Goal: Task Accomplishment & Management: Manage account settings

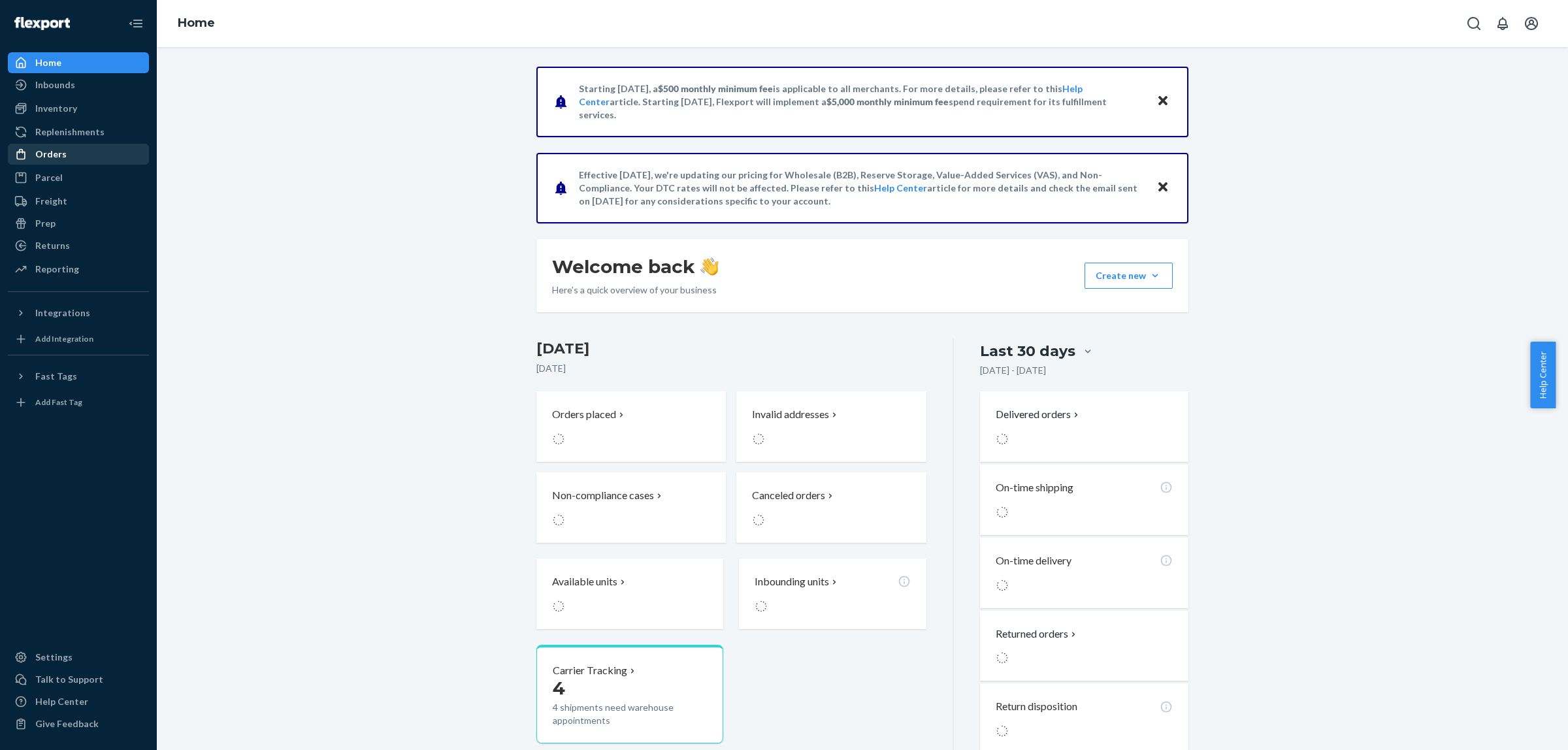
click at [58, 146] on div "Orders" at bounding box center [78, 154] width 139 height 18
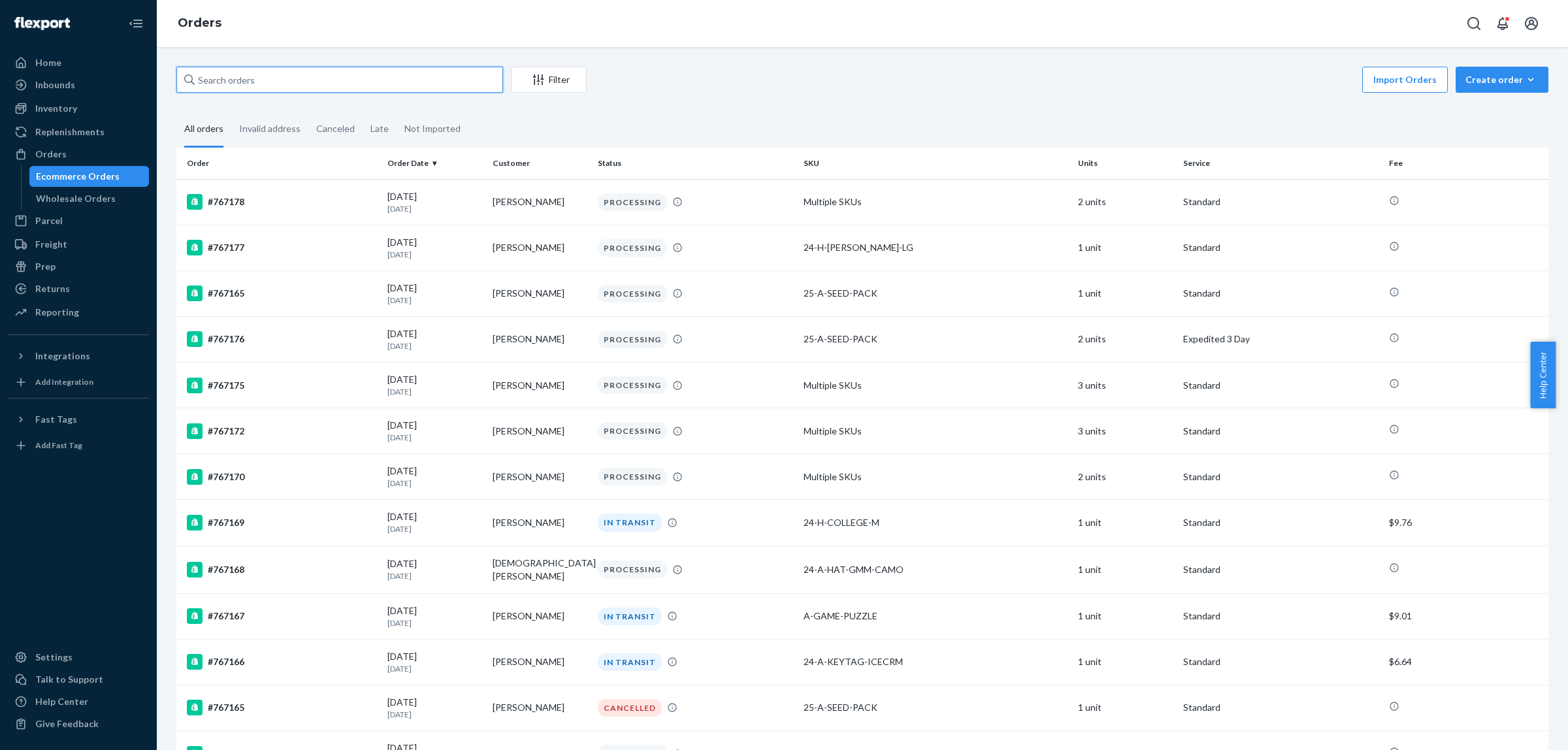
paste input "133349949"
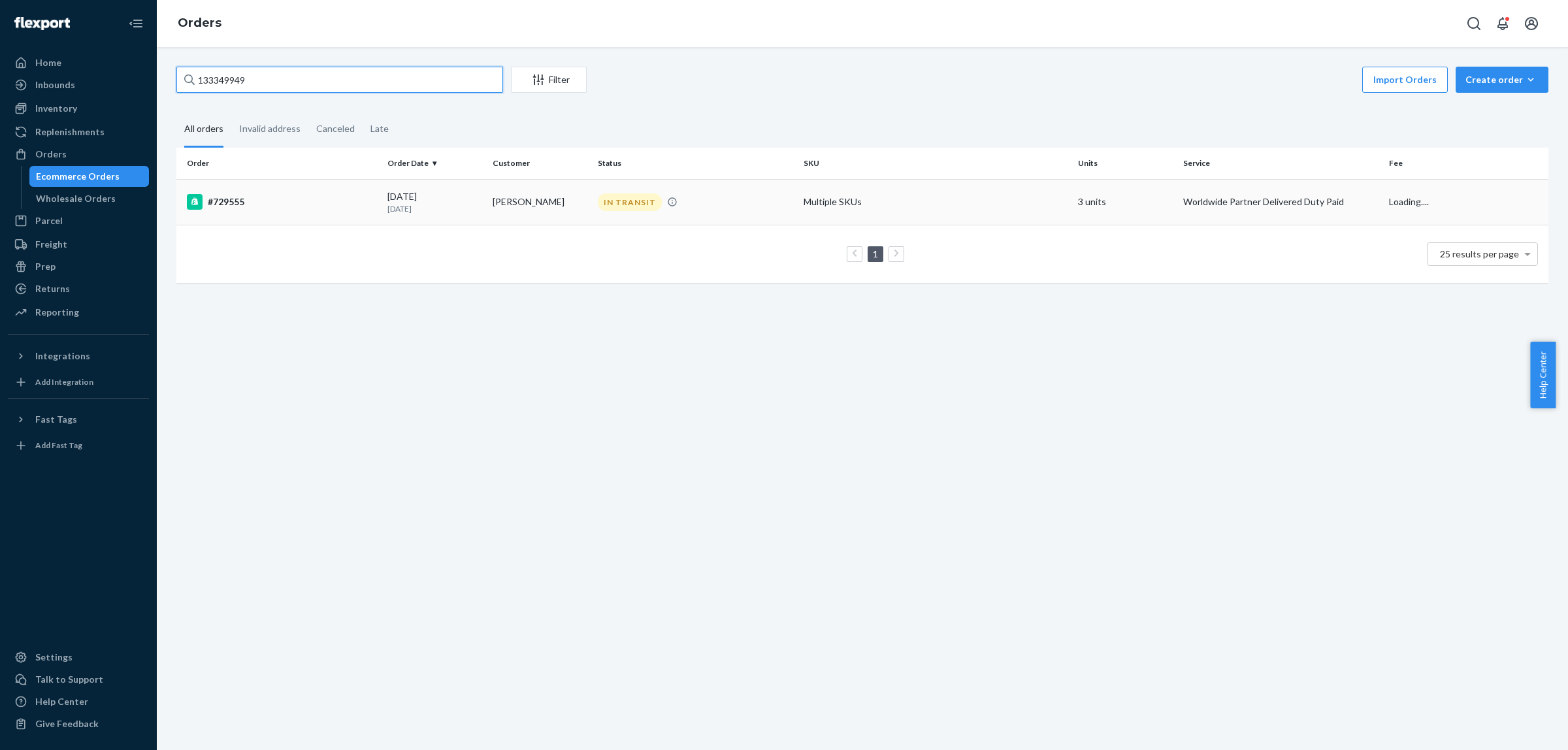
type input "133349949"
click at [409, 193] on div "[DATE] [DATE]" at bounding box center [435, 202] width 95 height 24
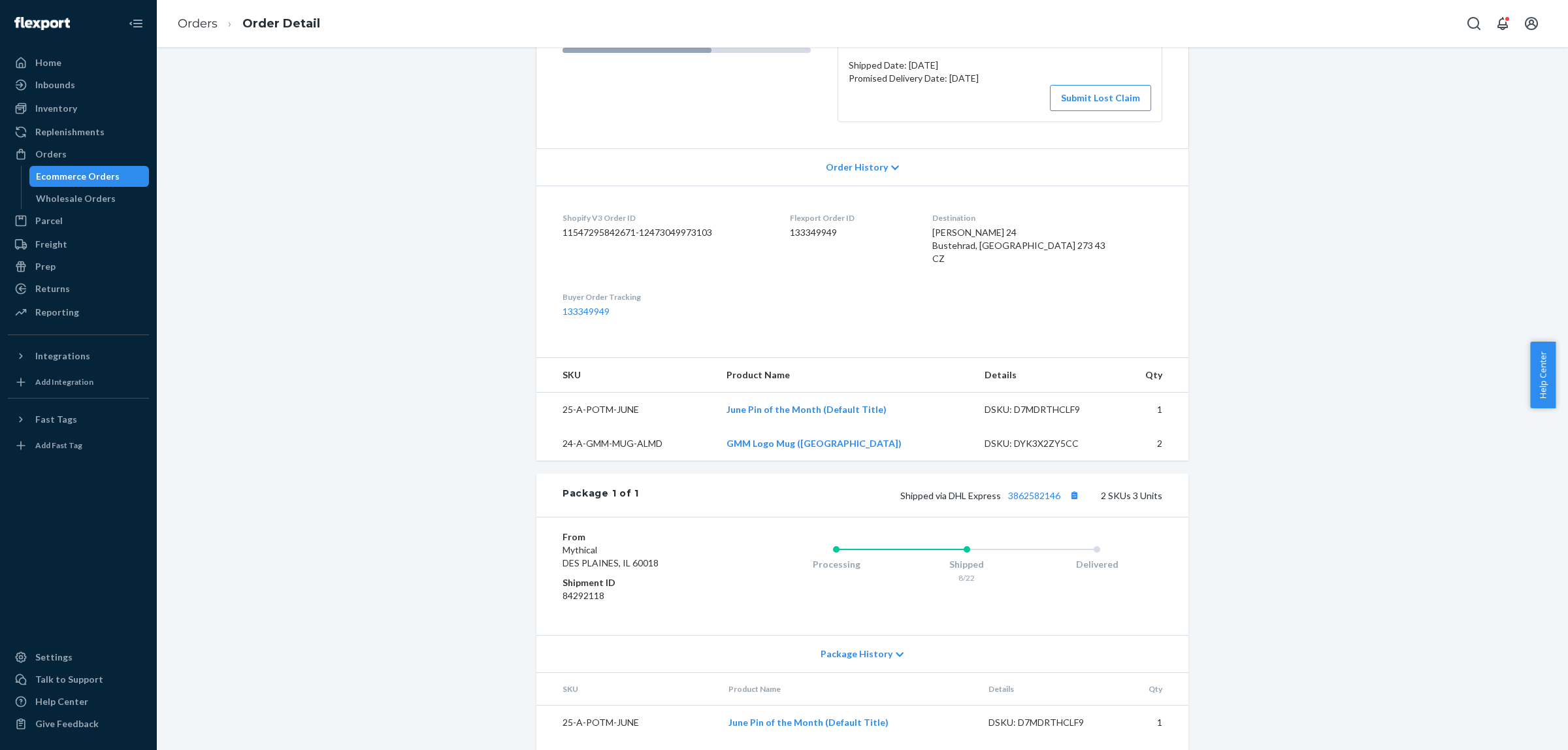
scroll to position [264, 0]
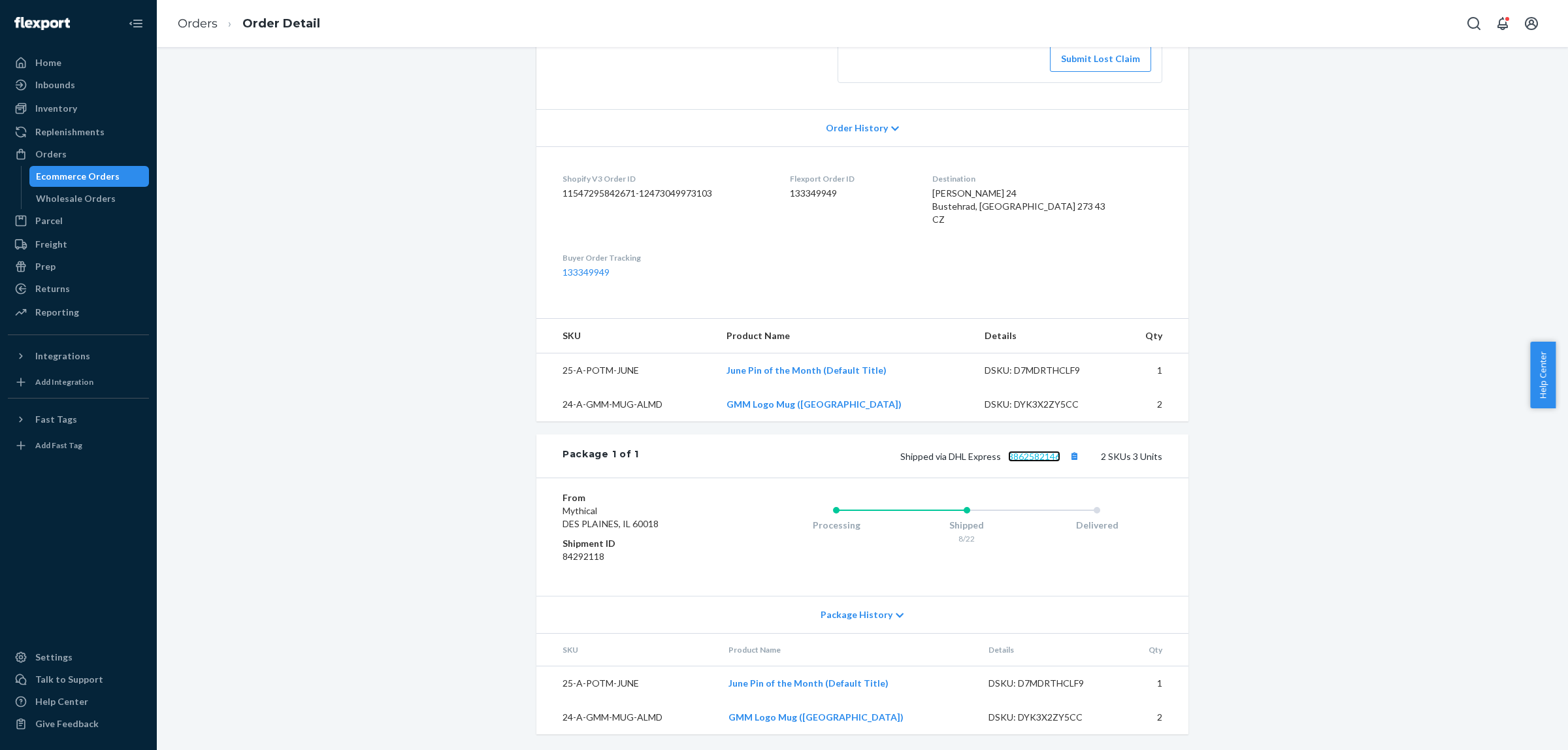
click at [1026, 456] on link "3862582146" at bounding box center [1034, 457] width 52 height 11
drag, startPoint x: 965, startPoint y: 191, endPoint x: 989, endPoint y: 218, distance: 36.1
click at [989, 218] on div "[PERSON_NAME] 24 Bustehrad, [GEOGRAPHIC_DATA] 273 43 CZ" at bounding box center [1047, 206] width 230 height 39
copy span "Zajezd 24 Bustehrad, [GEOGRAPHIC_DATA] 273 43 CZ"
click at [71, 151] on div "Orders" at bounding box center [78, 154] width 139 height 18
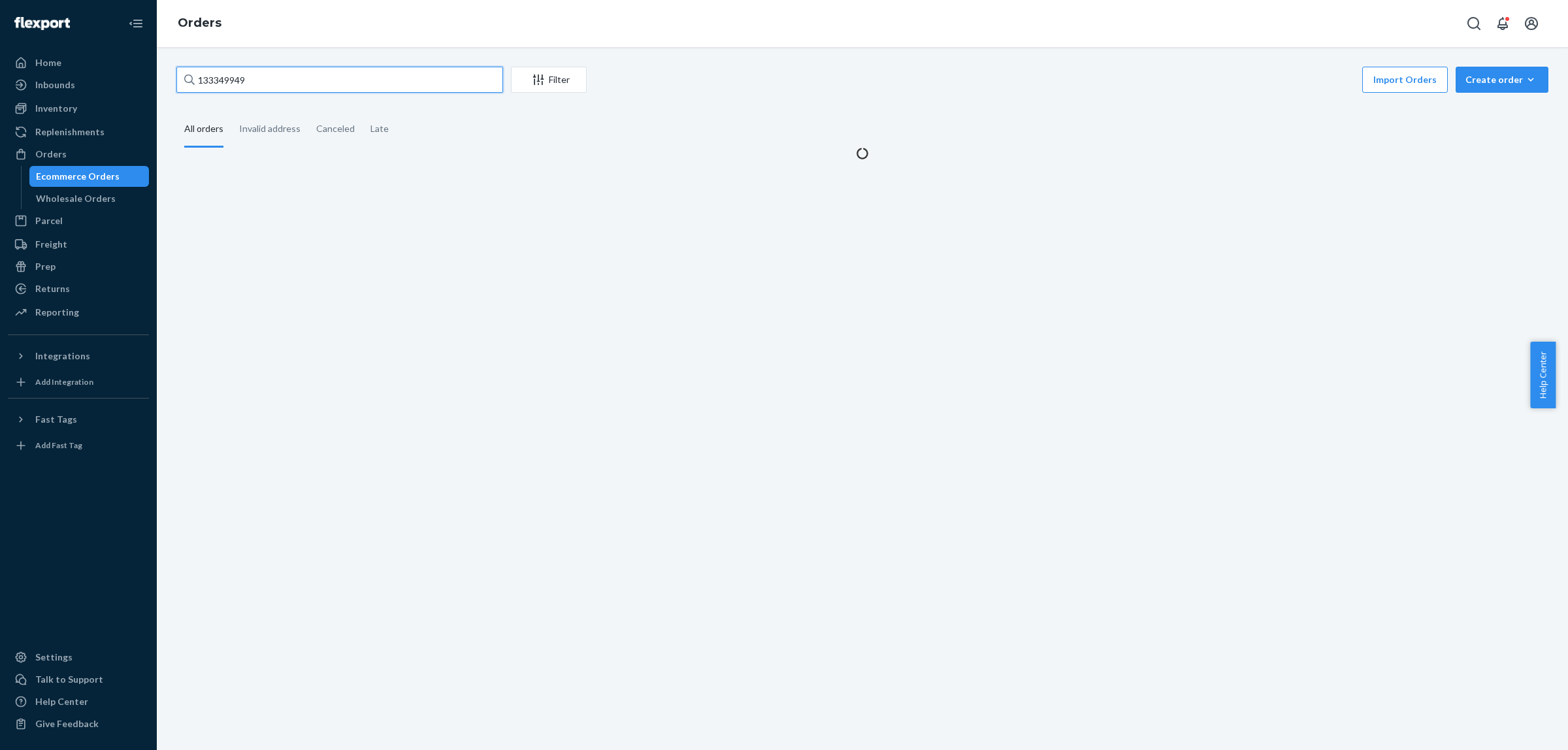
click at [288, 76] on input "133349949" at bounding box center [340, 79] width 327 height 26
paste input "729556"
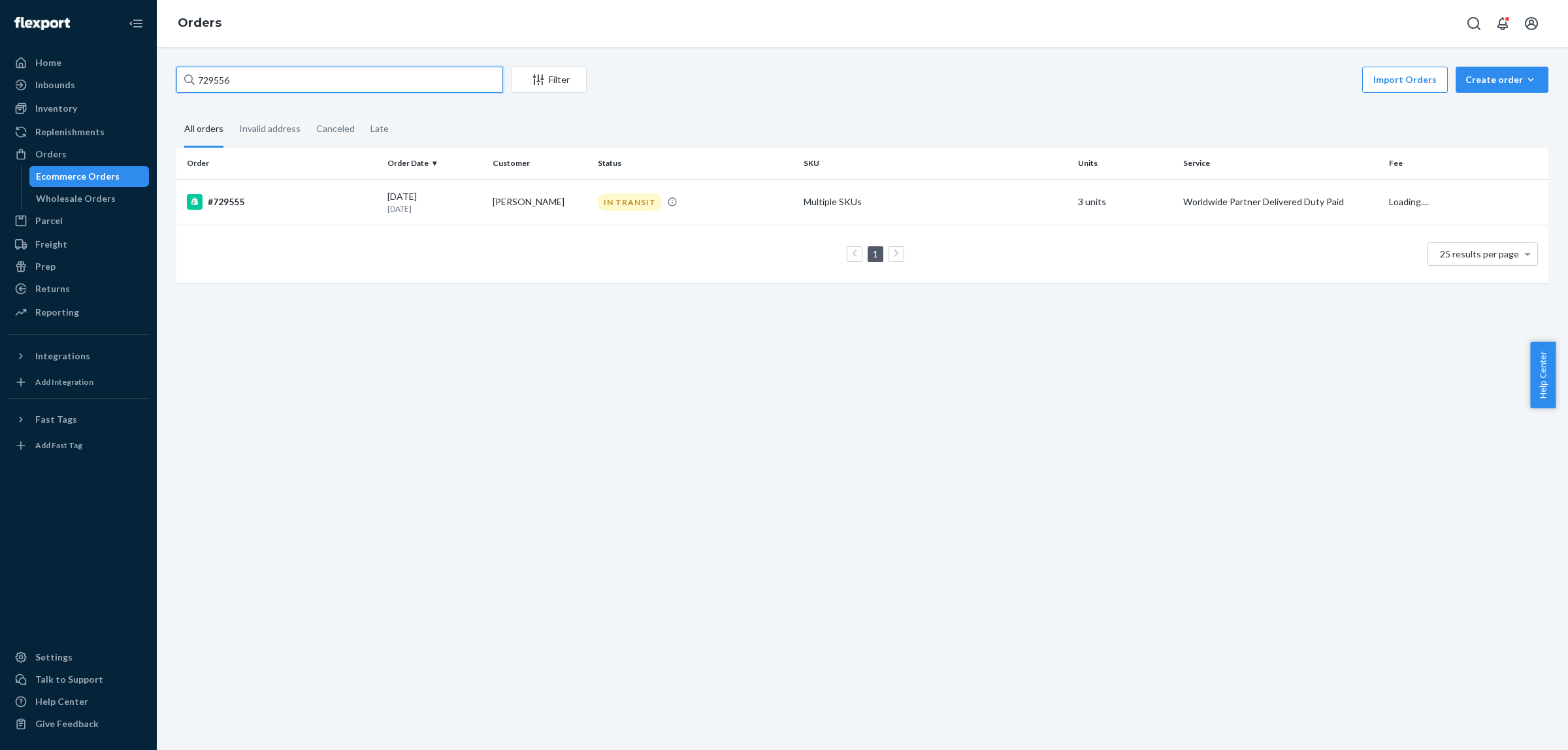
type input "729556"
click at [393, 193] on div "[DATE] [DATE]" at bounding box center [435, 202] width 95 height 24
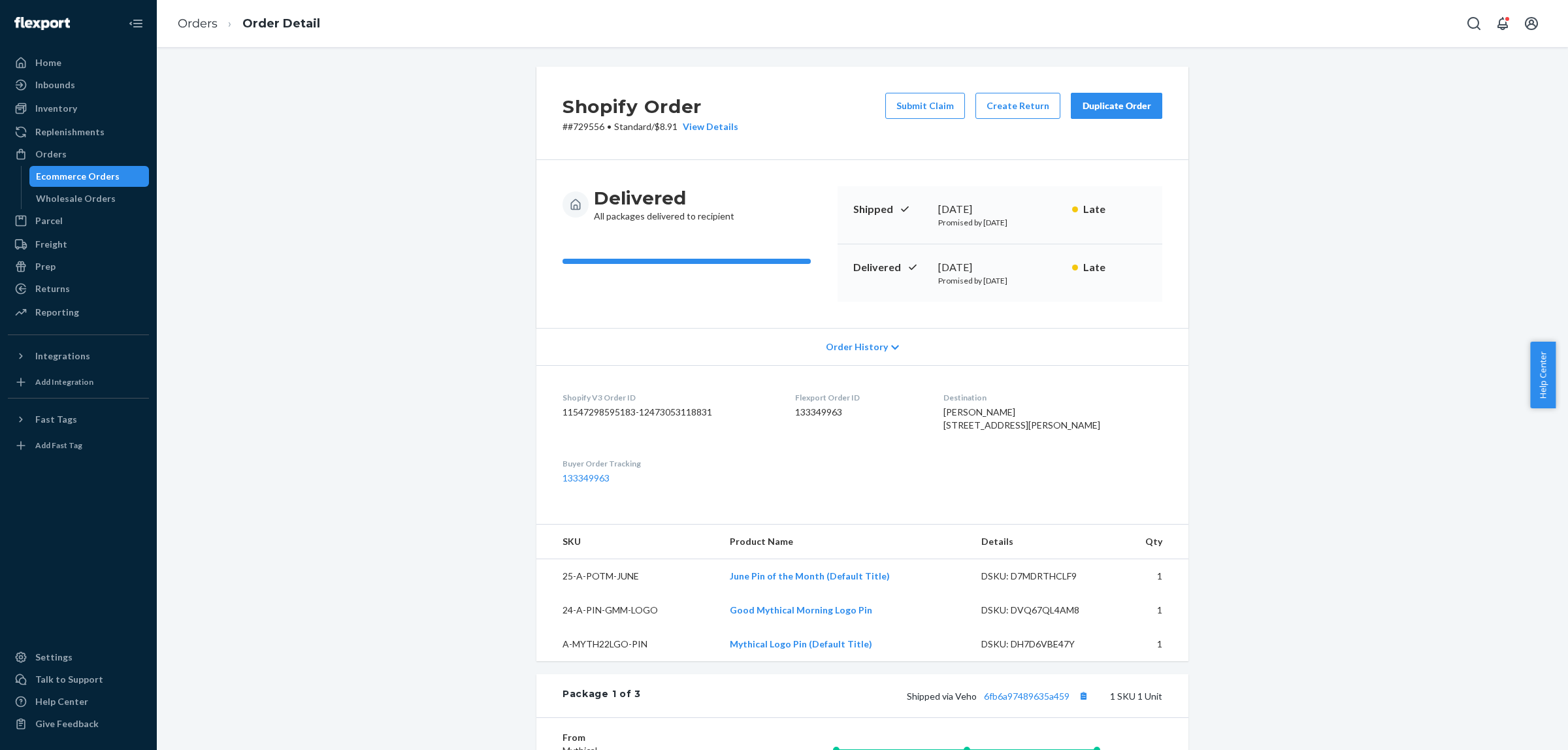
click at [1119, 110] on div "Duplicate Order" at bounding box center [1117, 106] width 69 height 13
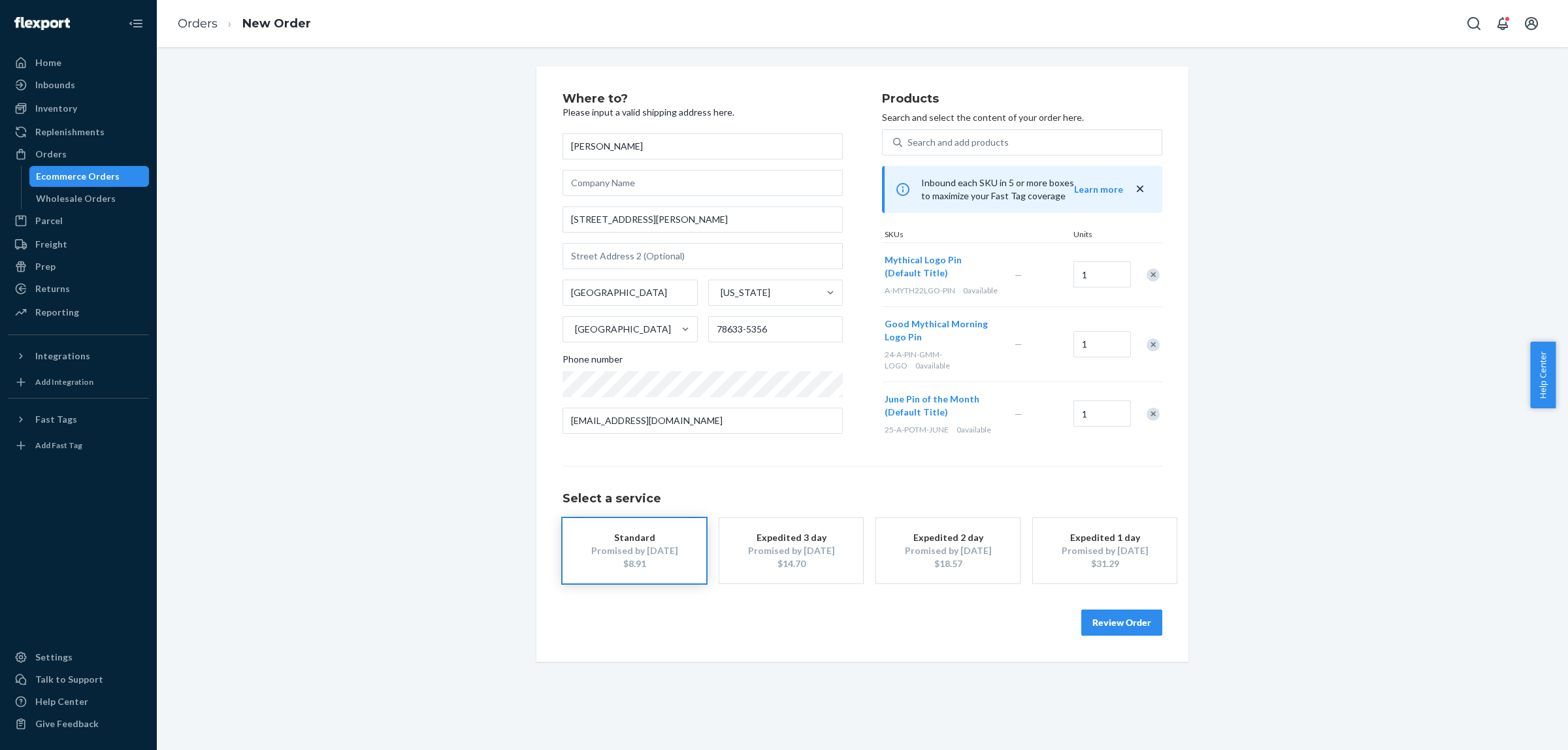
click at [1147, 278] on div "Remove Item" at bounding box center [1153, 275] width 13 height 13
click at [1147, 278] on div "Remove Item" at bounding box center [1153, 281] width 13 height 13
click at [1129, 616] on button "Review Order" at bounding box center [1122, 621] width 81 height 26
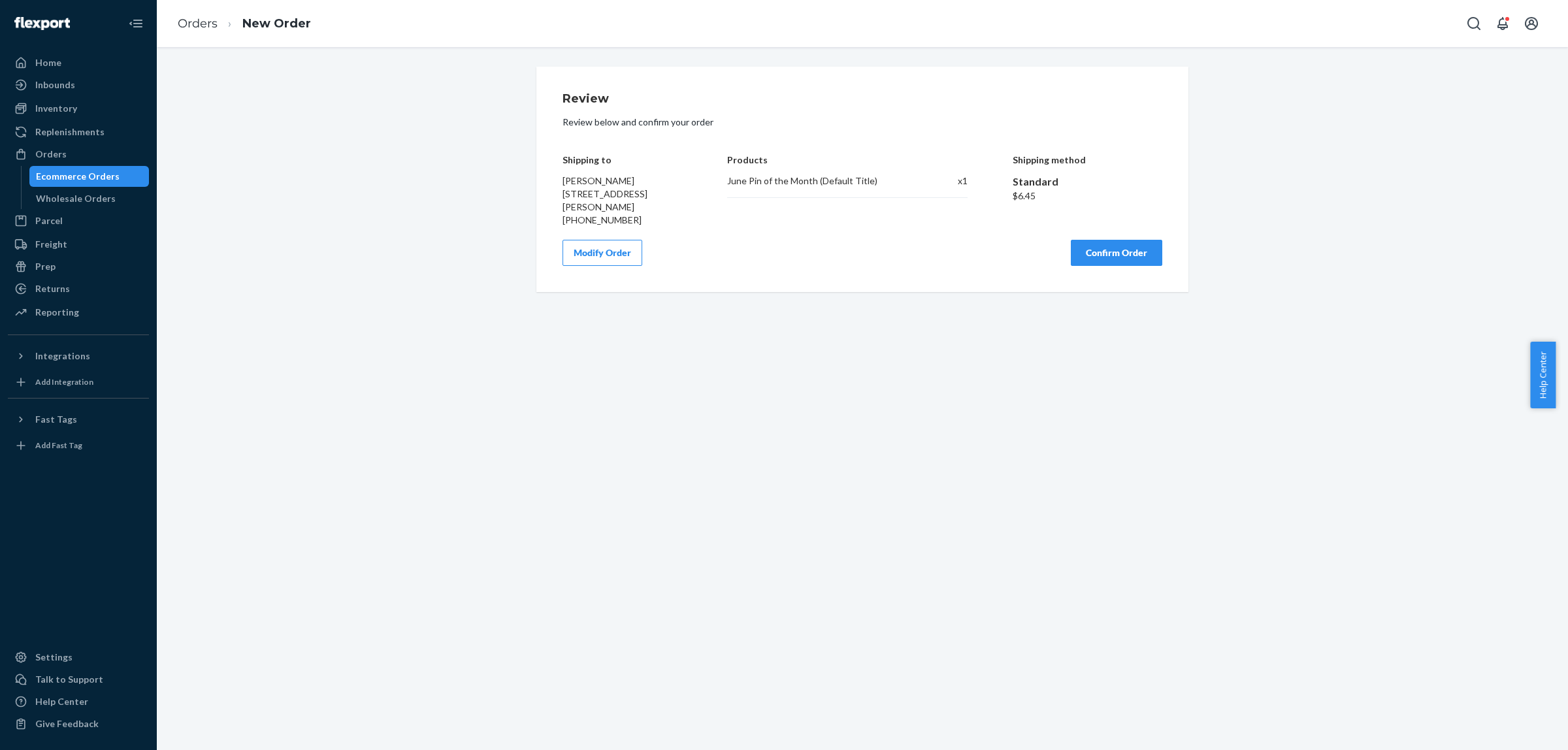
click at [1107, 256] on button "Confirm Order" at bounding box center [1117, 252] width 91 height 26
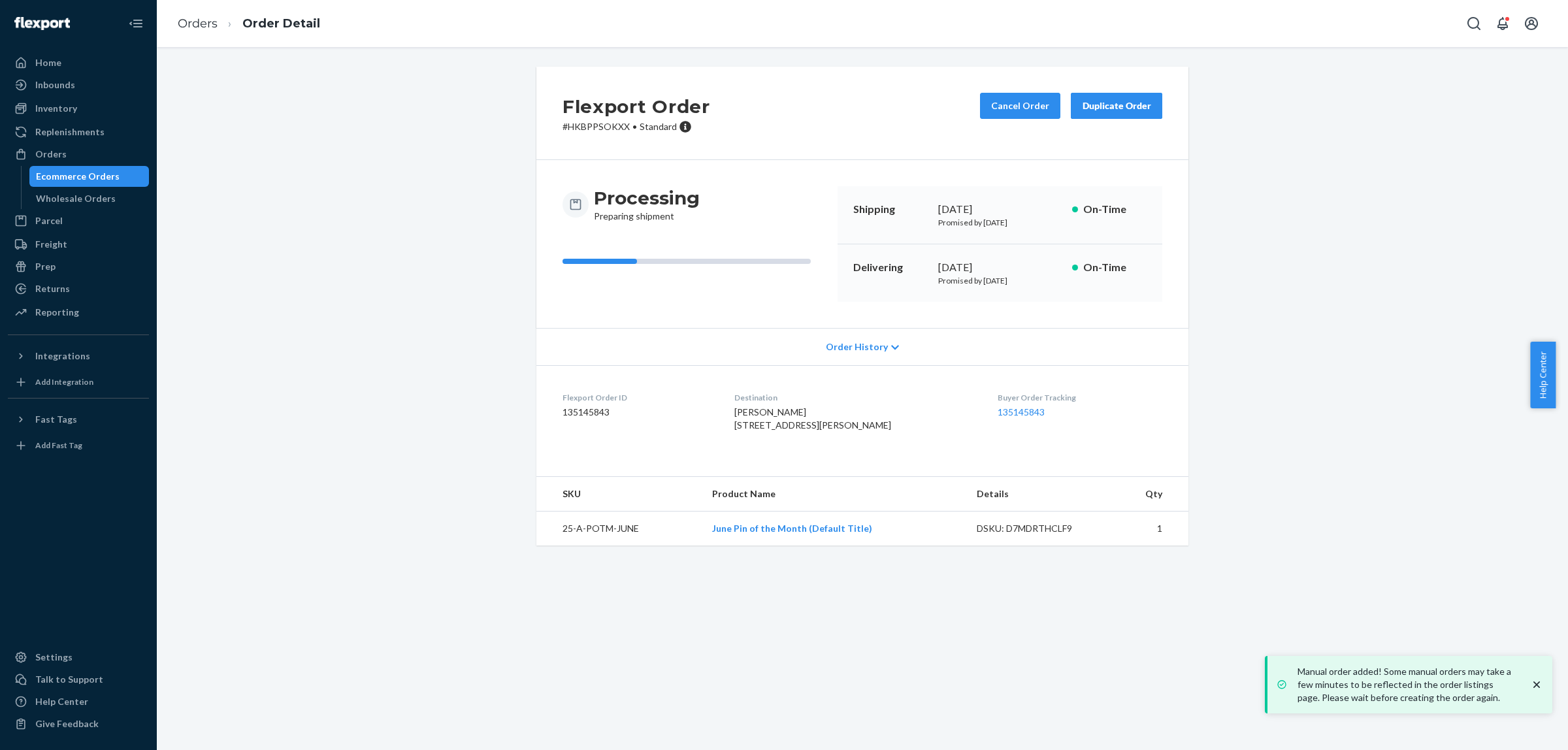
click at [1001, 420] on div "Buyer Order Tracking 135145843" at bounding box center [1080, 414] width 165 height 45
click at [1002, 418] on dd "135145843" at bounding box center [1080, 412] width 165 height 13
click at [1002, 413] on link "135145843" at bounding box center [1021, 412] width 47 height 11
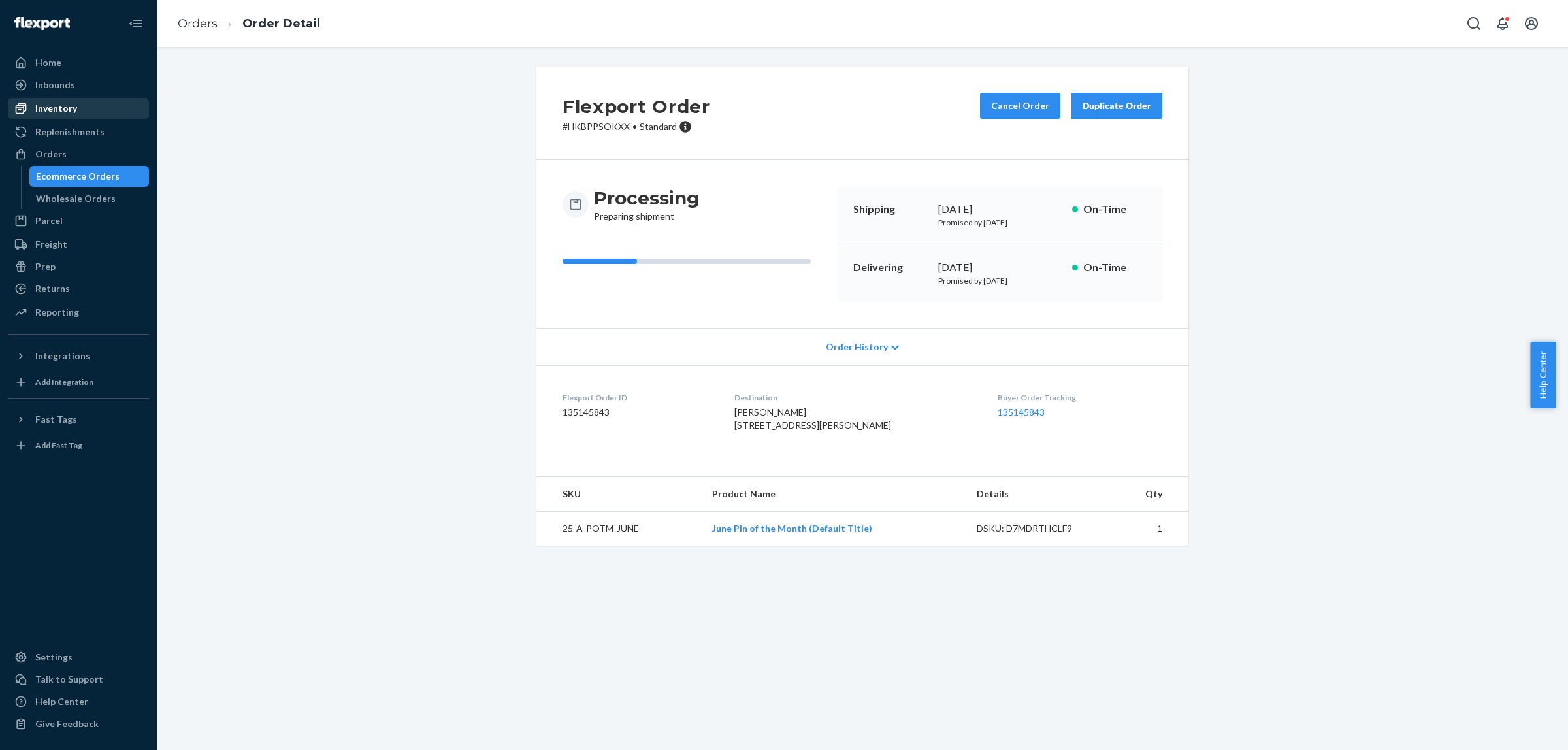
click at [74, 105] on div "Inventory" at bounding box center [56, 108] width 42 height 13
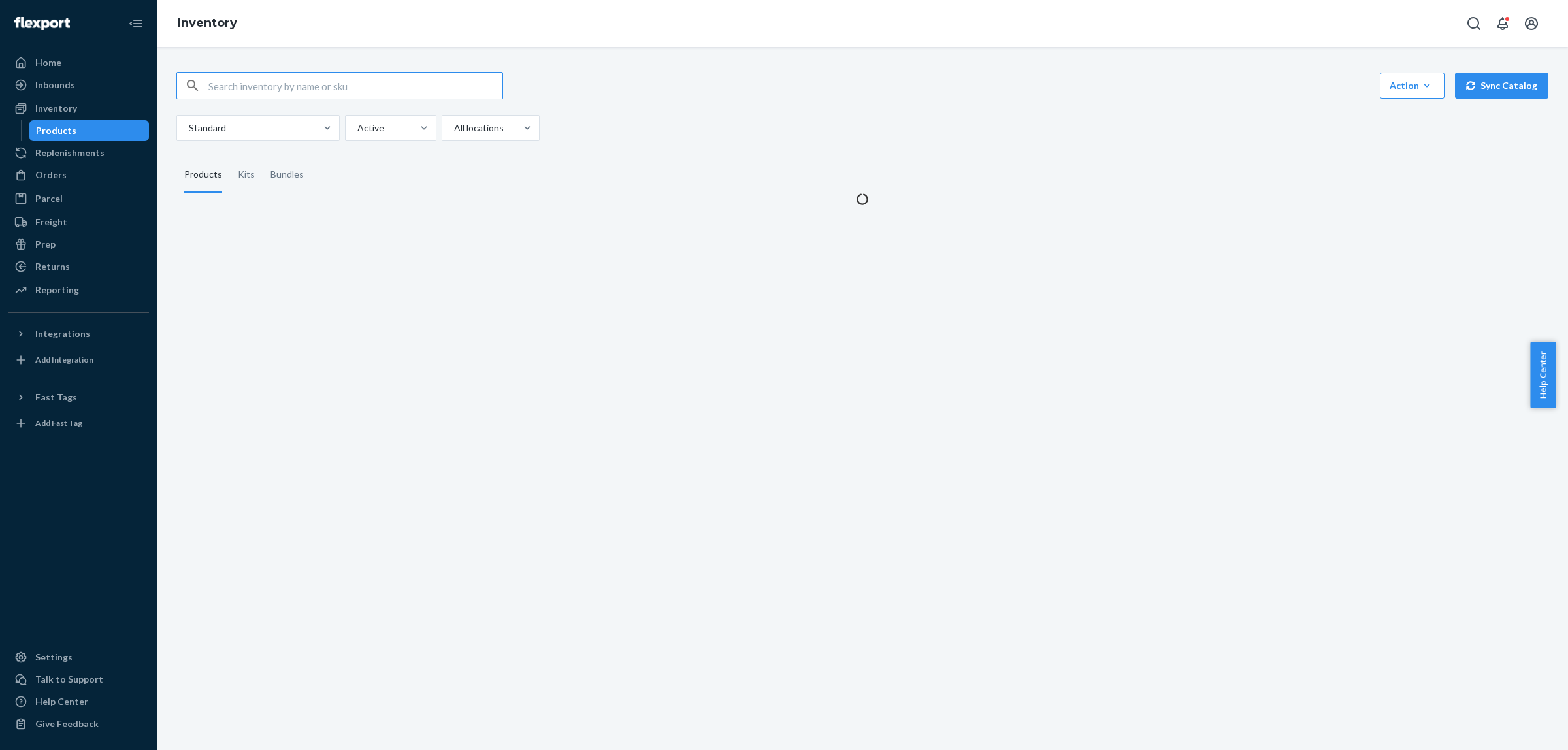
click at [231, 91] on input "text" at bounding box center [355, 86] width 294 height 26
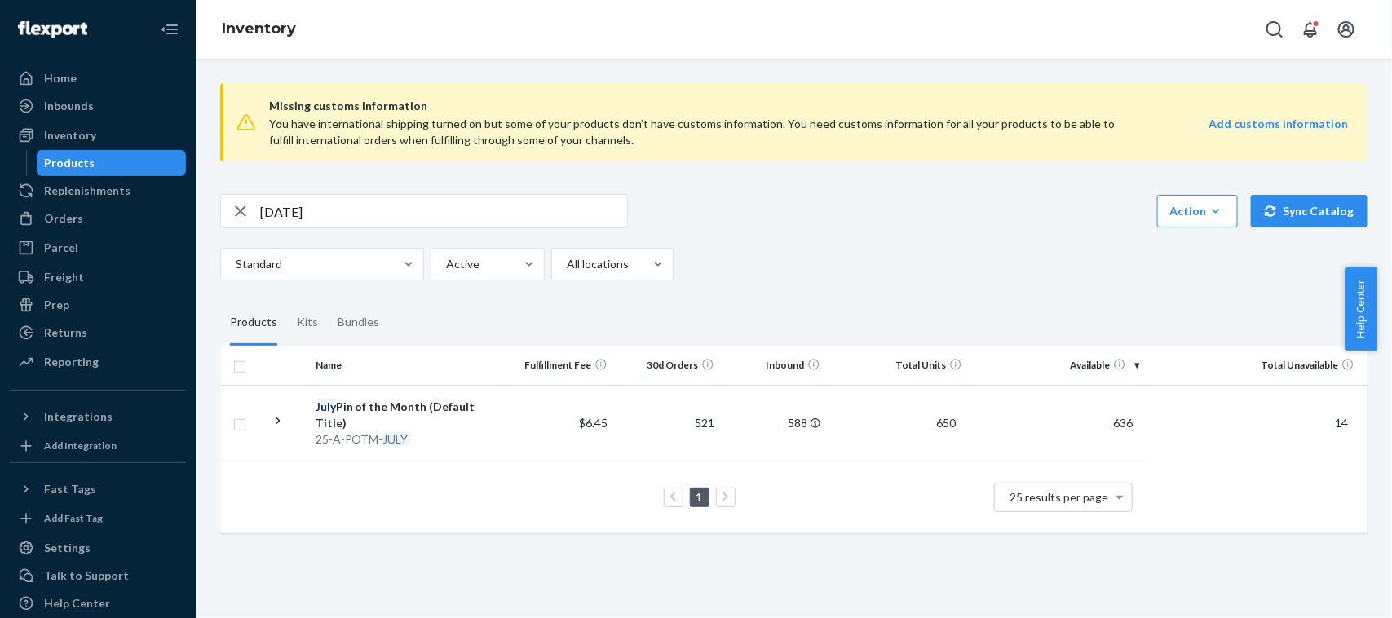
click at [462, 210] on input "[DATE]" at bounding box center [443, 211] width 367 height 33
paste input "25-A-EMO-STCKR"
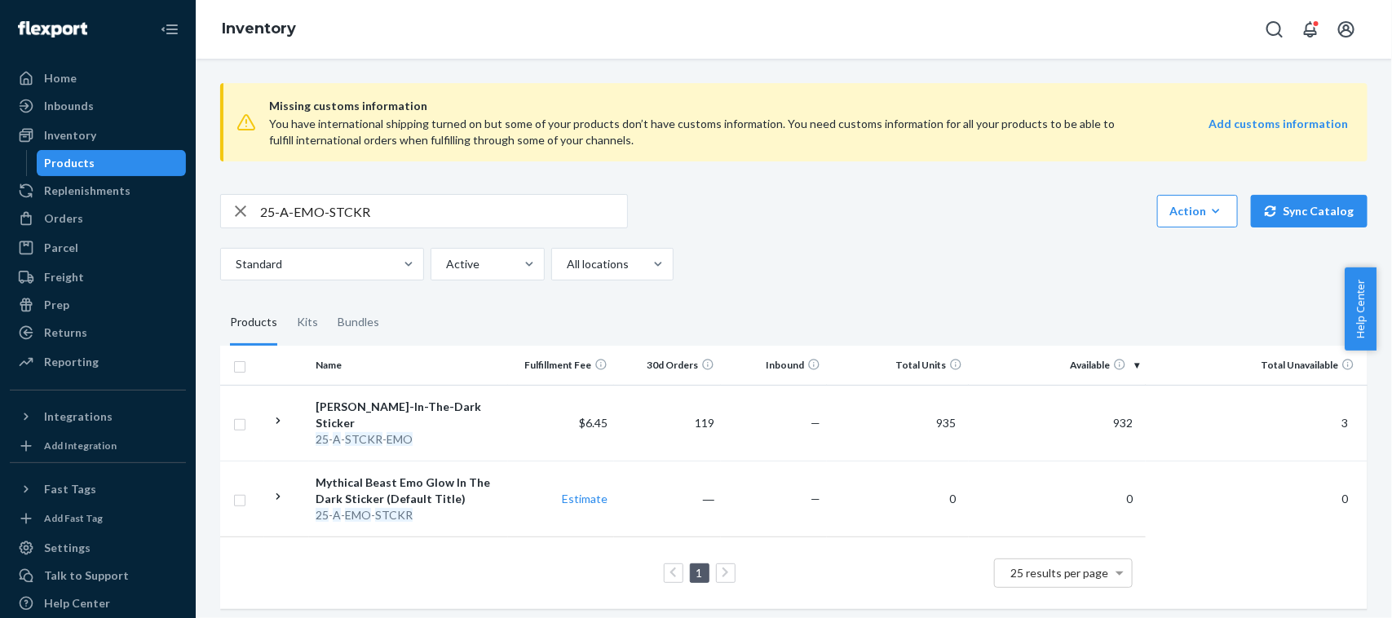
click at [522, 202] on input "25-A-EMO-STCKR" at bounding box center [443, 211] width 367 height 33
paste input "3-A-STKR-MOOCHELLE-CL"
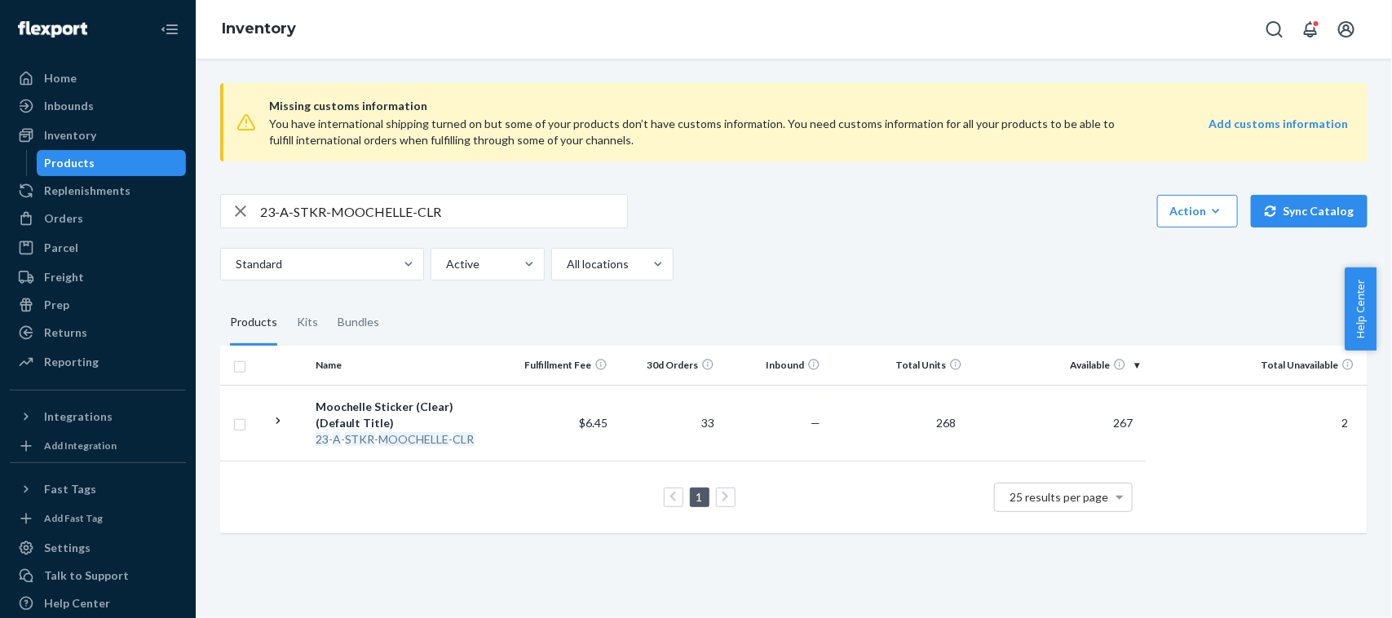
click at [495, 213] on input "23-A-STKR-MOOCHELLE-CLR" at bounding box center [443, 211] width 367 height 33
paste input "5-A-SOCKS-GMM"
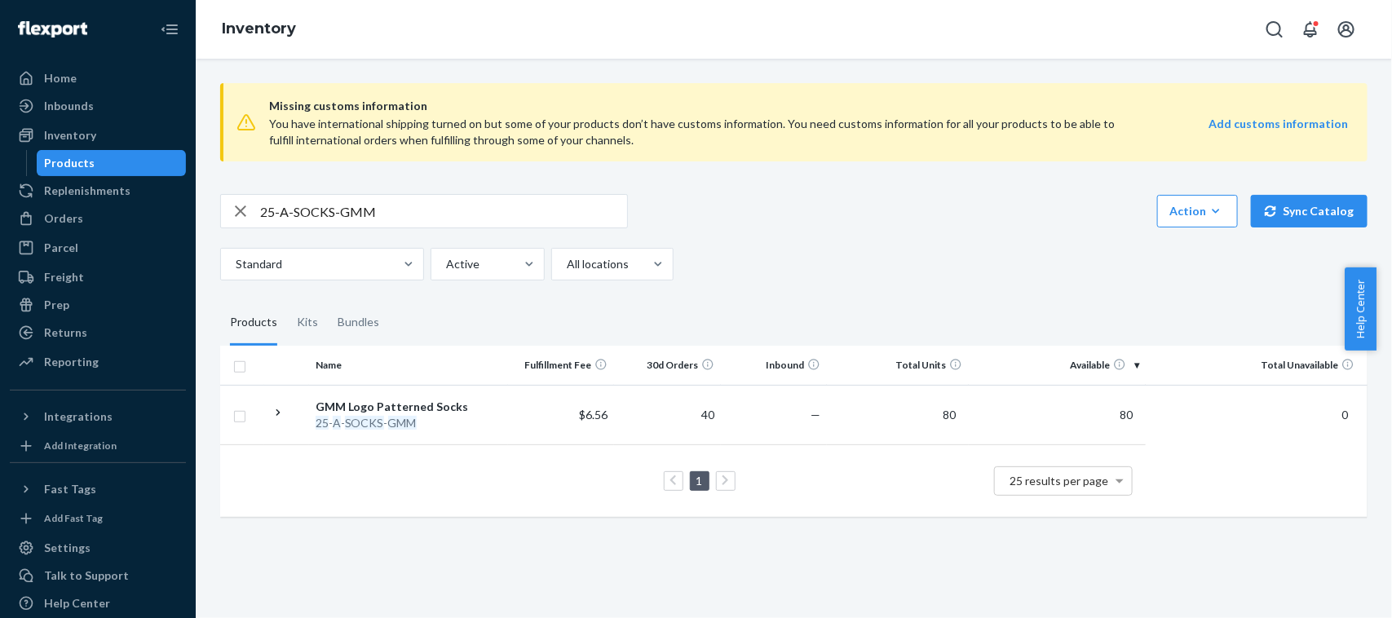
click at [385, 210] on input "25-A-SOCKS-GMM" at bounding box center [443, 211] width 367 height 33
paste input "RAMEN"
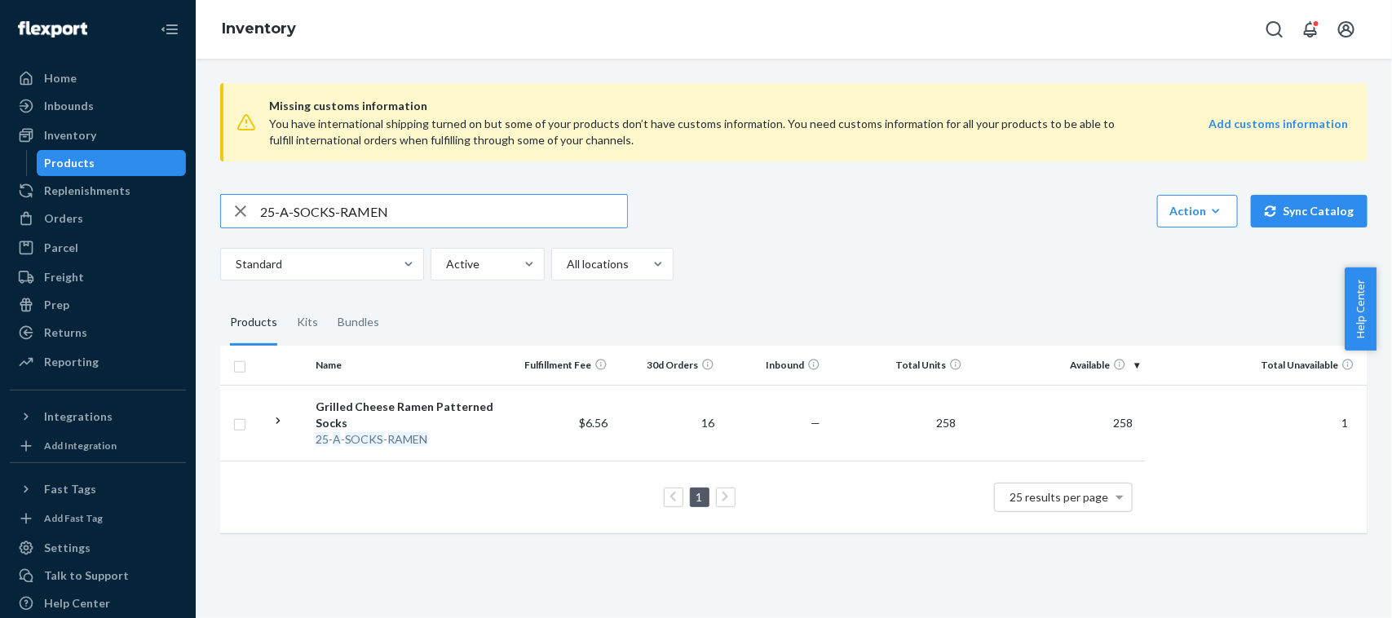
click at [434, 208] on input "25-A-SOCKS-RAMEN" at bounding box center [443, 211] width 367 height 33
paste input "BOOTS"
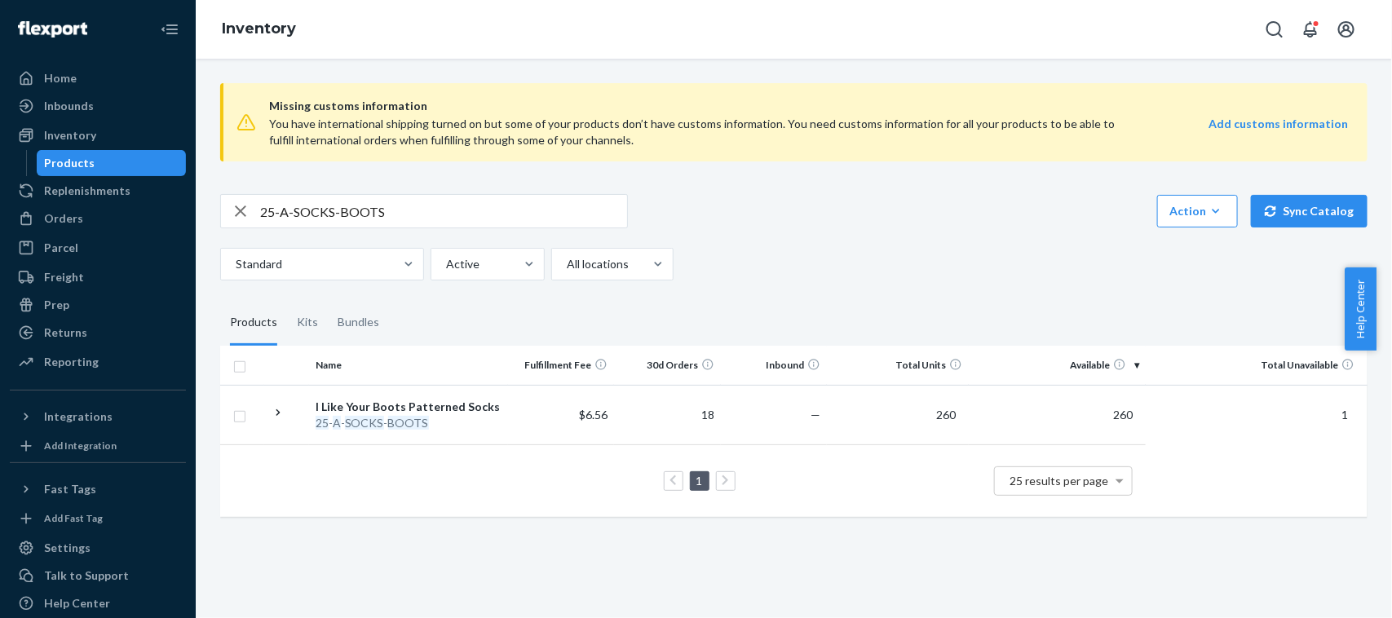
click at [759, 233] on div "25-A-SOCKS-BOOTS Action Create product Create kit or bundle Bulk create product…" at bounding box center [794, 237] width 1148 height 86
click at [838, 184] on div "Missing customs information You have international shipping turned on but some …" at bounding box center [794, 301] width 1172 height 463
click at [418, 206] on input "25-A-SOCKS-BOOTS" at bounding box center [443, 211] width 367 height 33
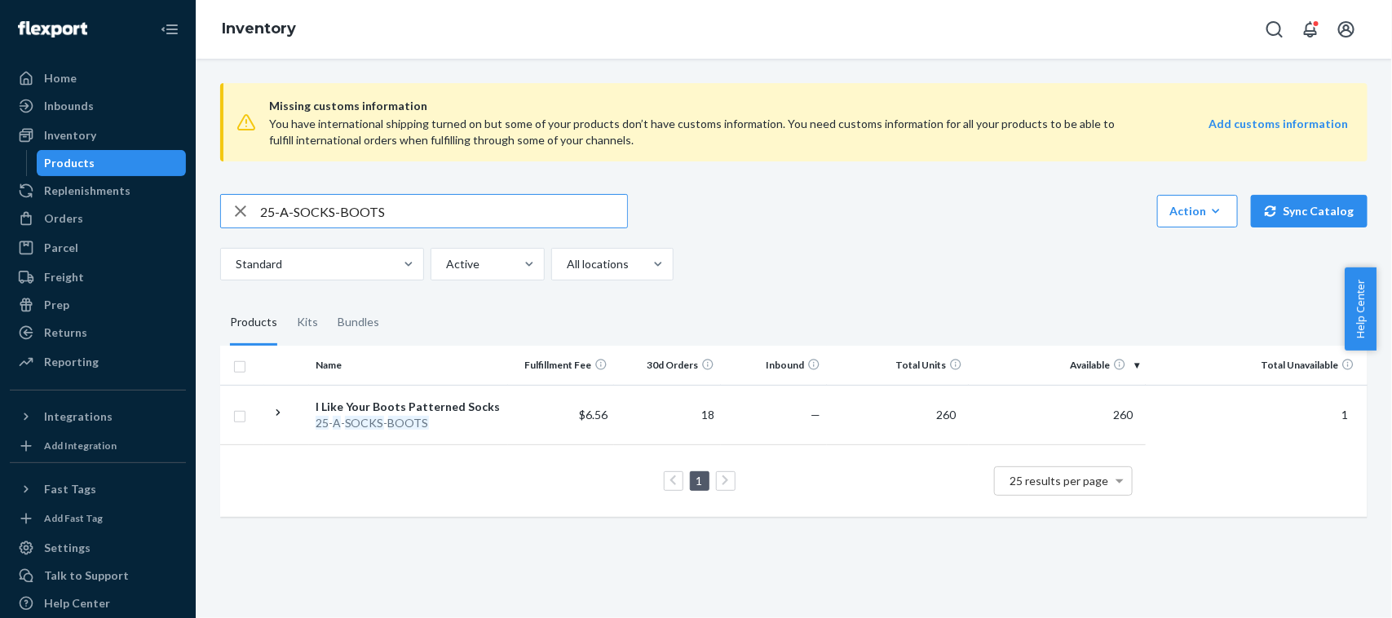
paste input "4-A-WHL-STRAW"
click at [414, 204] on input "24-A-WHL-STRAWS" at bounding box center [443, 211] width 367 height 33
paste input "5-LS-MOSAIC-LG"
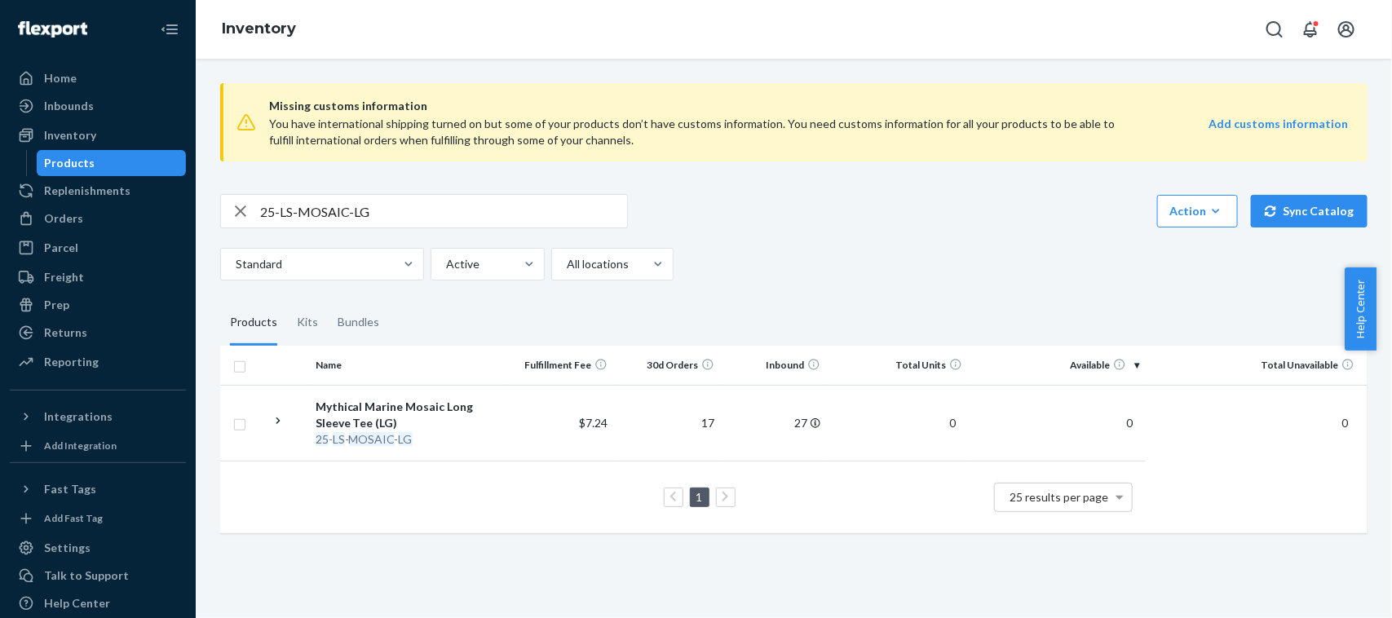
click at [458, 209] on input "25-LS-MOSAIC-LG" at bounding box center [443, 211] width 367 height 33
paste input "XL"
click at [467, 220] on input "25-LS-MOSAIC-XL" at bounding box center [443, 211] width 367 height 33
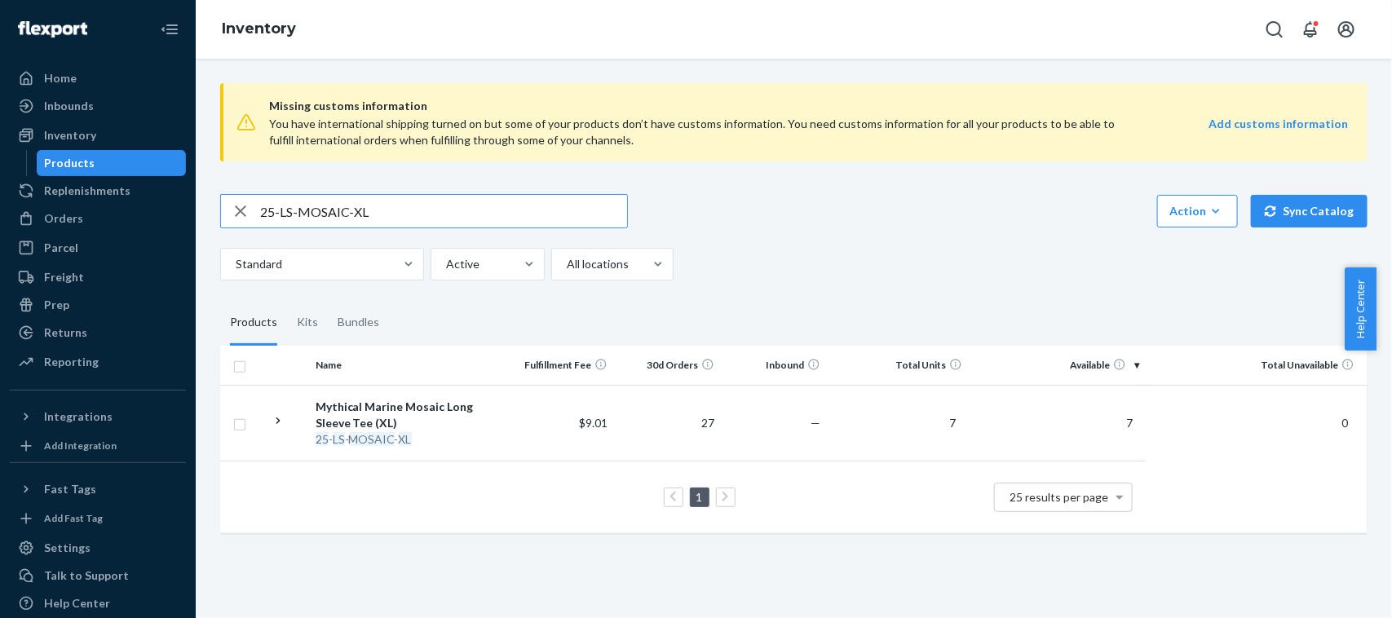
click at [467, 220] on input "25-LS-MOSAIC-XL" at bounding box center [443, 211] width 367 height 33
paste input "T-COVE-2X"
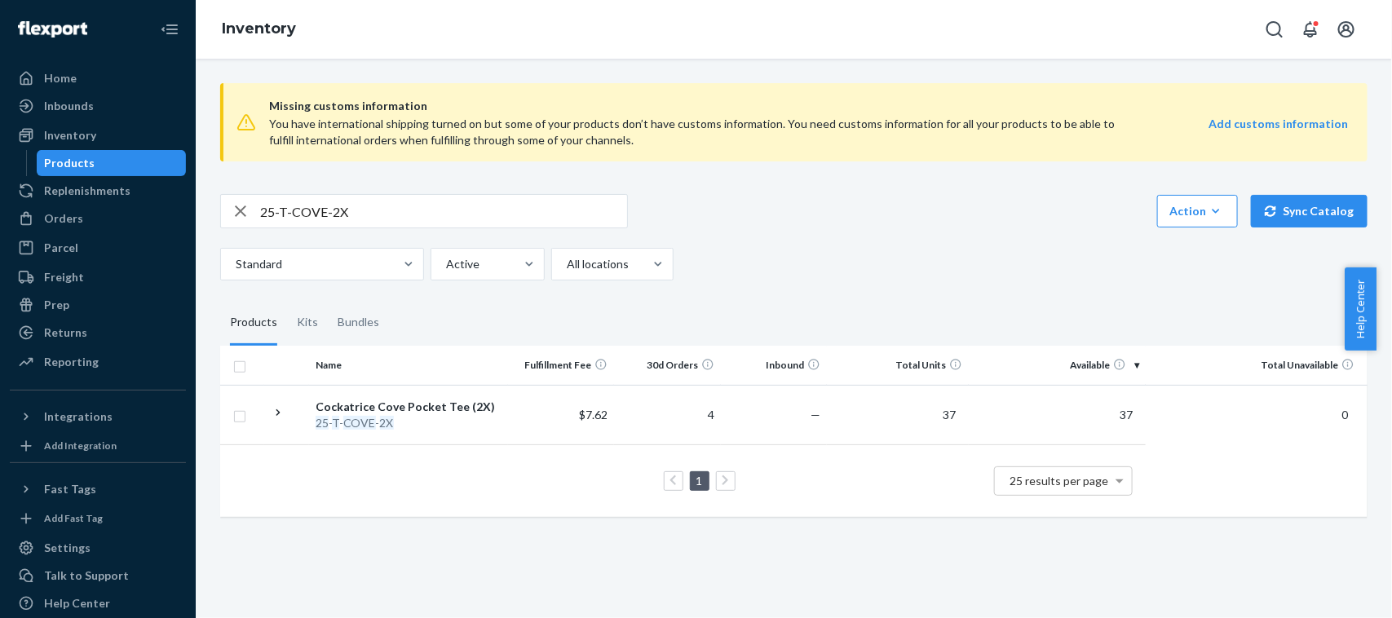
click at [405, 215] on input "25-T-COVE-2X" at bounding box center [443, 211] width 367 height 33
paste input "A-STKRSHT-DLYRTN"
click at [498, 217] on input "25-A-STKRSHT-DLYRTN" at bounding box center [443, 211] width 367 height 33
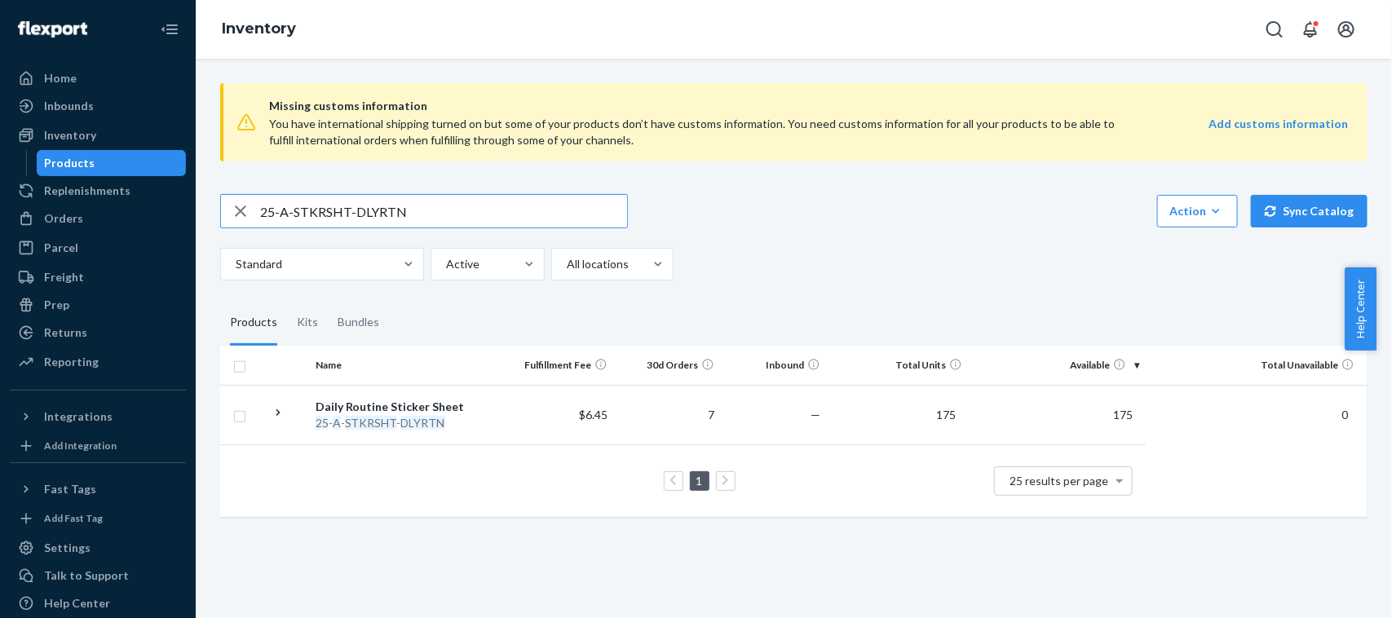
click at [498, 217] on input "25-A-STKRSHT-DLYRTN" at bounding box center [443, 211] width 367 height 33
paste input "-MYTHWORST"
click at [475, 215] on input "25-A-STKR-MYTHWORST" at bounding box center [443, 211] width 367 height 33
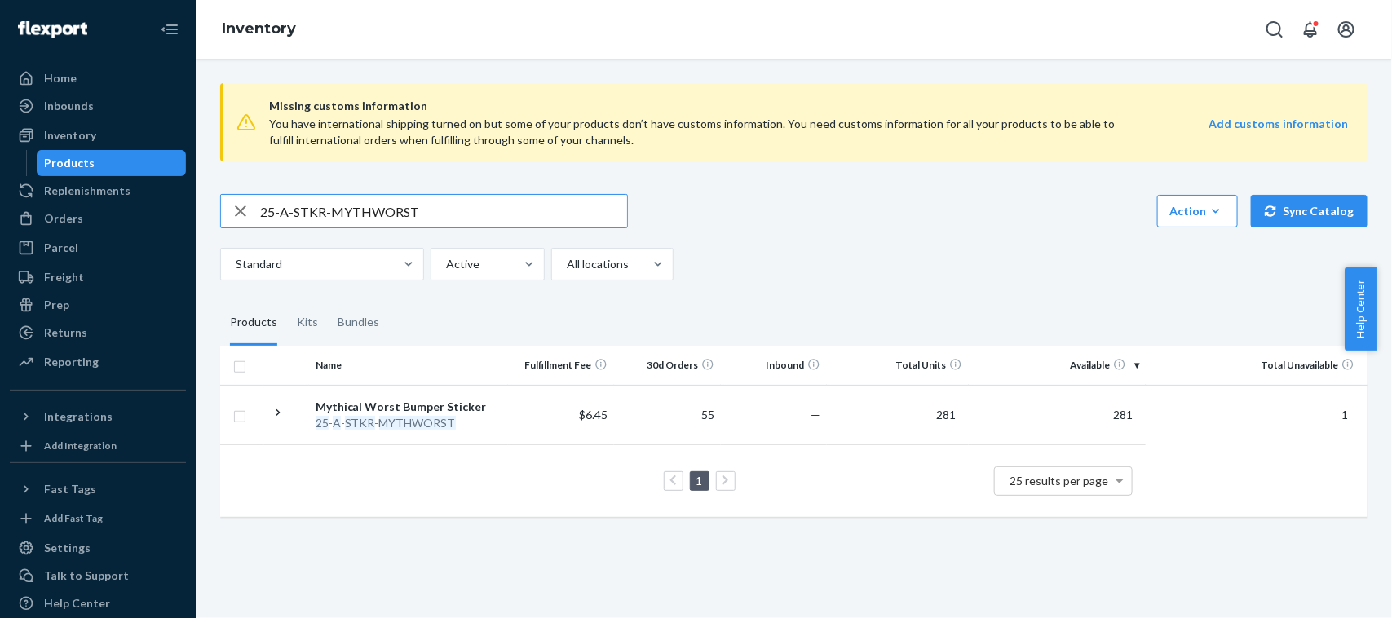
click at [475, 215] on input "25-A-STKR-MYTHWORST" at bounding box center [443, 211] width 367 height 33
paste input "COVE-PATCH"
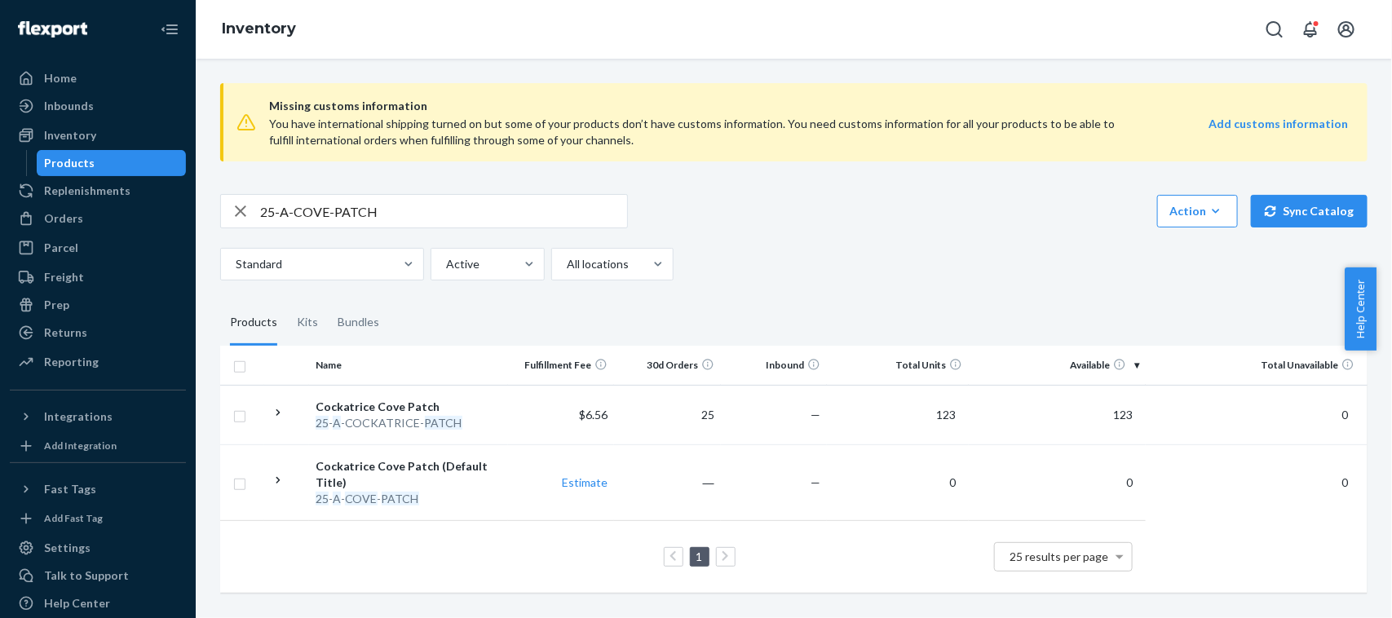
click at [451, 205] on input "25-A-COVE-PATCH" at bounding box center [443, 211] width 367 height 33
paste input "STKR-MYTHMOVE"
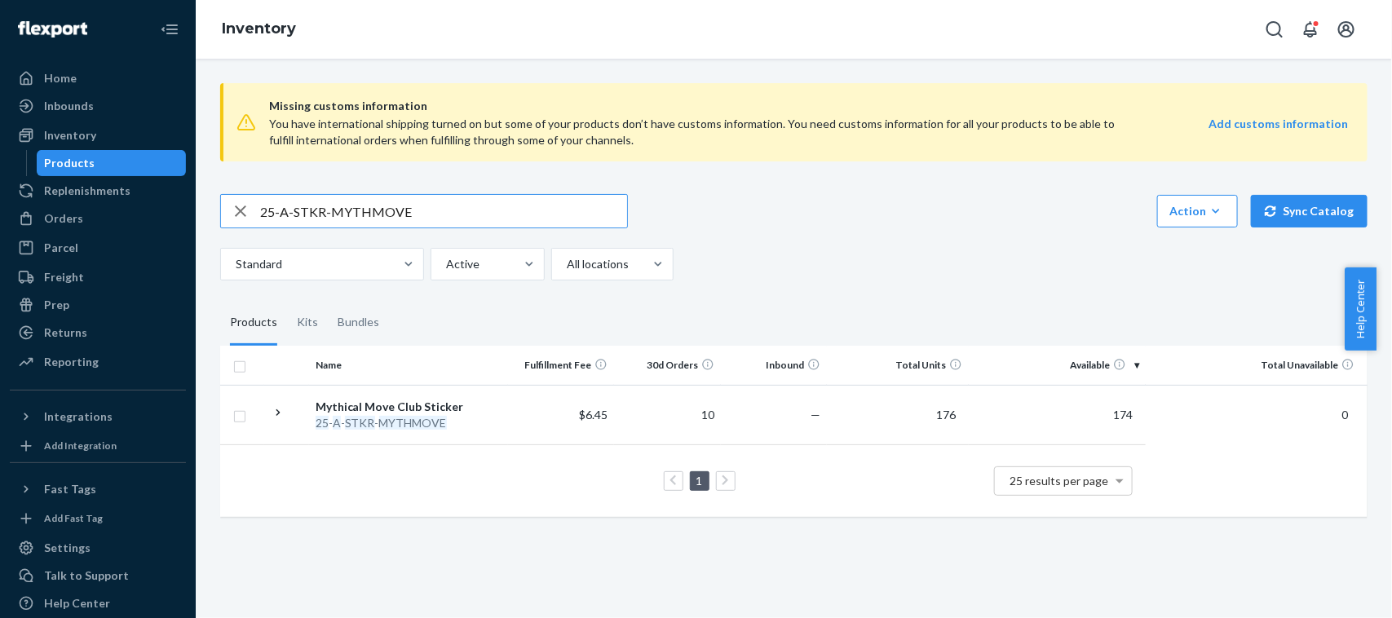
click at [467, 205] on input "25-A-STKR-MYTHMOVE" at bounding box center [443, 211] width 367 height 33
paste input "ND-GLASS"
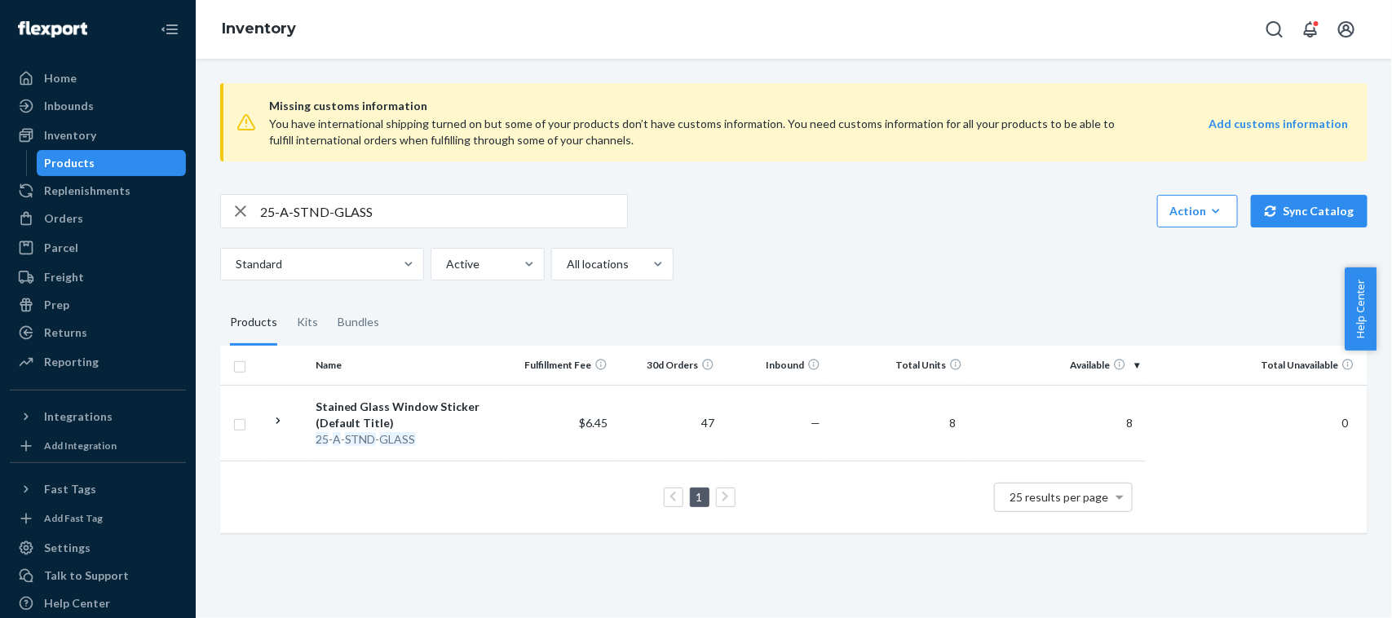
click at [400, 210] on input "25-A-STND-GLASS" at bounding box center [443, 211] width 367 height 33
paste input "MSTRPC-CCR"
click at [459, 216] on input "25-A-MSTRPC-CCR" at bounding box center [443, 211] width 367 height 33
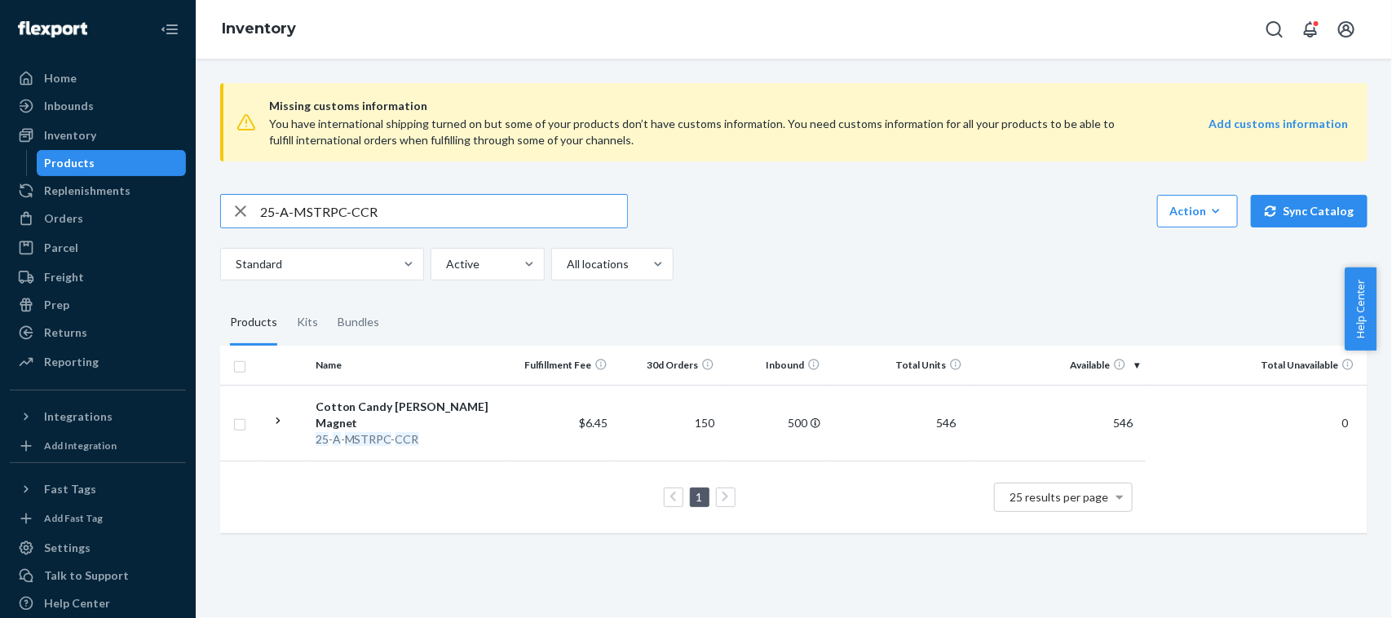
click at [459, 216] on input "25-A-MSTRPC-CCR" at bounding box center [443, 211] width 367 height 33
paste input "PEARL"
click at [453, 212] on input "25-A-MSTRPC-PEARL" at bounding box center [443, 211] width 367 height 33
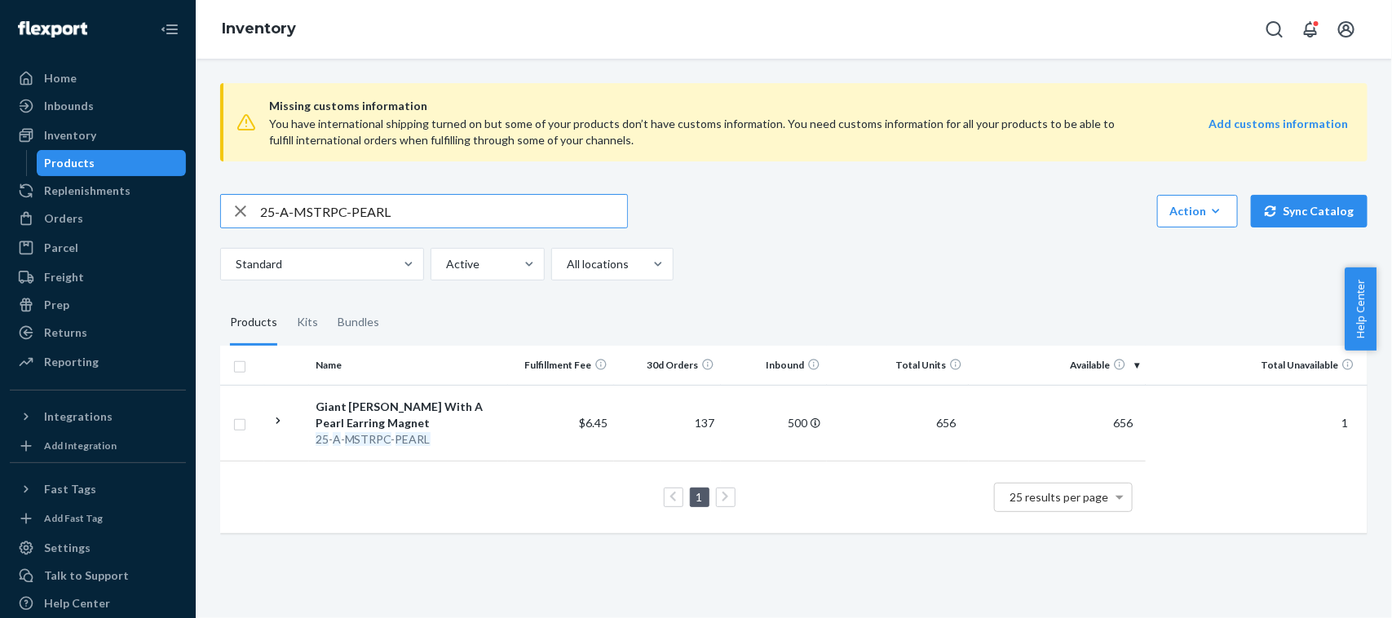
click at [453, 212] on input "25-A-MSTRPC-PEARL" at bounding box center [443, 211] width 367 height 33
paste input "GOTHIC"
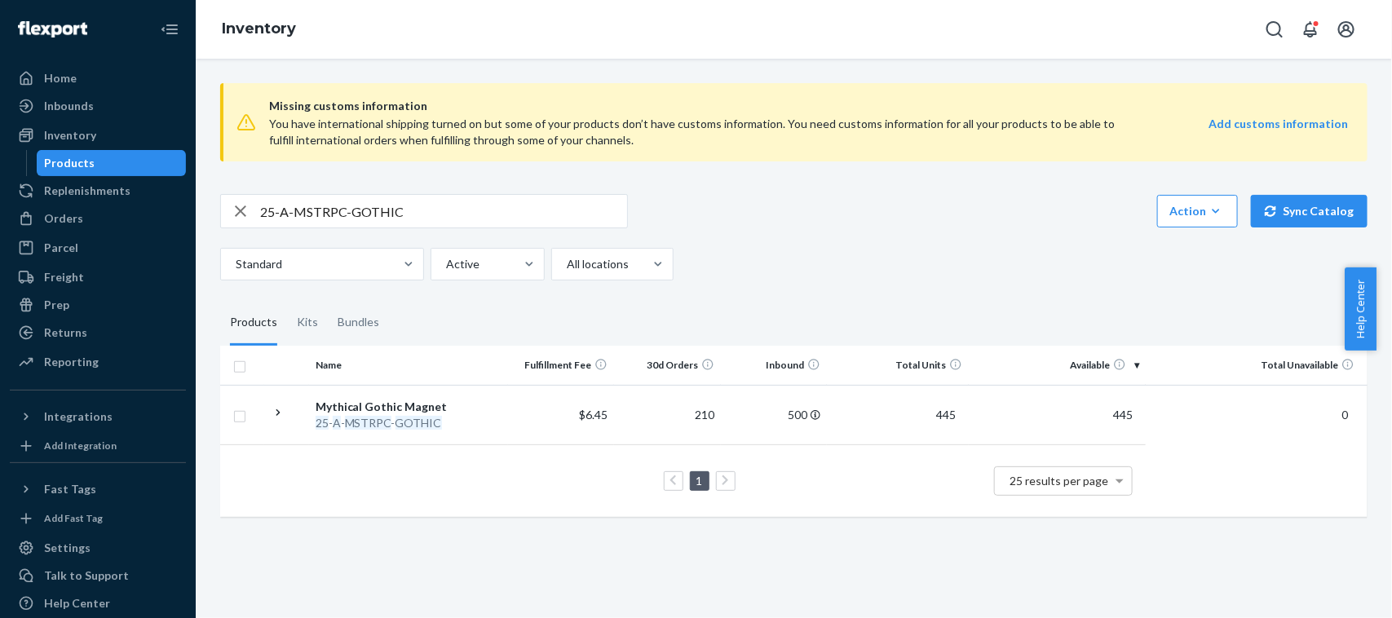
click at [409, 188] on div "Missing customs information You have international shipping turned on but some …" at bounding box center [794, 301] width 1172 height 463
click at [412, 212] on input "25-A-MSTRPC-GOTHIC" at bounding box center [443, 211] width 367 height 33
paste input "PRIDE-PIN"
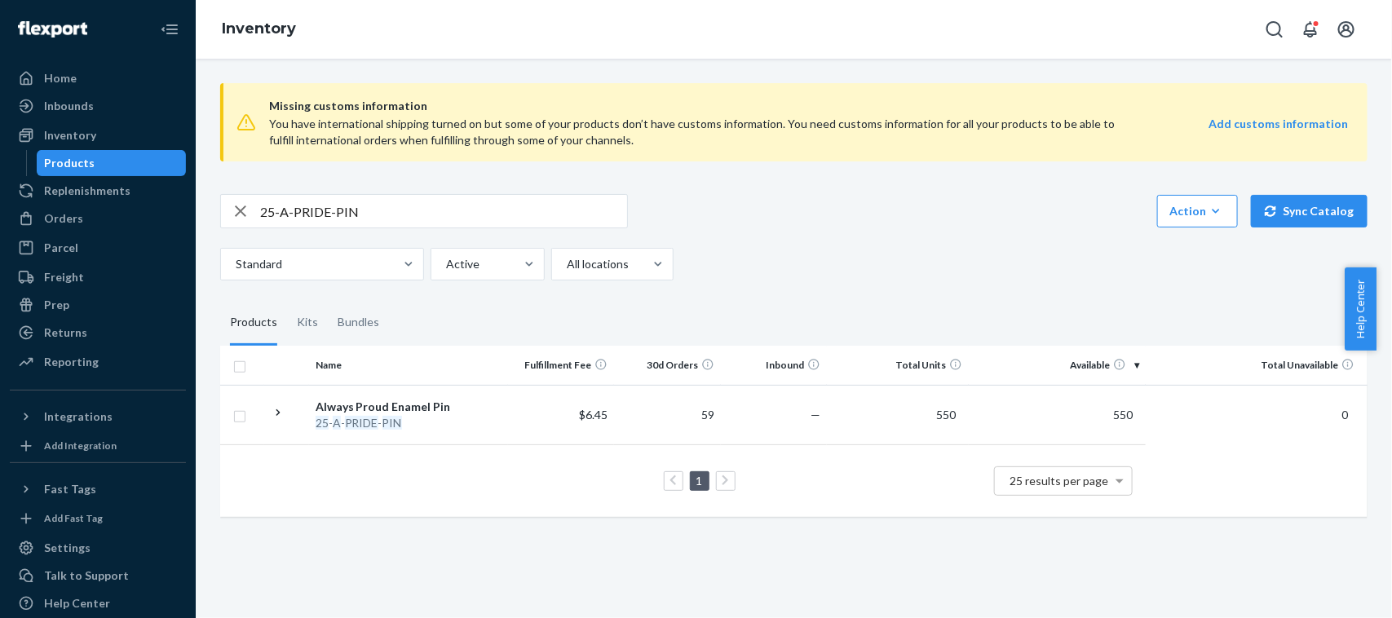
click at [458, 200] on input "25-A-PRIDE-PIN" at bounding box center [443, 211] width 367 height 33
paste input "OTM-JULY"
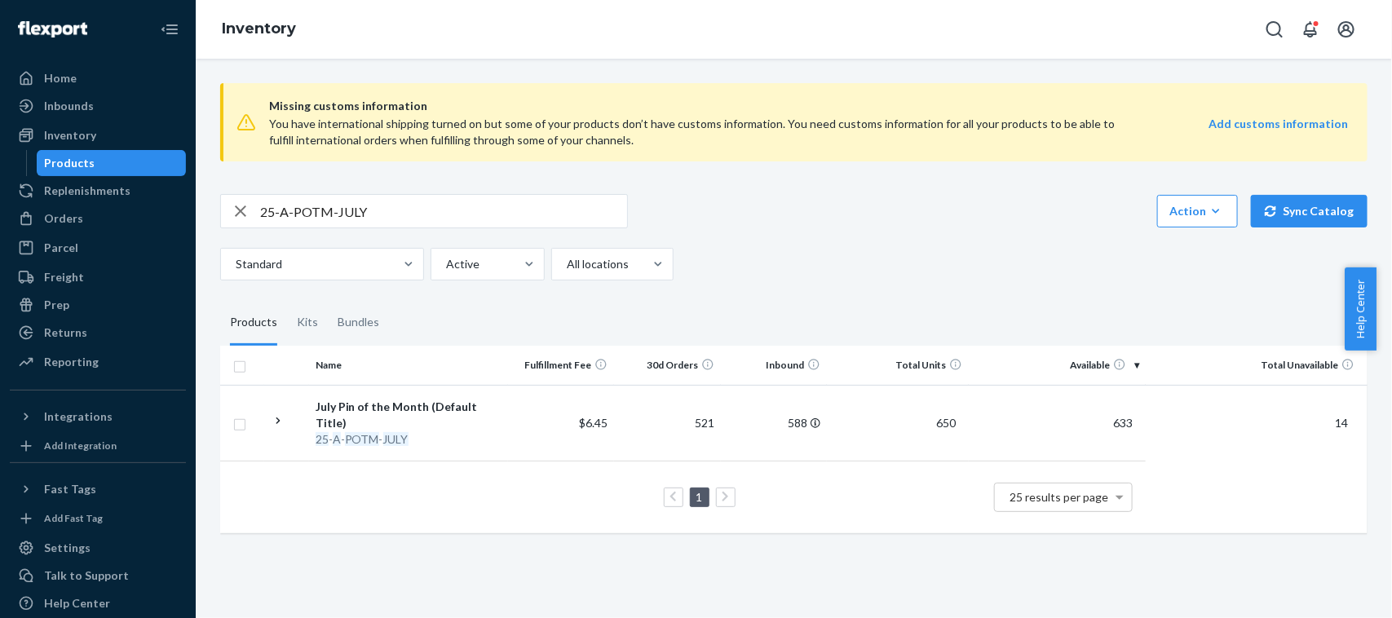
click at [555, 223] on input "25-A-POTM-JULY" at bounding box center [443, 211] width 367 height 33
paste input "4-A-SET-PZZL"
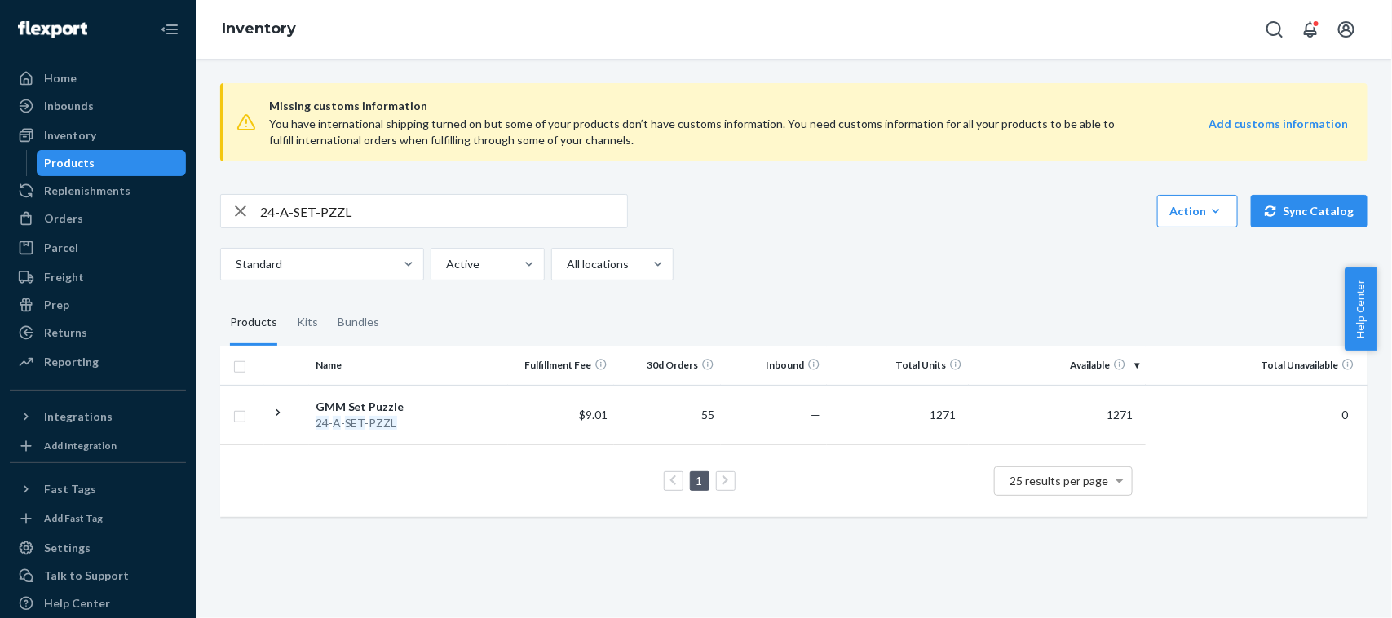
click at [434, 216] on input "24-A-SET-PZZL" at bounding box center [443, 211] width 367 height 33
paste input "A-GAME-PUZZLE"
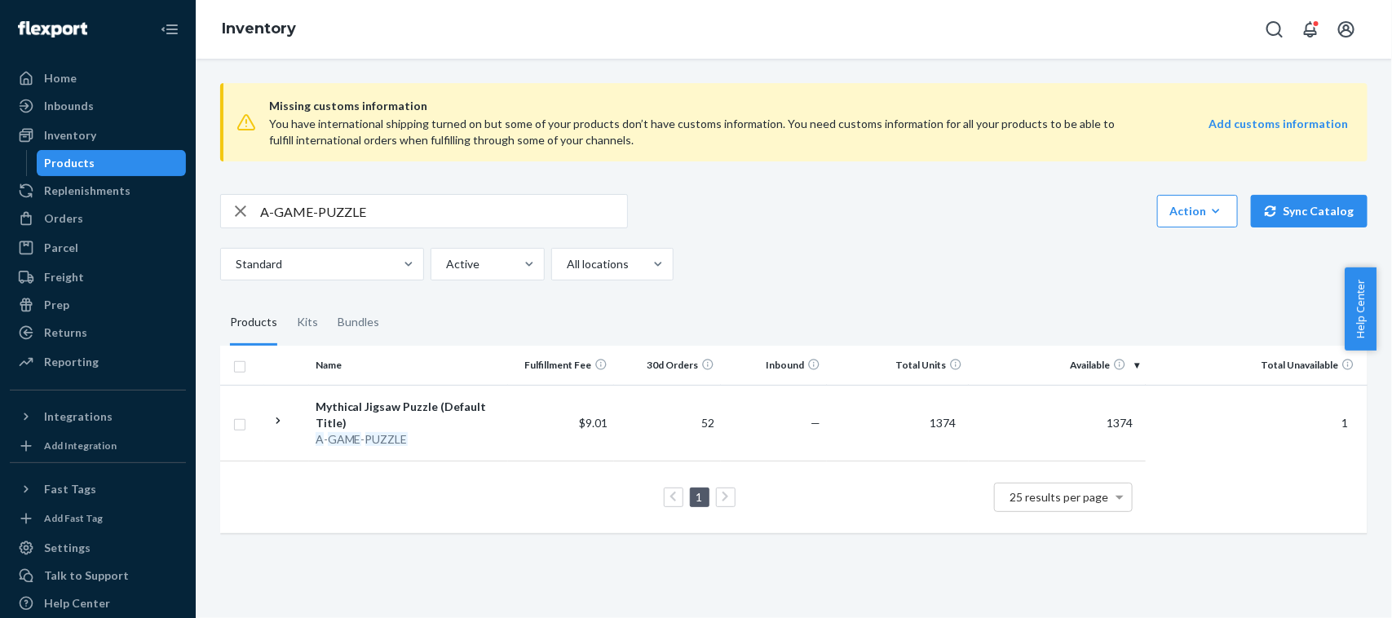
click at [471, 208] on input "A-GAME-PUZZLE" at bounding box center [443, 211] width 367 height 33
paste input "23-A-SUNCATCHER"
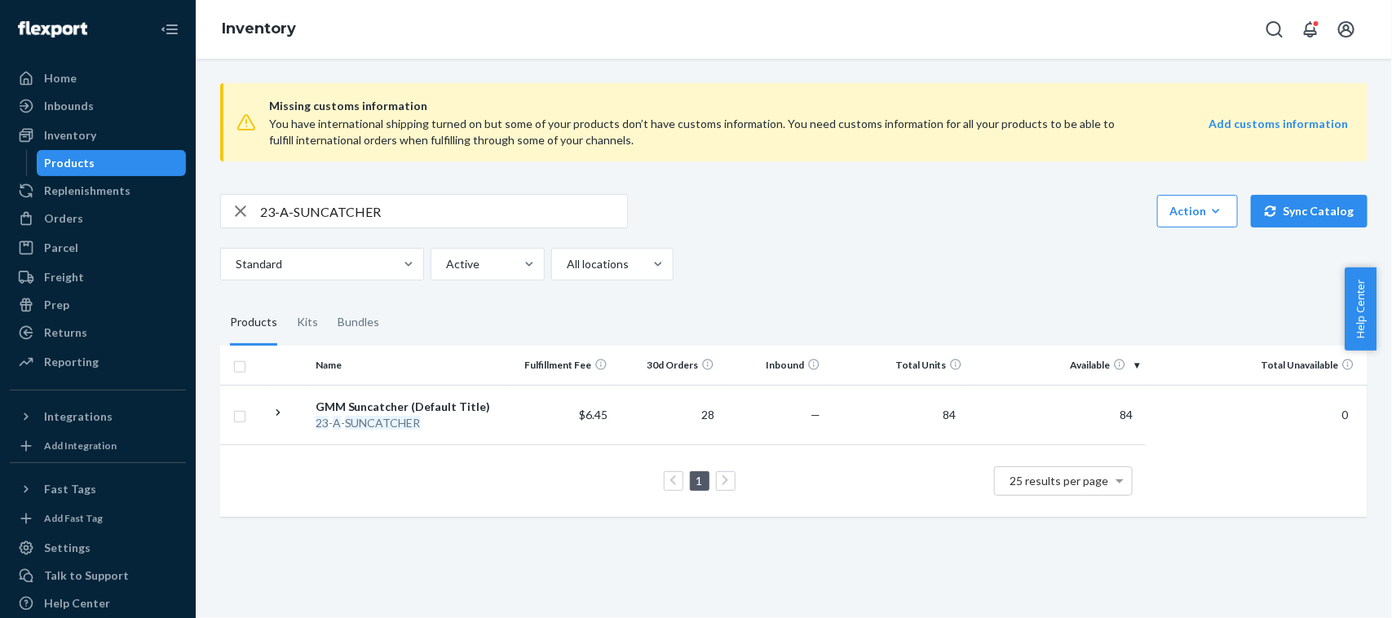
click at [524, 197] on input "23-A-SUNCATCHER" at bounding box center [443, 211] width 367 height 33
paste input "5-A-MSTRPC-CC"
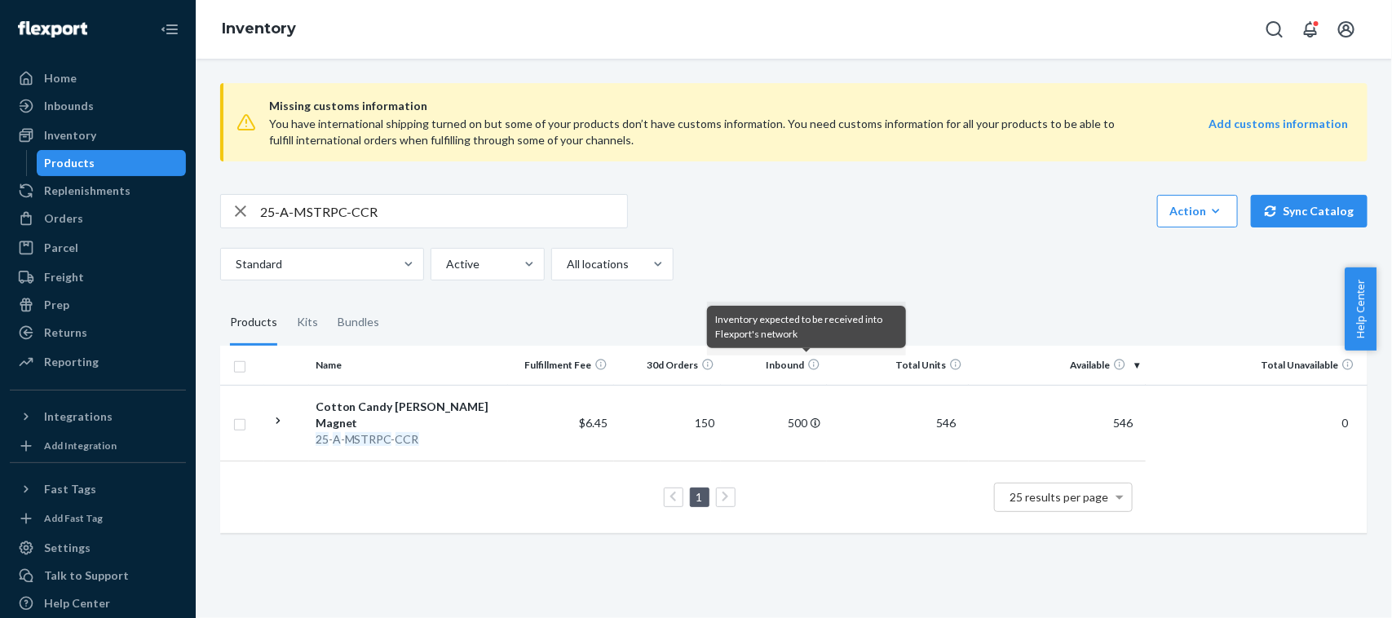
drag, startPoint x: 352, startPoint y: 184, endPoint x: 360, endPoint y: 192, distance: 10.4
click at [352, 184] on div "Missing customs information You have international shipping turned on but some …" at bounding box center [794, 310] width 1172 height 480
click at [400, 205] on input "25-A-MSTRPC-CCR" at bounding box center [443, 211] width 367 height 33
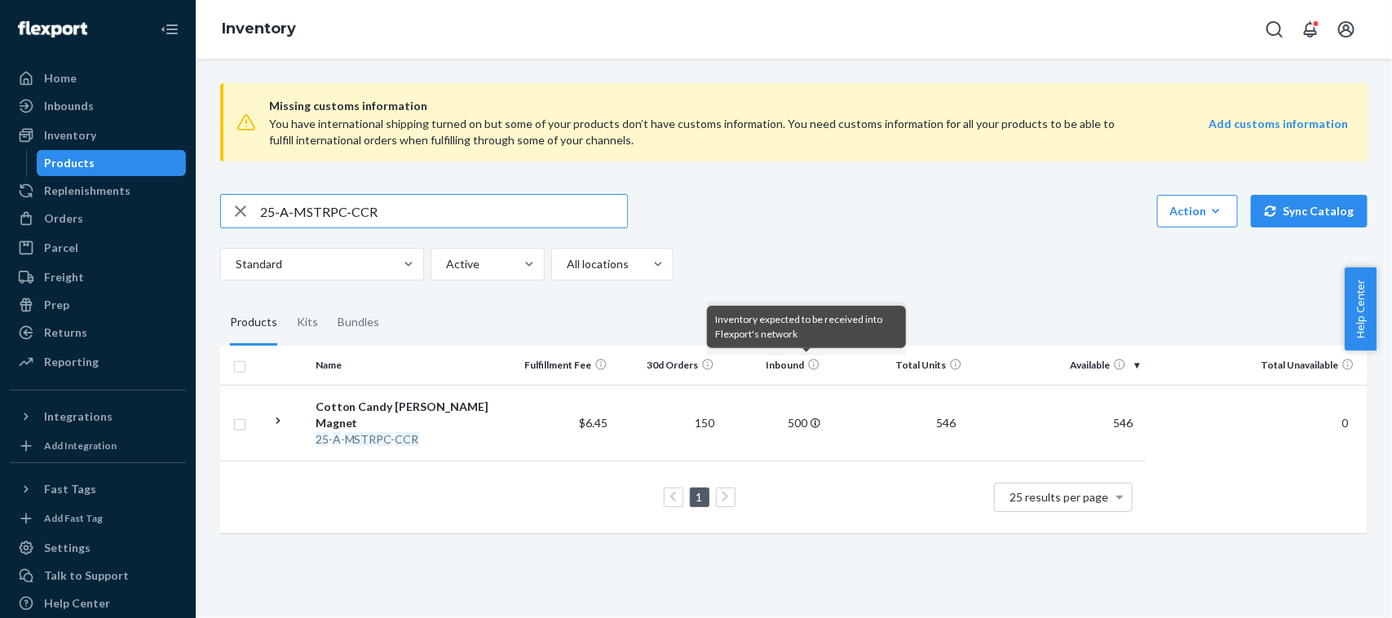
paste input "PEARL"
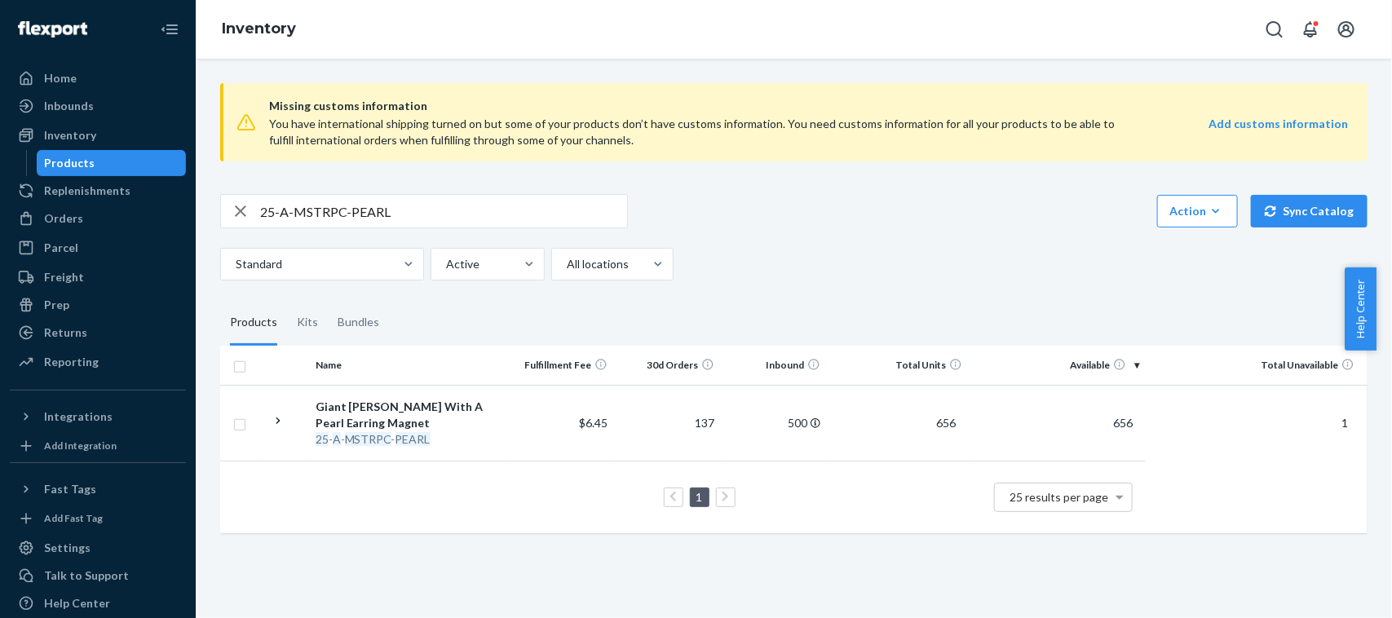
click at [429, 217] on input "25-A-MSTRPC-PEARL" at bounding box center [443, 211] width 367 height 33
paste input "GOTHIC"
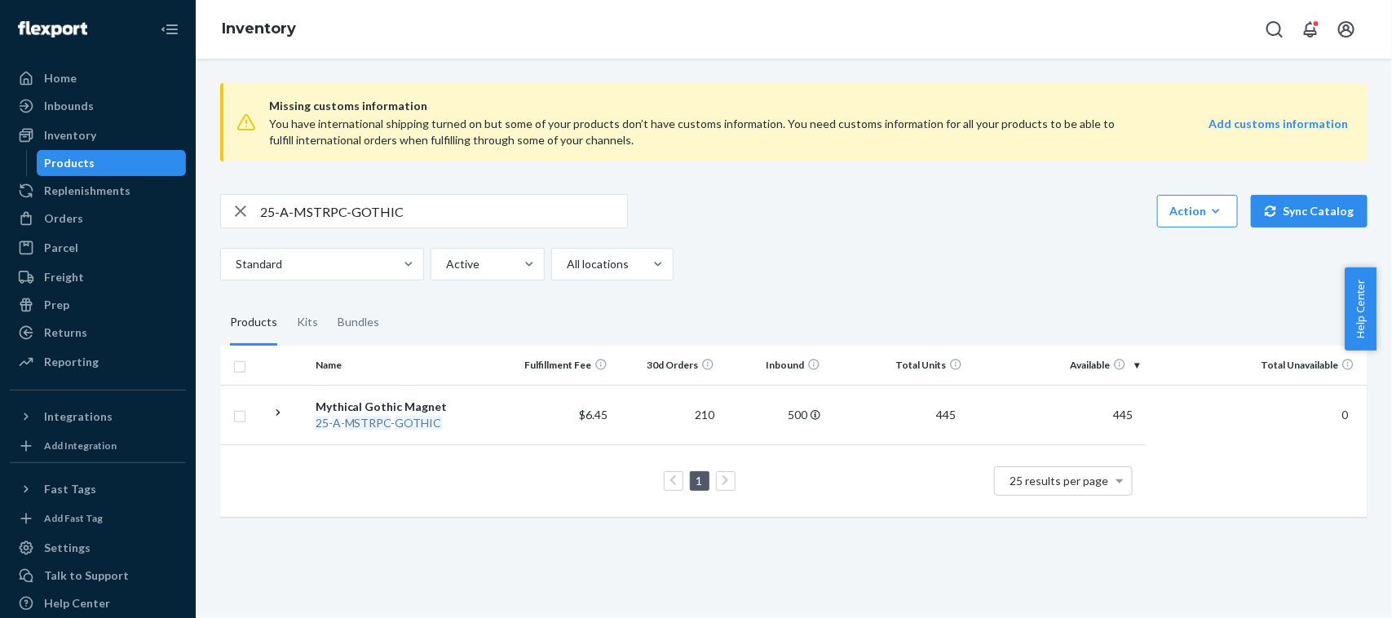
click at [461, 212] on input "25-A-MSTRPC-GOTHIC" at bounding box center [443, 211] width 367 height 33
paste input "T-EMO-LG"
click at [480, 210] on input "25-T-EMO-LG" at bounding box center [443, 211] width 367 height 33
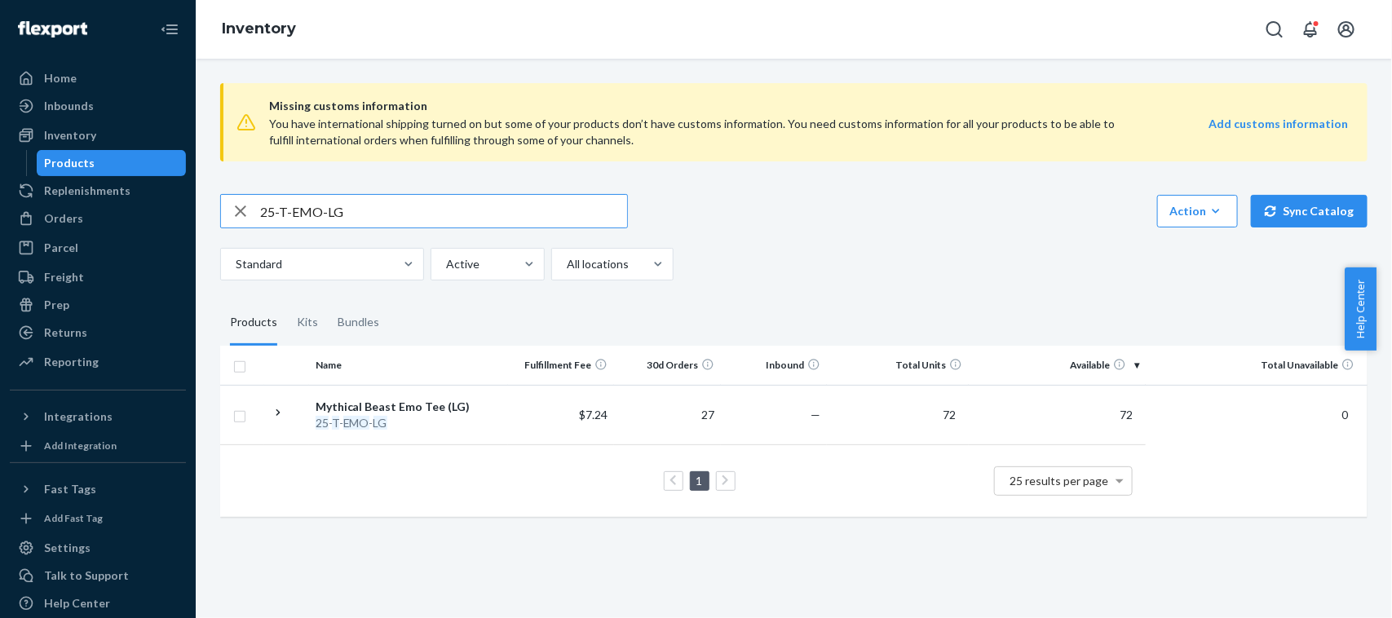
click at [480, 210] on input "25-T-EMO-LG" at bounding box center [443, 211] width 367 height 33
paste input "4-H-GMM-CAULD-GITD-MD"
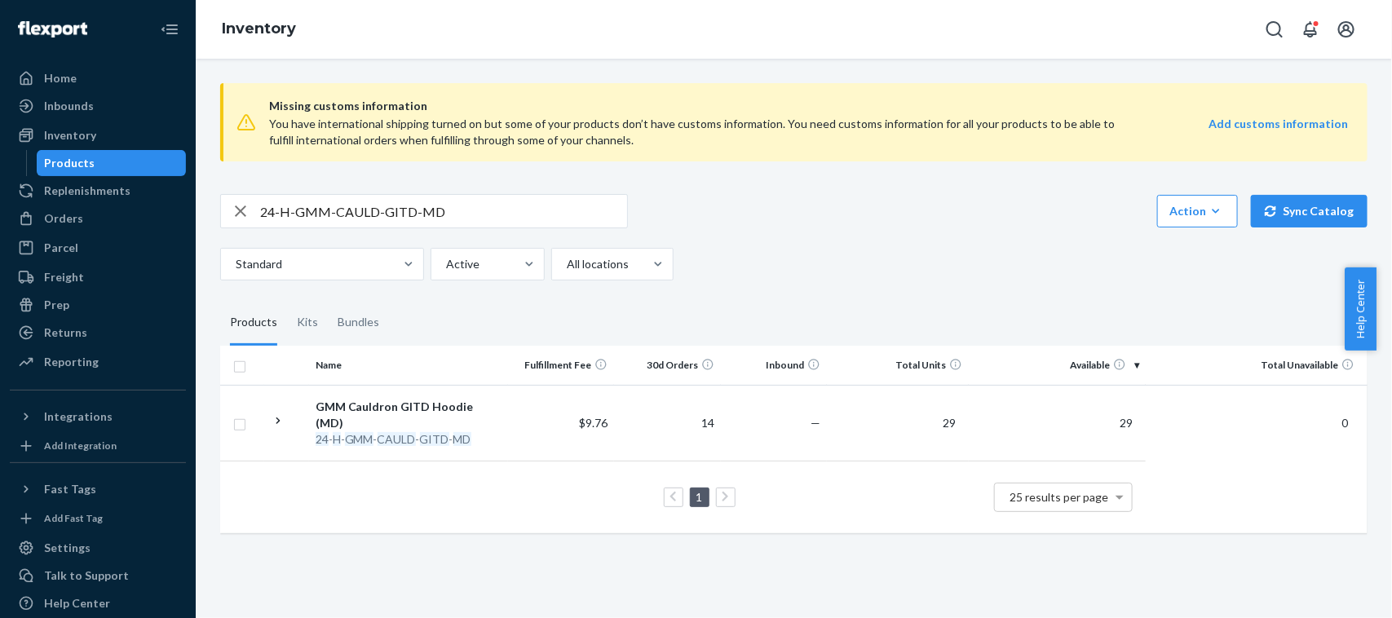
click at [469, 205] on input "24-H-GMM-CAULD-GITD-MD" at bounding box center [443, 211] width 367 height 33
paste input "5-LS-DRKST-PURP-2X"
click at [498, 210] on input "25-LS-DRKST-PURP-2X" at bounding box center [443, 211] width 367 height 33
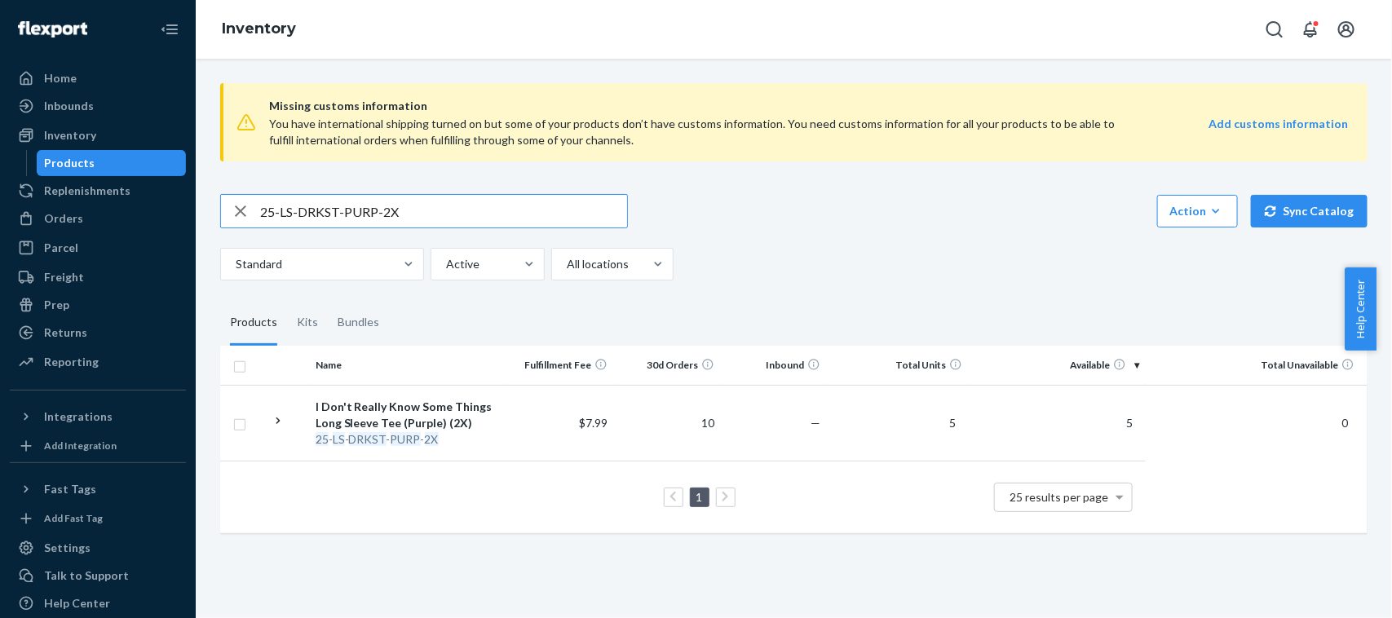
click at [498, 210] on input "25-LS-DRKST-PURP-2X" at bounding box center [443, 211] width 367 height 33
paste input "A-POTM-JULY"
click at [389, 223] on input "25-A-POTM-JULY" at bounding box center [443, 211] width 367 height 33
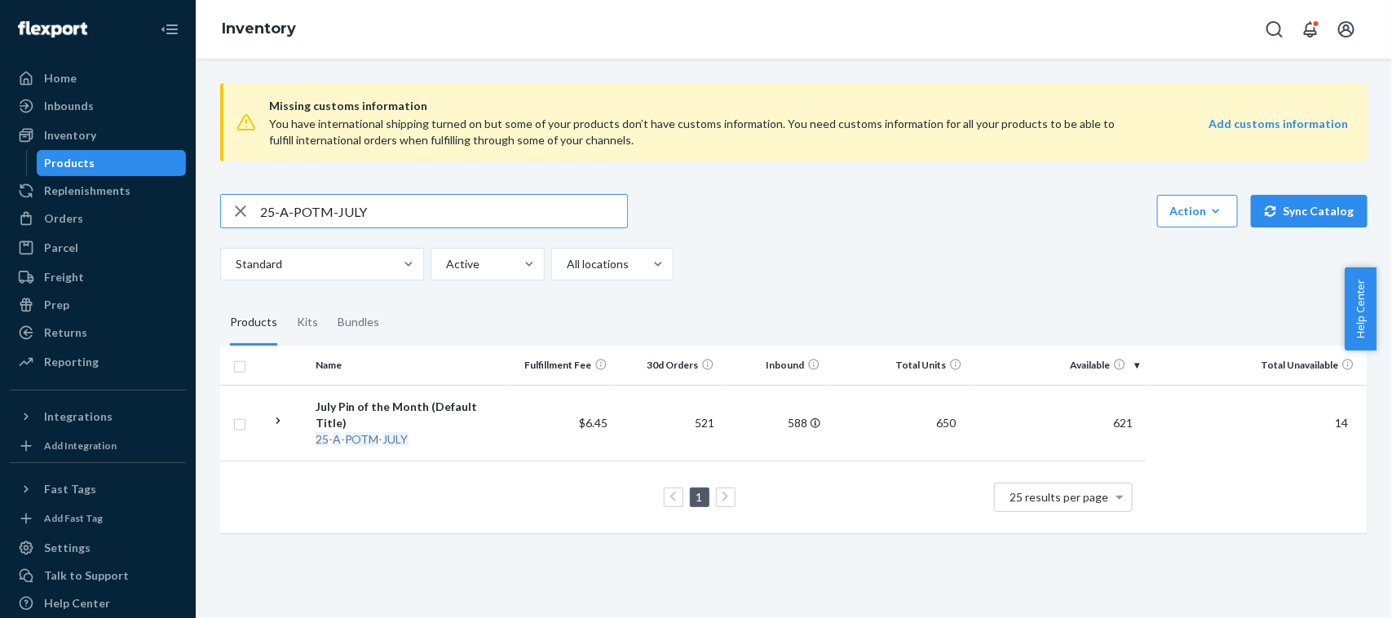
click at [389, 223] on input "25-A-POTM-JULY" at bounding box center [443, 211] width 367 height 33
paste input "4-GMT-A-STKR-SHEET"
click at [432, 210] on input "24-GMT-A-STKR-SHEET" at bounding box center [443, 211] width 367 height 33
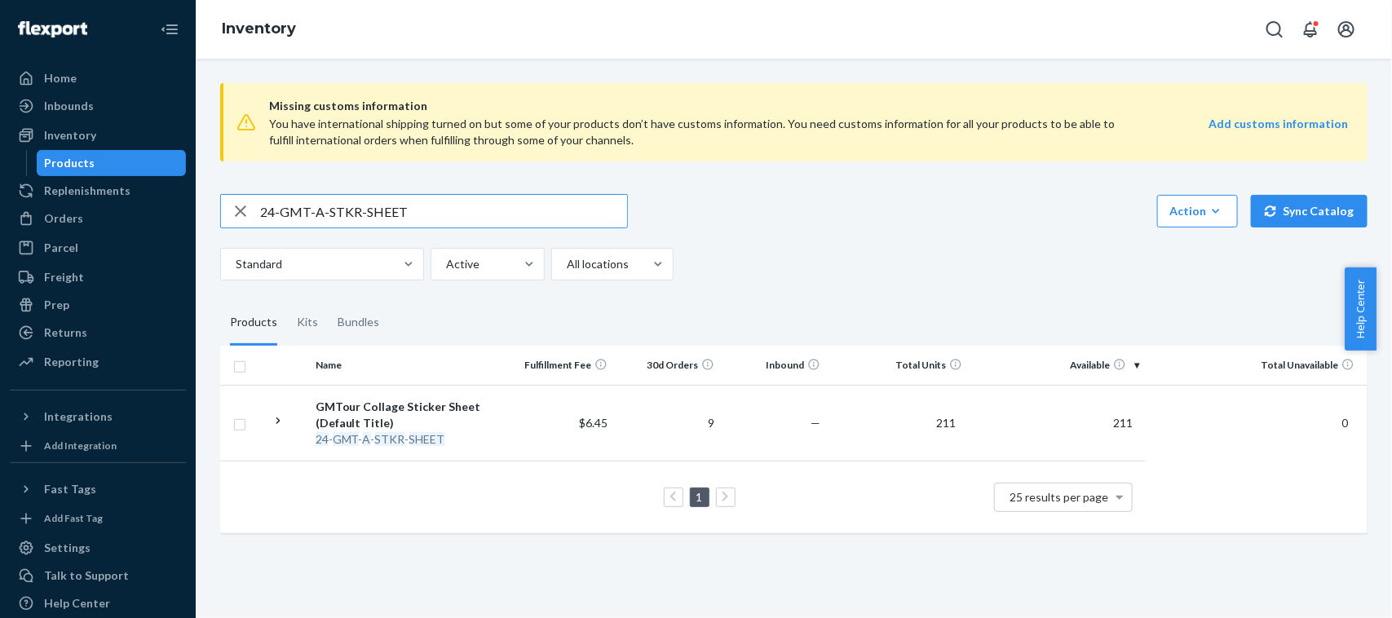
paste input "H-COLLEGE-SM"
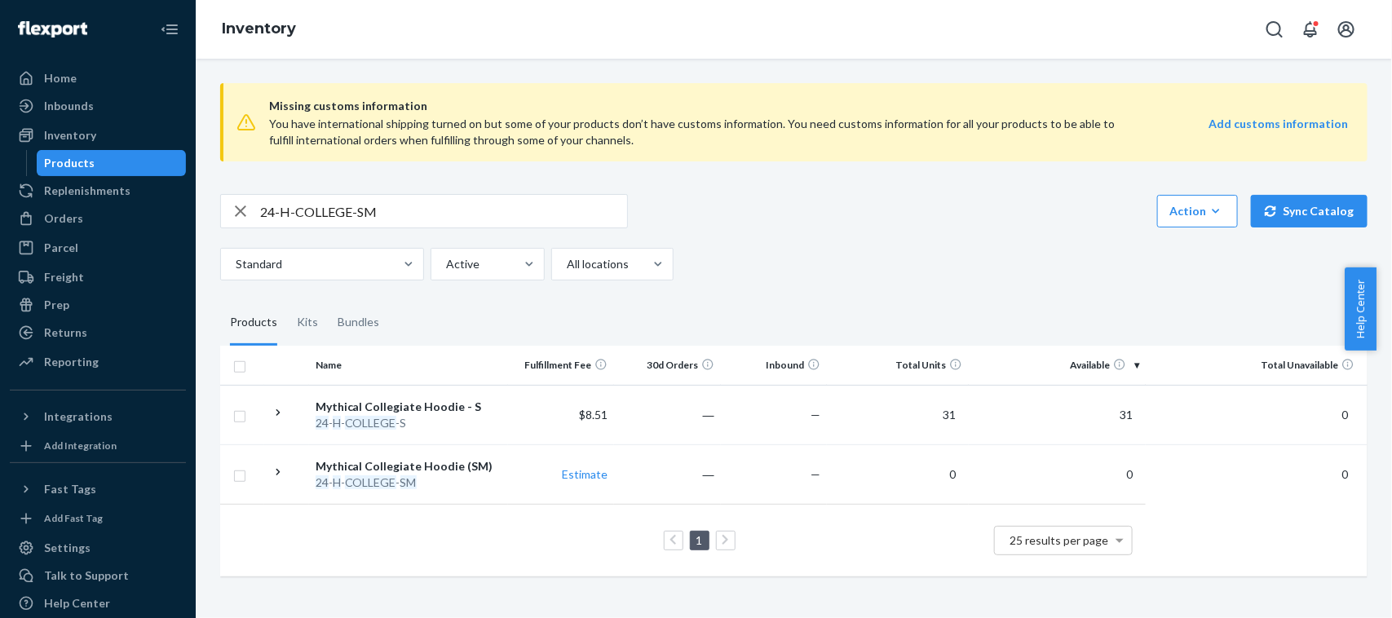
click at [610, 201] on input "24-H-COLLEGE-SM" at bounding box center [443, 211] width 367 height 33
paste input "3-T-[PERSON_NAME]-LG"
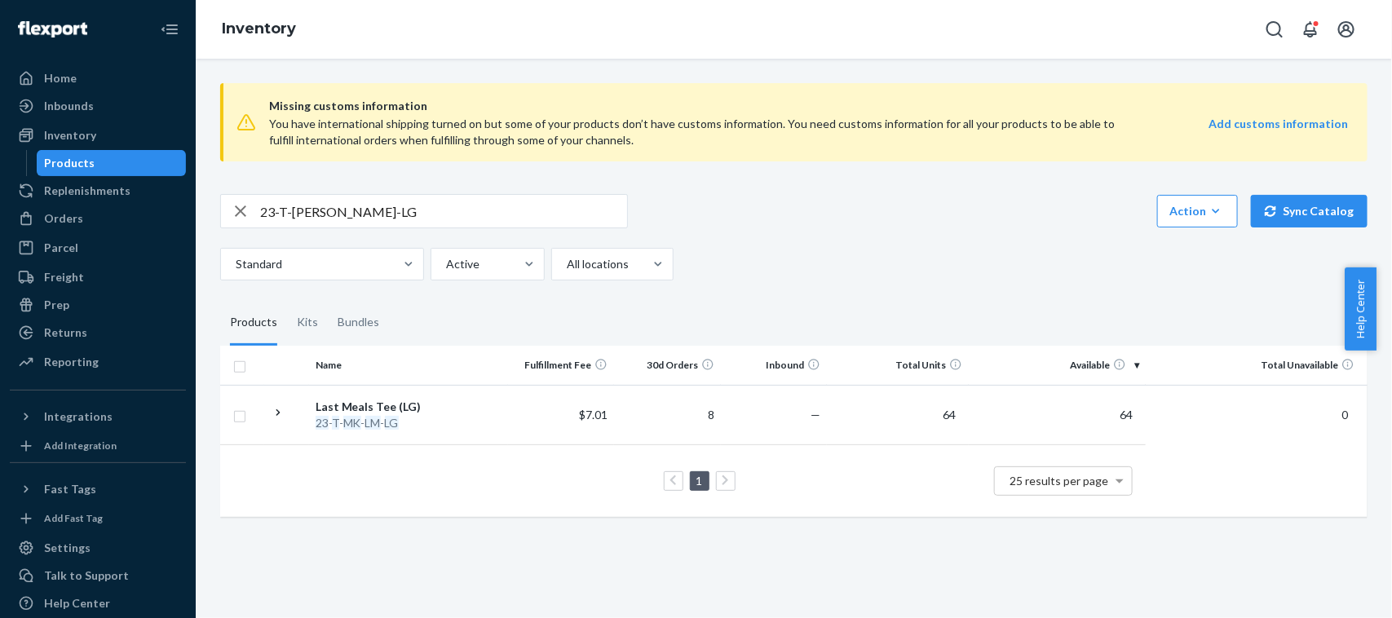
click at [506, 214] on input "23-T-[PERSON_NAME]-LG" at bounding box center [443, 211] width 367 height 33
paste input "A-SUNCATCHER"
click at [427, 215] on input "23-A-SUNCATCHER" at bounding box center [443, 211] width 367 height 33
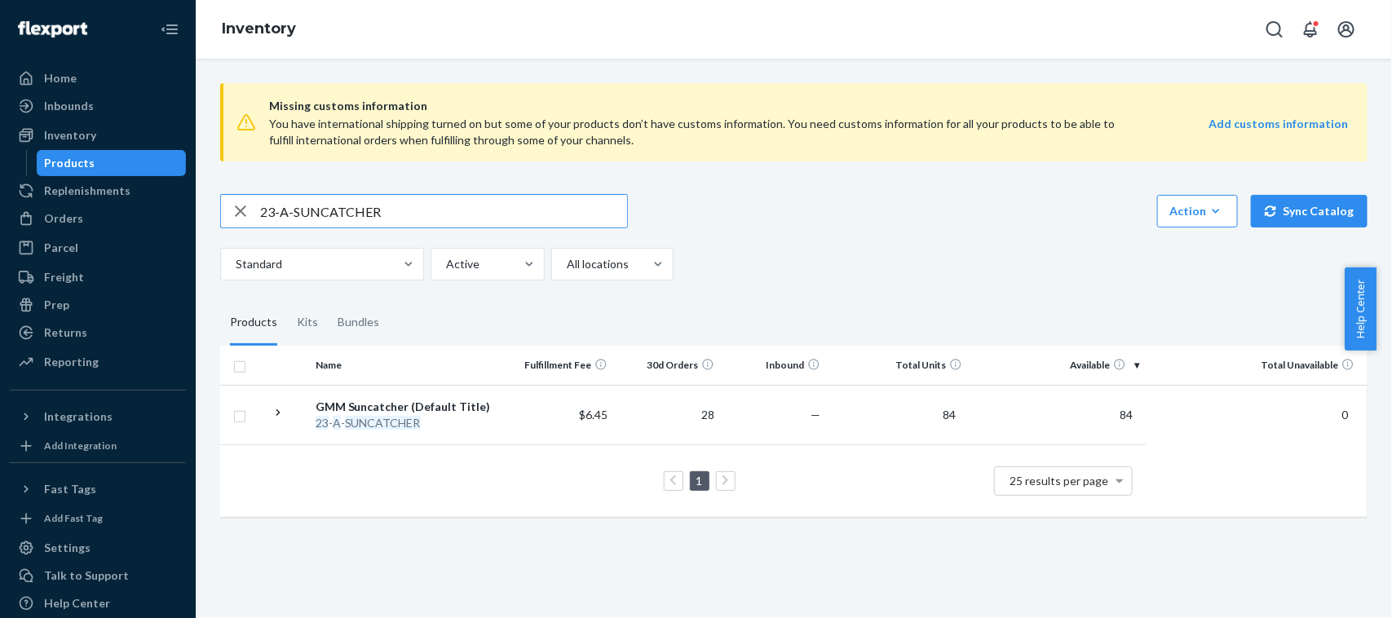
click at [427, 215] on input "23-A-SUNCATCHER" at bounding box center [443, 211] width 367 height 33
paste input "H-CCR-SANTA-XL"
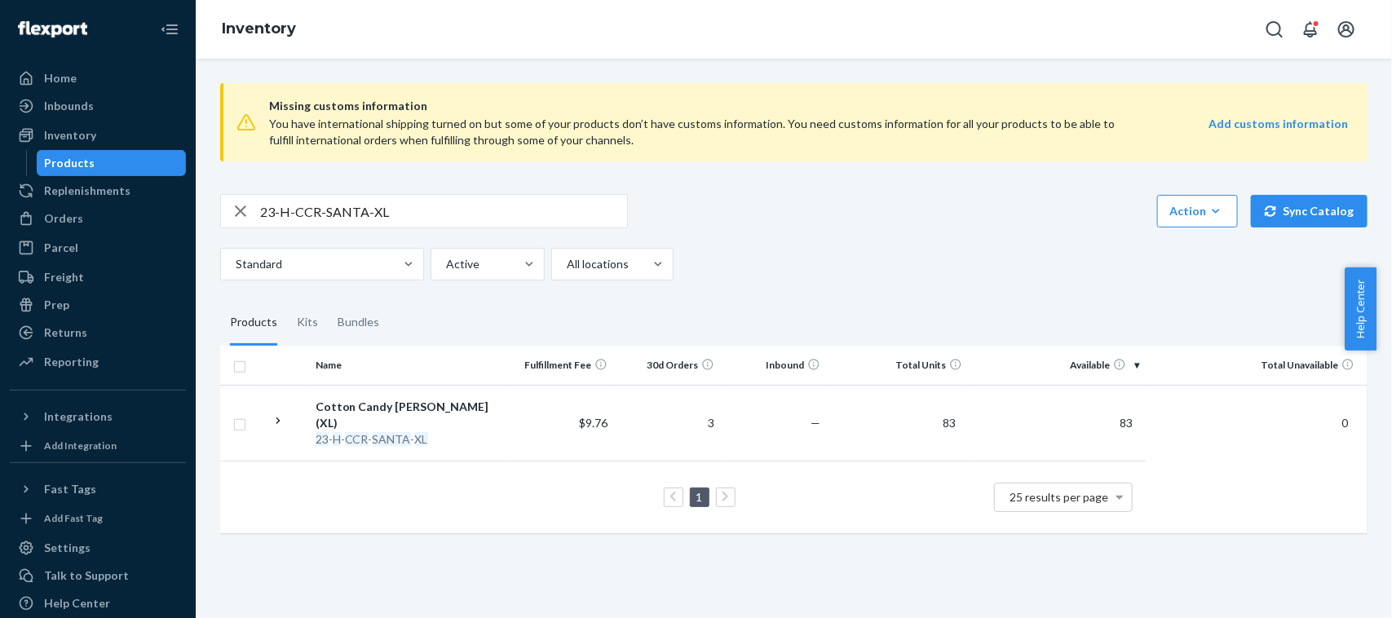
click at [508, 222] on input "23-H-CCR-SANTA-XL" at bounding box center [443, 211] width 367 height 33
paste input "A-M-SOCKS-PINKMULTI"
click at [524, 209] on input "23-A-M-SOCKS-PINKMULTI" at bounding box center [443, 211] width 367 height 33
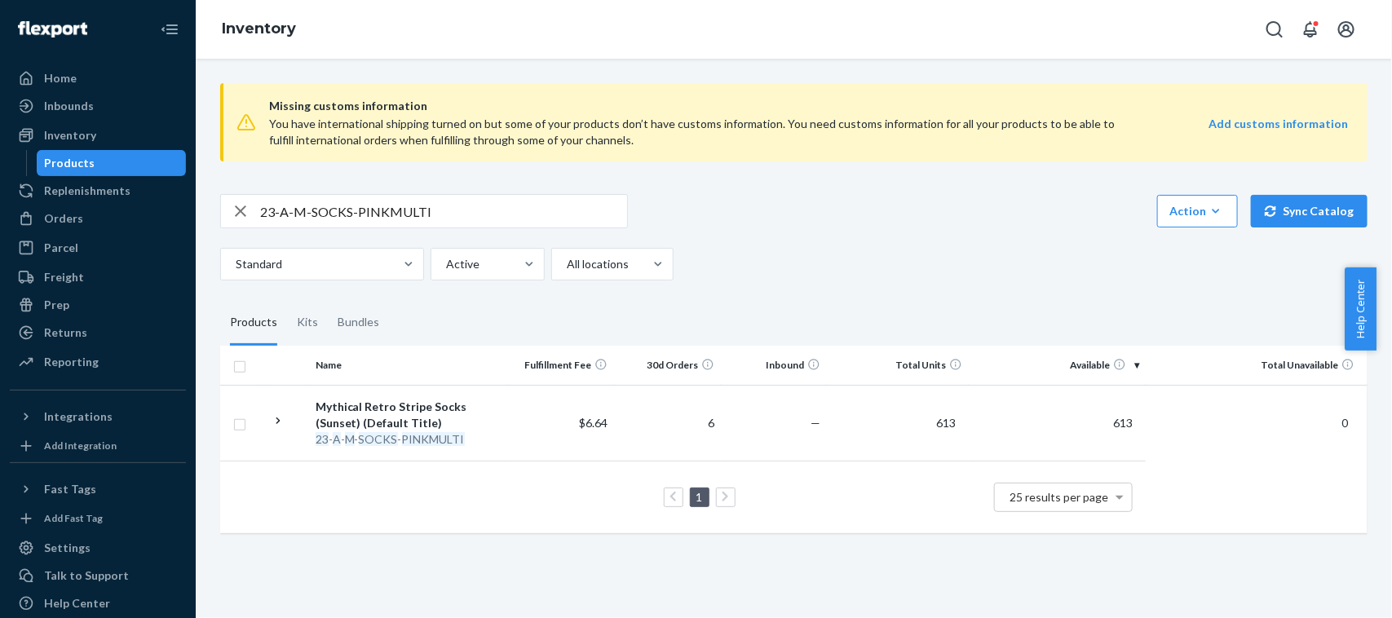
click at [524, 209] on input "23-A-M-SOCKS-PINKMULTI" at bounding box center [443, 211] width 367 height 33
paste input "A-MYTH22LGO-SKR-WRD"
click at [471, 216] on input "A-MYTH22LGO-SKR-WRD" at bounding box center [443, 211] width 367 height 33
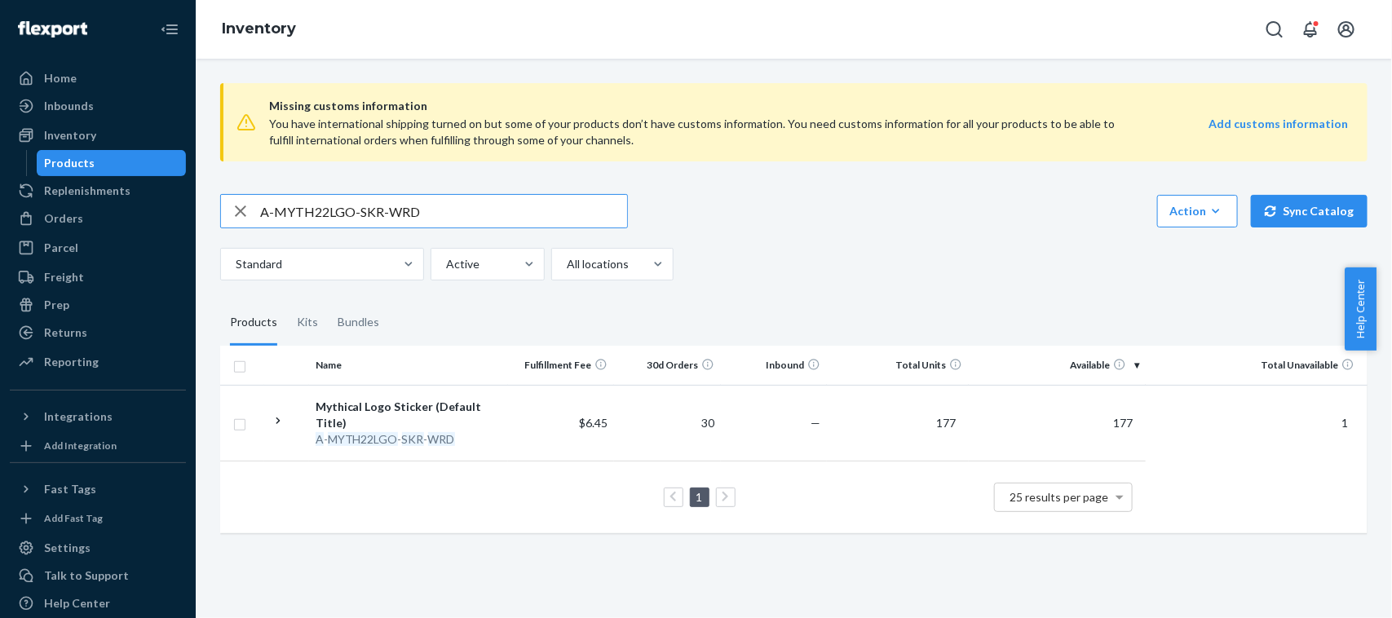
click at [471, 216] on input "A-MYTH22LGO-SKR-WRD" at bounding box center [443, 211] width 367 height 33
paste input "25-A-STND-GLASS"
click at [478, 202] on input "25-A-STND-GLASS" at bounding box center [443, 211] width 367 height 33
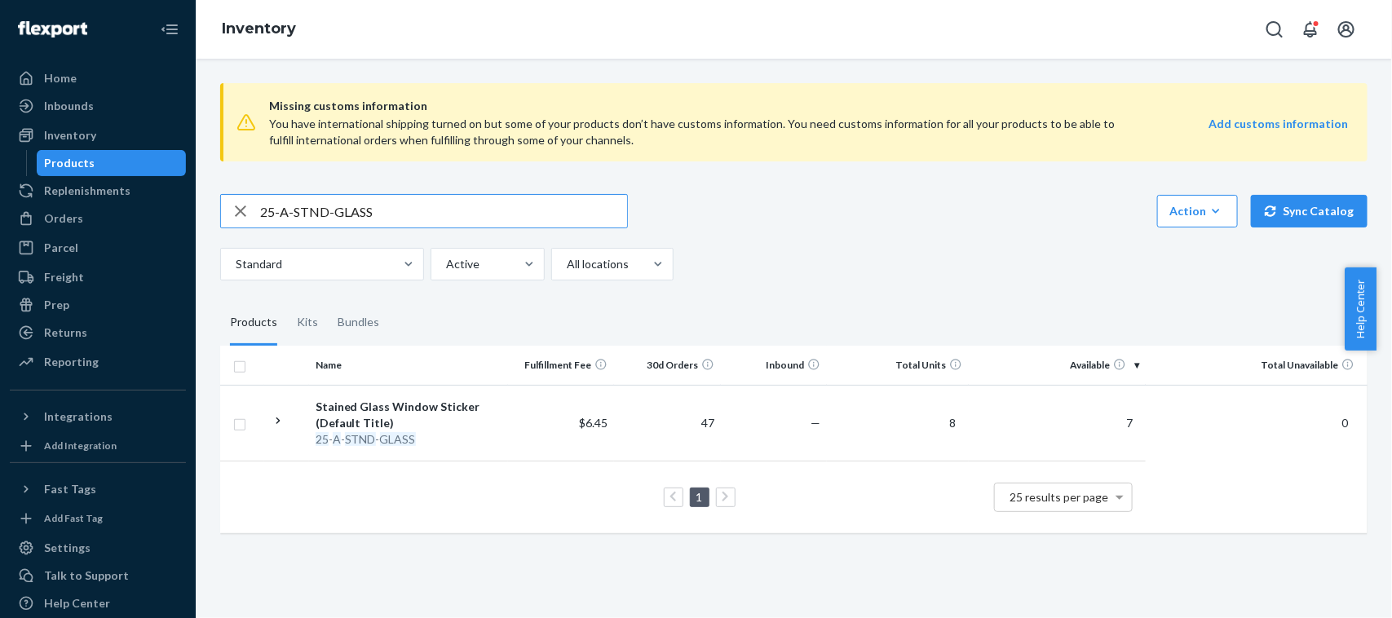
paste input "MSTRPC-CCR"
click at [401, 212] on input "25-A-MSTRPC-CCR" at bounding box center [443, 211] width 367 height 33
paste input "T-EMO-3X"
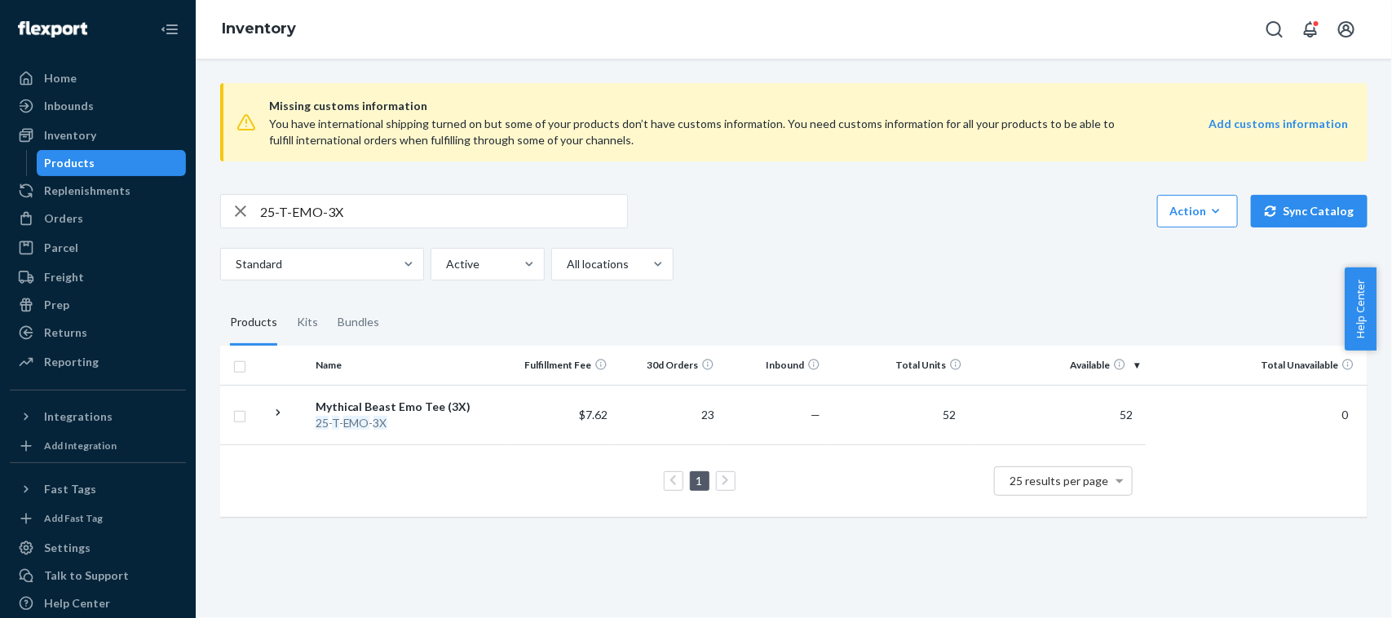
click at [418, 215] on input "25-T-EMO-3X" at bounding box center [443, 211] width 367 height 33
paste input "4"
click at [480, 237] on div "25-T-EMO-4X Action Create product Create kit or bundle Bulk create products Bul…" at bounding box center [794, 237] width 1148 height 86
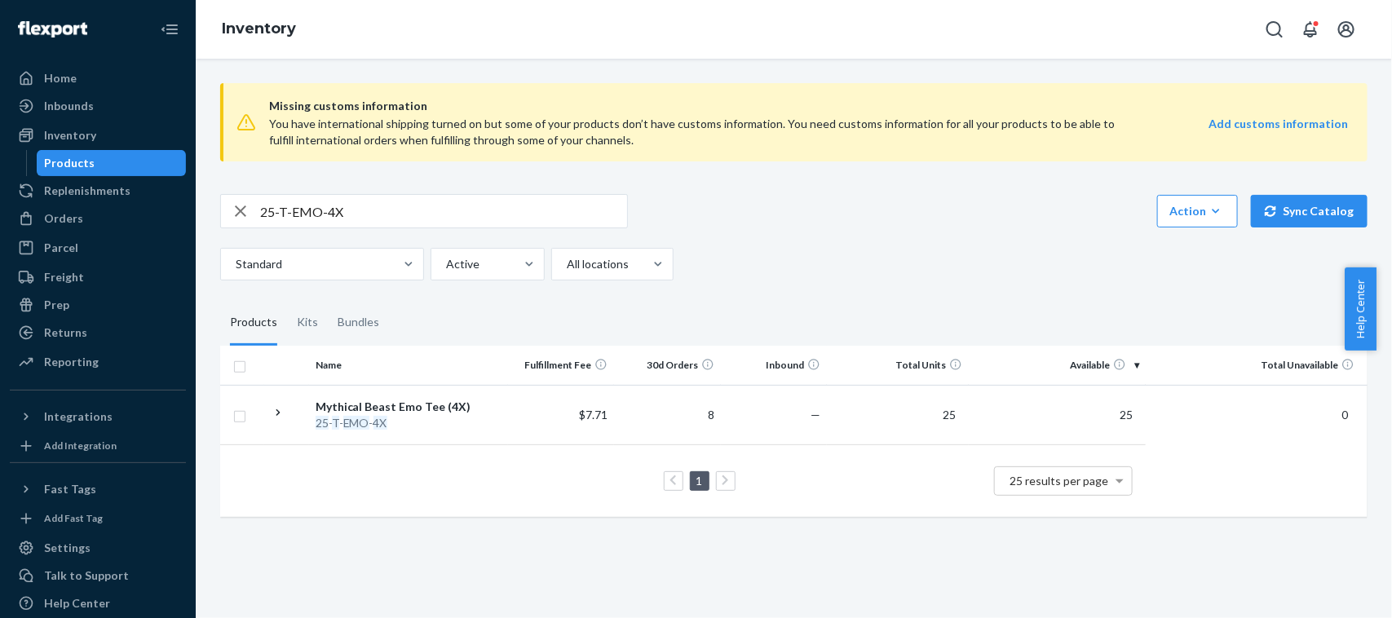
click at [461, 218] on input "25-T-EMO-4X" at bounding box center [443, 211] width 367 height 33
paste input "A-COVE-PATCH"
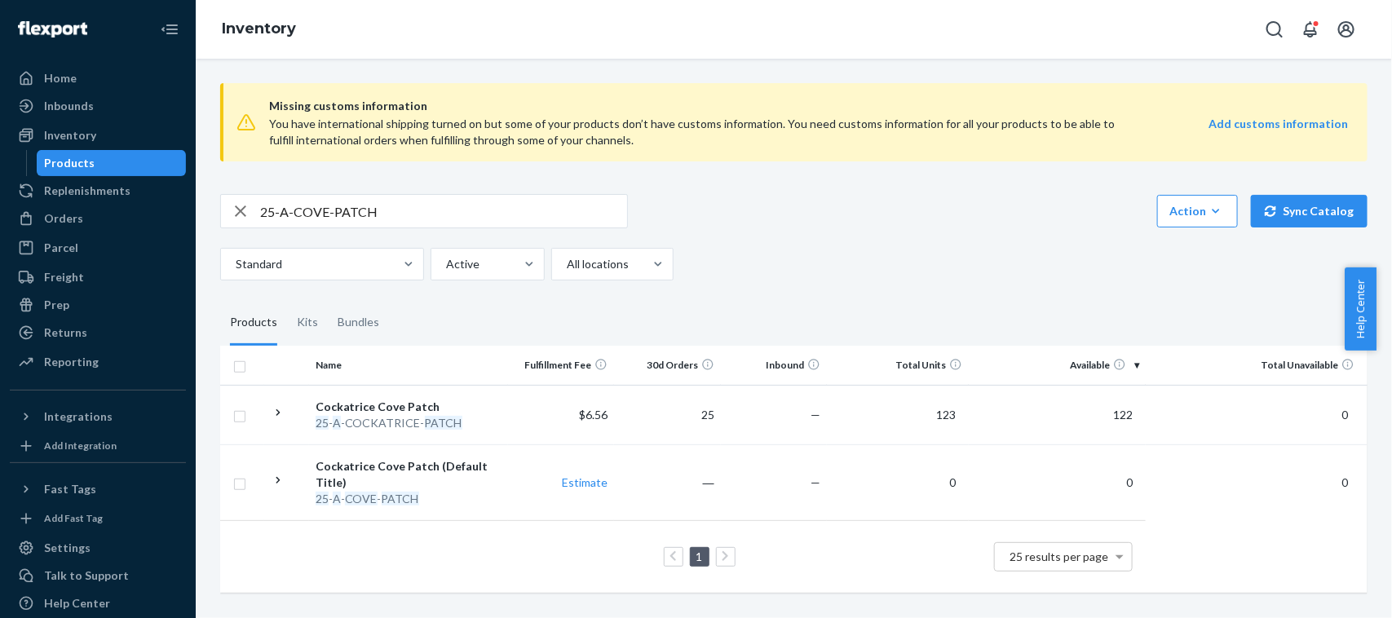
click at [481, 222] on input "25-A-COVE-PATCH" at bounding box center [443, 211] width 367 height 33
paste input "4-A-GMM-MUG-ALMD"
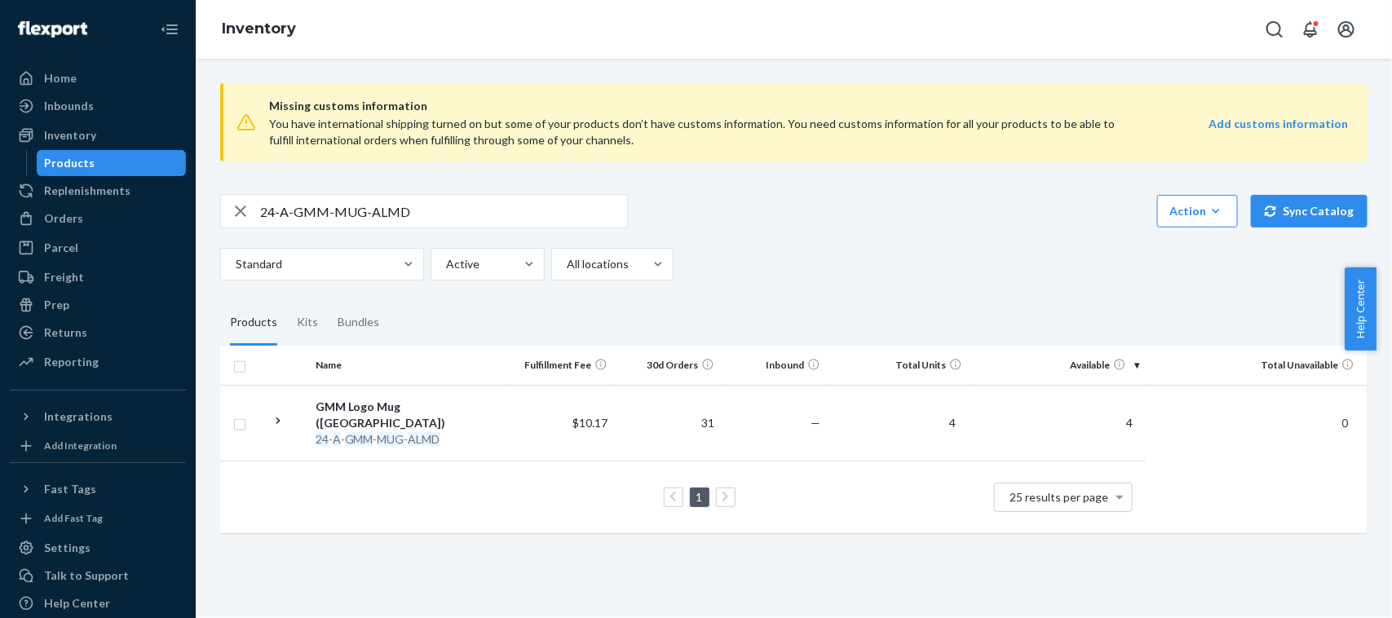
click at [498, 213] on input "24-A-GMM-MUG-ALMD" at bounding box center [443, 211] width 367 height 33
paste input "5-A-MSTRPC-GOTHIC"
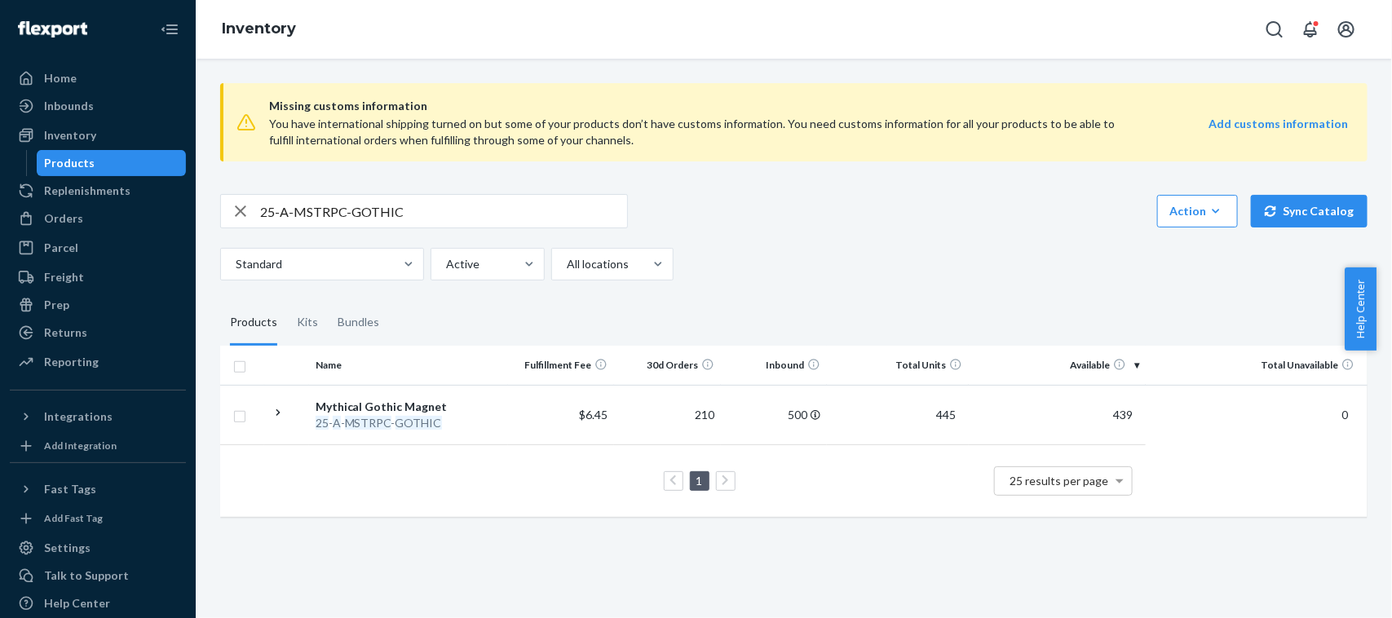
click at [473, 198] on input "25-A-MSTRPC-GOTHIC" at bounding box center [443, 211] width 367 height 33
paste input "POTM-JULY"
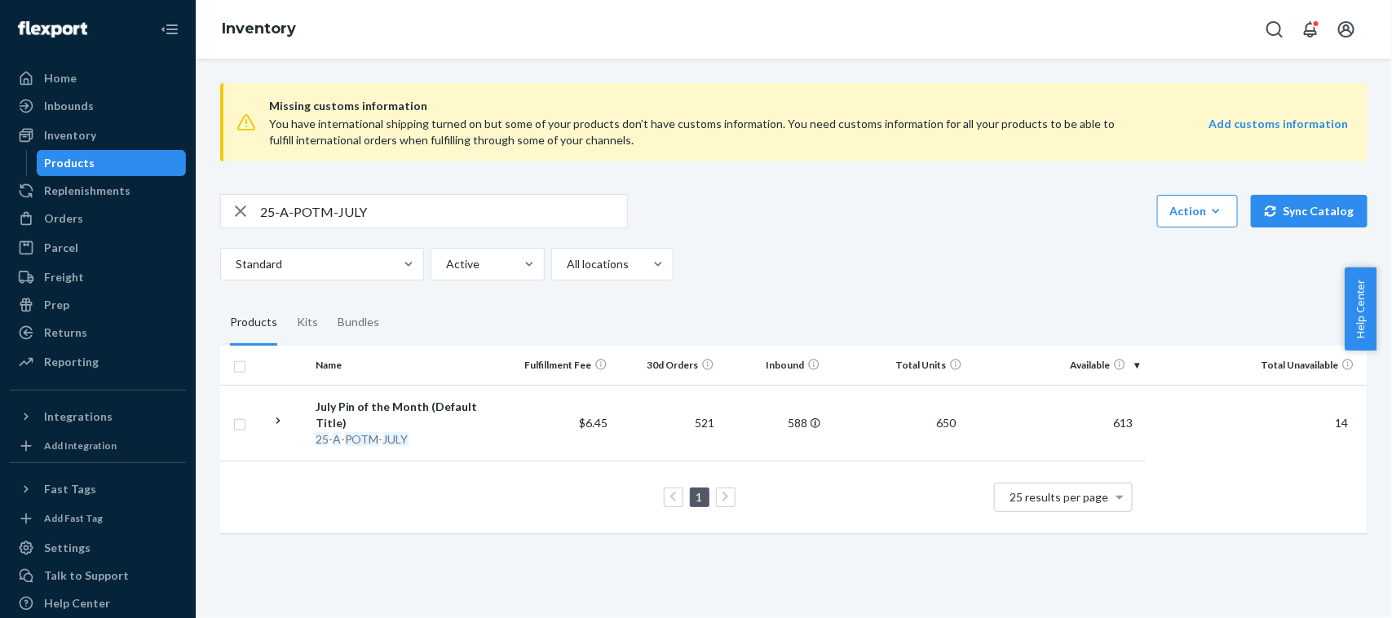
click at [506, 212] on input "25-A-POTM-JULY" at bounding box center [443, 211] width 367 height 33
paste input "4-T-ICECRM-BRWN-XL"
click at [424, 206] on input "24-T-ICECRM-BRWN-XL" at bounding box center [443, 211] width 367 height 33
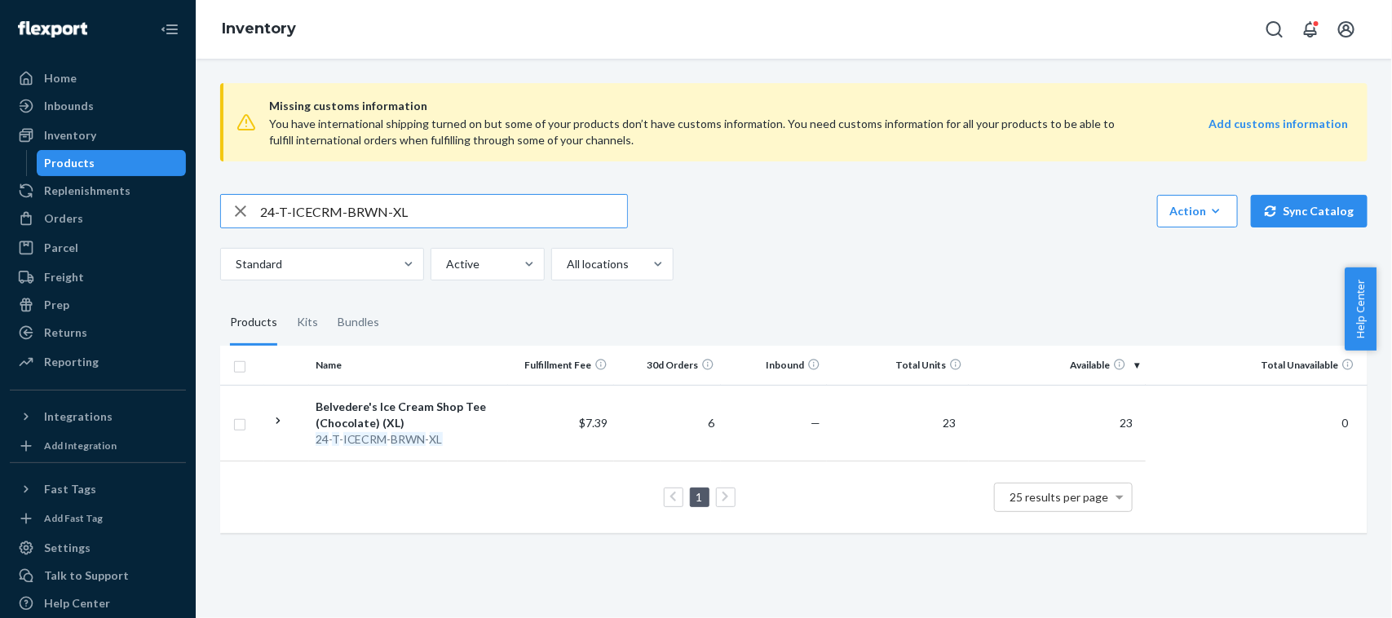
click at [424, 206] on input "24-T-ICECRM-BRWN-XL" at bounding box center [443, 211] width 367 height 33
paste input "A-GMM-MUG-PNK"
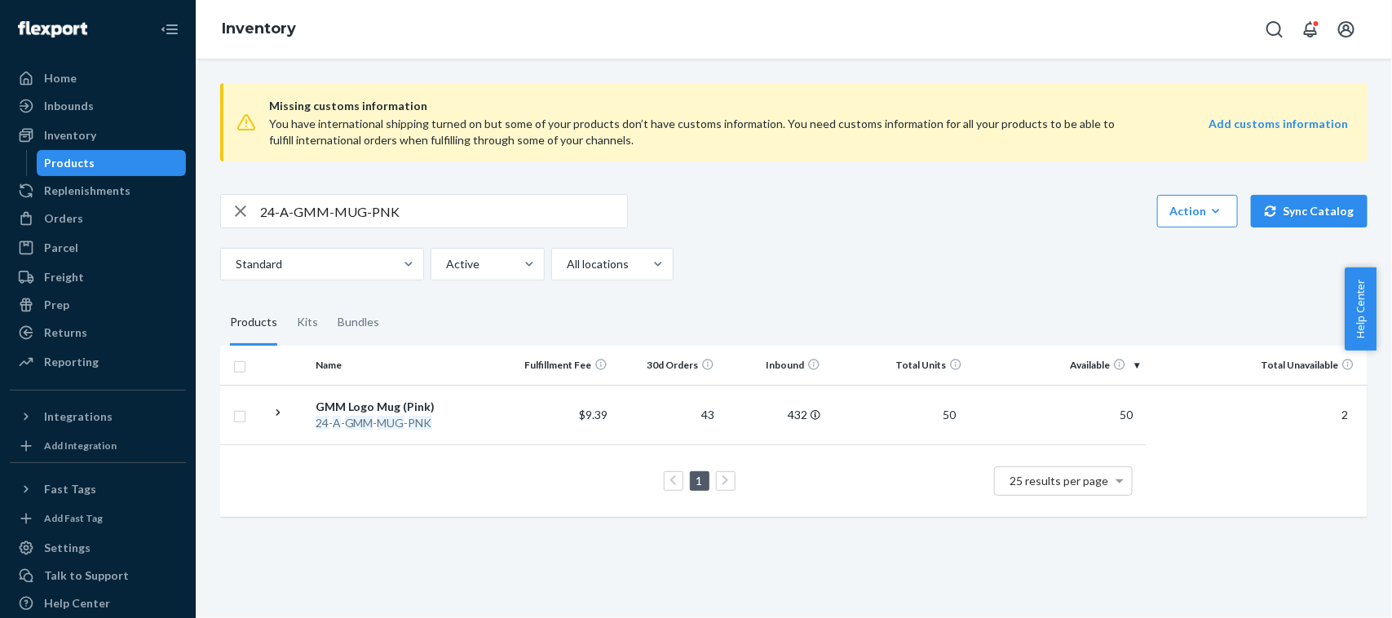
click at [503, 229] on div "24-A-GMM-MUG-PNK Action Create product Create kit or bundle Bulk create product…" at bounding box center [794, 237] width 1148 height 86
click at [498, 218] on input "24-A-GMM-MUG-PNK" at bounding box center [443, 211] width 367 height 33
paste input "5-LS-MOSAIC-LG"
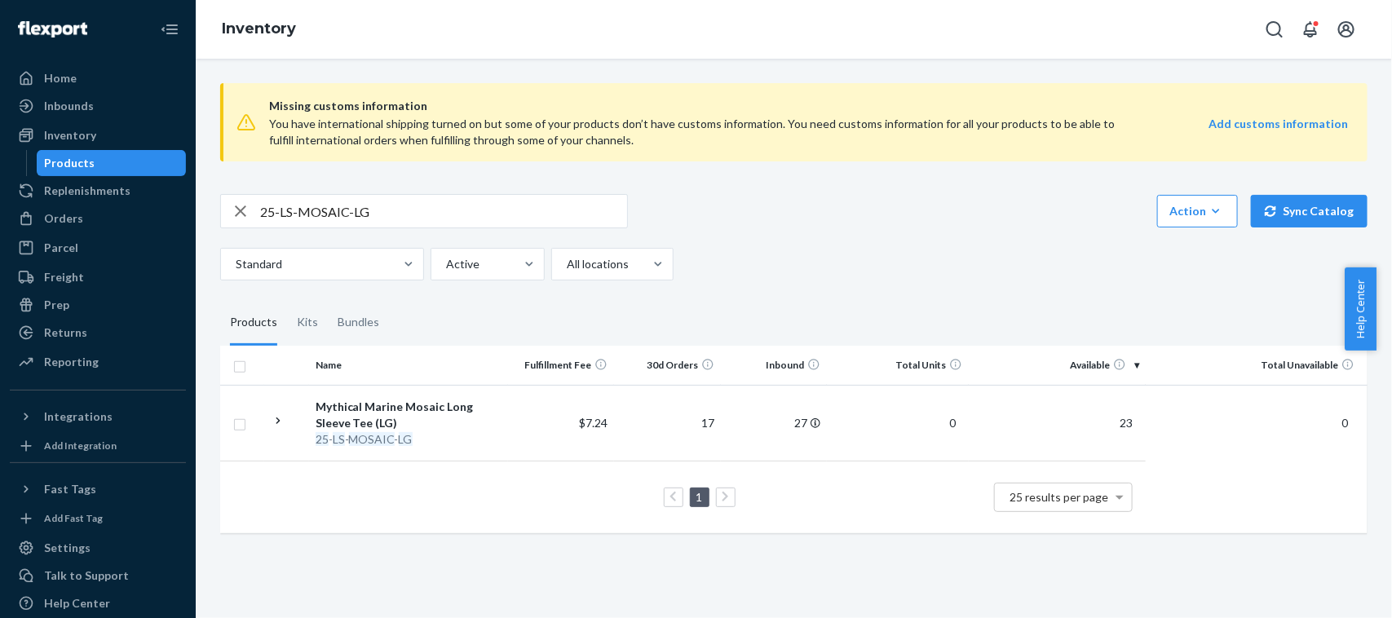
click at [457, 200] on input "25-LS-MOSAIC-LG" at bounding box center [443, 211] width 367 height 33
paste input "4-A-PIN-GMM-LOGO"
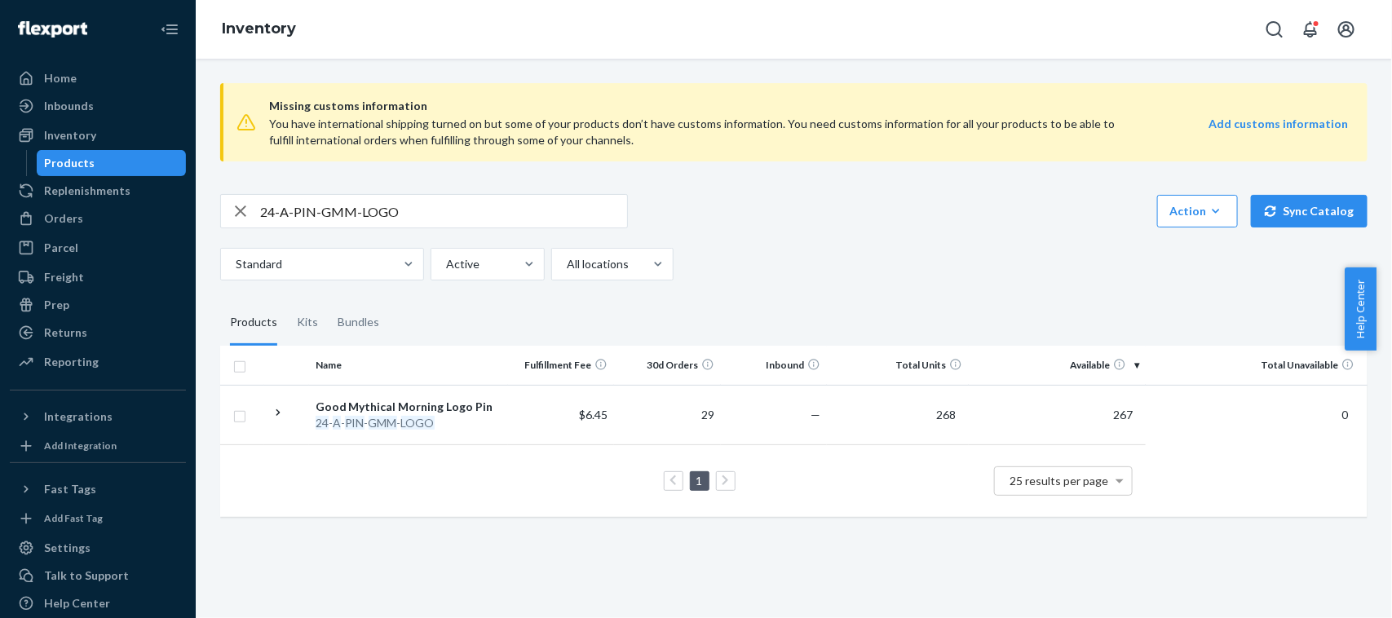
click at [461, 213] on input "24-A-PIN-GMM-LOGO" at bounding box center [443, 211] width 367 height 33
paste input "COCKATRICE"
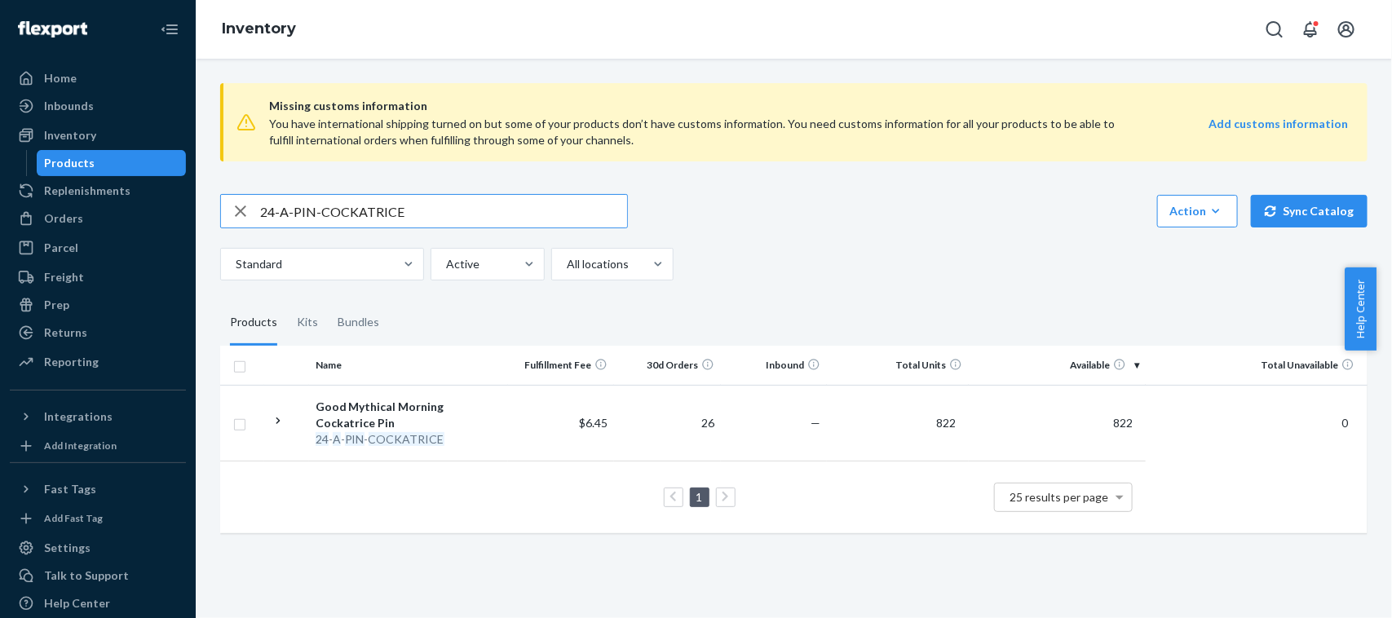
click at [450, 216] on input "24-A-PIN-COCKATRICE" at bounding box center [443, 211] width 367 height 33
paste input "A-GMM-WHEL-PIN"
click at [445, 210] on input "A-GMM-WHEL-PIN" at bounding box center [443, 211] width 367 height 33
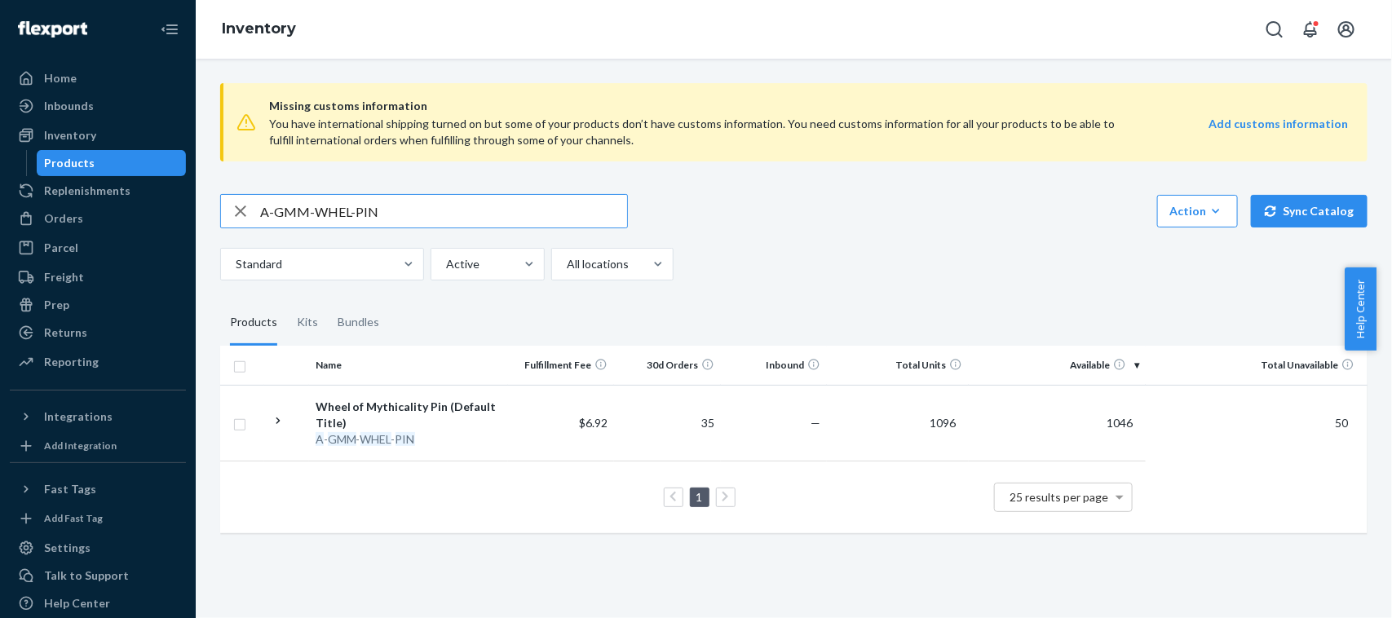
click at [445, 210] on input "A-GMM-WHEL-PIN" at bounding box center [443, 211] width 367 height 33
paste input "23-T-MYTHSTARS-BLK-5X"
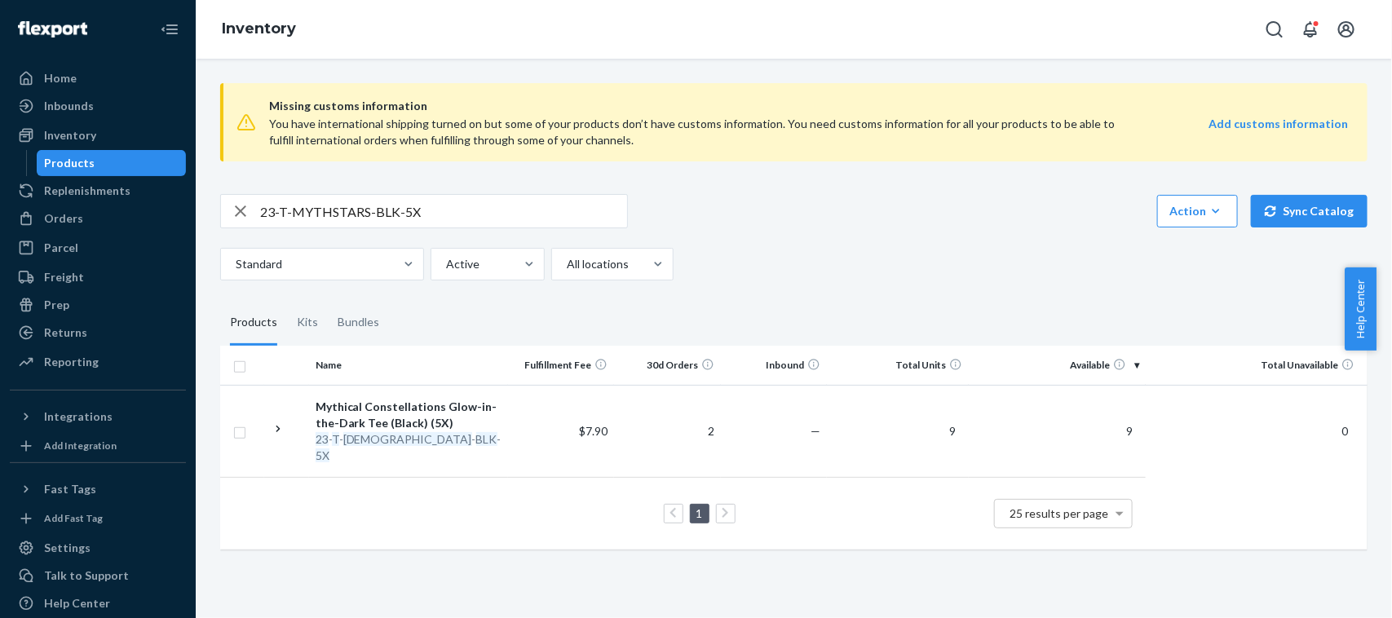
click at [458, 206] on input "23-T-MYTHSTARS-BLK-5X" at bounding box center [443, 211] width 367 height 33
paste input "B-MYTHSTARS-4"
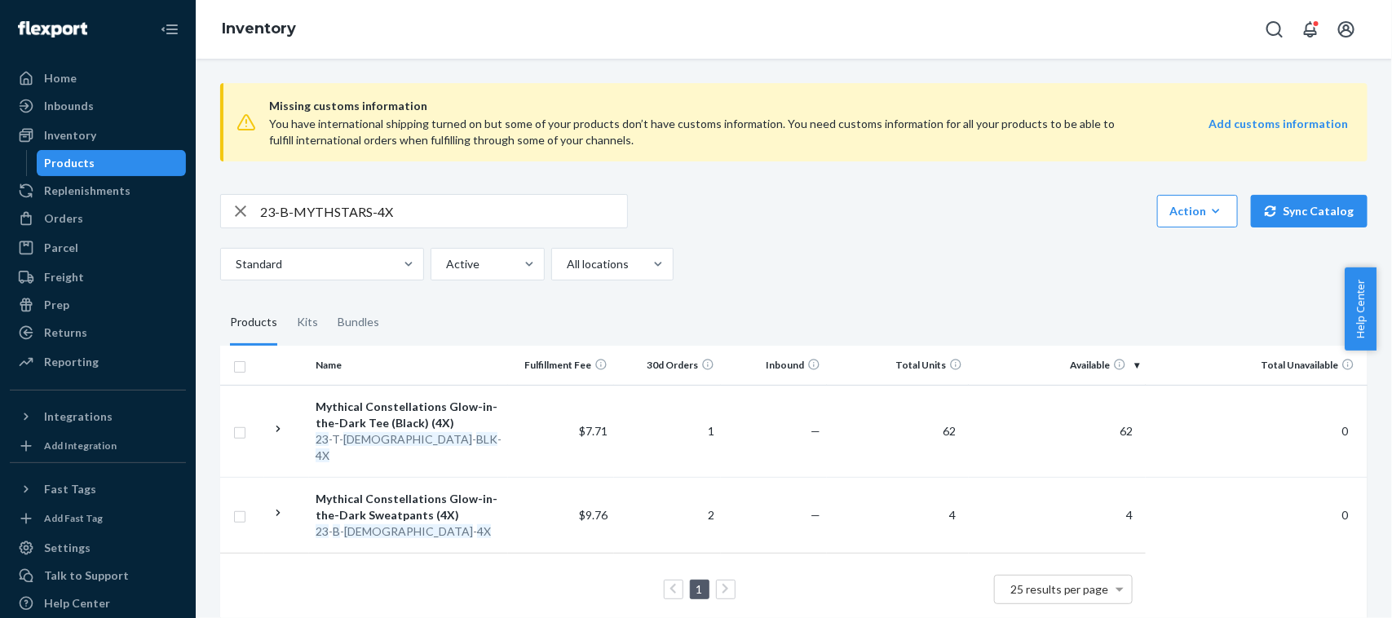
click at [446, 209] on input "23-B-MYTHSTARS-4X" at bounding box center [443, 211] width 367 height 33
paste input "5-T-COVE-2"
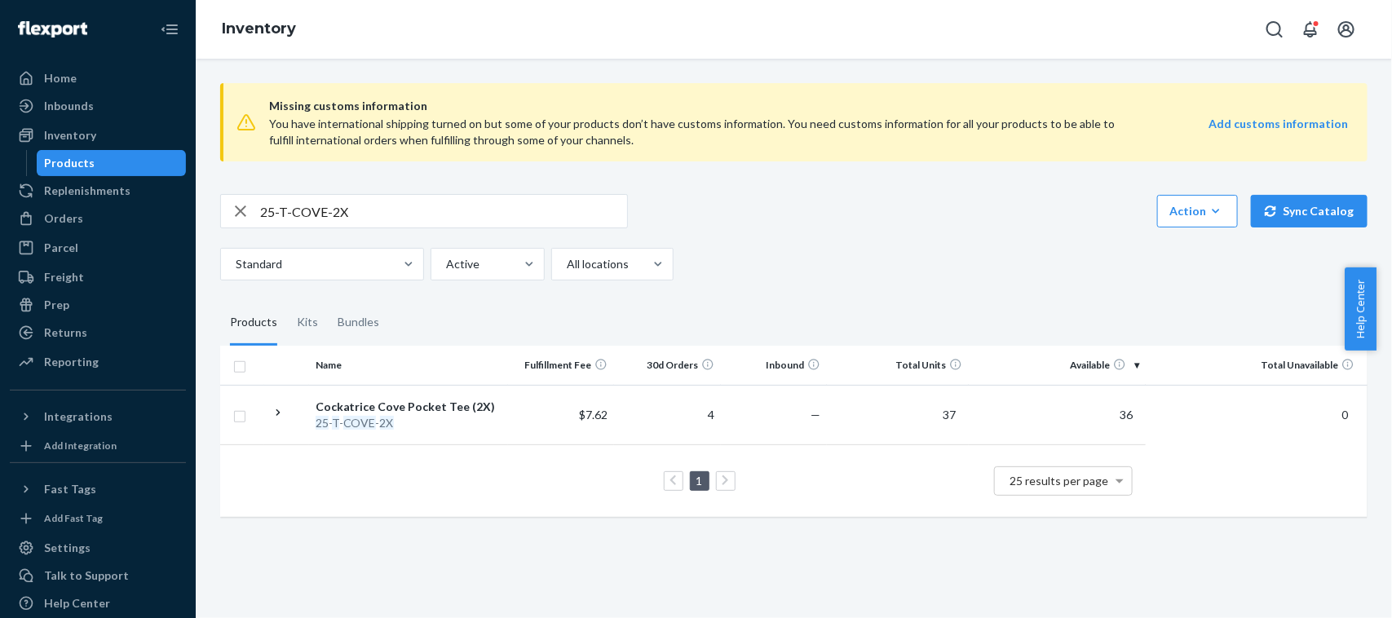
click at [520, 213] on input "25-T-COVE-2X" at bounding box center [443, 211] width 367 height 33
paste input "EMO-LG"
click at [410, 205] on input "25-T-EMO-LG" at bounding box center [443, 211] width 367 height 33
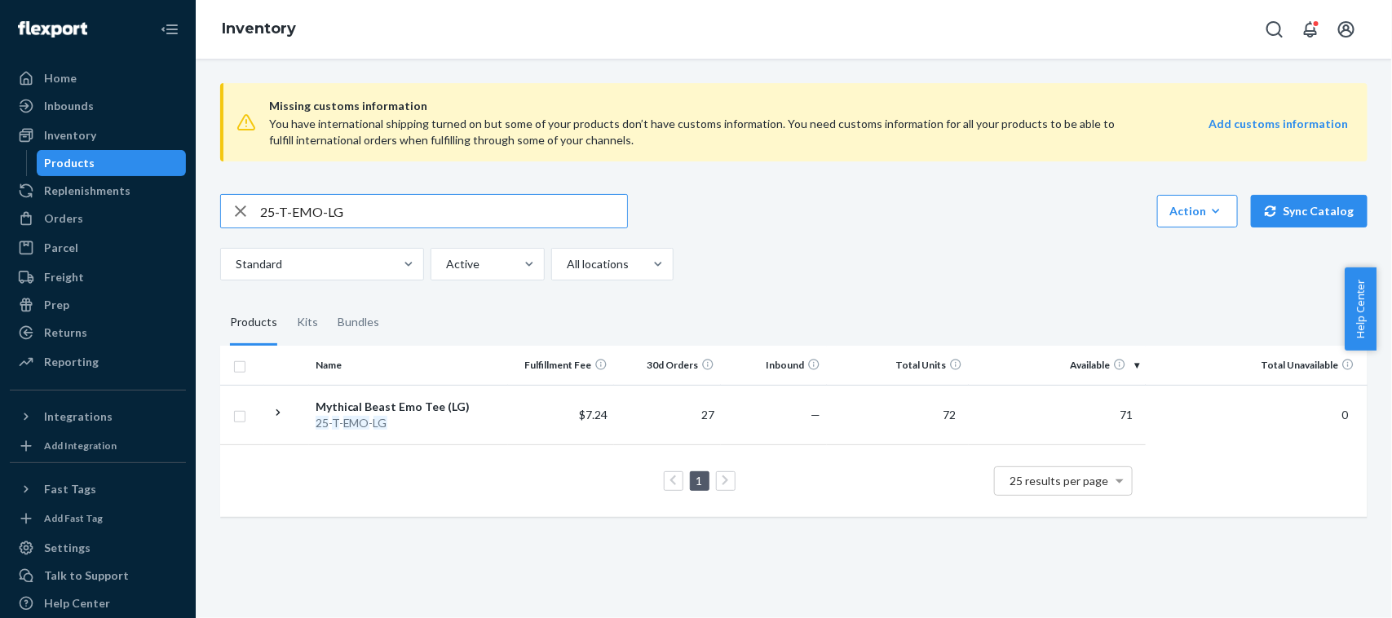
click at [410, 205] on input "25-T-EMO-LG" at bounding box center [443, 211] width 367 height 33
paste input "A-POTM-JULY"
click at [387, 209] on input "25-A-POTM-JULY" at bounding box center [443, 211] width 367 height 33
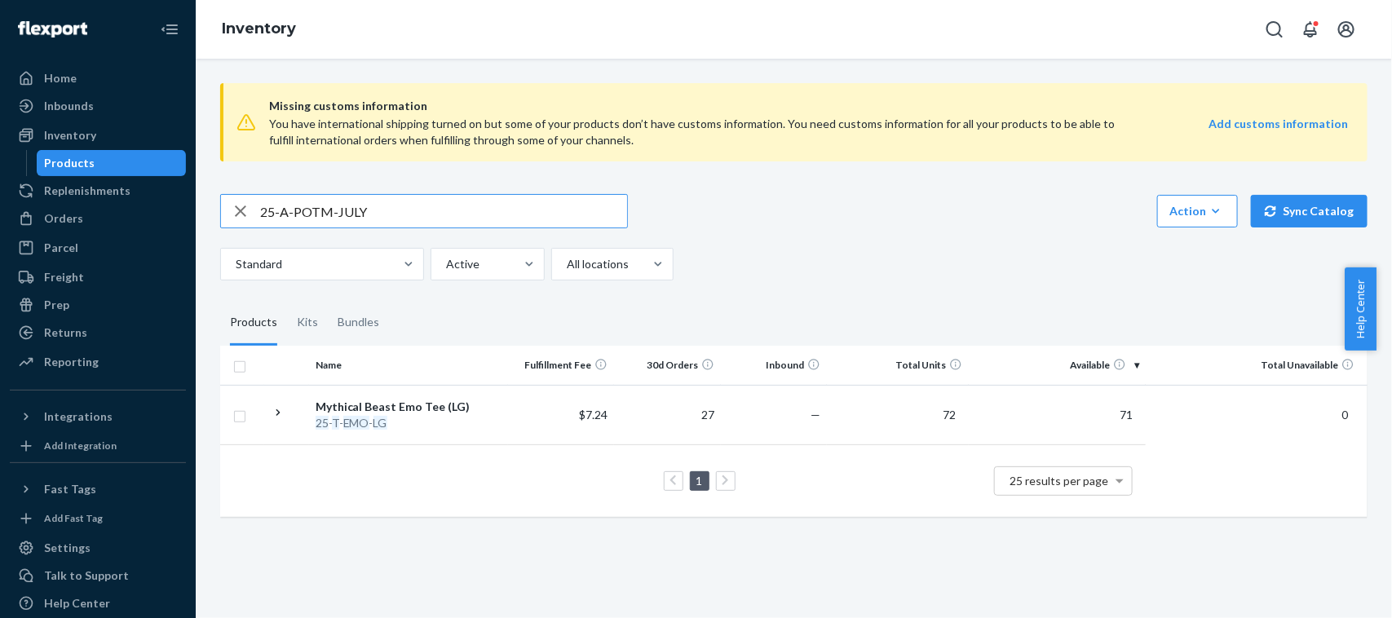
click at [387, 209] on input "25-A-POTM-JULY" at bounding box center [443, 211] width 367 height 33
paste input "COVE-PATCH"
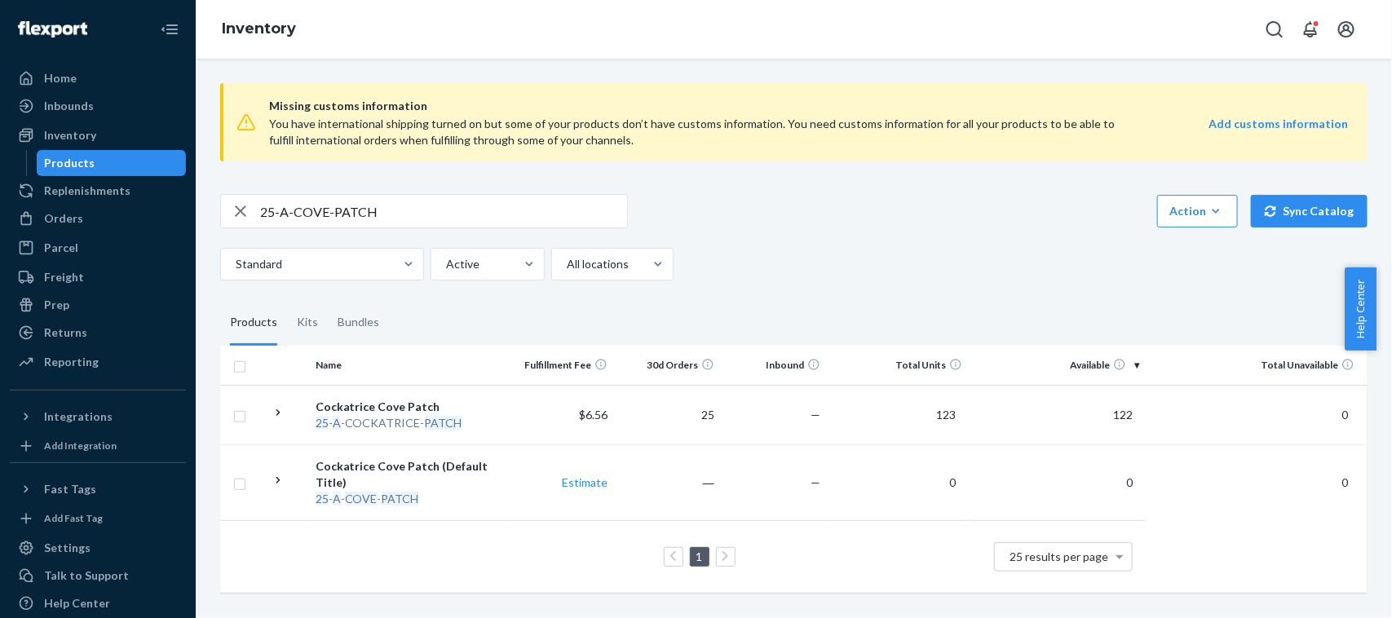
click at [417, 205] on input "25-A-COVE-PATCH" at bounding box center [443, 211] width 367 height 33
paste input "3-A-STKR-EKILL-WHT"
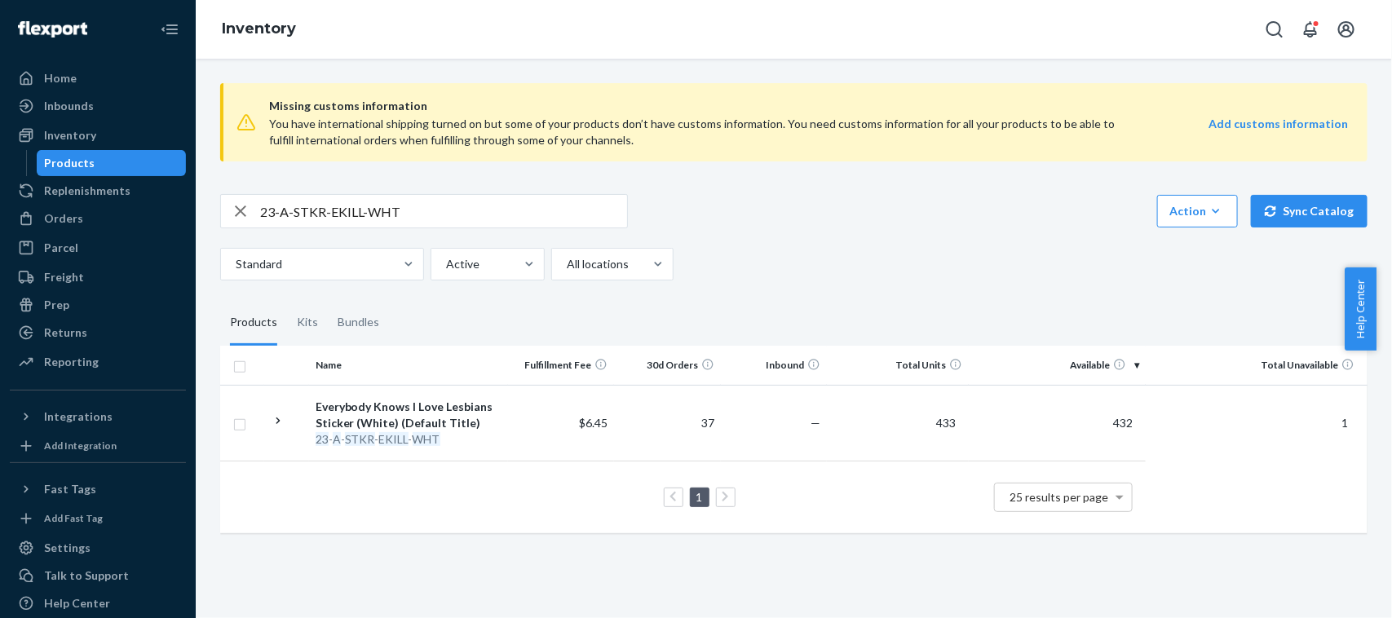
click at [467, 210] on input "23-A-STKR-EKILL-WHT" at bounding box center [443, 211] width 367 height 33
paste input "A-GMM-WHEL-PIN"
click at [493, 206] on input "A-GMM-WHEL-PIN" at bounding box center [443, 211] width 367 height 33
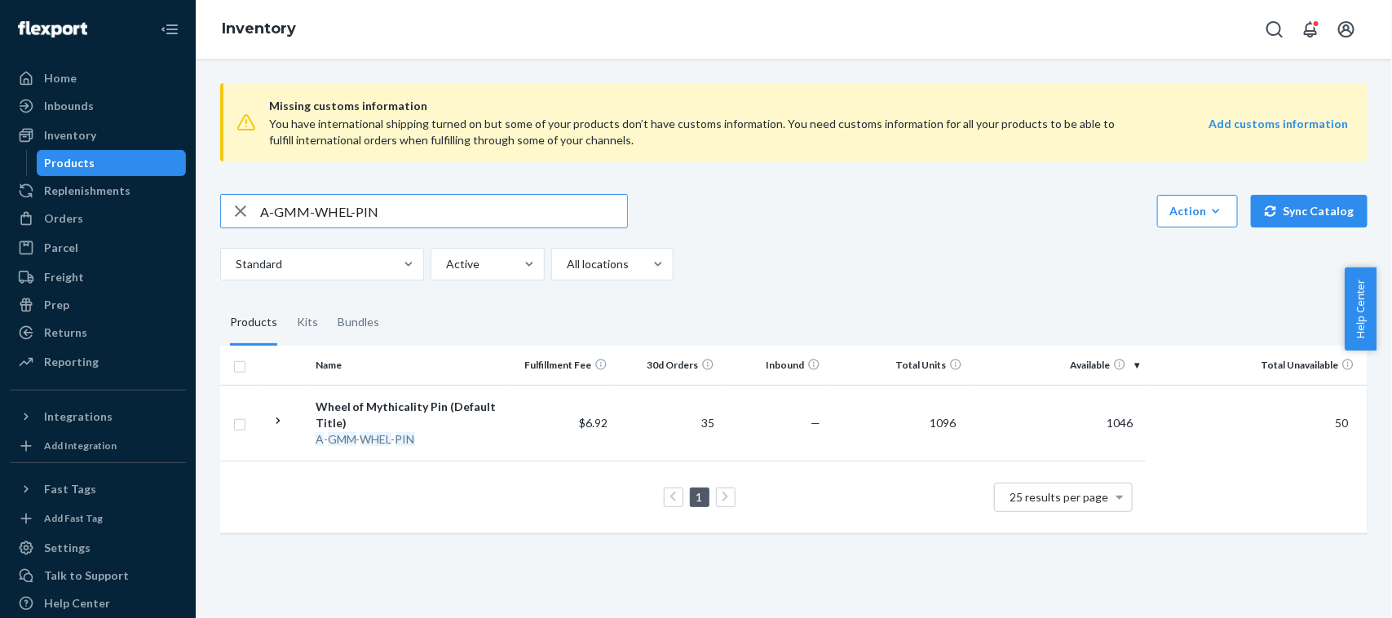
click at [493, 206] on input "A-GMM-WHEL-PIN" at bounding box center [443, 211] width 367 height 33
paste input "23-A-POTM-STORAGE"
click at [480, 201] on input "23-A-POTM-STORAGE" at bounding box center [443, 211] width 367 height 33
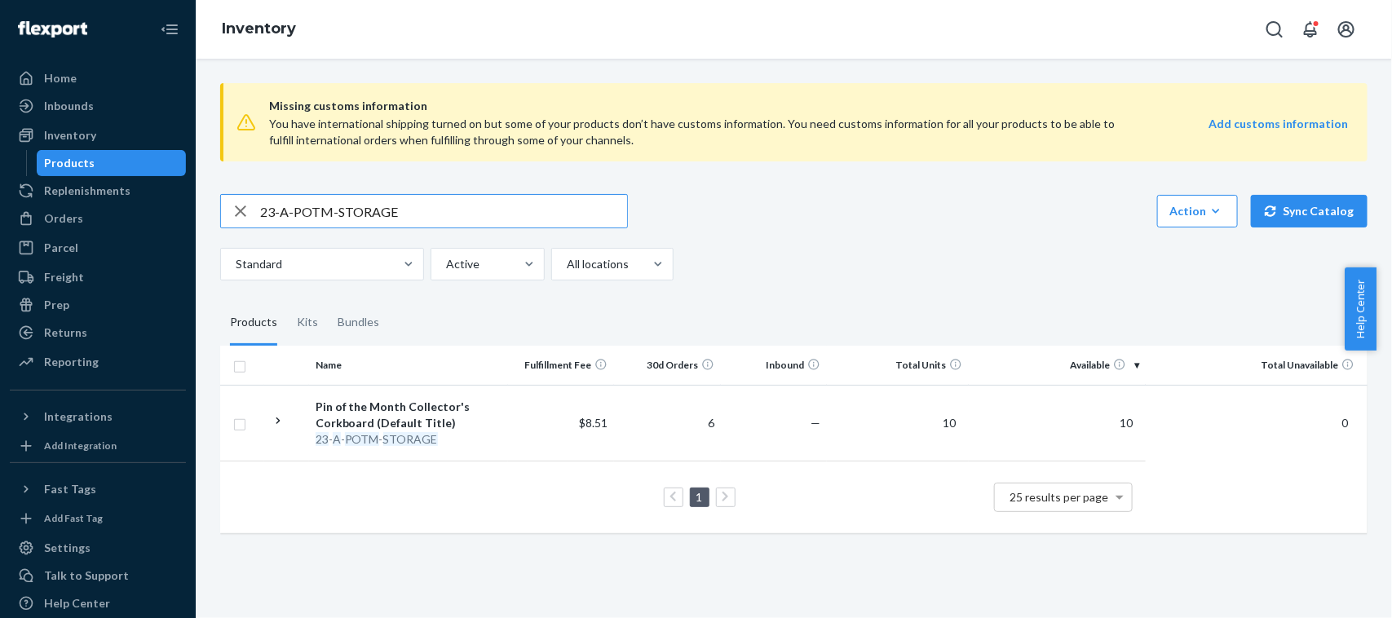
click at [480, 201] on input "23-A-POTM-STORAGE" at bounding box center [443, 211] width 367 height 33
paste input "4-GMT-A-PIN"
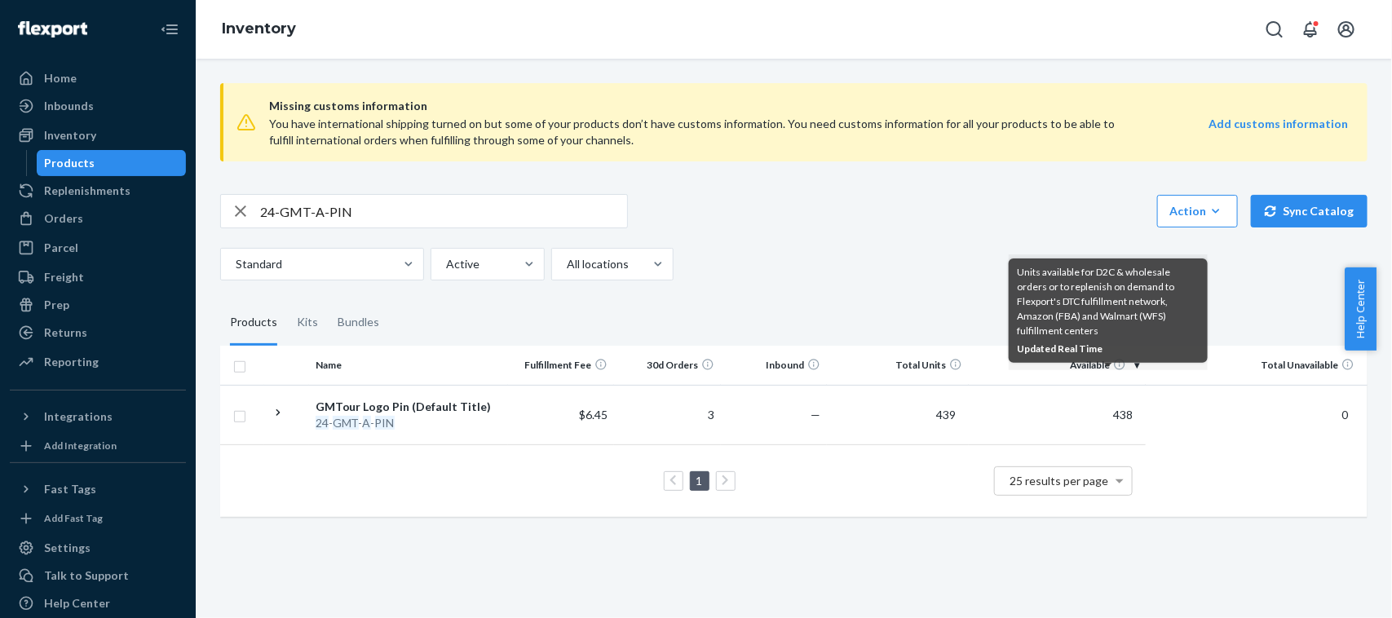
click at [363, 210] on input "24-GMT-A-PIN" at bounding box center [443, 211] width 367 height 33
paste input "A-PIN-EKILL"
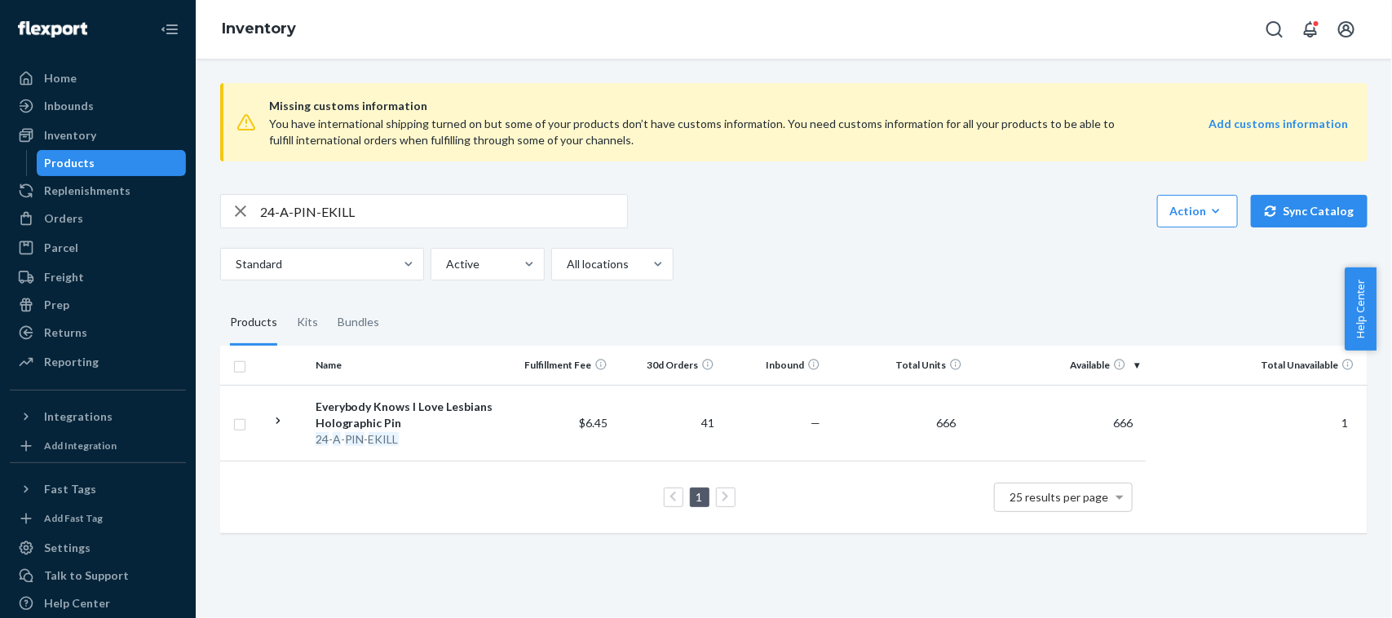
click at [507, 201] on input "24-A-PIN-EKILL" at bounding box center [443, 211] width 367 height 33
paste input "5-A-EMO-STCKR"
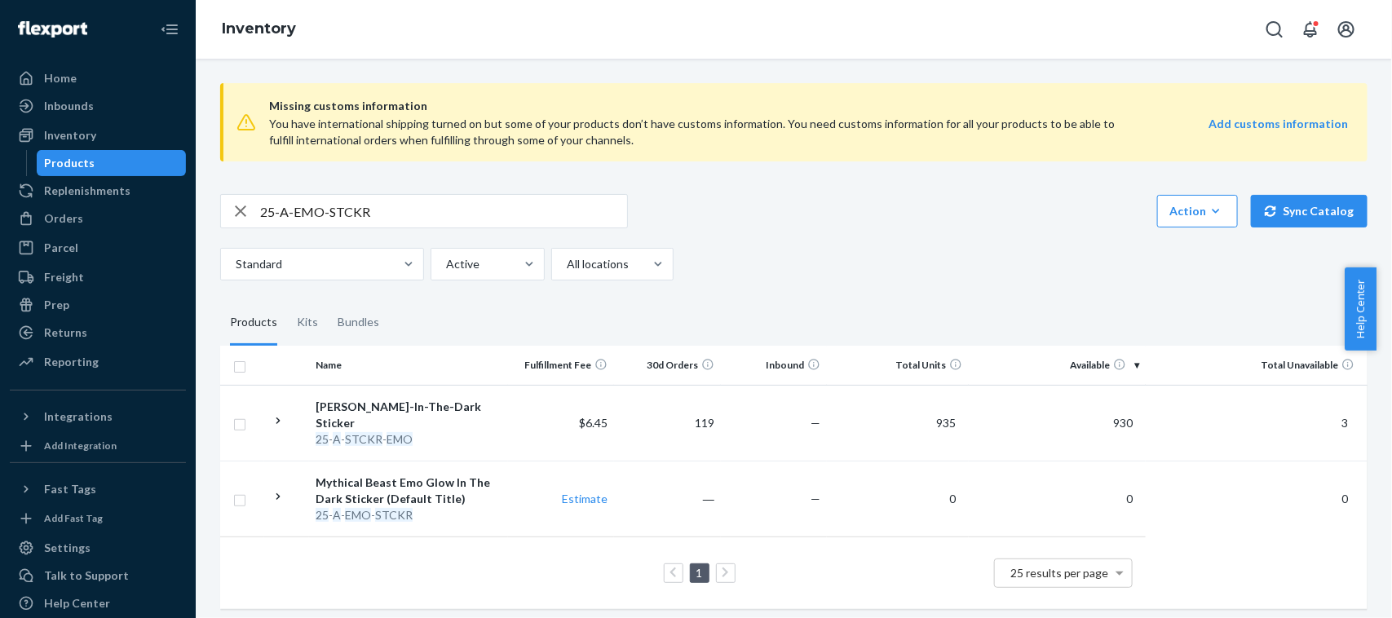
click at [502, 216] on input "25-A-EMO-STCKR" at bounding box center [443, 211] width 367 height 33
paste input "3-A-STKR-M-FLUID"
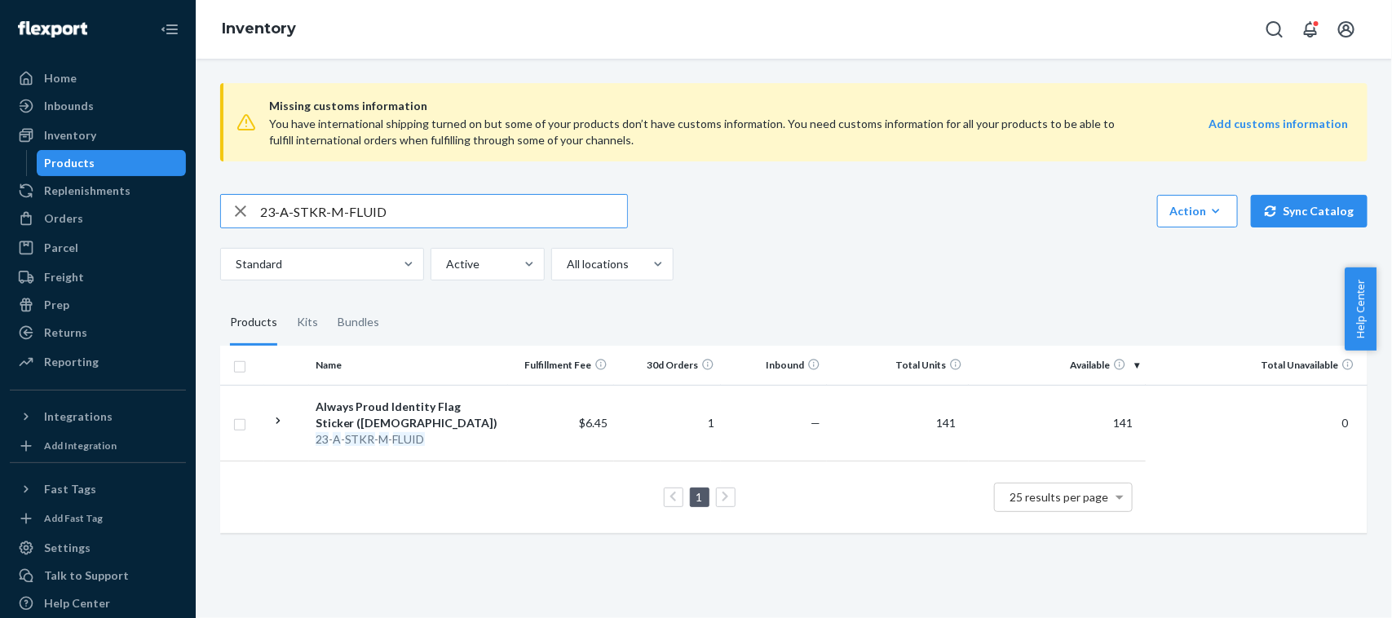
click at [442, 212] on input "23-A-STKR-M-FLUID" at bounding box center [443, 211] width 367 height 33
paste input "A-MYTH-NICR-BSTKR"
click at [457, 208] on input "A-MYTH-NICR-BSTKR" at bounding box center [443, 211] width 367 height 33
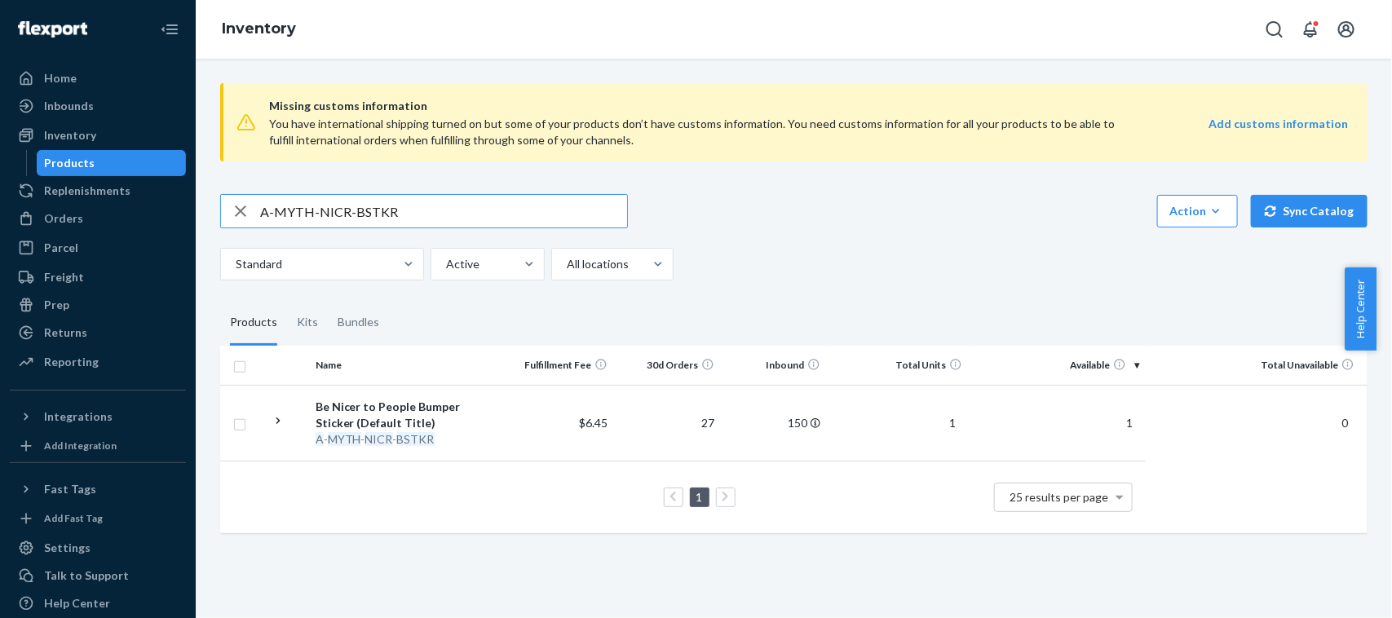
click at [457, 208] on input "A-MYTH-NICR-BSTKR" at bounding box center [443, 211] width 367 height 33
paste input "GMM-WHEL-PIN"
click at [537, 205] on input "A-GMM-WHEL-PIN" at bounding box center [443, 211] width 367 height 33
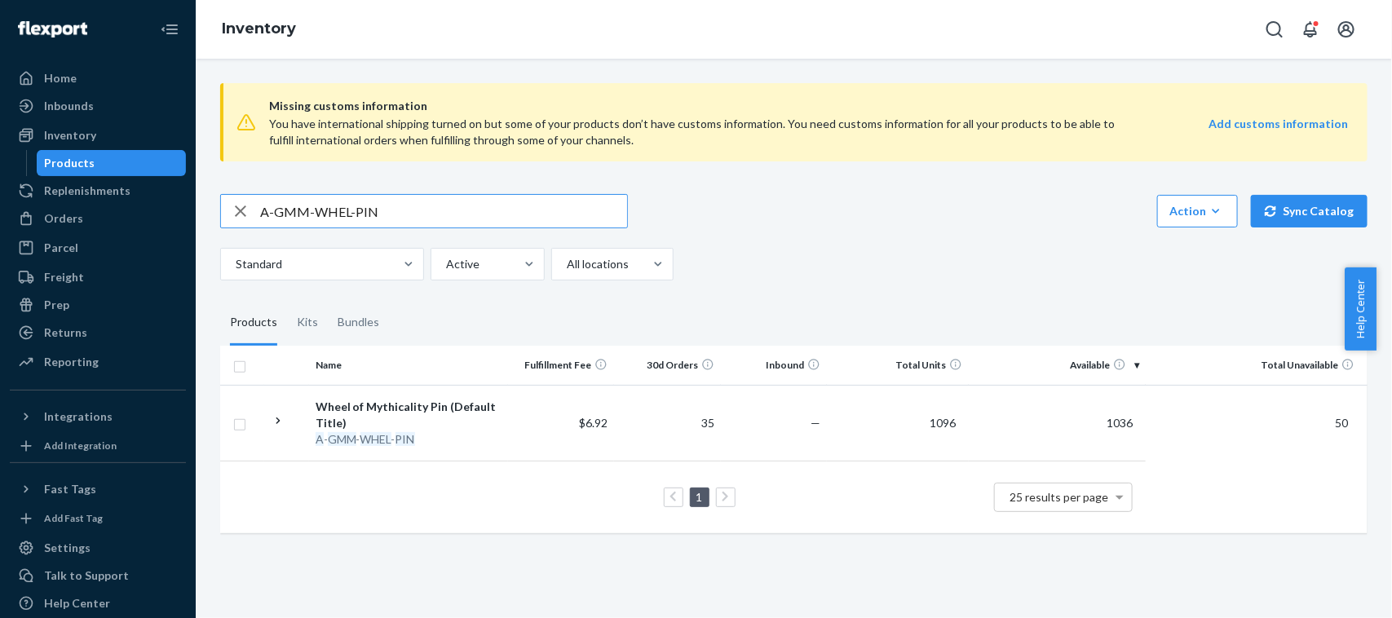
click at [537, 205] on input "A-GMM-WHEL-PIN" at bounding box center [443, 211] width 367 height 33
paste input "25-LS-DRKST-PURP-SM"
click at [447, 216] on input "25-LS-DRKST-PURP-SM" at bounding box center [443, 211] width 367 height 33
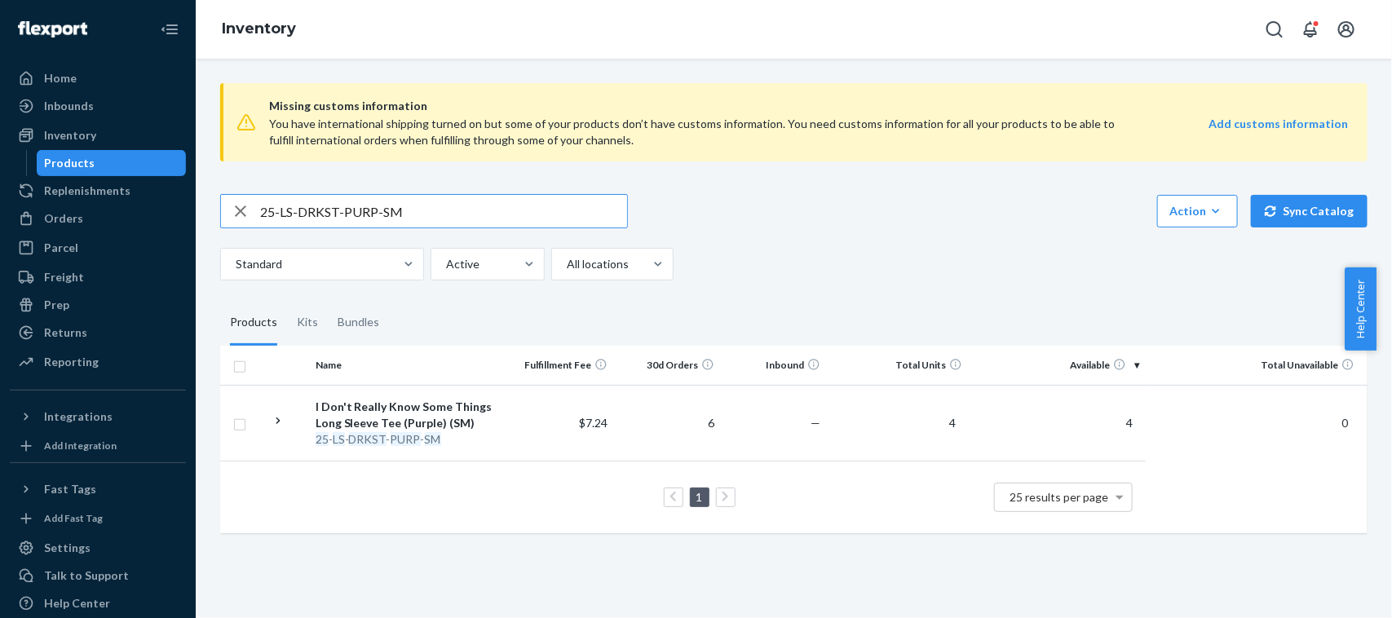
paste input "4-A-ORB-MYTHCLTY"
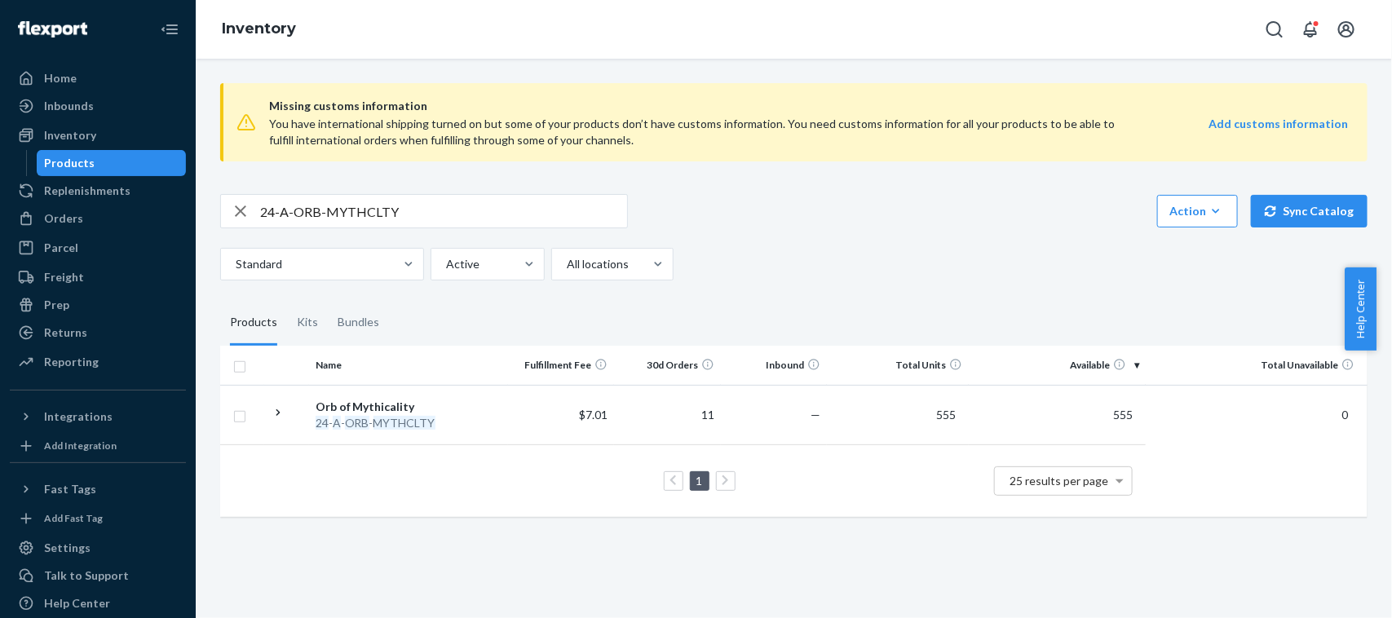
click at [494, 215] on input "24-A-ORB-MYTHCLTY" at bounding box center [443, 211] width 367 height 33
paste input "5-LS-MOSAIC-2X"
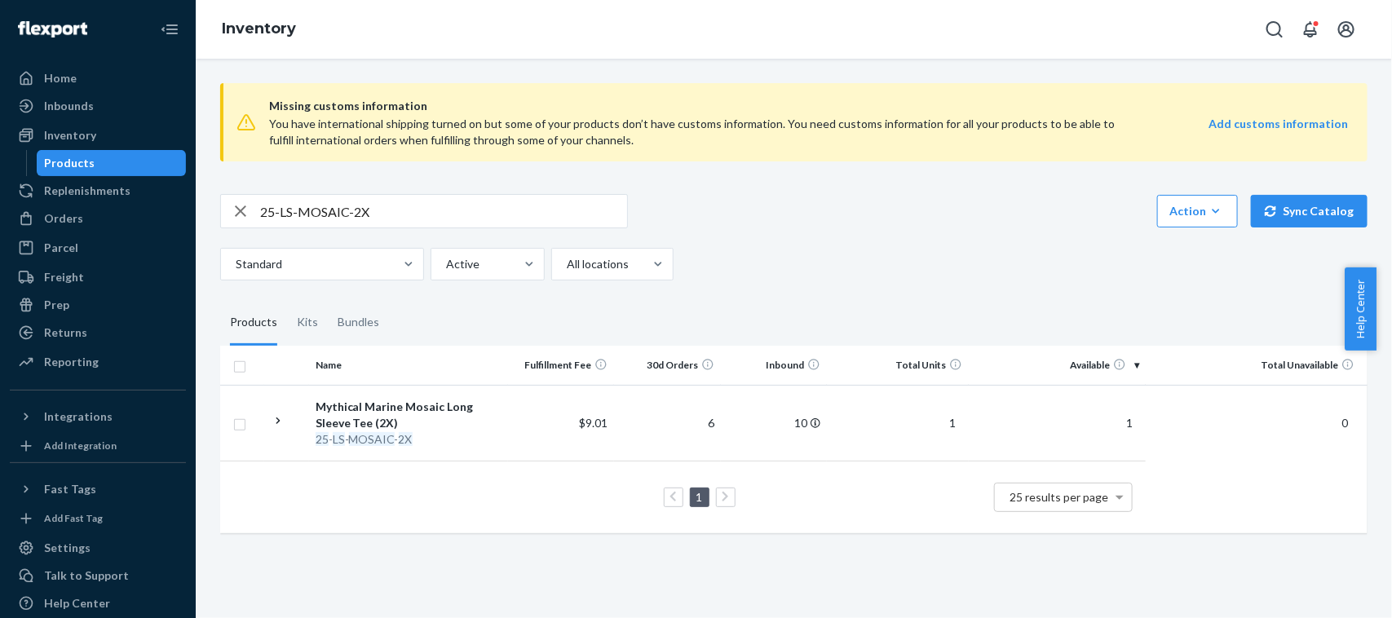
click at [471, 201] on input "25-LS-MOSAIC-2X" at bounding box center [443, 211] width 367 height 33
paste input "A-COVE-PATCH"
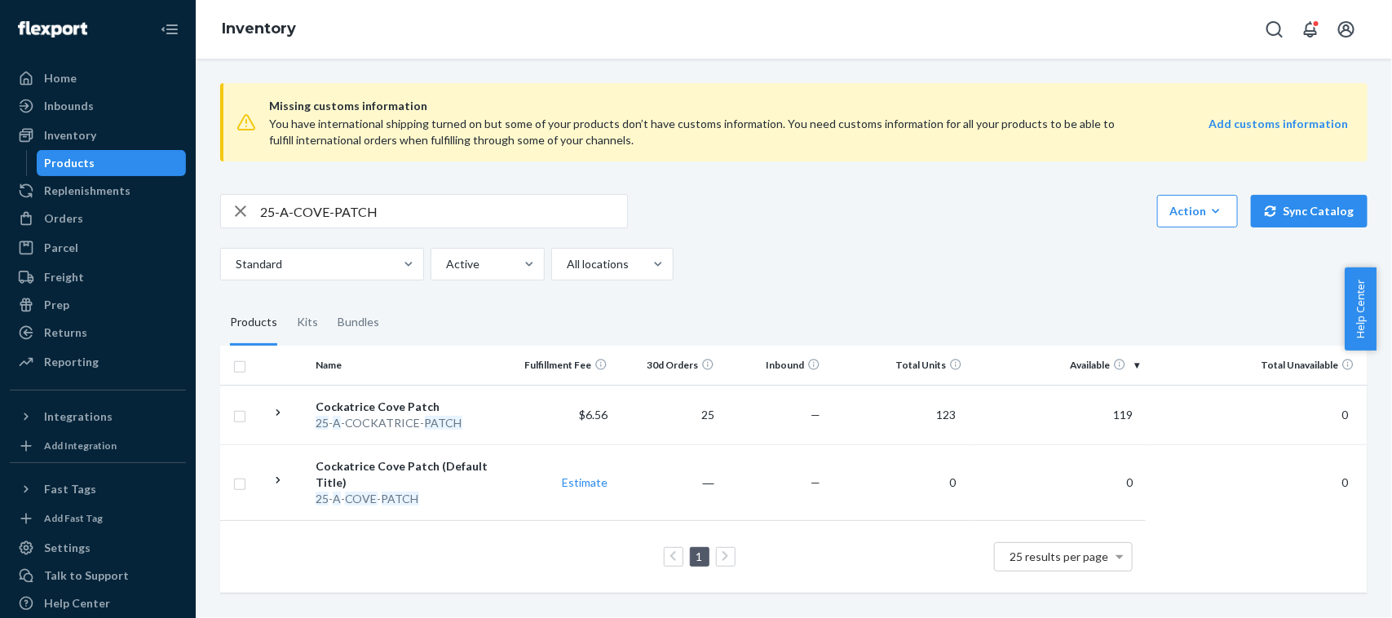
click at [533, 194] on div "25-A-COVE-PATCH" at bounding box center [424, 211] width 408 height 34
click at [528, 206] on input "25-A-COVE-PATCH" at bounding box center [443, 211] width 367 height 33
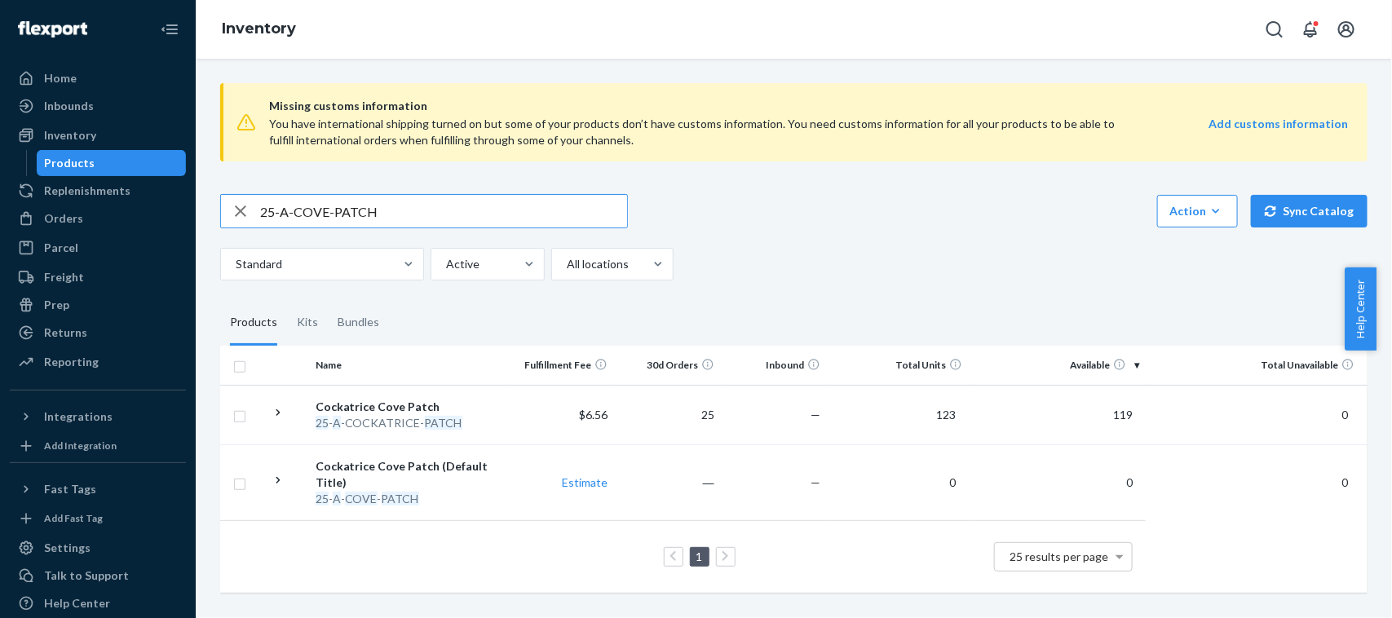
paste input "LS-MOSAIC-2X"
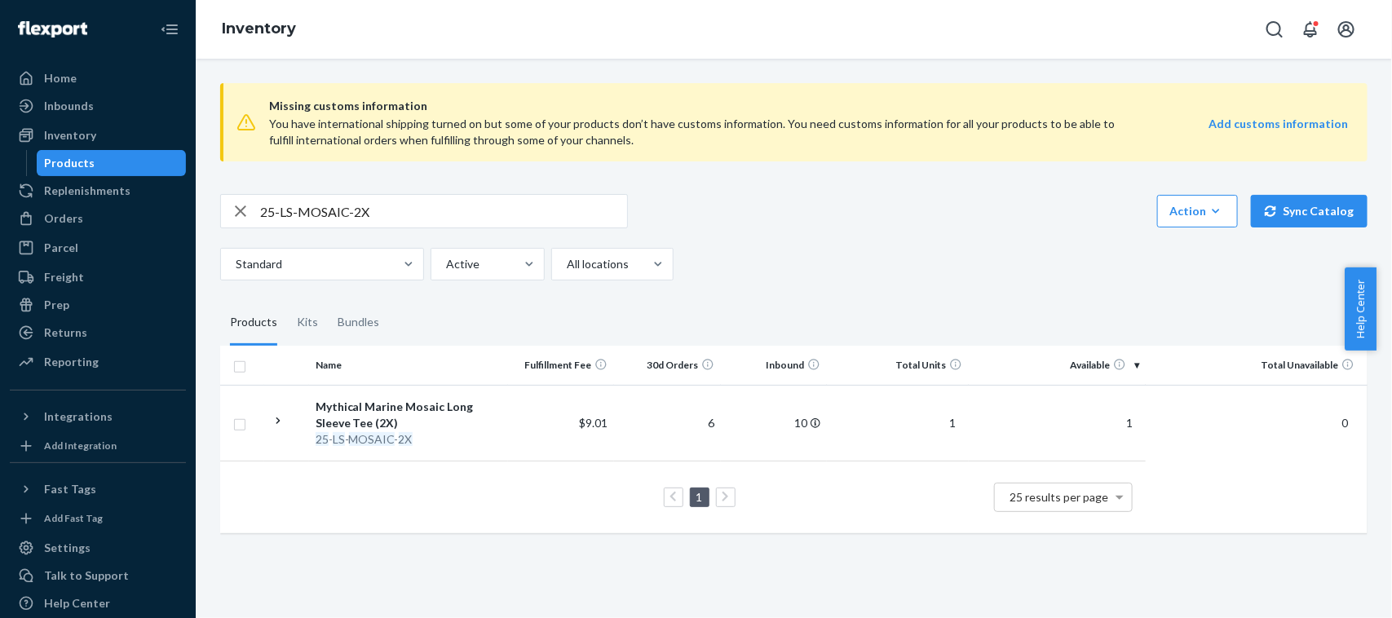
click at [392, 202] on input "25-LS-MOSAIC-2X" at bounding box center [443, 211] width 367 height 33
paste input "A-COVE-PATCH"
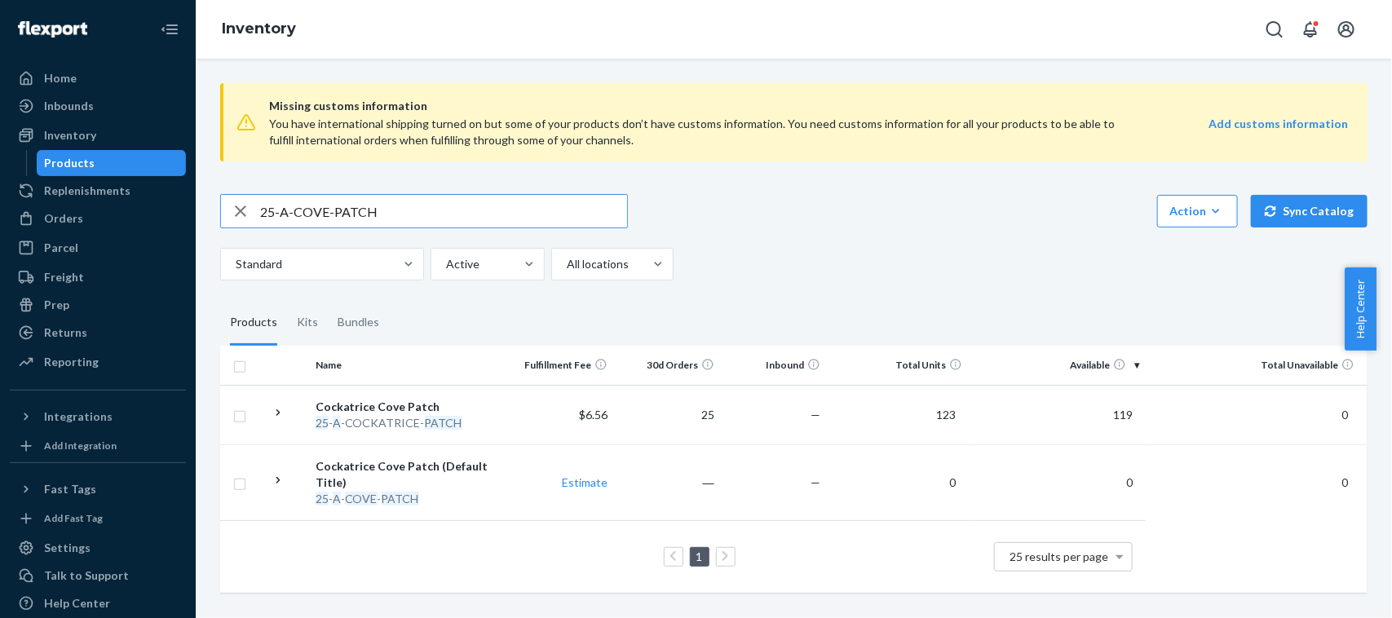
click at [502, 219] on input "25-A-COVE-PATCH" at bounding box center [443, 211] width 367 height 33
click at [427, 200] on input "25-A-COVE-PATCH" at bounding box center [443, 211] width 367 height 33
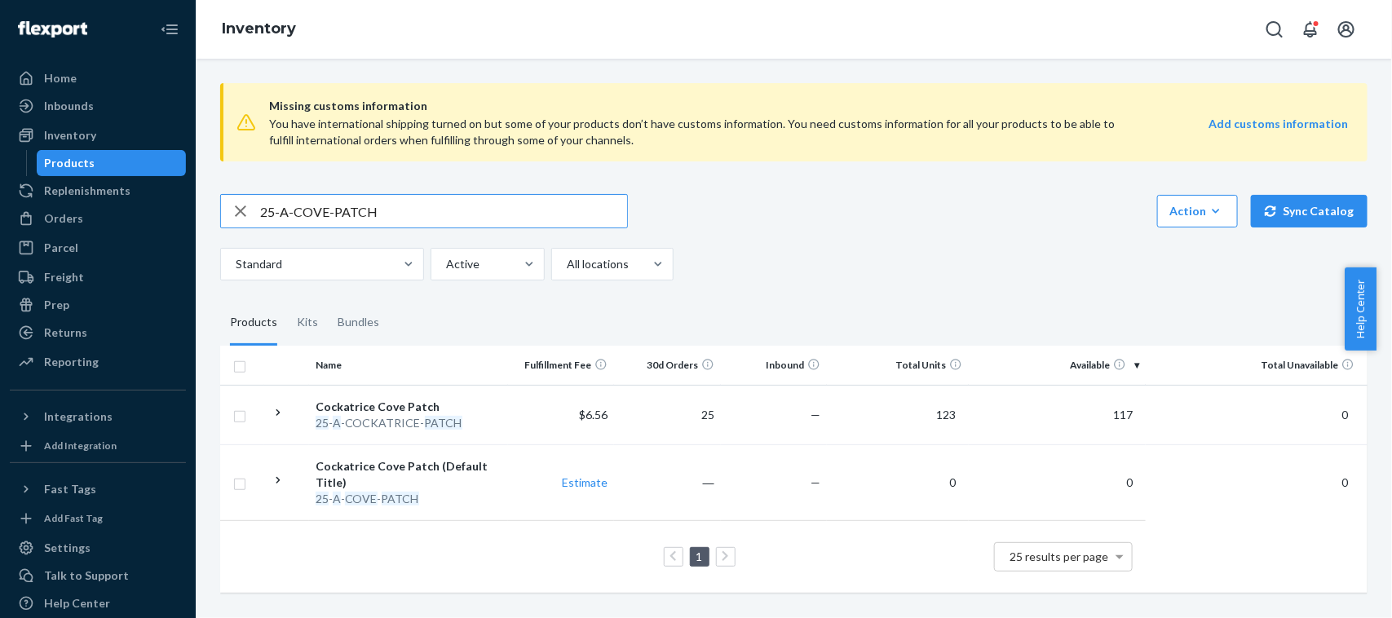
click at [427, 200] on input "25-A-COVE-PATCH" at bounding box center [443, 211] width 367 height 33
paste input "LS-MOSAIC-LG"
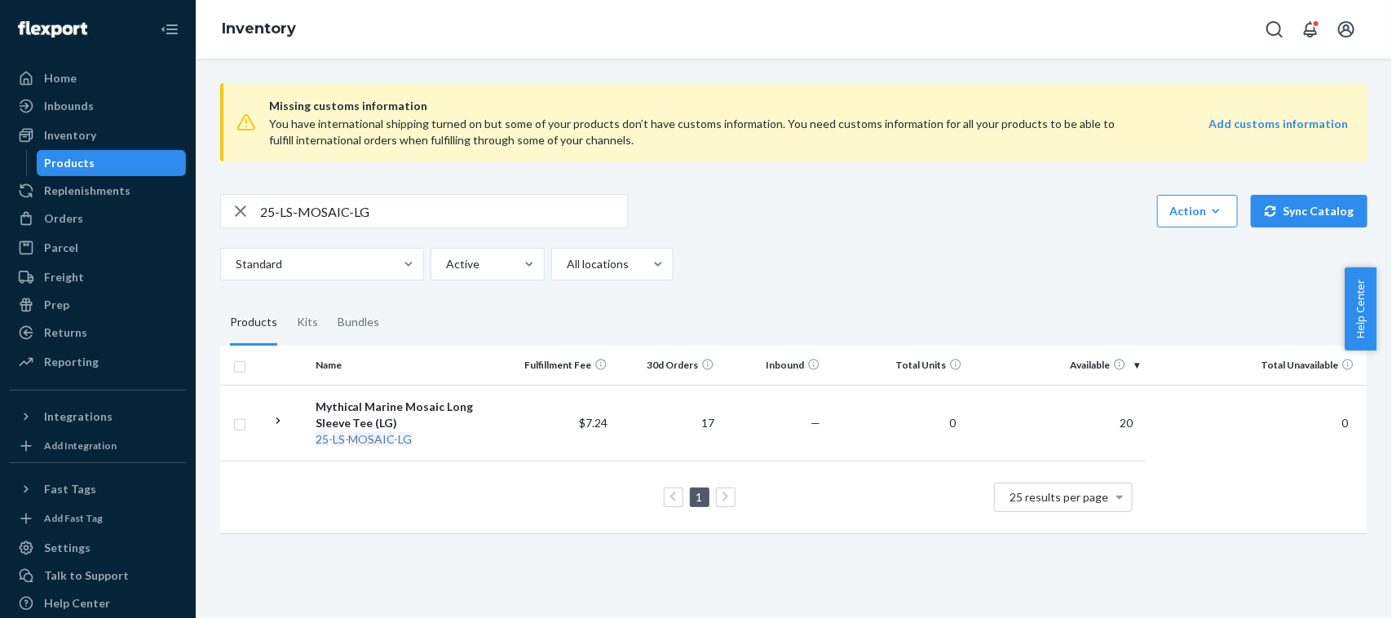
click at [450, 216] on input "25-LS-MOSAIC-LG" at bounding box center [443, 211] width 367 height 33
click at [466, 220] on input "25-LS-MOSAIC-LG" at bounding box center [443, 211] width 367 height 33
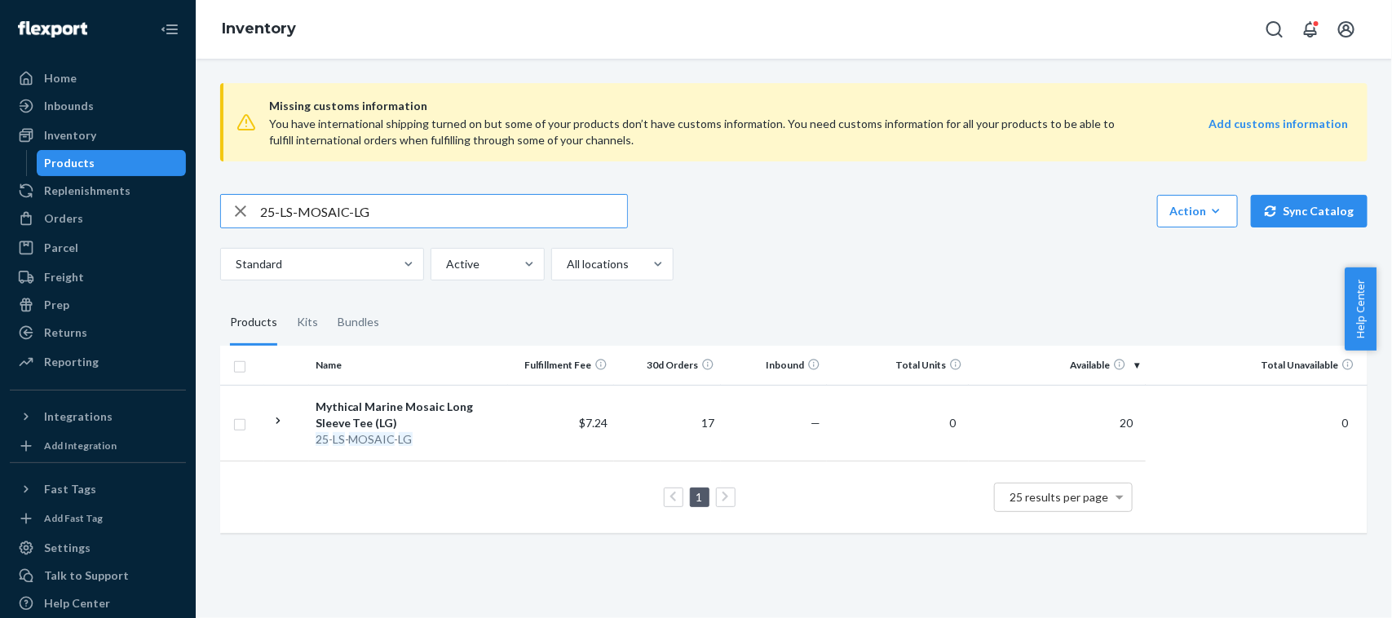
click at [466, 220] on input "25-LS-MOSAIC-LG" at bounding box center [443, 211] width 367 height 33
paste input "4-A-SET-PZZL"
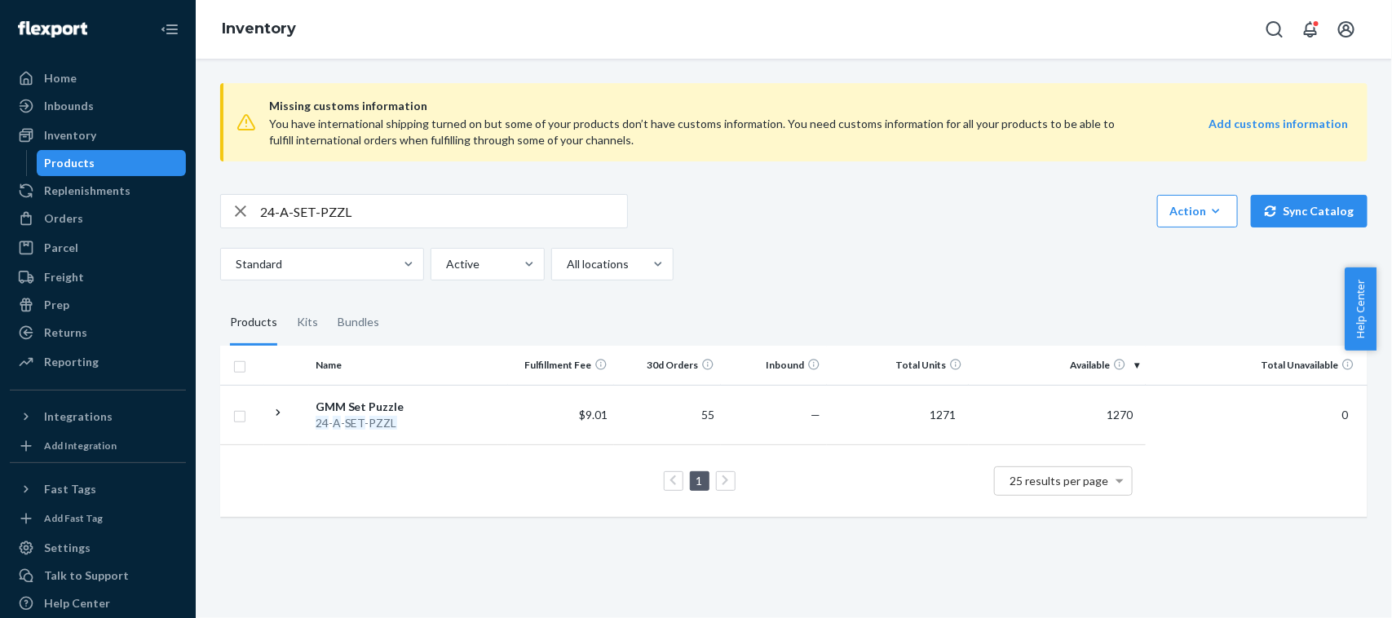
click at [436, 214] on input "24-A-SET-PZZL" at bounding box center [443, 211] width 367 height 33
paste input "A-GAME-PUZZLE"
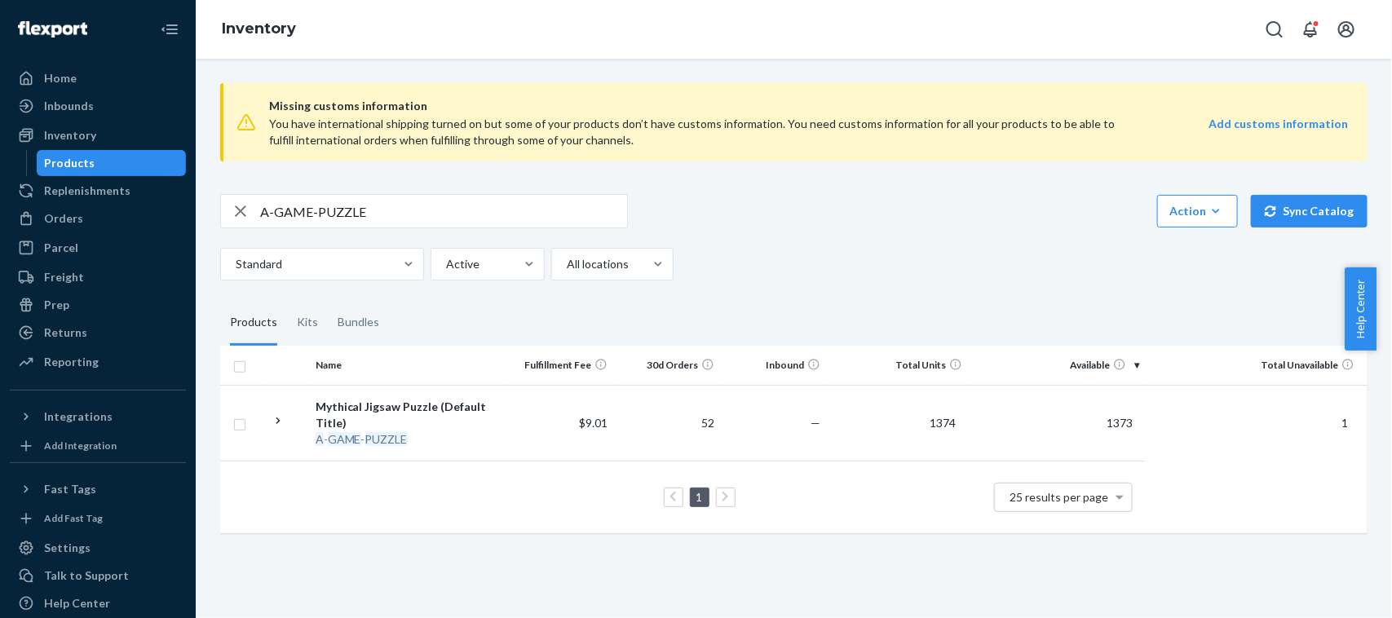
click at [424, 215] on input "A-GAME-PUZZLE" at bounding box center [443, 211] width 367 height 33
click at [527, 213] on input "A-GAME-PUZZLE" at bounding box center [443, 211] width 367 height 33
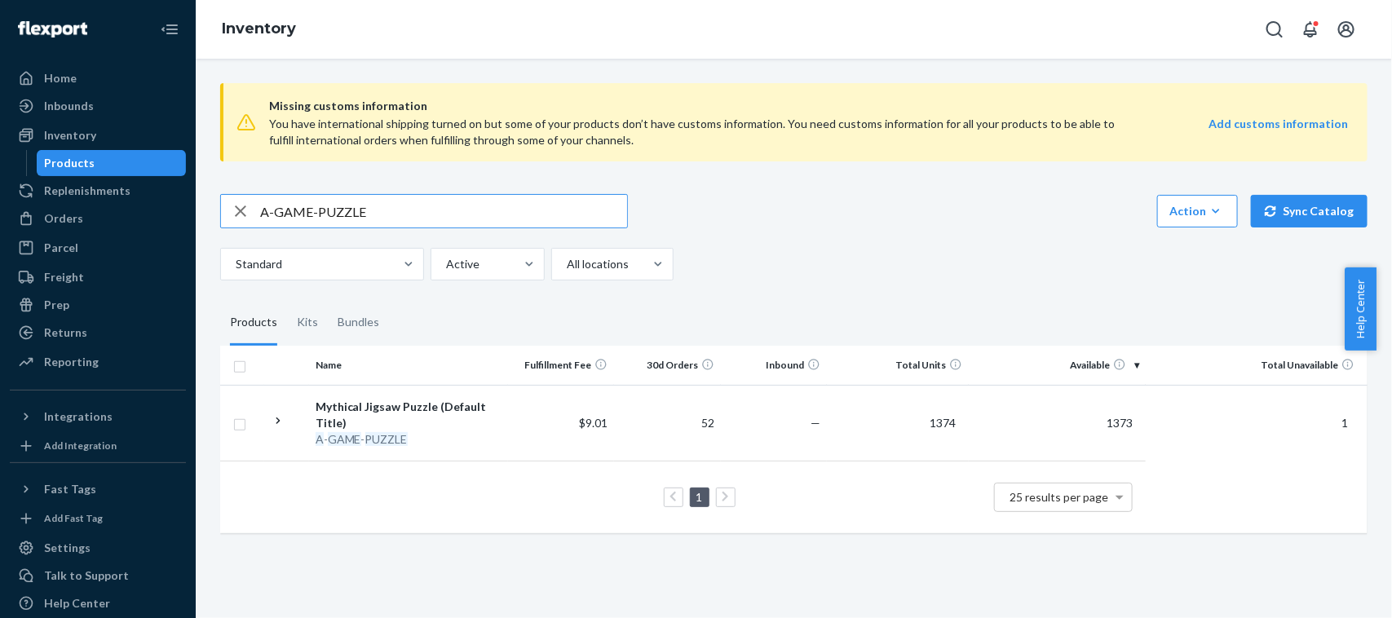
click at [527, 213] on input "A-GAME-PUZZLE" at bounding box center [443, 211] width 367 height 33
paste input "24-A-PIN-EKILL"
click at [357, 210] on input "24-A-PIN-EKILL" at bounding box center [443, 211] width 367 height 33
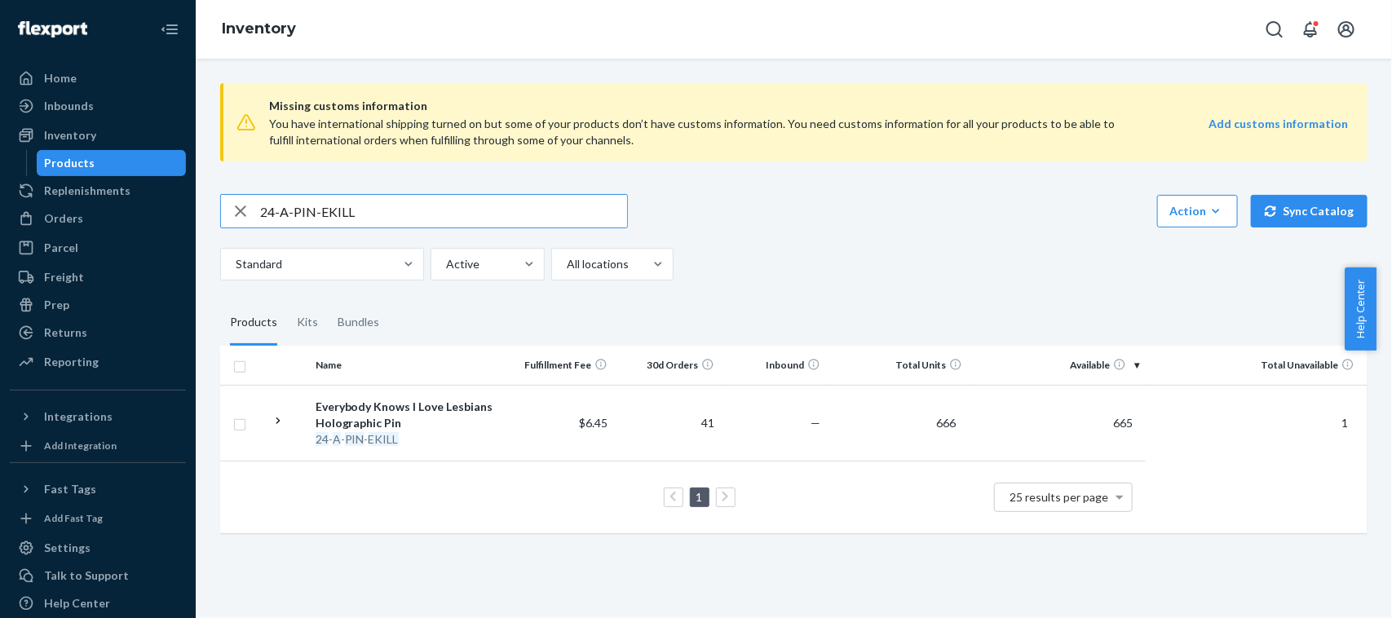
paste input "H-MYTH22LGO-BWSH-3X"
click at [524, 215] on input "H-MYTH22LGO-BWSH-3X" at bounding box center [443, 211] width 367 height 33
paste input "25-A-PRIDE-PIN"
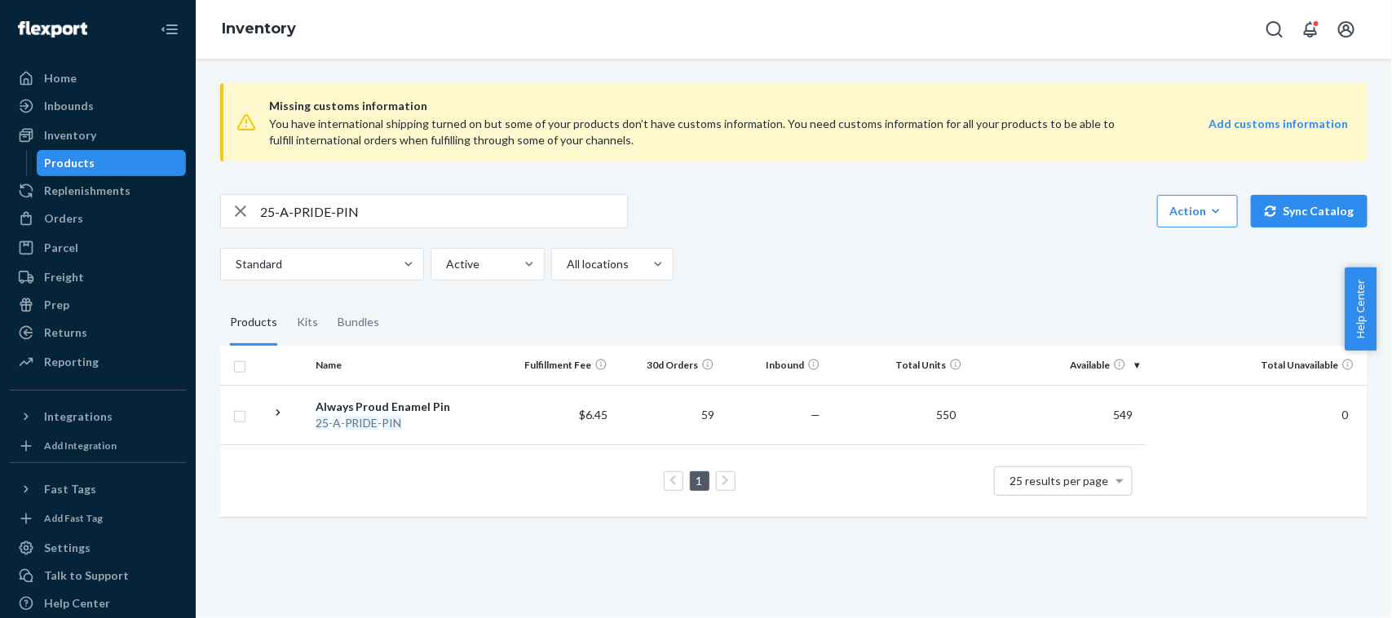
click at [511, 206] on input "25-A-PRIDE-PIN" at bounding box center [443, 211] width 367 height 33
paste input "4-A-PIN-GMM-LOGO"
click at [548, 218] on input "24-A-PIN-GMM-LOGO" at bounding box center [443, 211] width 367 height 33
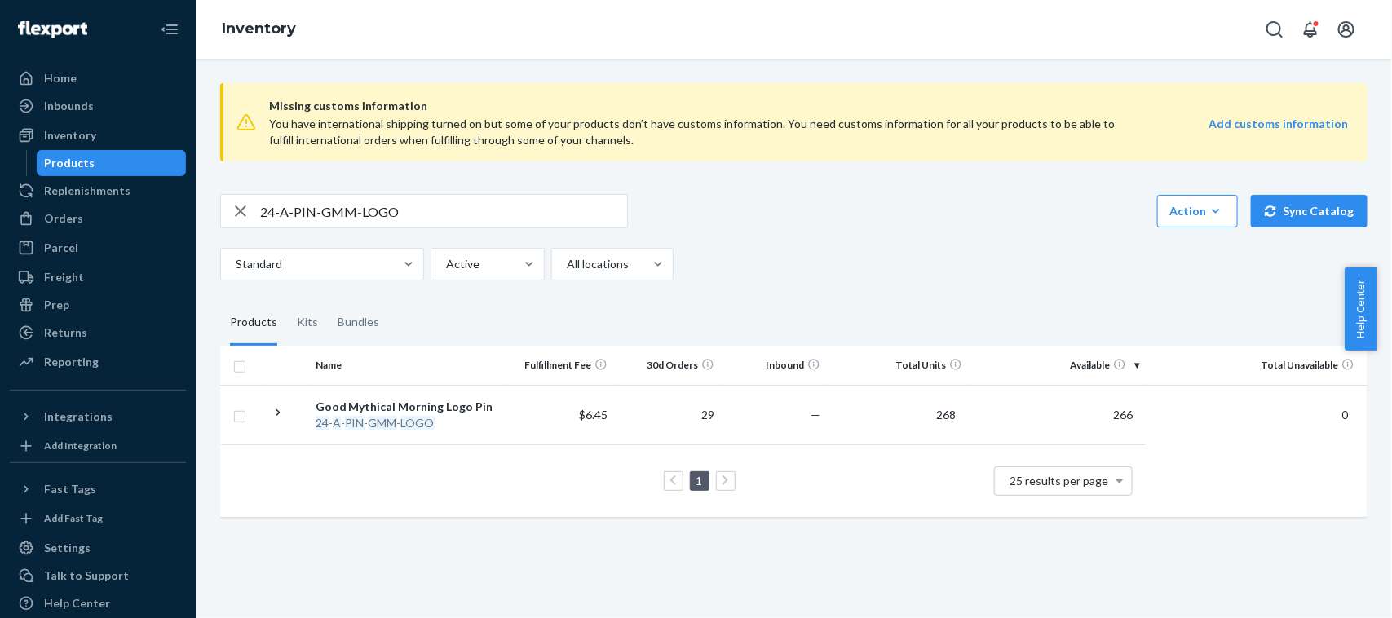
click at [548, 218] on input "24-A-PIN-GMM-LOGO" at bounding box center [443, 211] width 367 height 33
paste input "COCKATRICE"
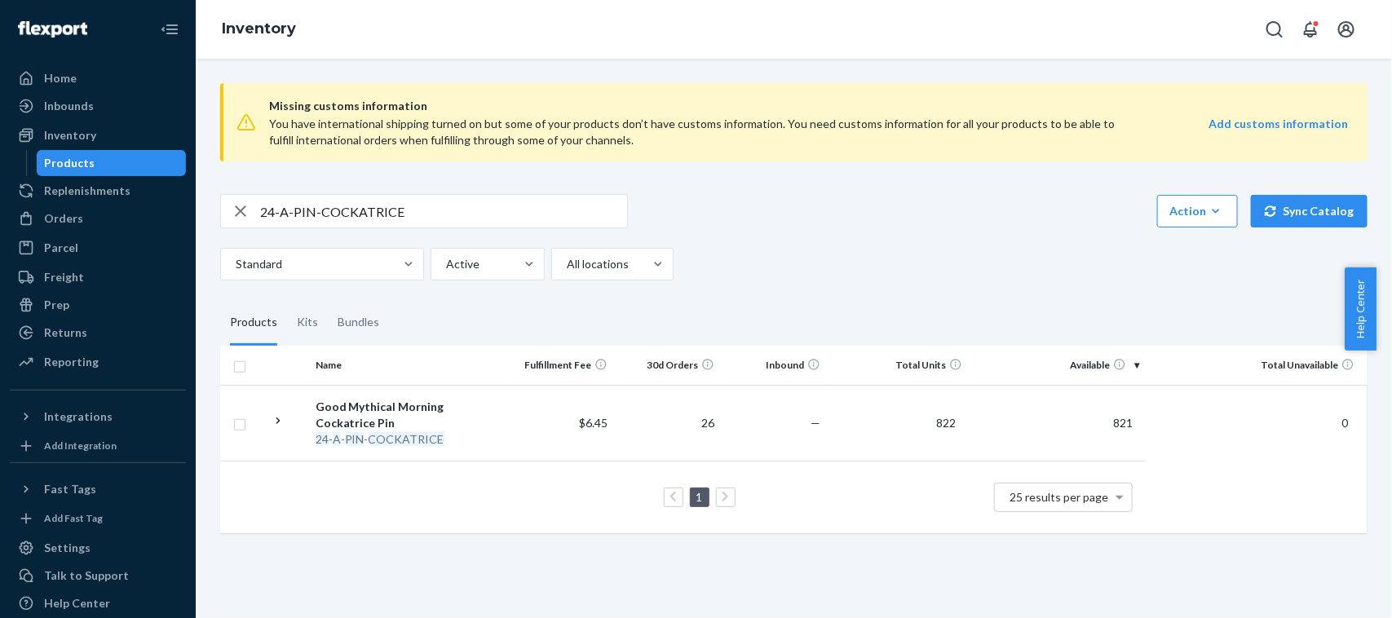
click at [530, 197] on input "24-A-PIN-COCKATRICE" at bounding box center [443, 211] width 367 height 33
paste input "A-GMM-WHEL-PIN"
click at [553, 210] on input "A-GMM-WHEL-PIN" at bounding box center [443, 211] width 367 height 33
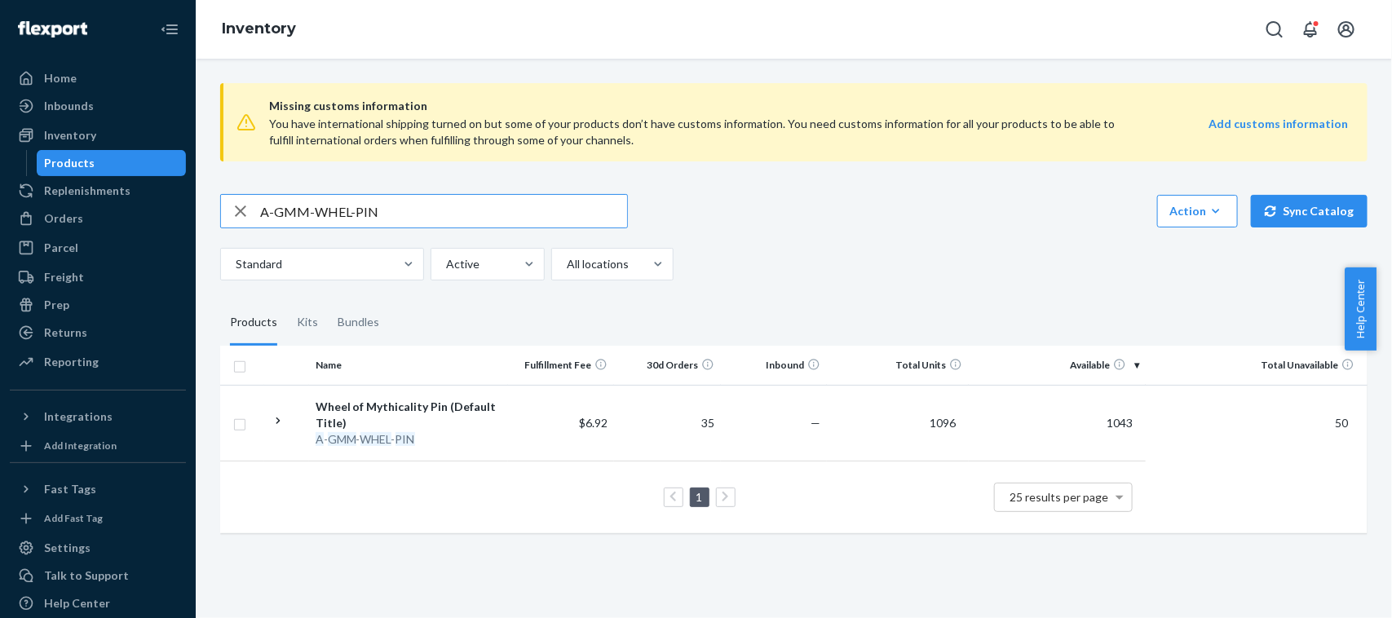
click at [553, 210] on input "A-GMM-WHEL-PIN" at bounding box center [443, 211] width 367 height 33
click at [500, 200] on input "A-GMM-WHEL-PIN" at bounding box center [443, 211] width 367 height 33
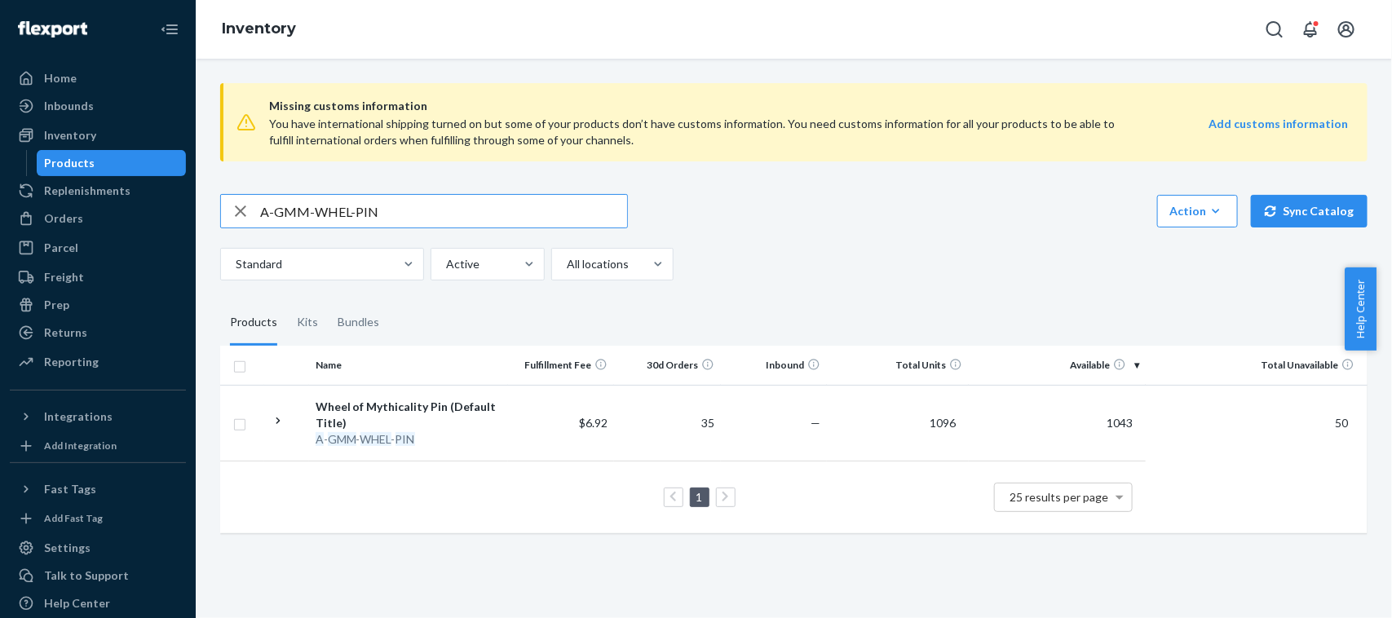
paste input "25-SW-ALWSPRD-RNBW-LG"
click at [557, 220] on input "25-SW-ALWSPRD-RNBW-LG" at bounding box center [443, 211] width 367 height 33
paste input "4-A-PIN-GMM-LOGO"
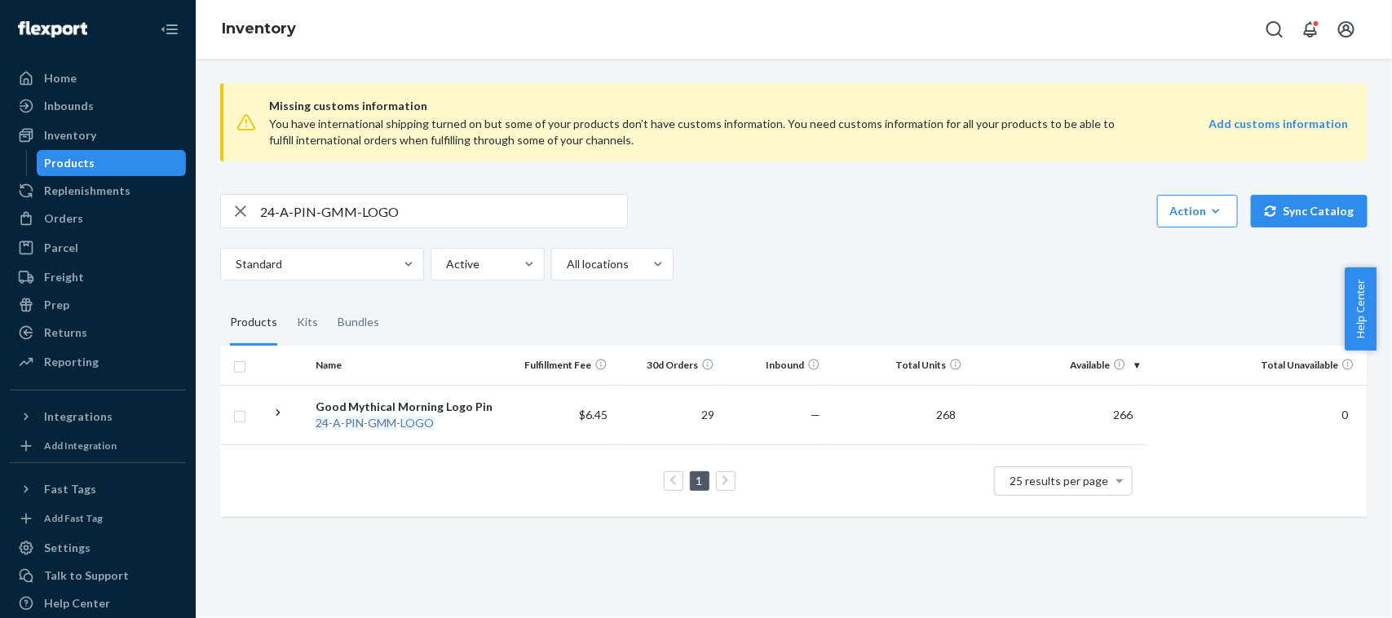
click at [528, 206] on input "24-A-PIN-GMM-LOGO" at bounding box center [443, 211] width 367 height 33
paste input "5-A-STKR-MYTHWORST"
click at [490, 222] on input "25-A-STKR-MYTHWORST" at bounding box center [443, 211] width 367 height 33
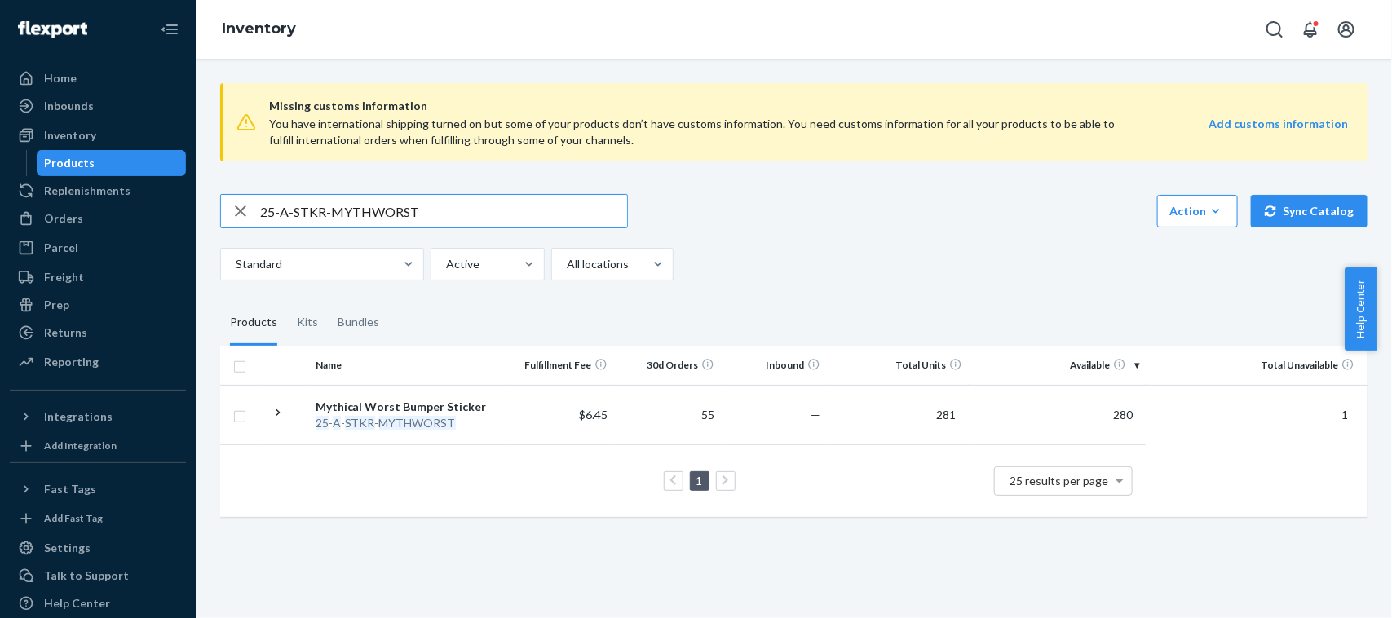
click at [490, 222] on input "25-A-STKR-MYTHWORST" at bounding box center [443, 211] width 367 height 33
paste input "3-A-SUNCATCHER"
click at [426, 213] on input "23-A-SUNCATCHER" at bounding box center [443, 211] width 367 height 33
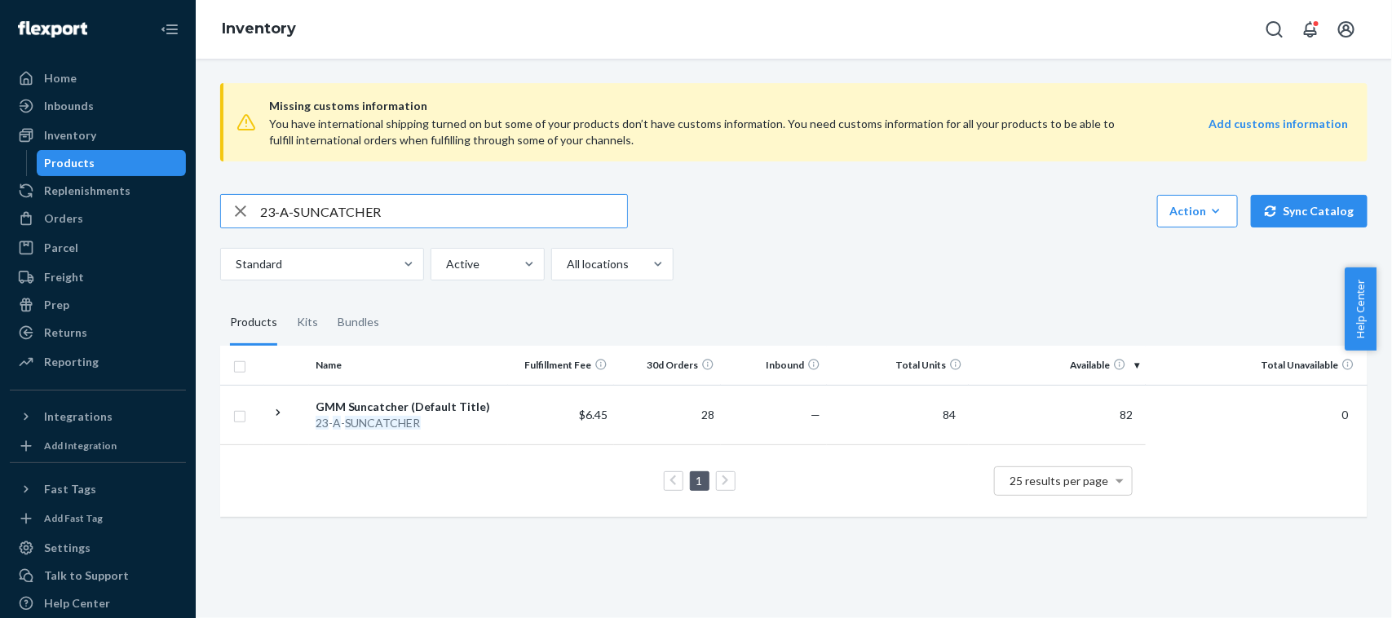
click at [426, 213] on input "23-A-SUNCATCHER" at bounding box center [443, 211] width 367 height 33
paste input "JATS-JATS-1004-200-MC-12IN"
click at [485, 204] on input "JATS-JATS-1004-200-MC-12IN" at bounding box center [443, 211] width 367 height 33
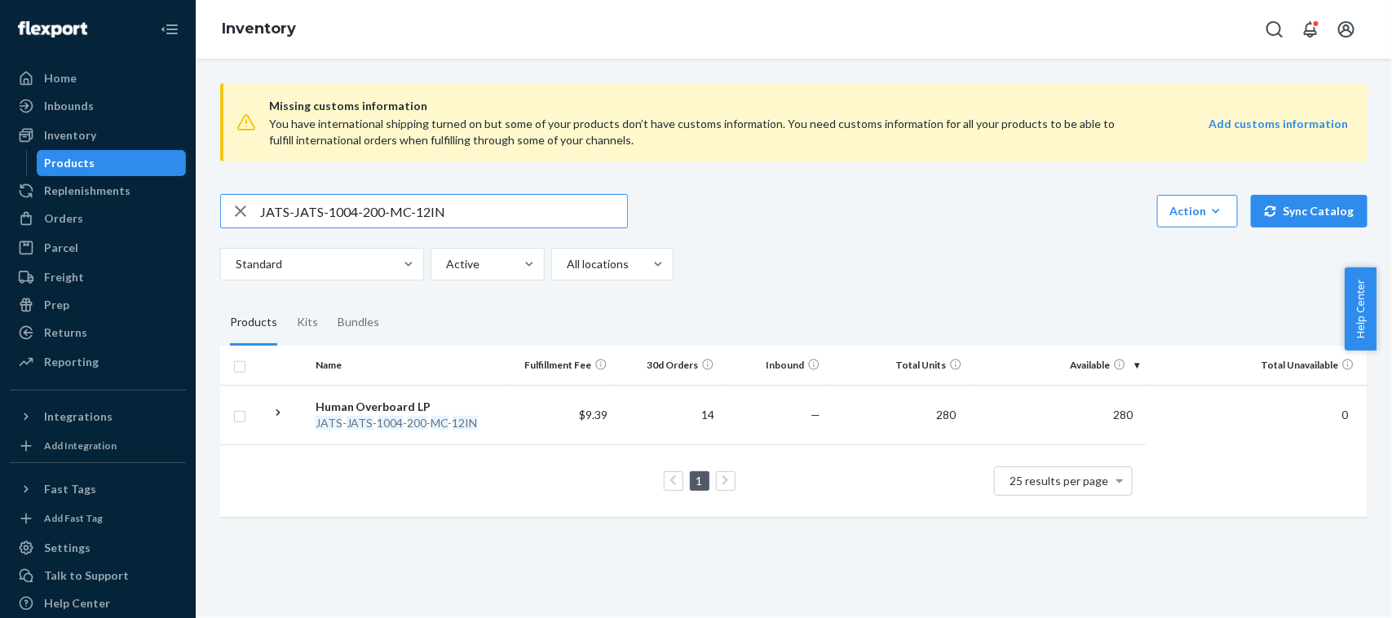
paste input "25-LS-DRKST-PURP-2X"
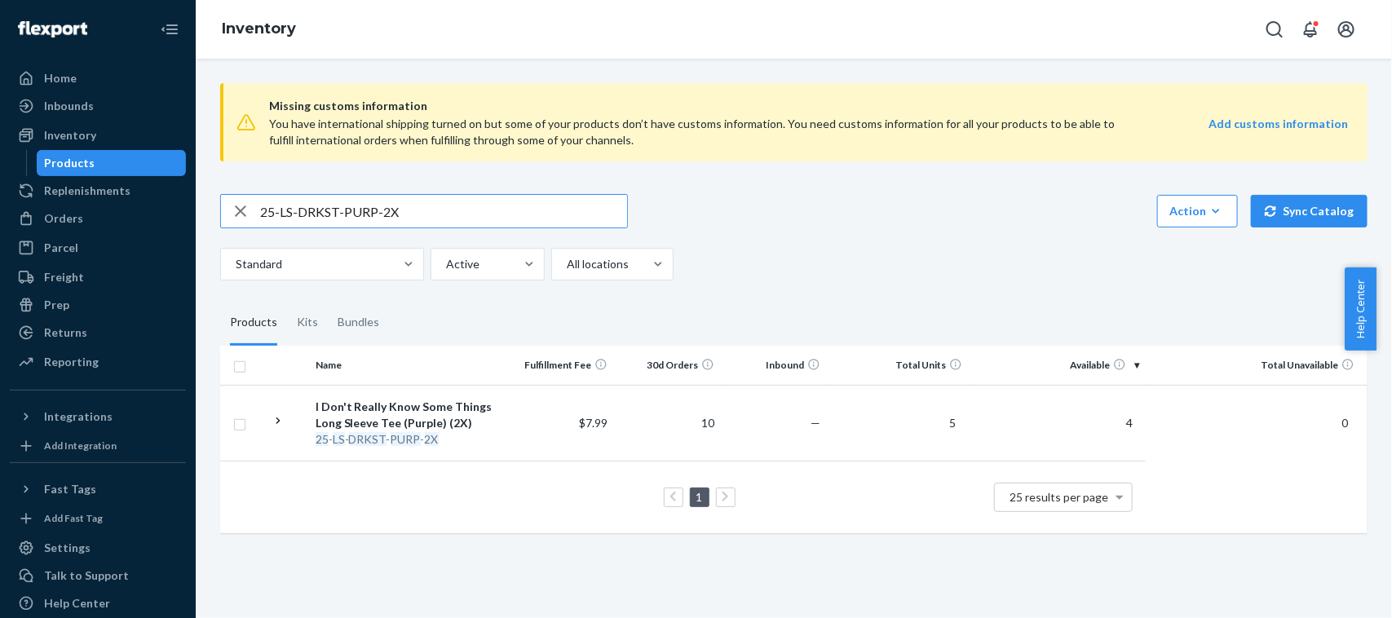
click at [418, 216] on input "25-LS-DRKST-PURP-2X" at bounding box center [443, 211] width 367 height 33
paste input "4-A-PIN-GMM-LOGO"
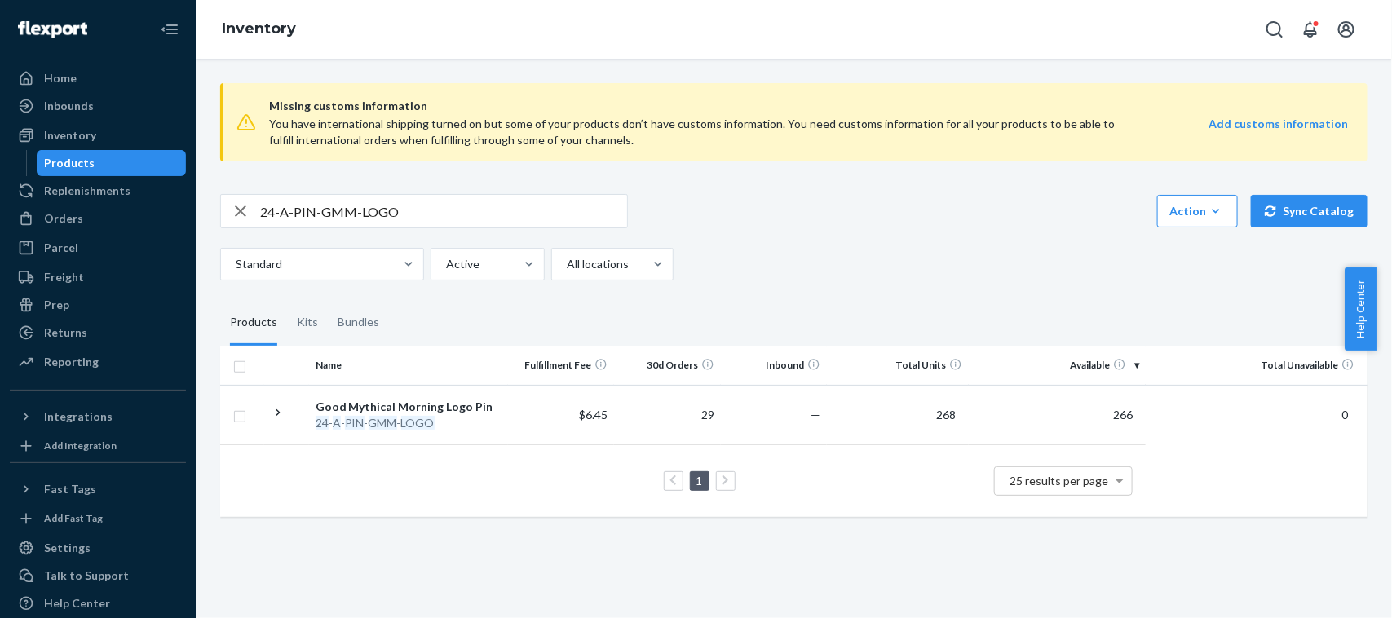
click at [477, 208] on input "24-A-PIN-GMM-LOGO" at bounding box center [443, 211] width 367 height 33
paste input "5-LS-MOSAIC-MD"
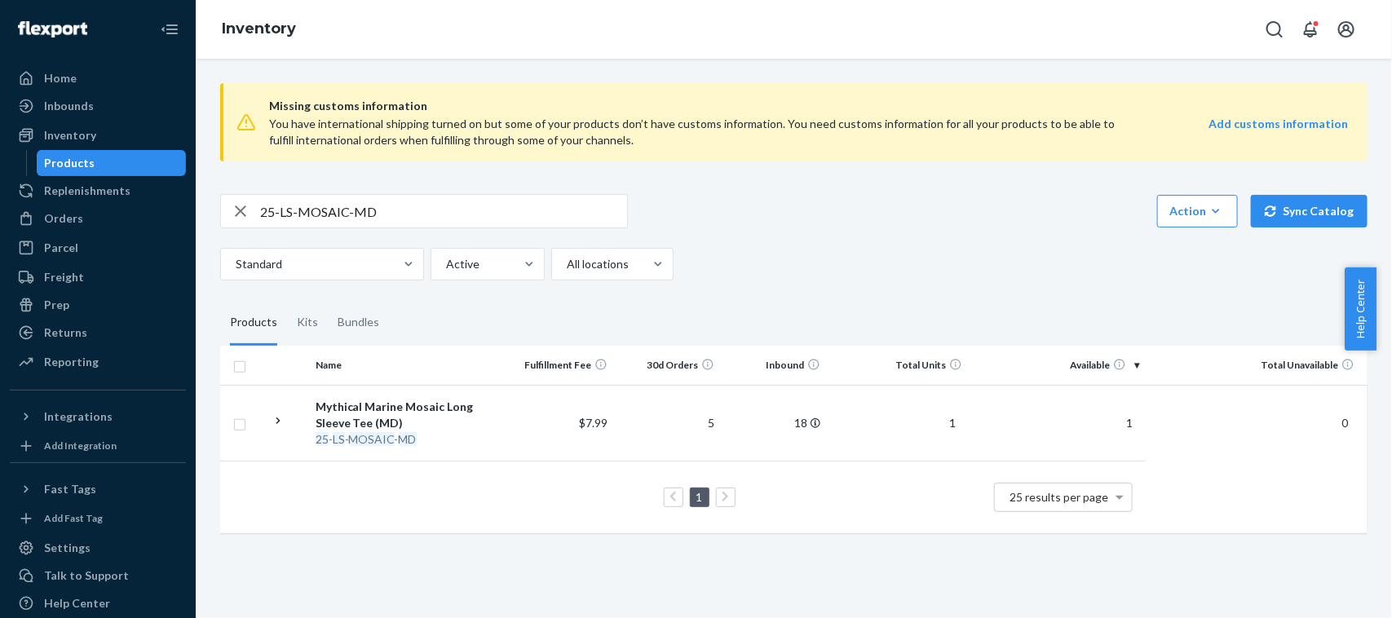
click at [485, 192] on div "Missing customs information You have international shipping turned on but some …" at bounding box center [794, 310] width 1172 height 480
click at [441, 219] on input "25-LS-MOSAIC-MD" at bounding box center [443, 211] width 367 height 33
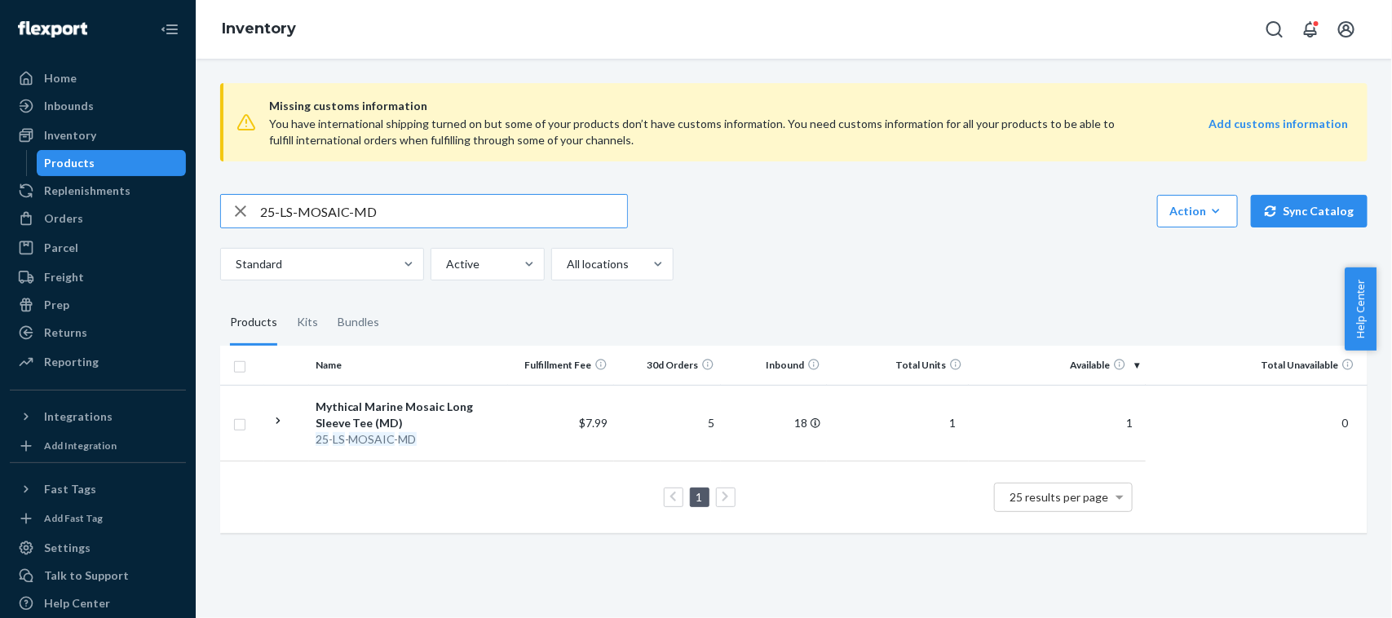
paste input "4-SW-RNDLR-OTML-3X"
click at [573, 215] on input "24-SW-RNDLR-OTML-3X" at bounding box center [443, 211] width 367 height 33
paste input "A-PIN-EKILL"
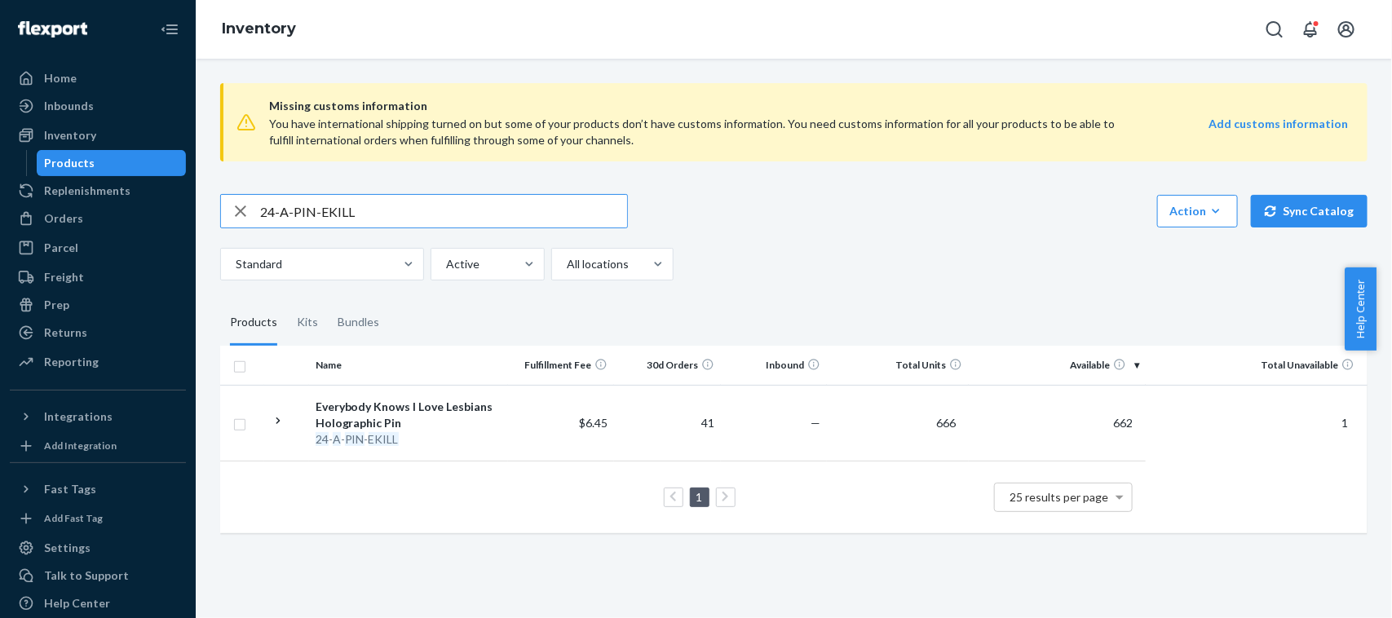
click at [458, 222] on input "24-A-PIN-EKILL" at bounding box center [443, 211] width 367 height 33
click at [455, 219] on input "24-A-PIN-EKILL" at bounding box center [443, 211] width 367 height 33
paste input "25-A-SOCKS-GMM"
click at [455, 219] on input "24-A-PIN-25-A-SOCKS-GMM" at bounding box center [443, 211] width 367 height 33
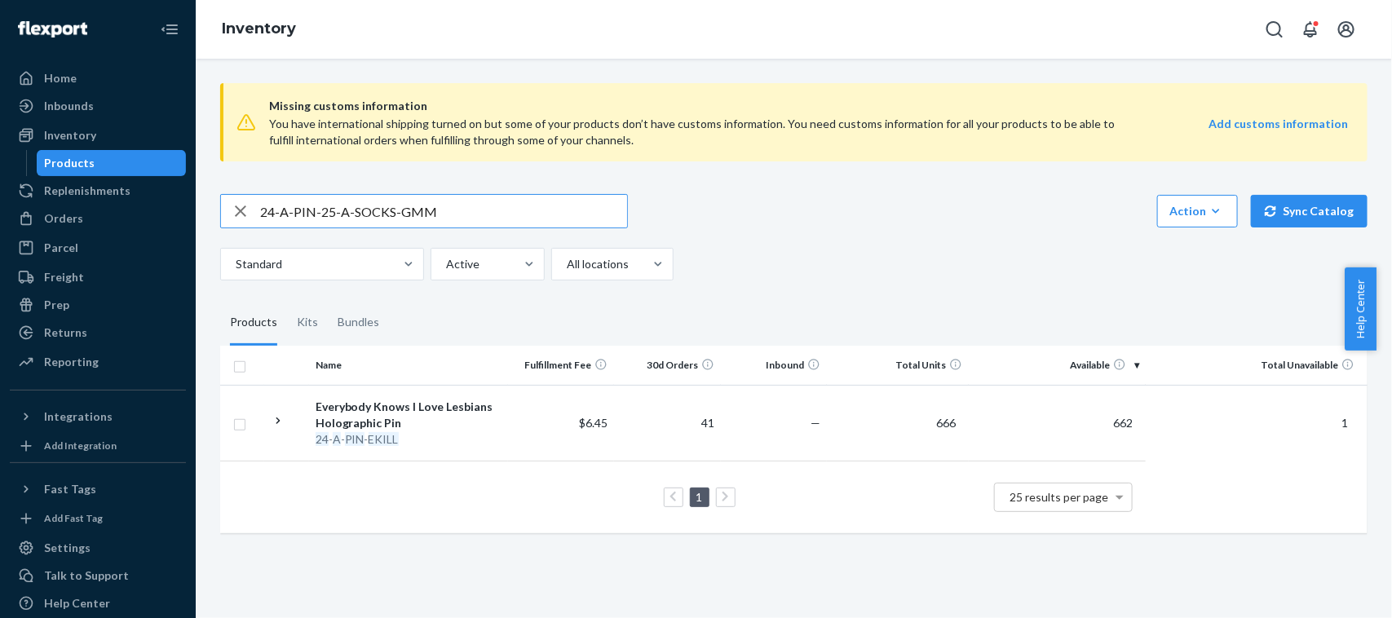
click at [455, 219] on input "24-A-PIN-25-A-SOCKS-GMM" at bounding box center [443, 211] width 367 height 33
paste input "text"
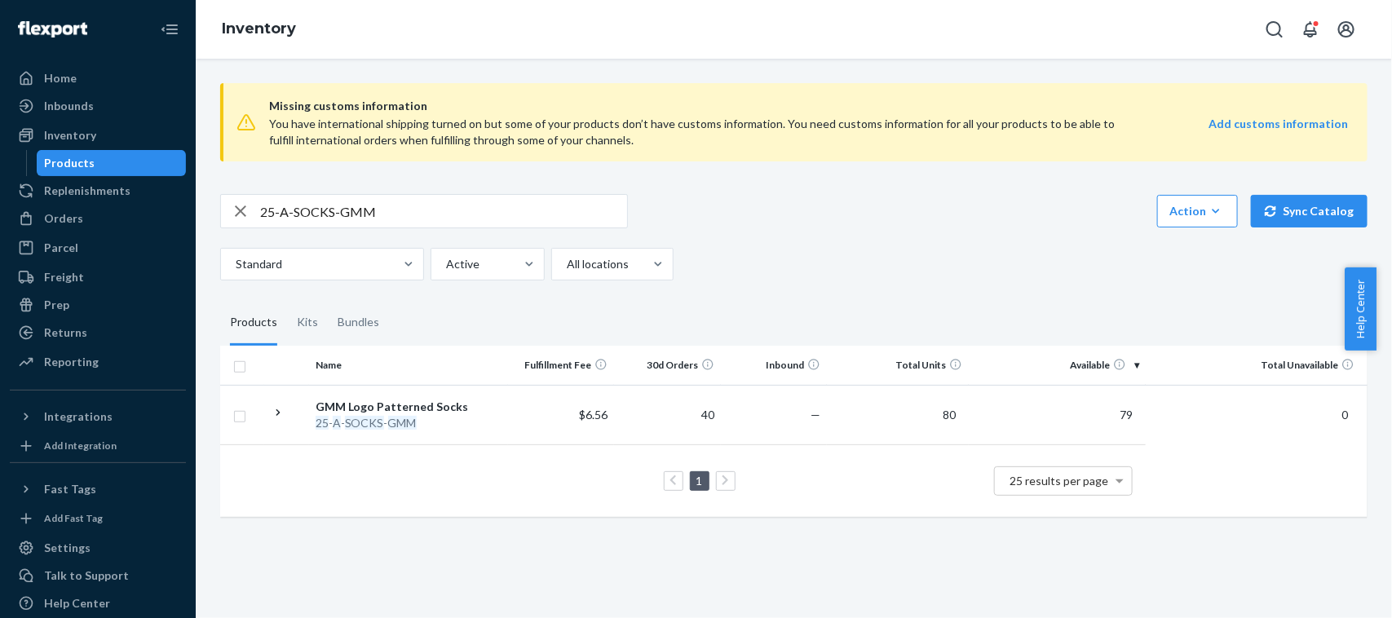
click at [462, 232] on div "25-A-SOCKS-GMM Action Create product Create kit or bundle Bulk create products …" at bounding box center [794, 237] width 1148 height 86
click at [457, 215] on input "25-A-SOCKS-GMM" at bounding box center [443, 211] width 367 height 33
paste input "H-DAILY-MD"
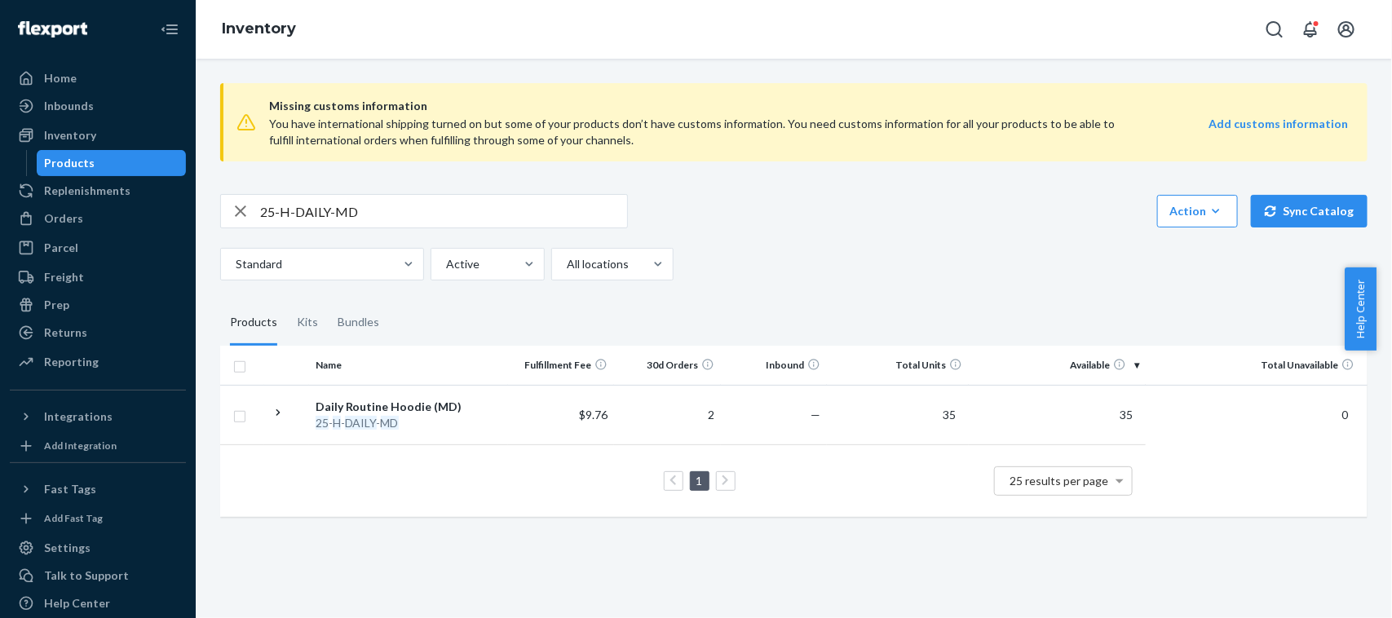
click at [568, 221] on input "25-H-DAILY-MD" at bounding box center [443, 211] width 367 height 33
paste input "3-A-ORN-WOM"
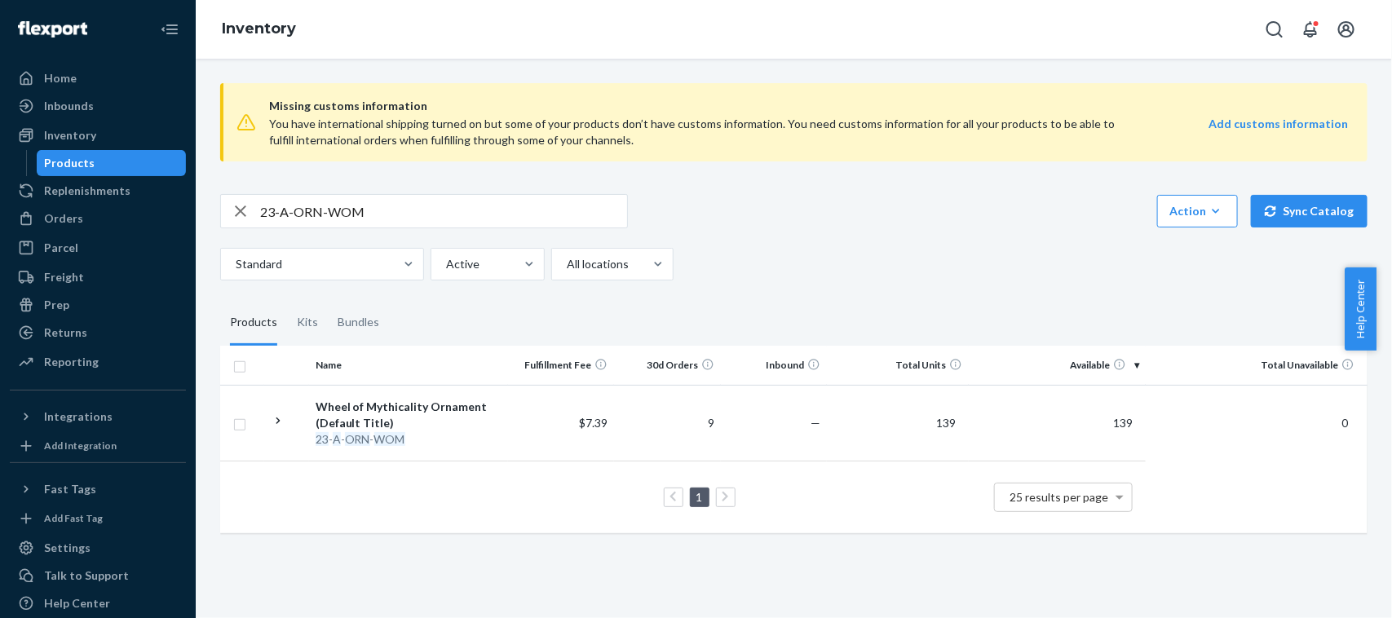
click at [412, 210] on input "23-A-ORN-WOM" at bounding box center [443, 211] width 367 height 33
paste input "4-B-WOM-MD"
click at [467, 213] on input "24-B-WOM-MD" at bounding box center [443, 211] width 367 height 33
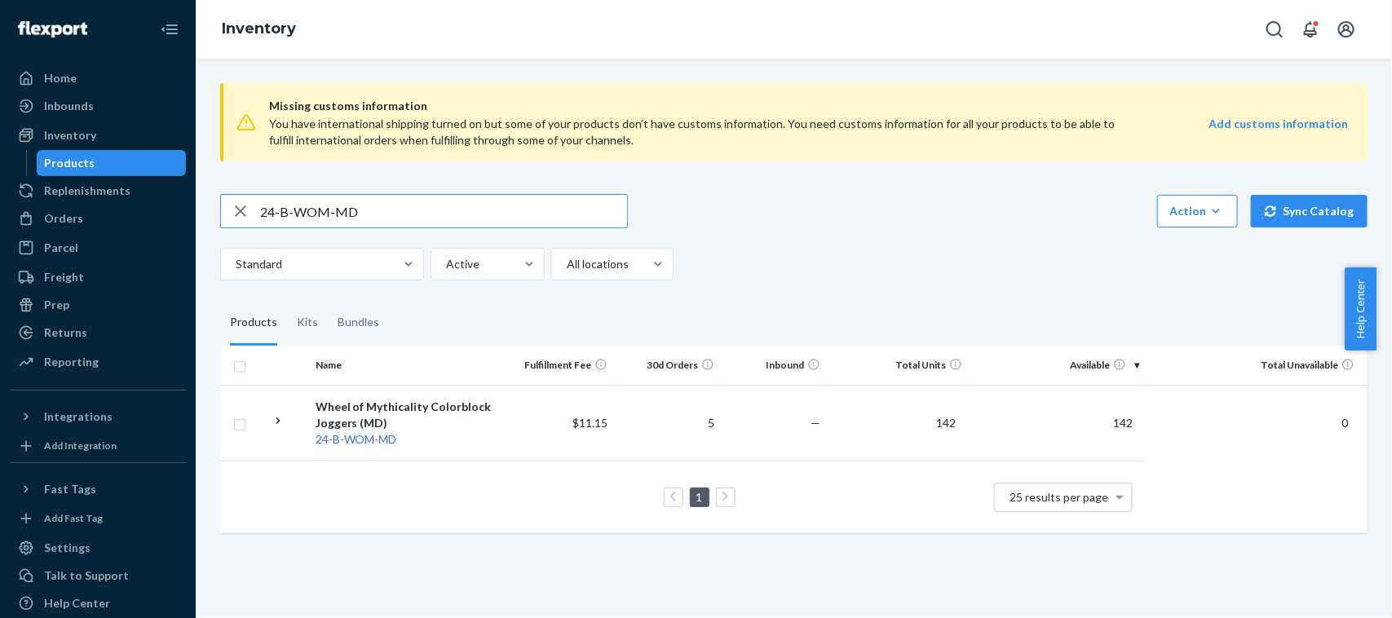
click at [467, 213] on input "24-B-WOM-MD" at bounding box center [443, 211] width 367 height 33
paste input "T-FLMGOS-PINK-LG"
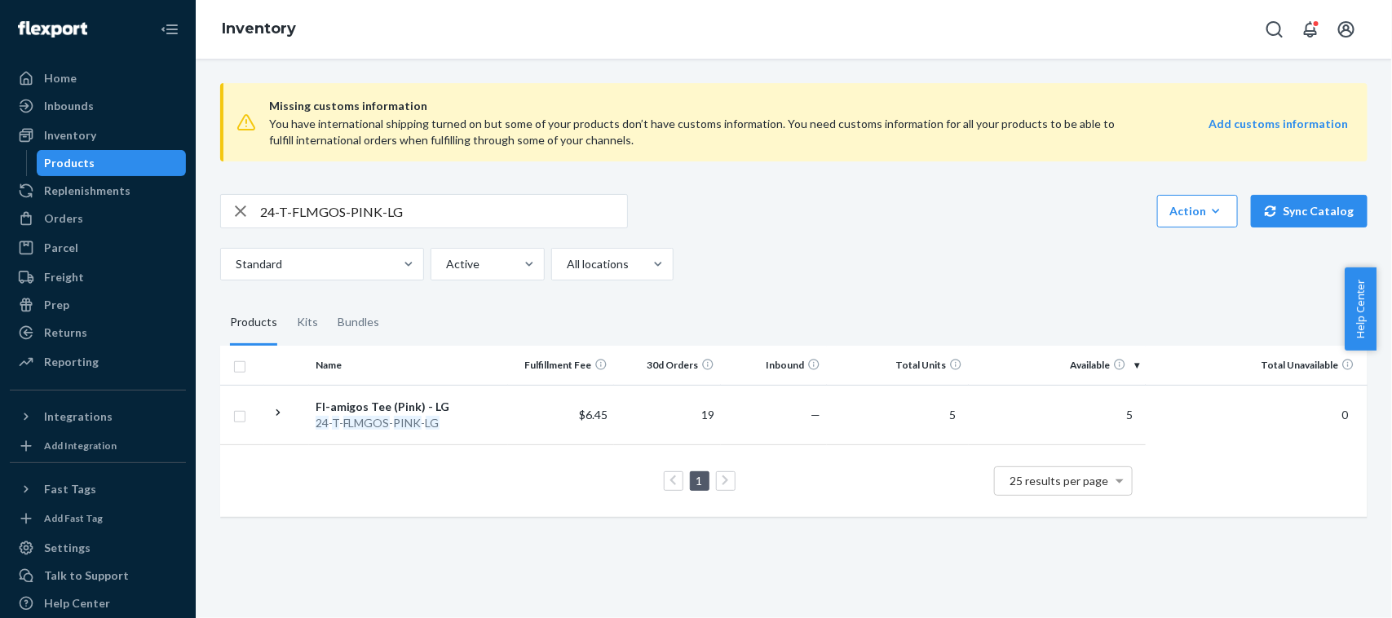
click at [539, 204] on input "24-T-FLMGOS-PINK-LG" at bounding box center [443, 211] width 367 height 33
paste input "5-A-STND-GLASS"
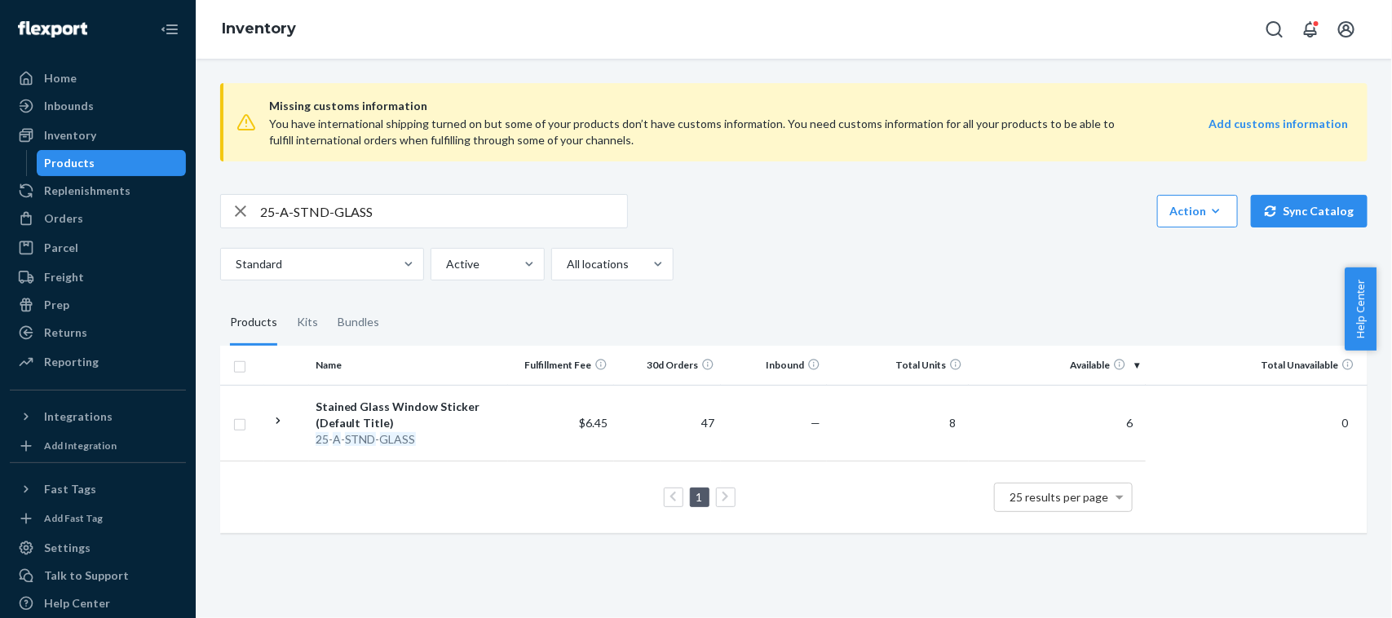
click at [475, 227] on input "25-A-STND-GLASS" at bounding box center [443, 211] width 367 height 33
paste input "T-EMO-3X"
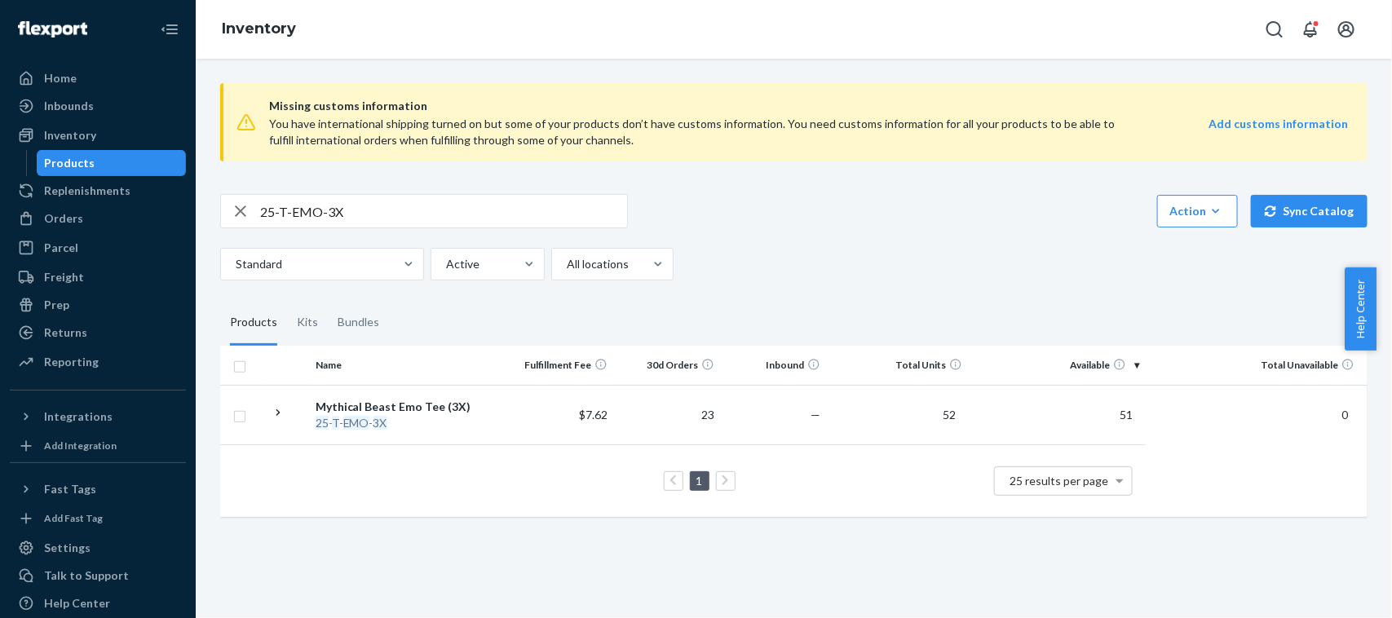
click at [388, 217] on input "25-T-EMO-3X" at bounding box center [443, 211] width 367 height 33
paste
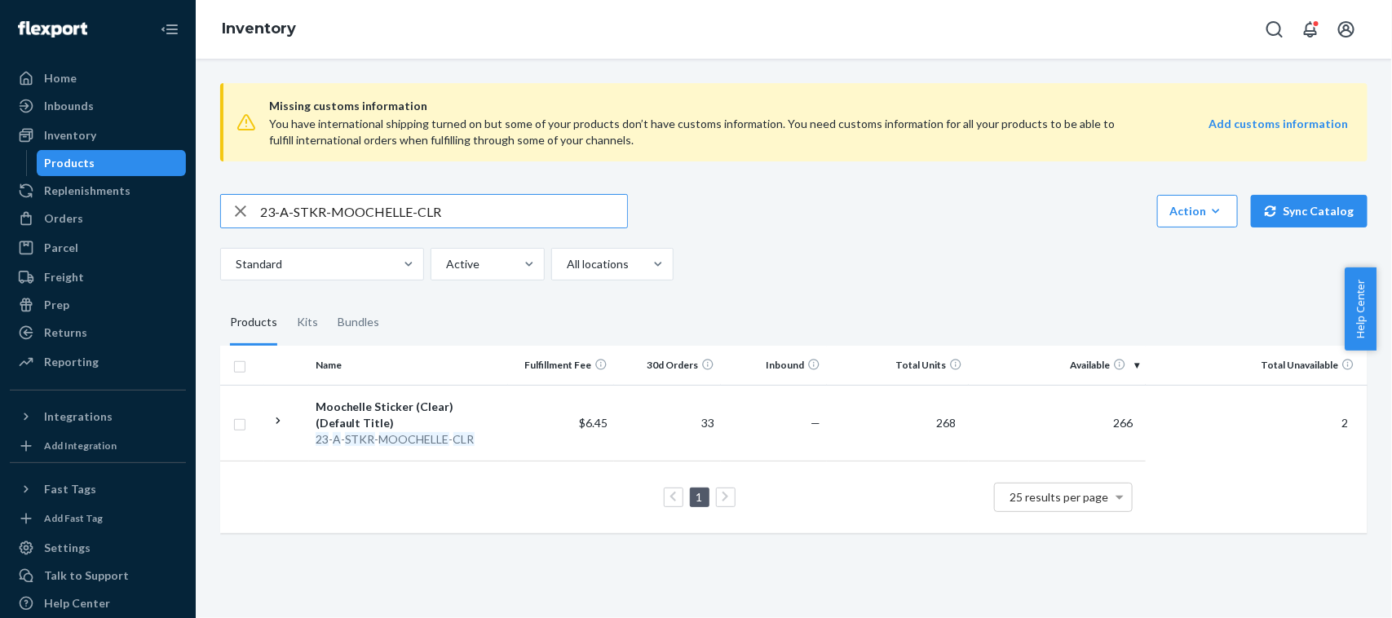
click at [503, 214] on input "23-A-STKR-MOOCHELLE-CLR" at bounding box center [443, 211] width 367 height 33
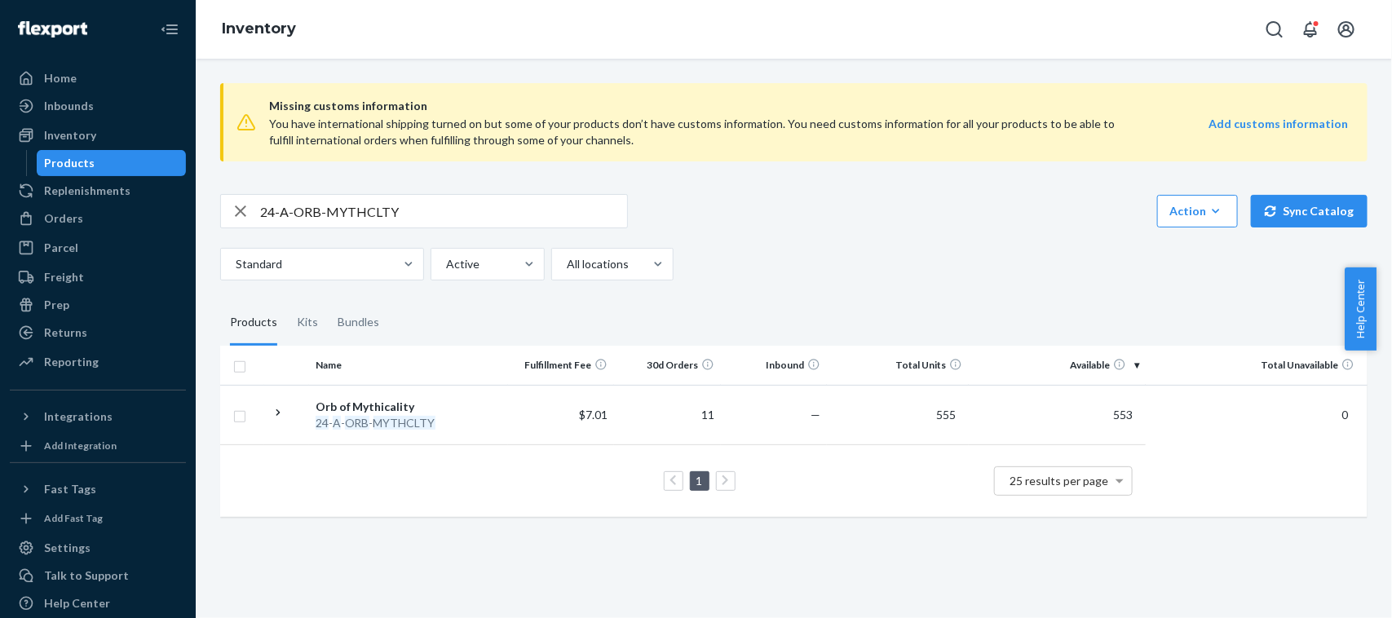
click at [495, 209] on input "24-A-ORB-MYTHCLTY" at bounding box center [443, 211] width 367 height 33
type input "25-LS-MOSAIC-XL"
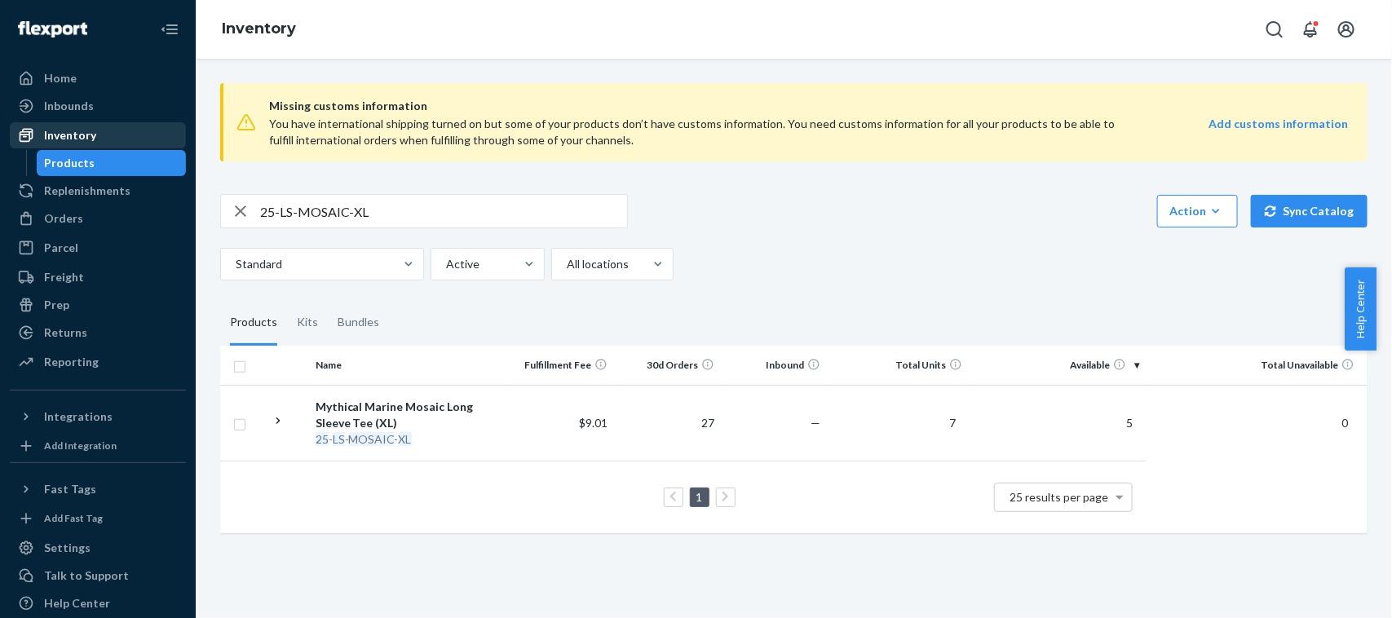
click at [95, 137] on div "Inventory" at bounding box center [97, 135] width 173 height 23
click at [80, 210] on div "Orders" at bounding box center [97, 218] width 173 height 23
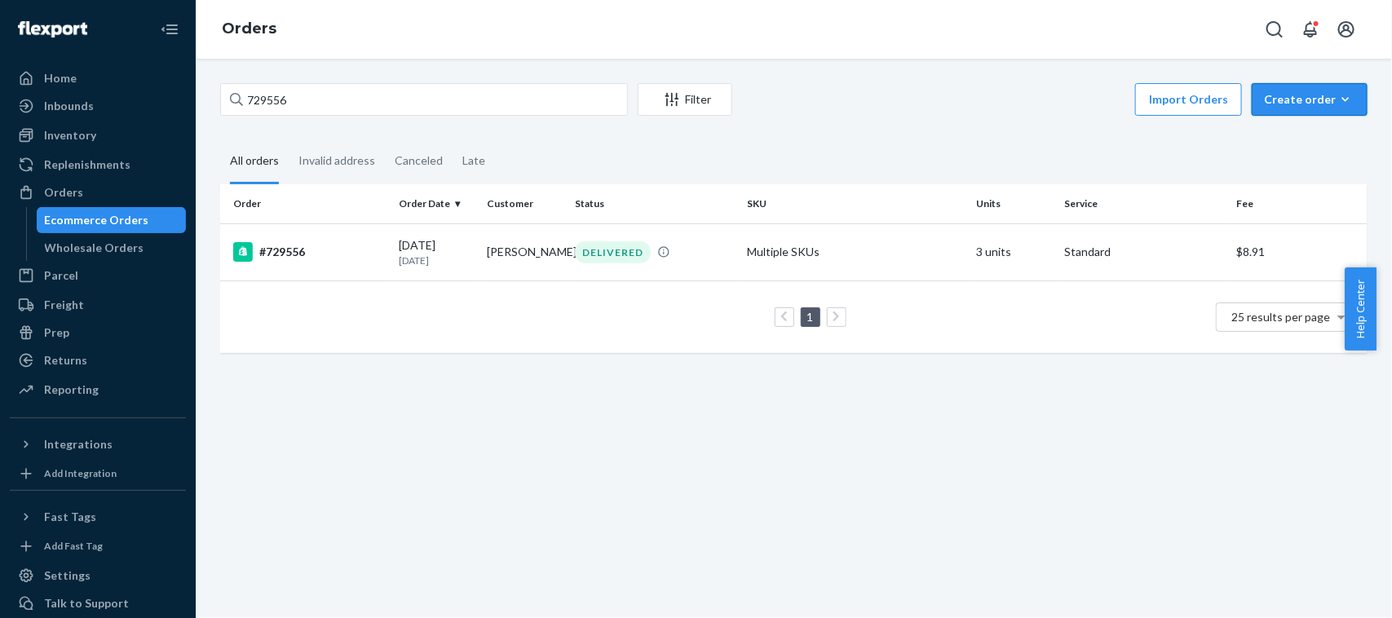
click at [1338, 96] on icon "button" at bounding box center [1346, 99] width 16 height 16
click at [1306, 122] on button "Ecommerce order" at bounding box center [1334, 139] width 157 height 35
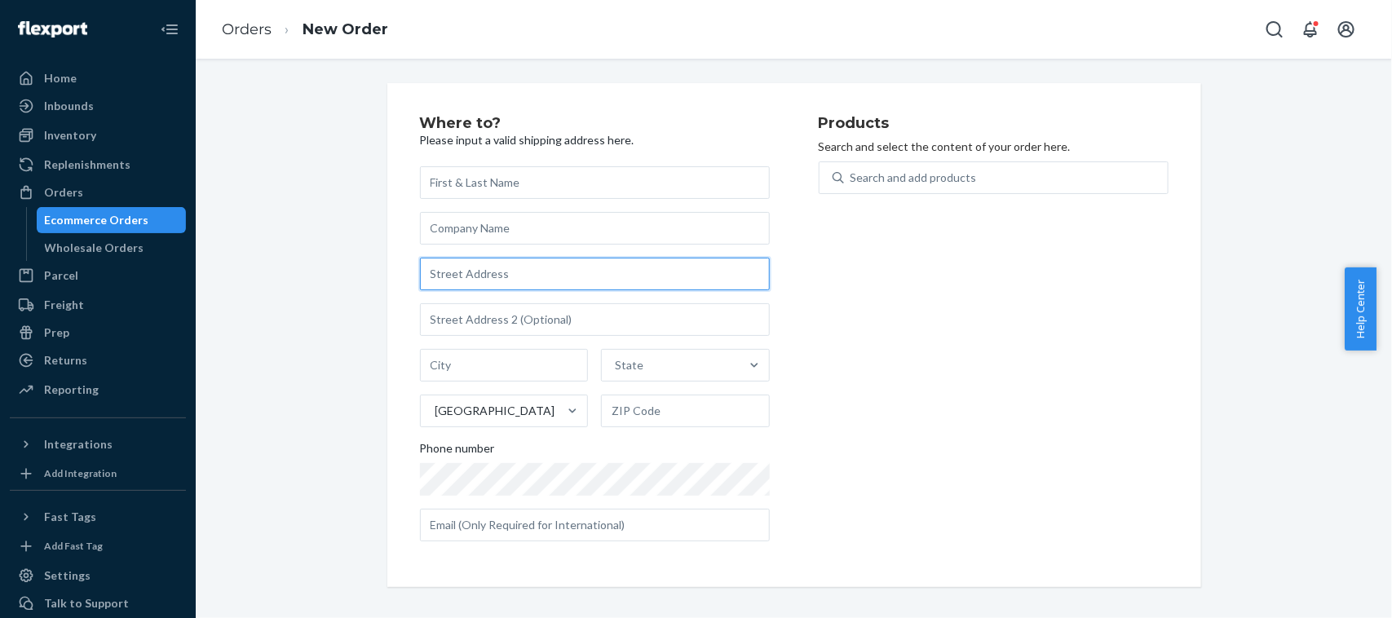
click at [520, 281] on input "text" at bounding box center [595, 274] width 350 height 33
type input "[STREET_ADDRESS][PERSON_NAME]"
type input "[PERSON_NAME]"
type input "46011"
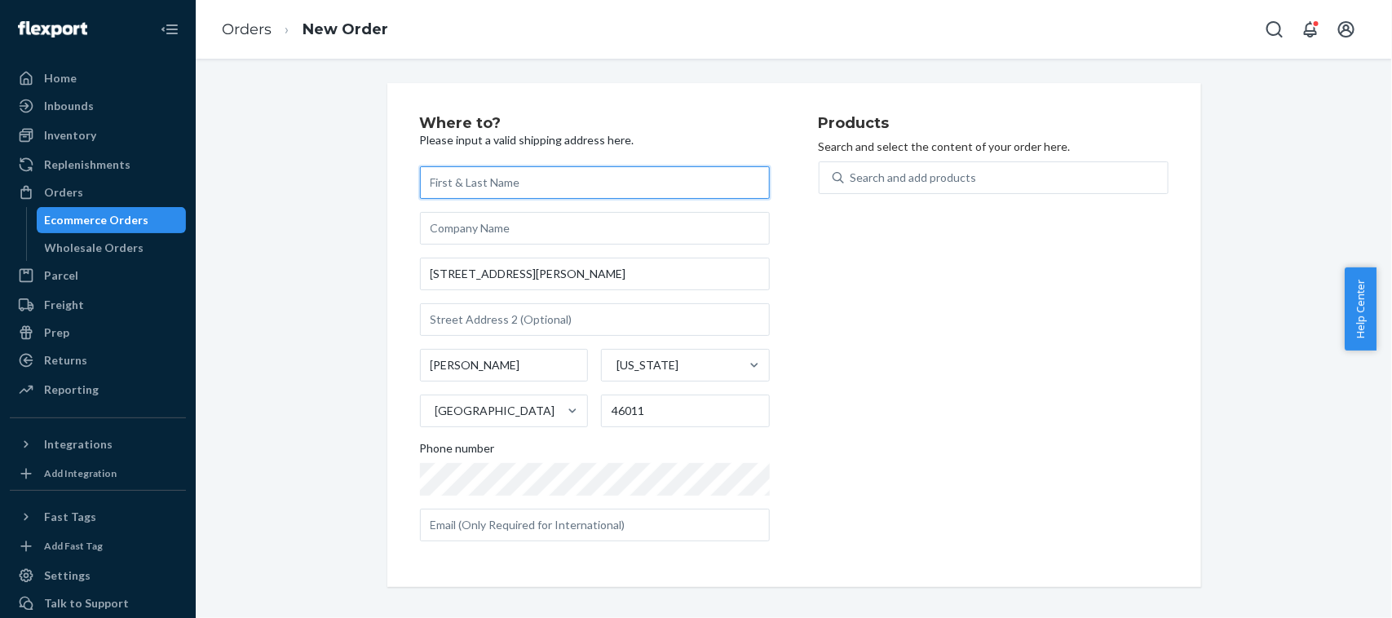
click at [477, 188] on input "text" at bounding box center [595, 182] width 350 height 33
type input "[PERSON_NAME]"
click at [930, 332] on div "Products Search and select the content of your order here. Search and add produ…" at bounding box center [994, 335] width 350 height 439
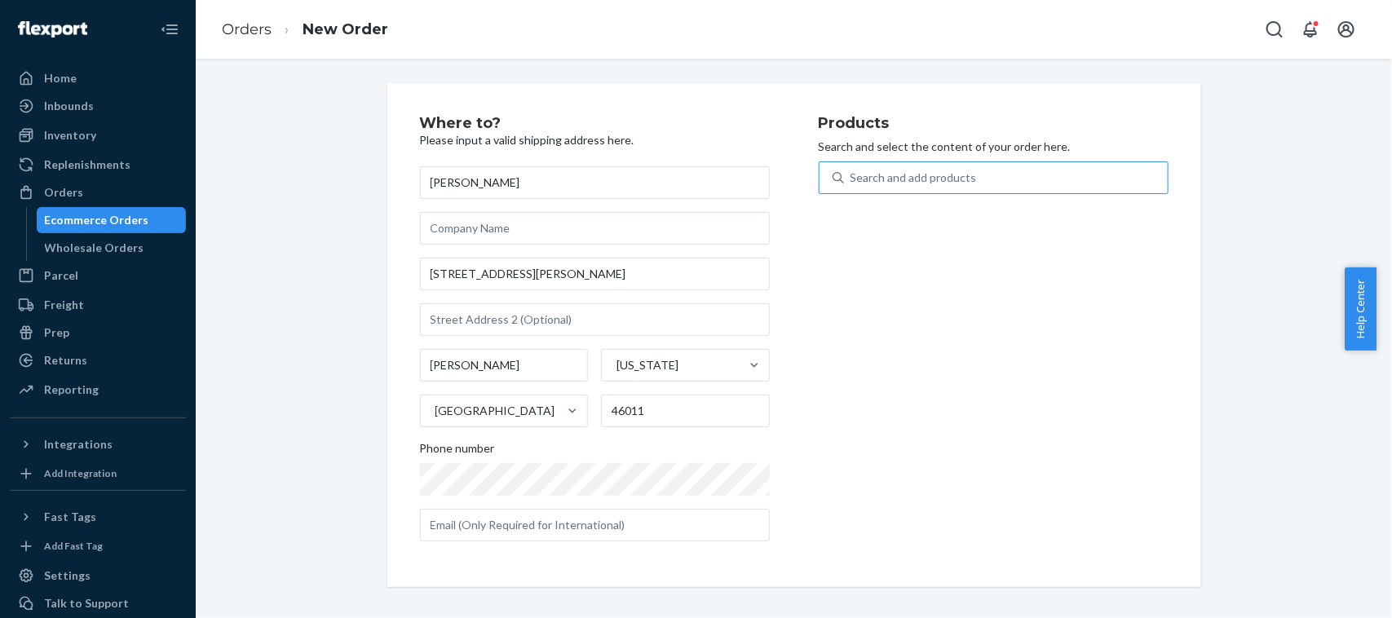
click at [867, 182] on div "Search and add products" at bounding box center [914, 178] width 126 height 16
click at [852, 182] on input "Search and add products" at bounding box center [852, 178] width 2 height 16
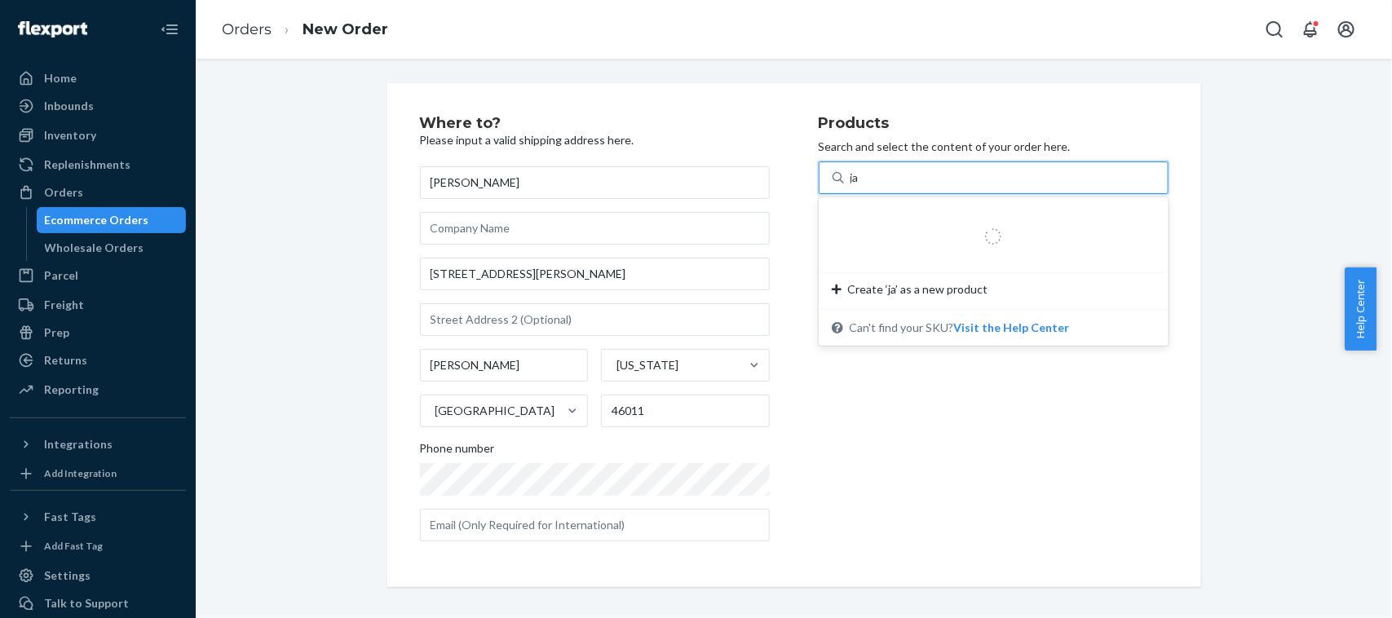
type input "jan"
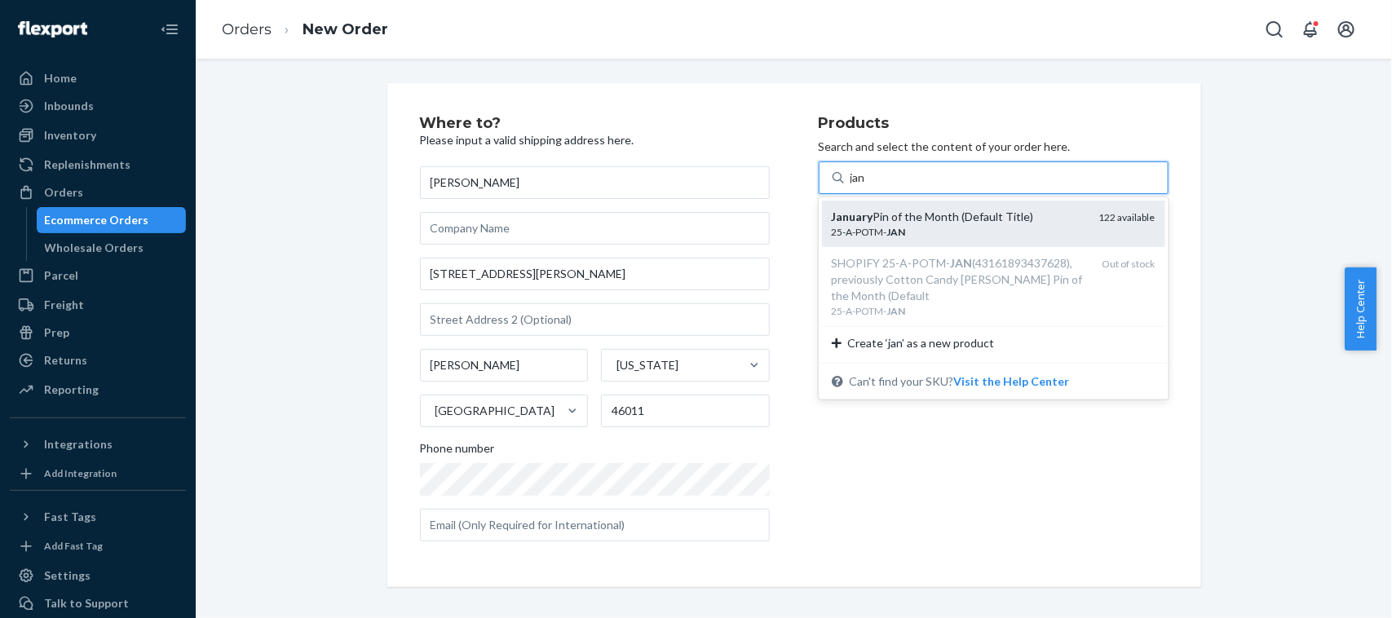
click at [904, 235] on div "25-A-POTM- JAN" at bounding box center [959, 232] width 254 height 14
click at [867, 186] on input "jan" at bounding box center [859, 178] width 16 height 16
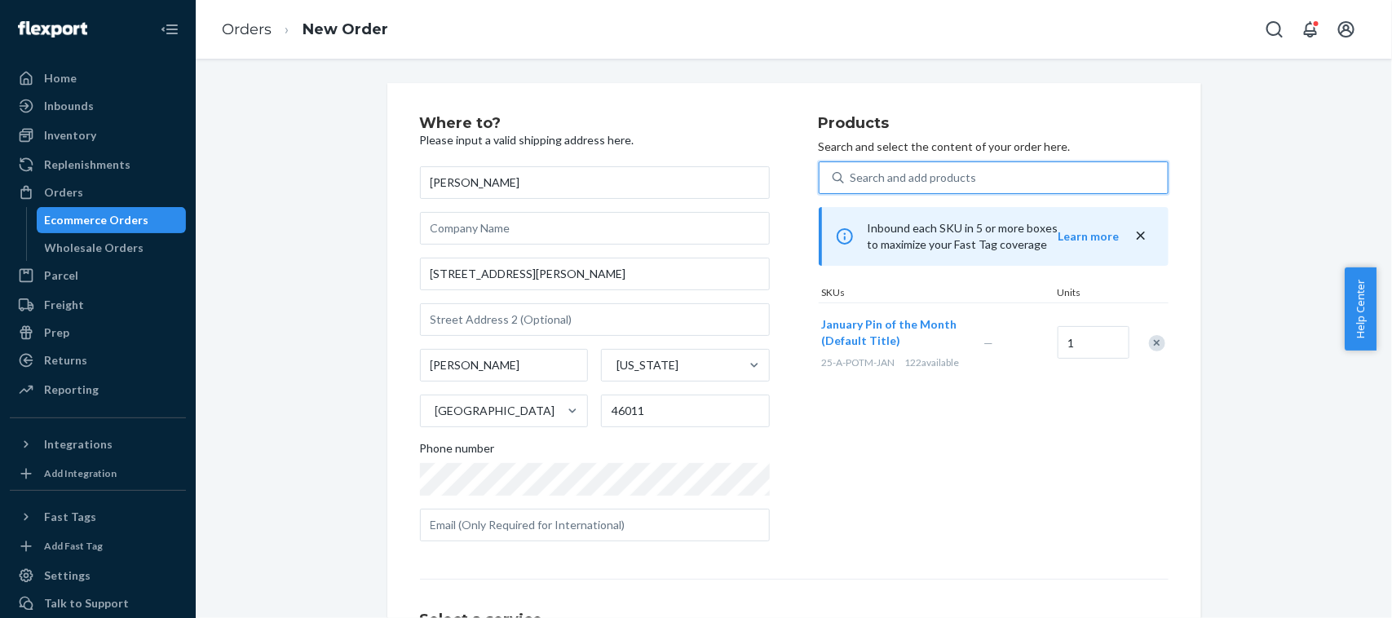
click at [965, 178] on div "Search and add products" at bounding box center [1006, 177] width 324 height 29
click at [852, 178] on input "0 results available. Select is focused ,type to refine list, press Down to open…" at bounding box center [852, 178] width 2 height 16
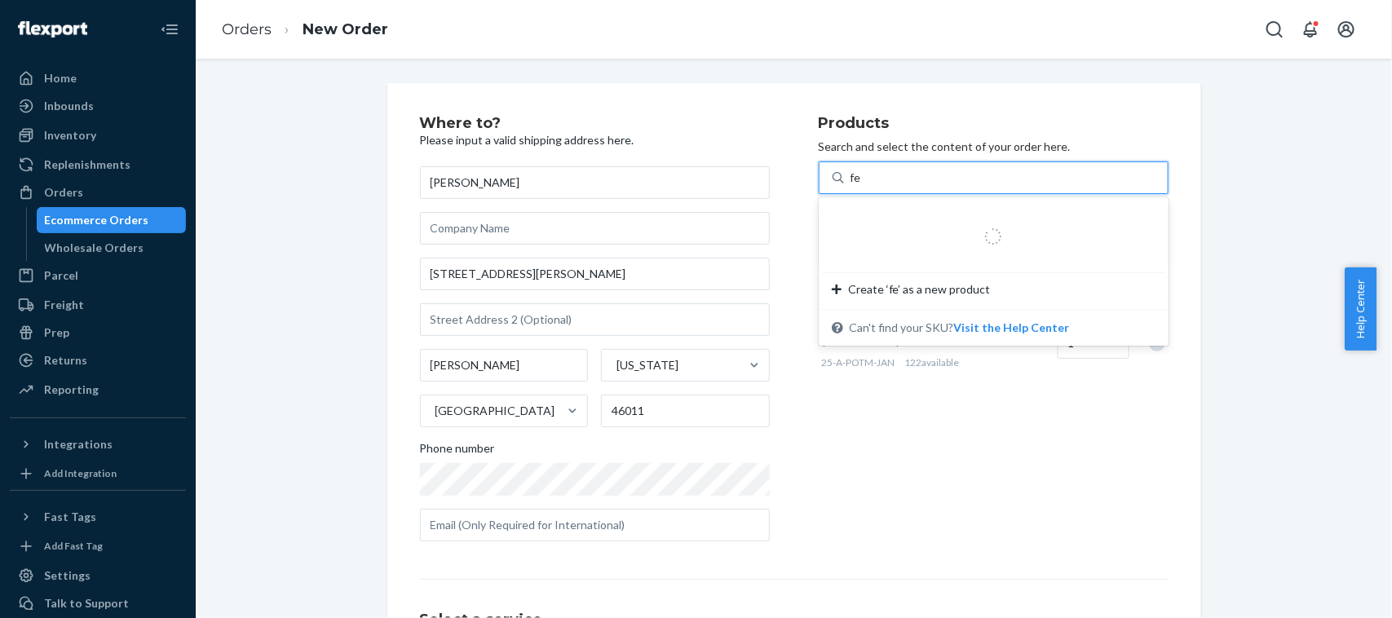
type input "feb"
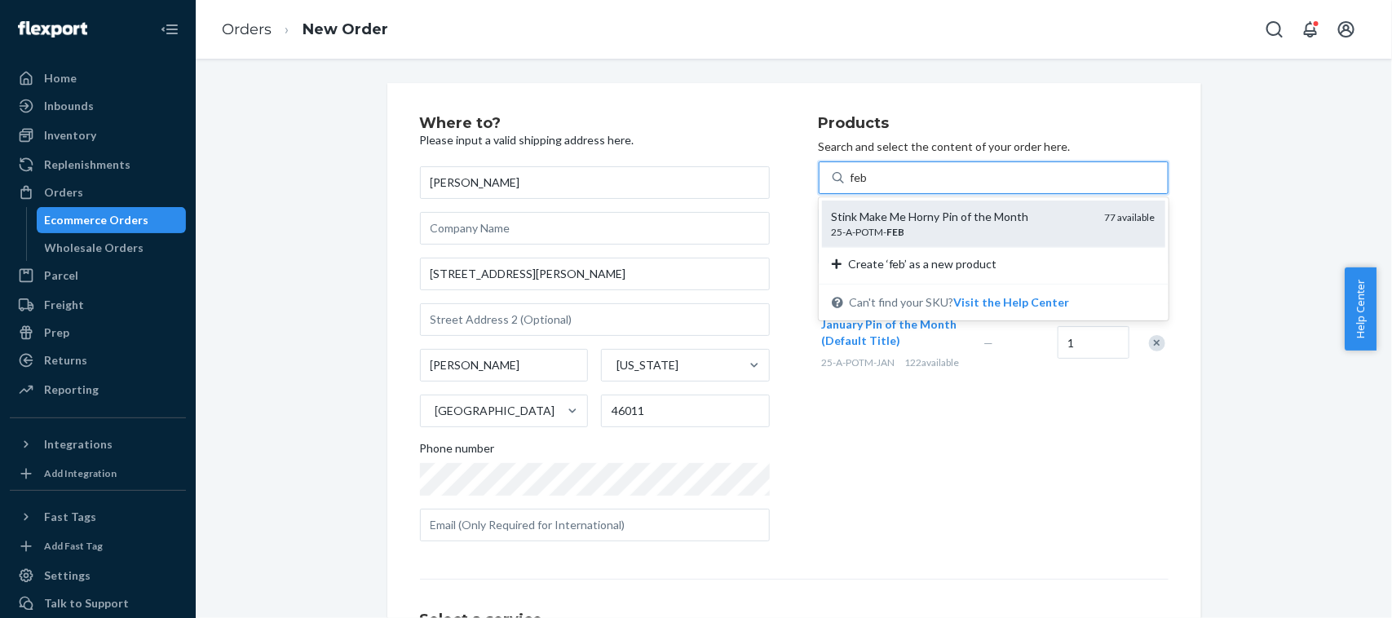
click at [962, 205] on div "Stink Make Me Horny Pin of the Month 25-A-POTM- FEB 77 available" at bounding box center [993, 224] width 343 height 46
click at [869, 186] on input "feb" at bounding box center [860, 178] width 18 height 16
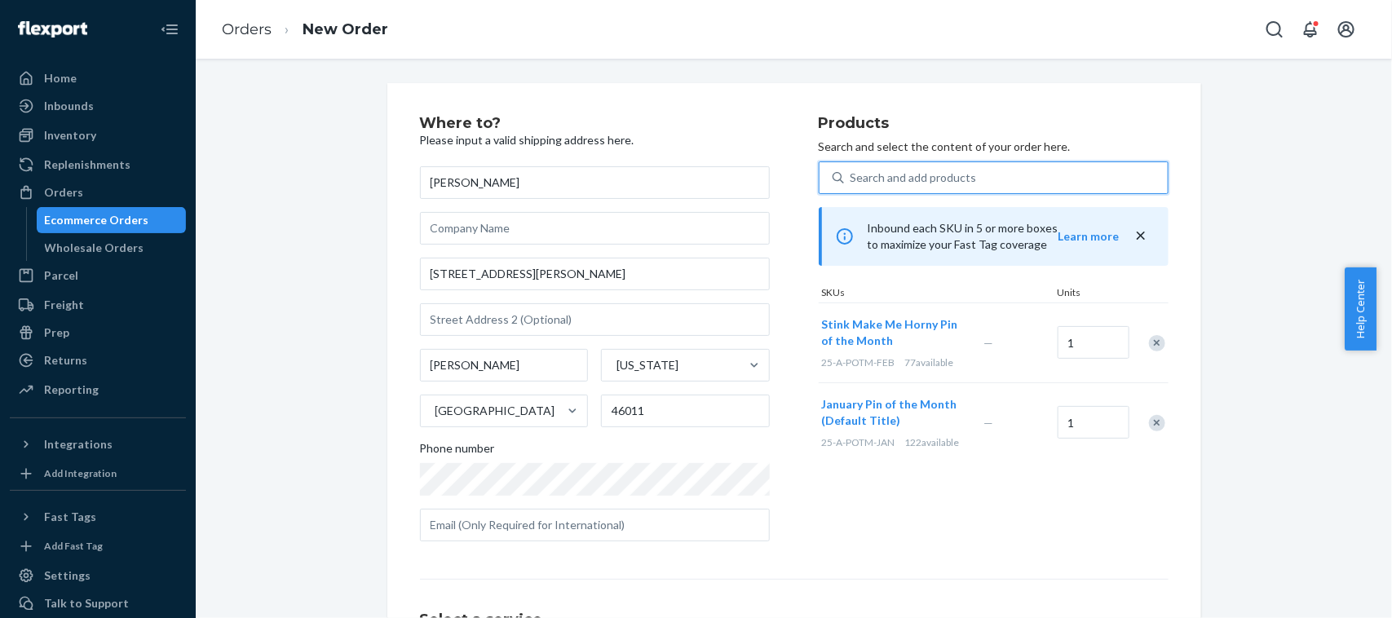
click at [980, 176] on div "Search and add products" at bounding box center [1006, 177] width 324 height 29
click at [852, 176] on input "0 results available. Select is focused ,type to refine list, press Down to open…" at bounding box center [852, 178] width 2 height 16
type input "mar"
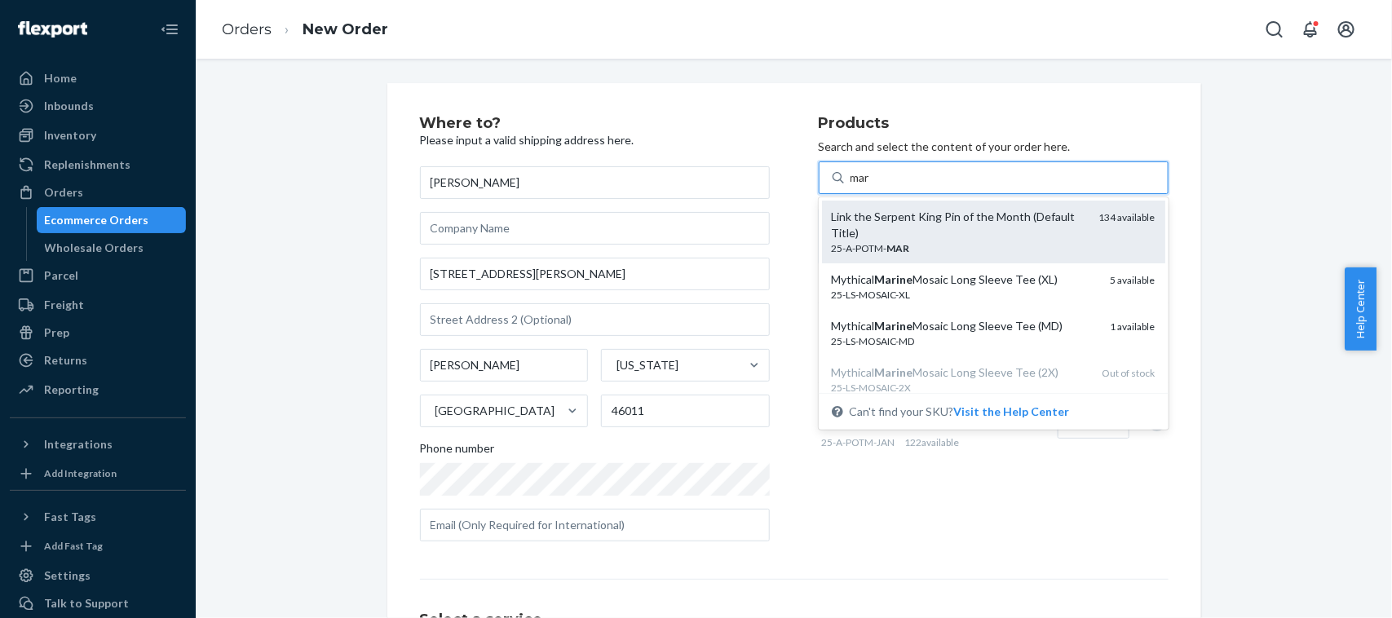
click at [977, 214] on div "Link the Serpent King Pin of the Month (Default Title)" at bounding box center [959, 225] width 254 height 33
click at [872, 186] on input "mar" at bounding box center [861, 178] width 21 height 16
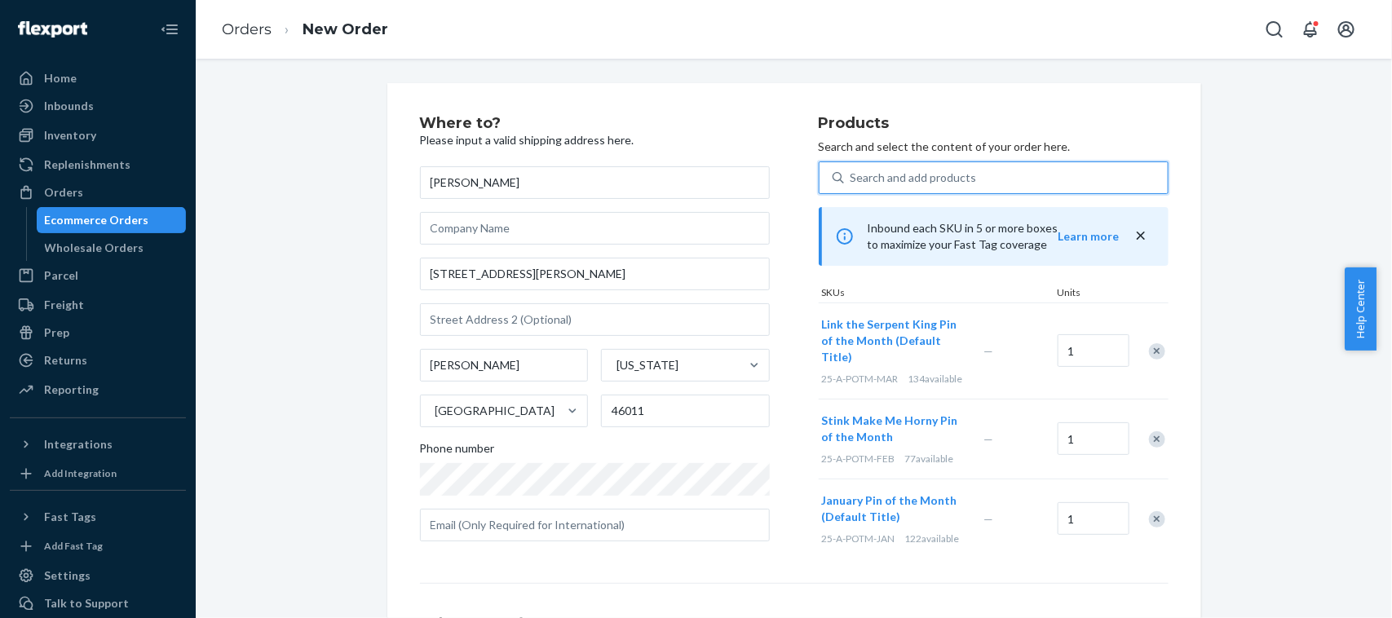
click at [977, 174] on div "Search and add products" at bounding box center [1006, 177] width 324 height 29
click at [852, 174] on input "0 results available. Select is focused ,type to refine list, press Down to open…" at bounding box center [852, 178] width 2 height 16
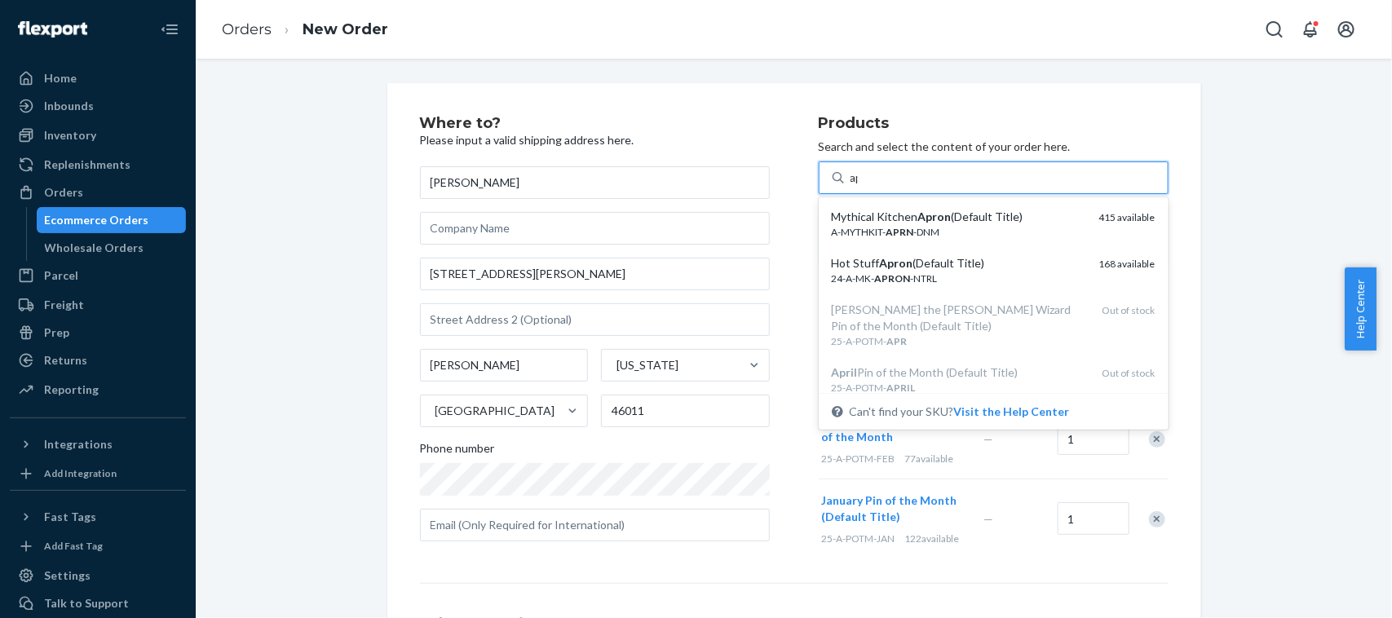
type input "a"
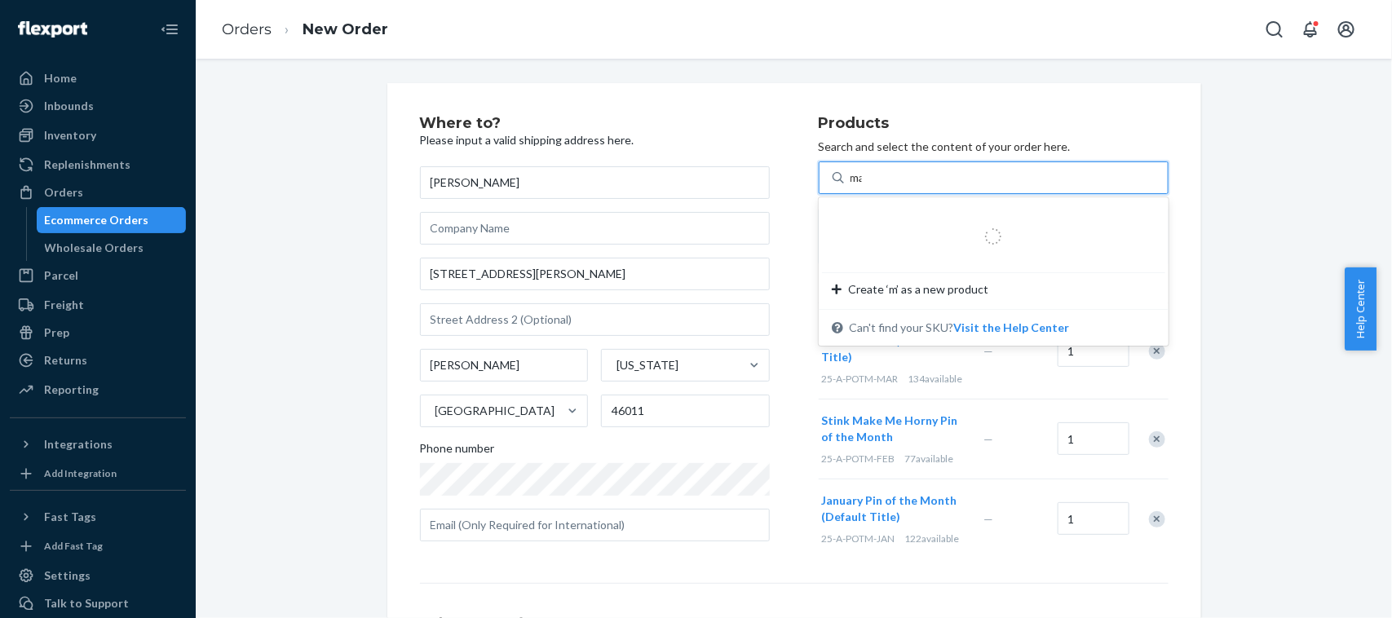
type input "may"
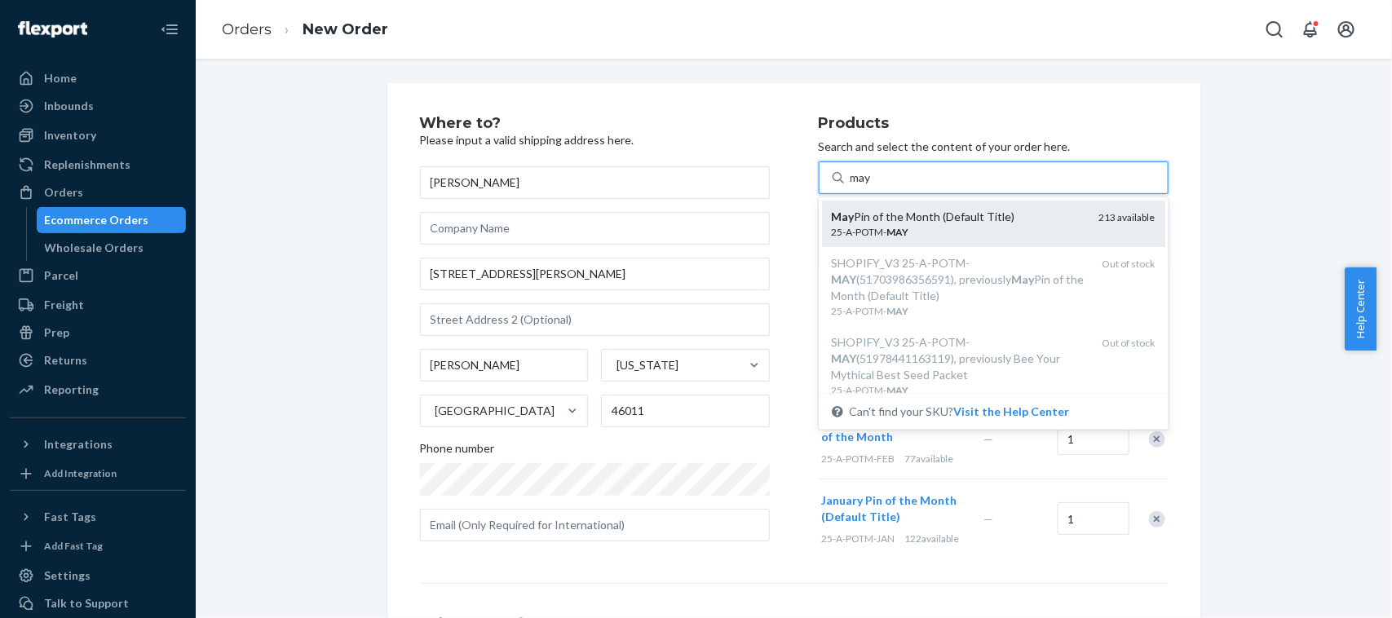
click at [956, 210] on div "May Pin of the Month (Default Title)" at bounding box center [959, 217] width 254 height 16
click at [874, 186] on input "may" at bounding box center [862, 178] width 23 height 16
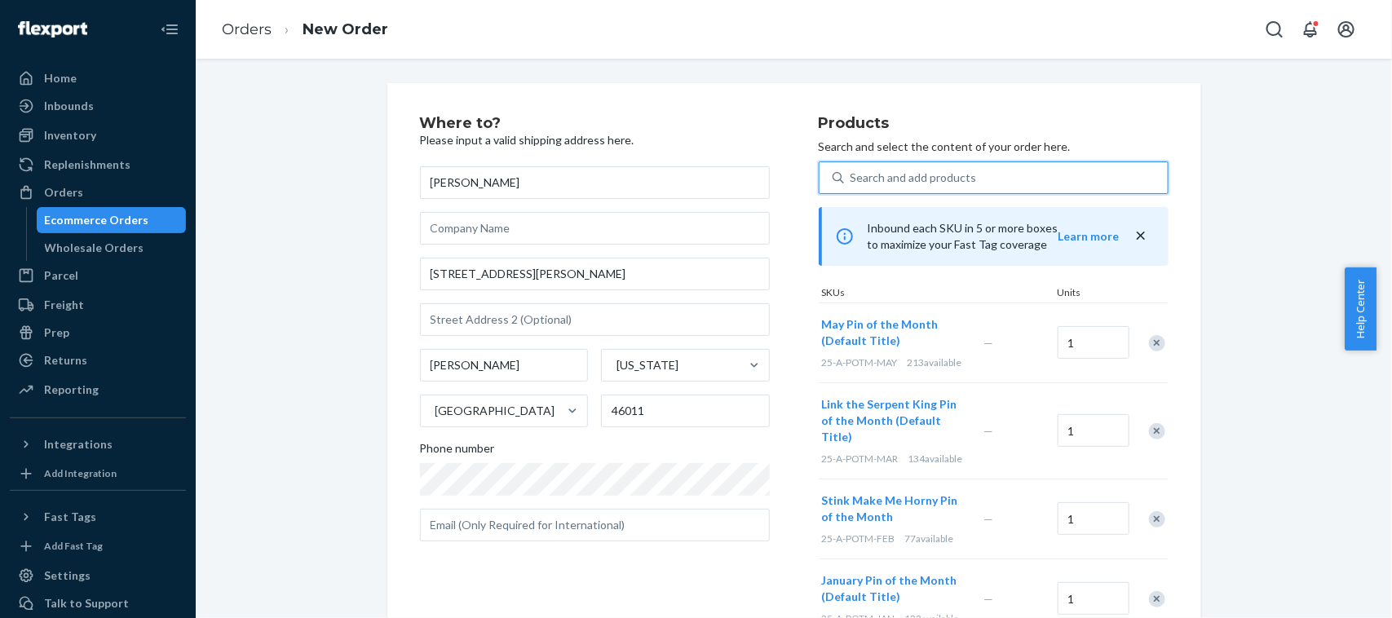
click at [968, 175] on div "Search and add products" at bounding box center [1006, 177] width 324 height 29
click at [852, 175] on input "0 results available. Use Up and Down to choose options, press Enter to select t…" at bounding box center [852, 178] width 2 height 16
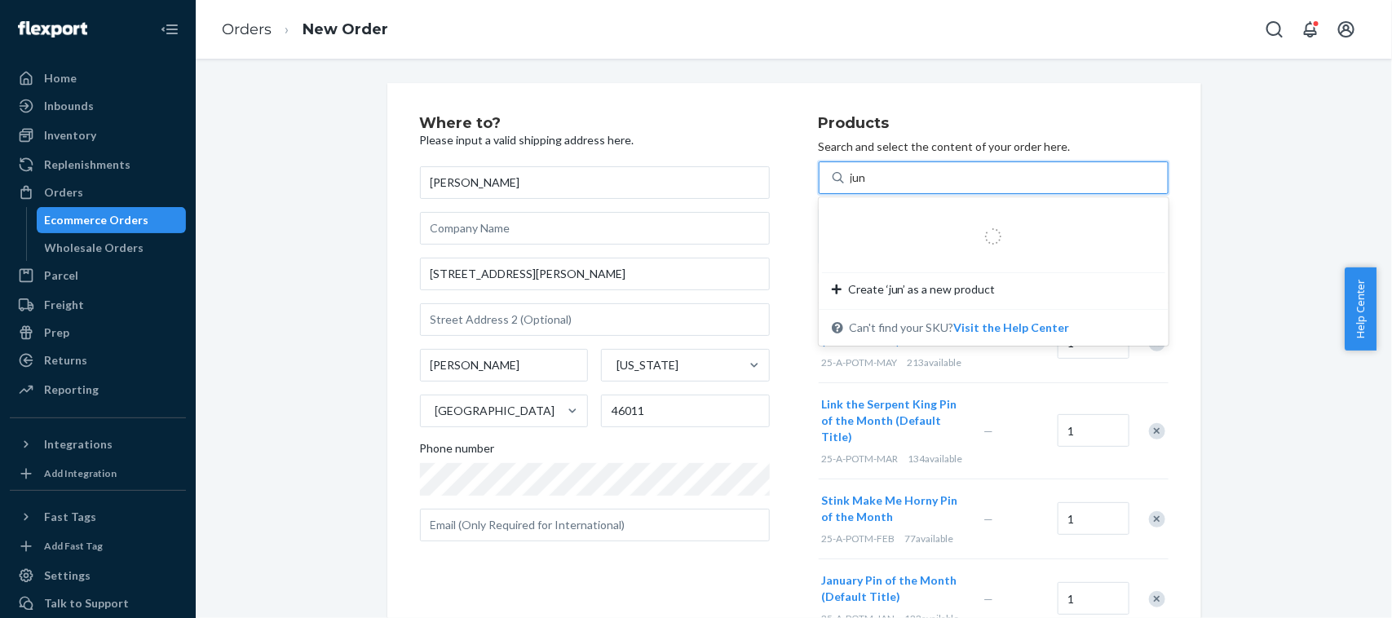
type input "june"
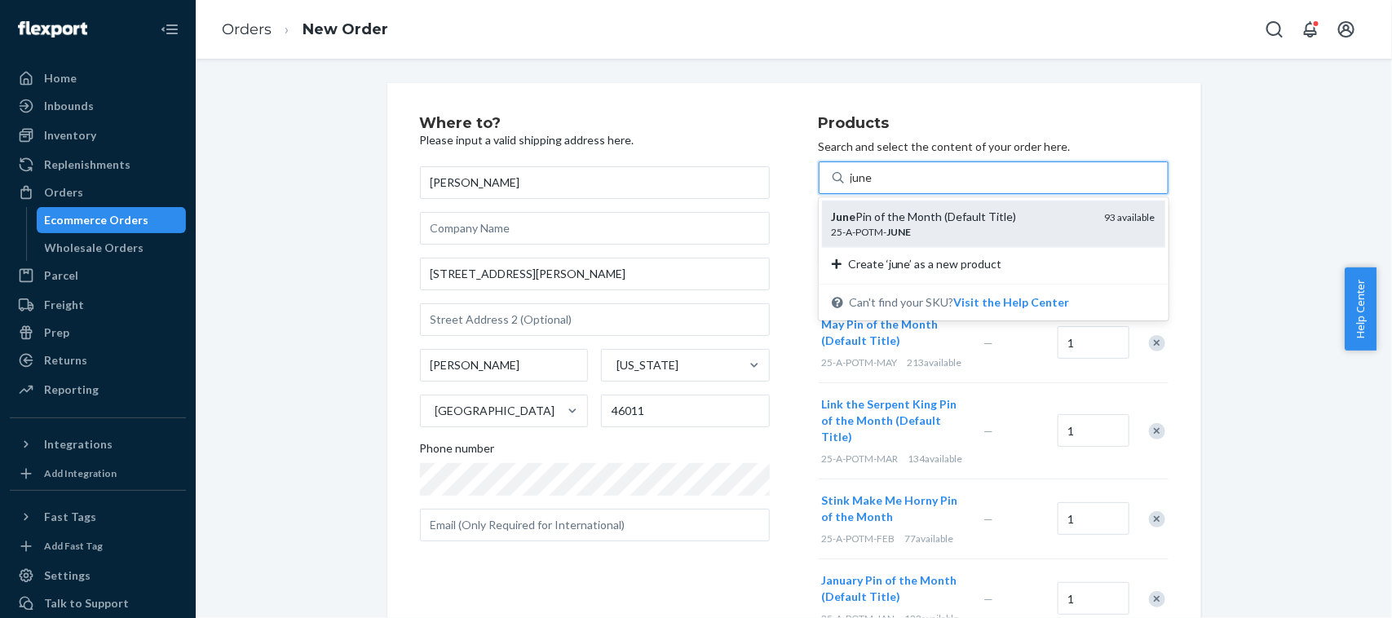
click at [951, 210] on div "June Pin of the Month (Default Title)" at bounding box center [962, 217] width 260 height 16
click at [874, 186] on input "june" at bounding box center [862, 178] width 23 height 16
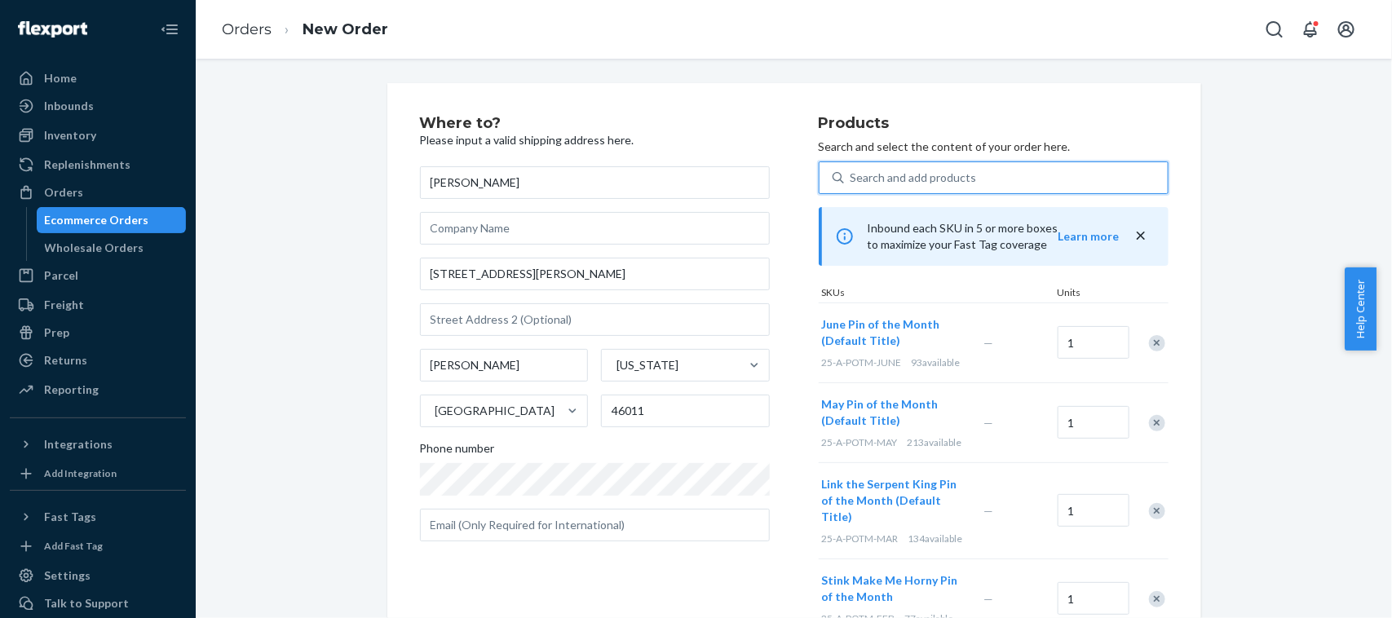
click at [944, 188] on div "Search and add products" at bounding box center [1006, 177] width 324 height 29
click at [852, 186] on input "0 results available. Select is focused ,type to refine list, press Down to open…" at bounding box center [852, 178] width 2 height 16
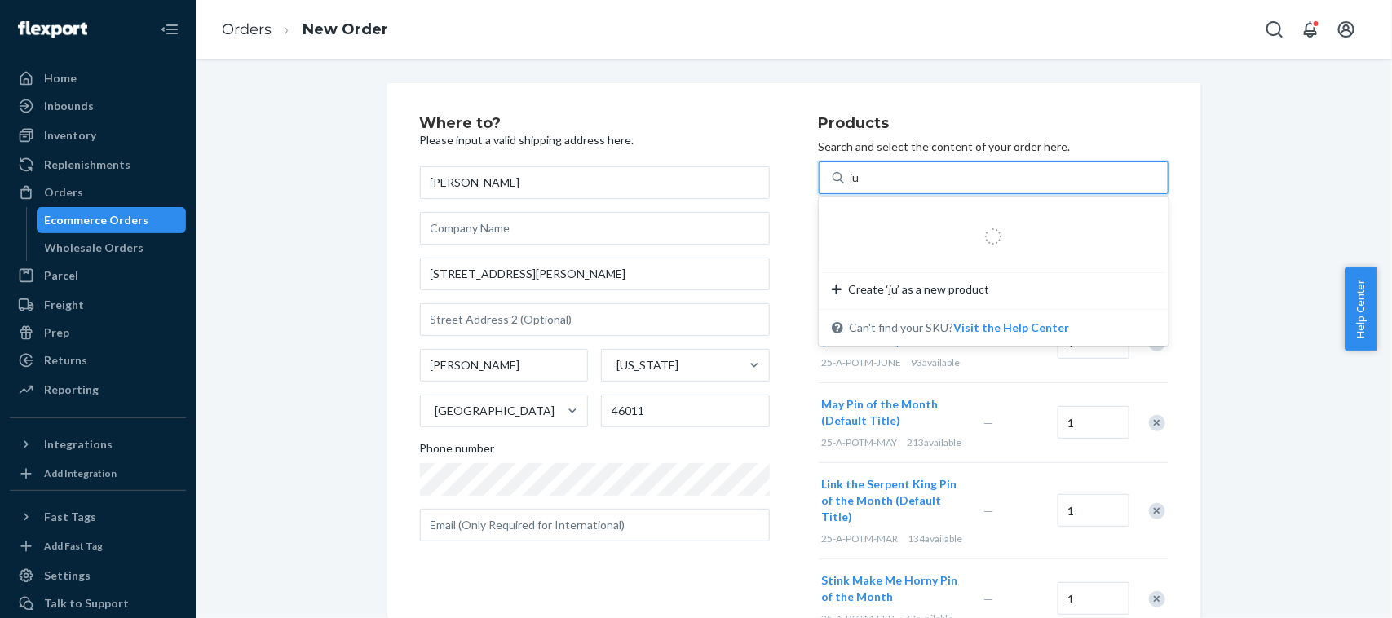
type input "[DATE]"
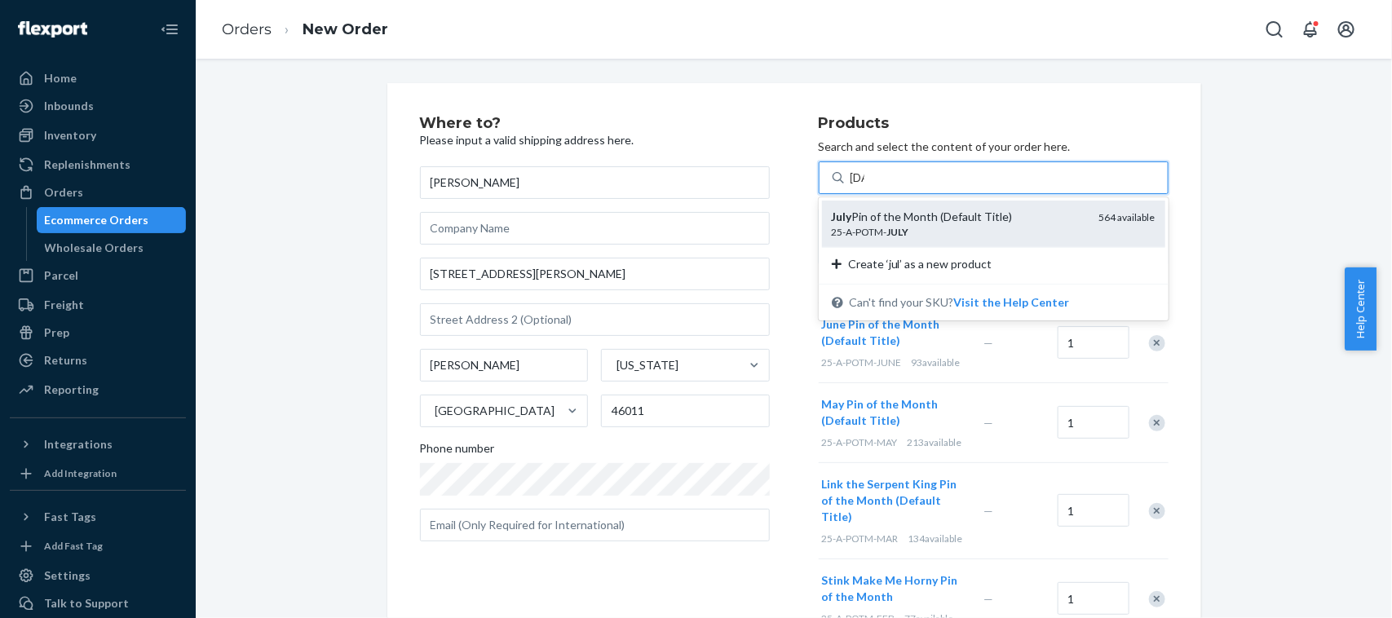
click at [944, 204] on div "July Pin of the Month (Default Title) 25-A-POTM- JULY 564 available" at bounding box center [993, 224] width 343 height 46
click at [865, 186] on input "[DATE]" at bounding box center [858, 178] width 14 height 16
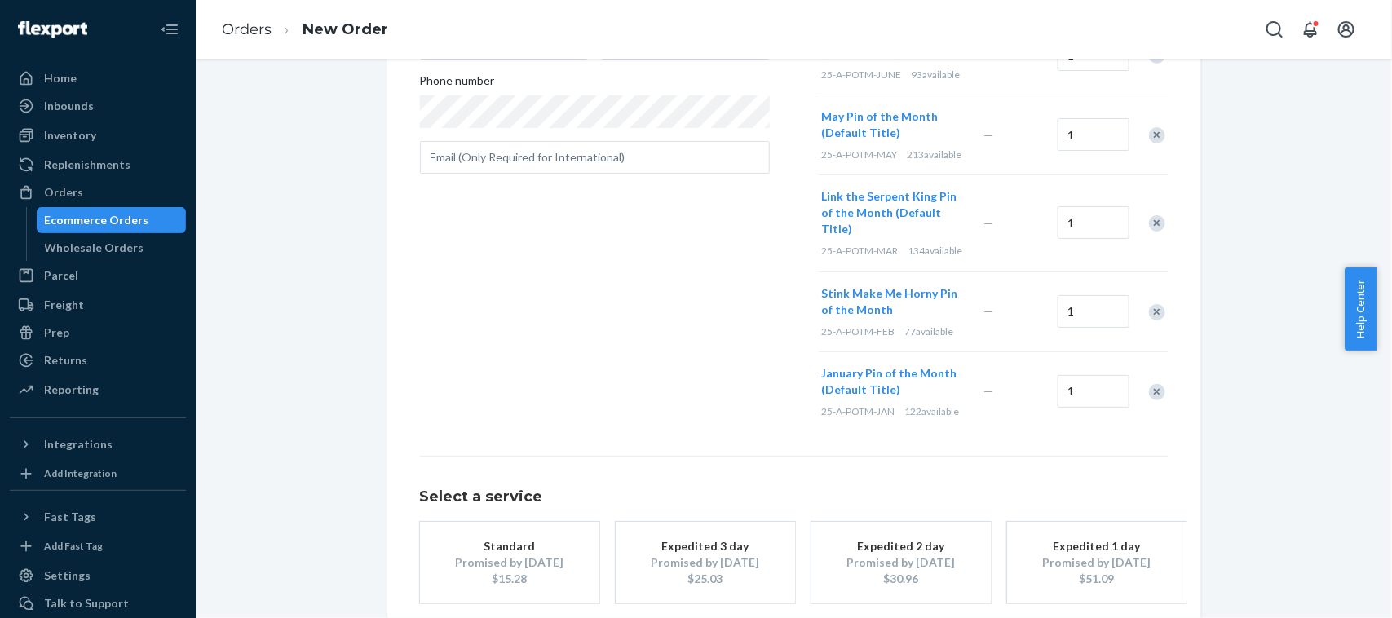
scroll to position [435, 0]
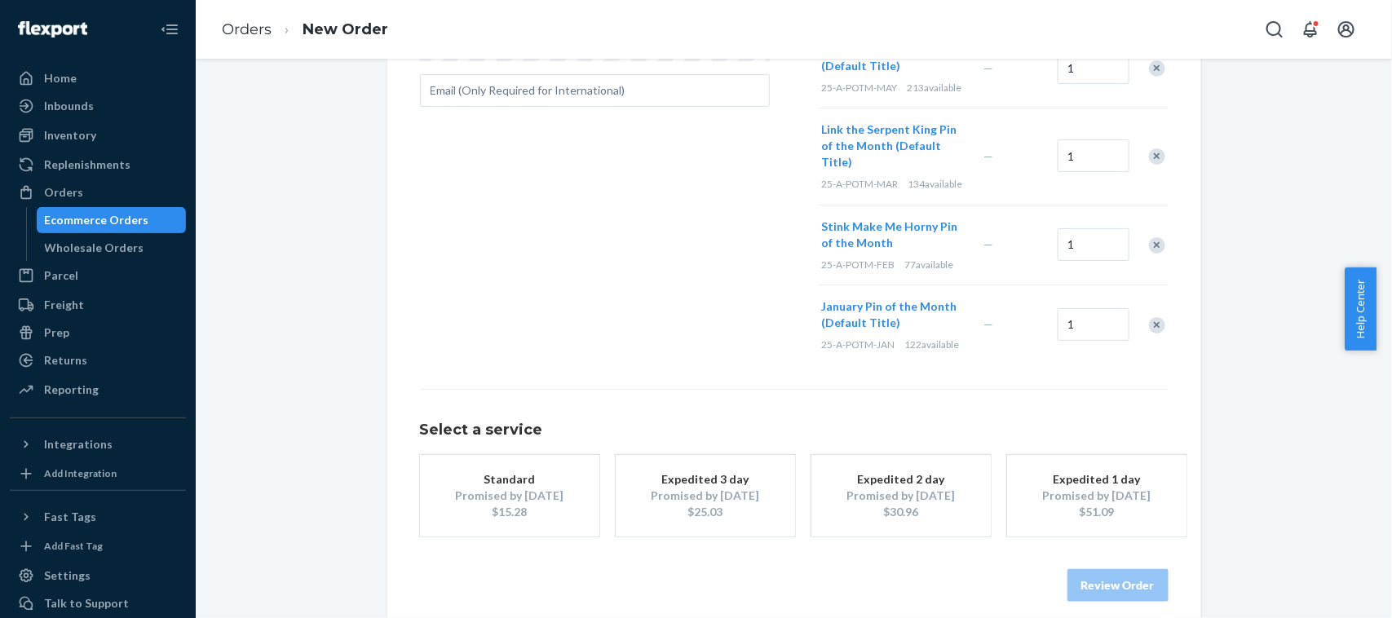
click at [485, 471] on div "Standard" at bounding box center [510, 479] width 130 height 16
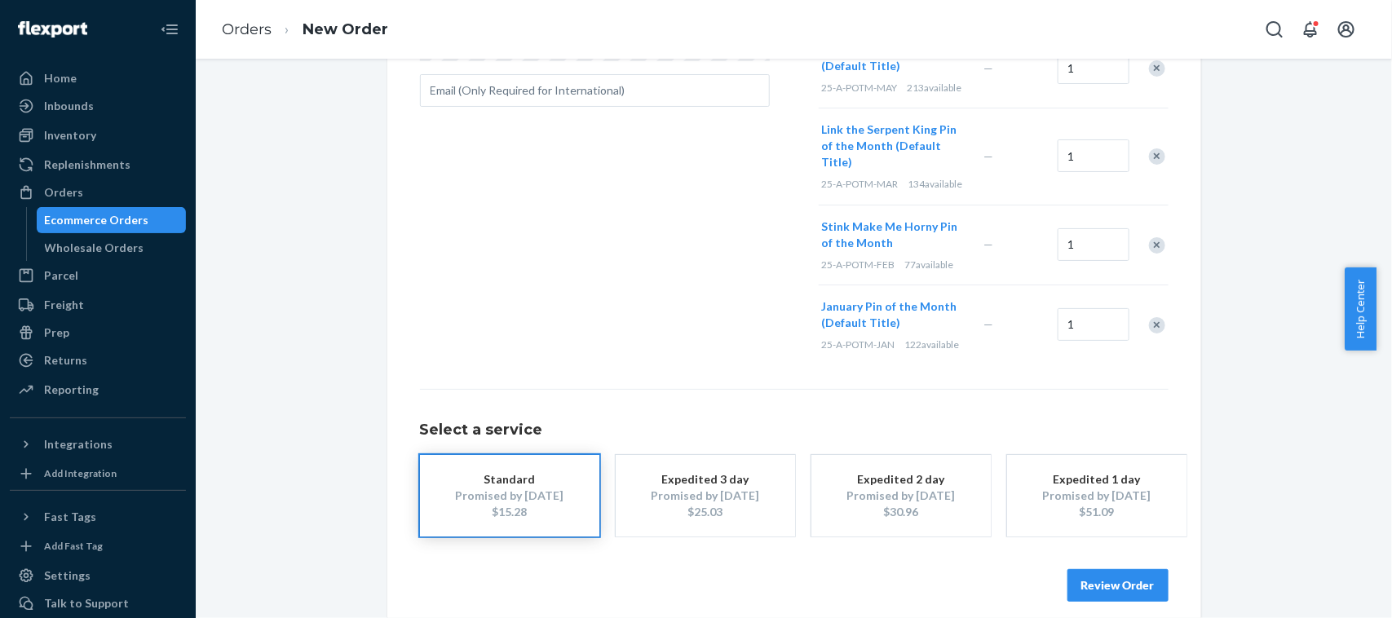
click at [1108, 569] on button "Review Order" at bounding box center [1118, 585] width 101 height 33
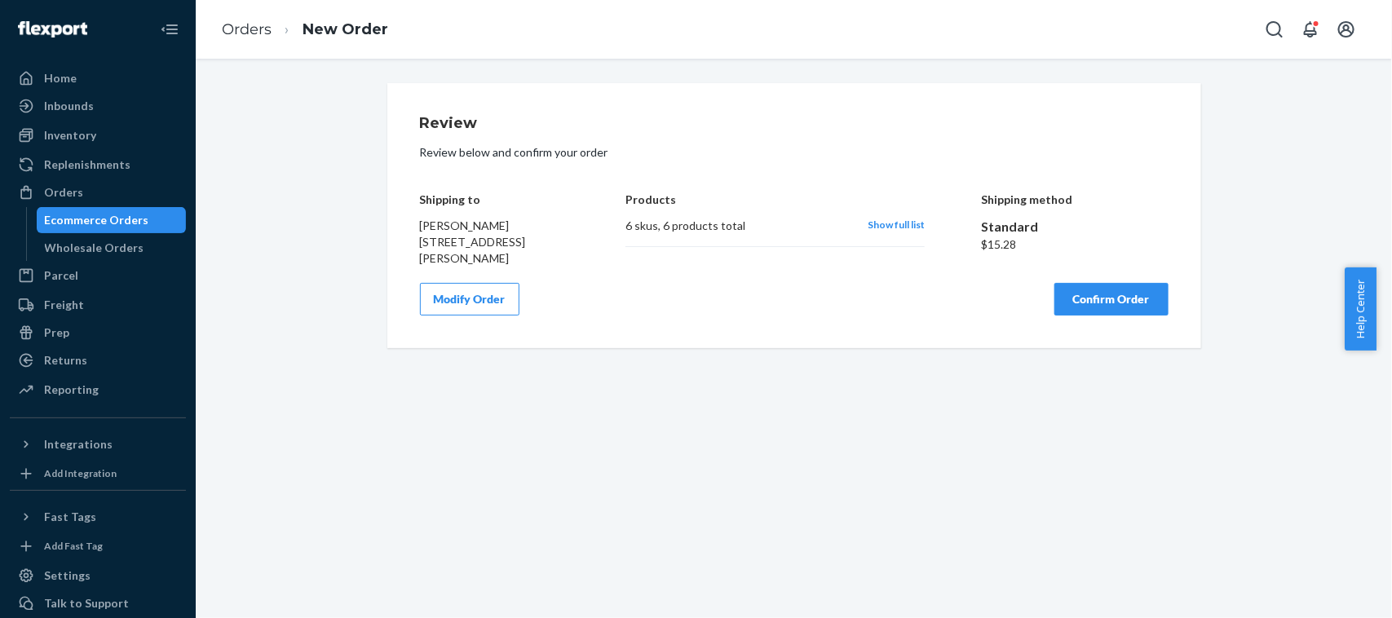
click at [1122, 296] on button "Confirm Order" at bounding box center [1112, 299] width 114 height 33
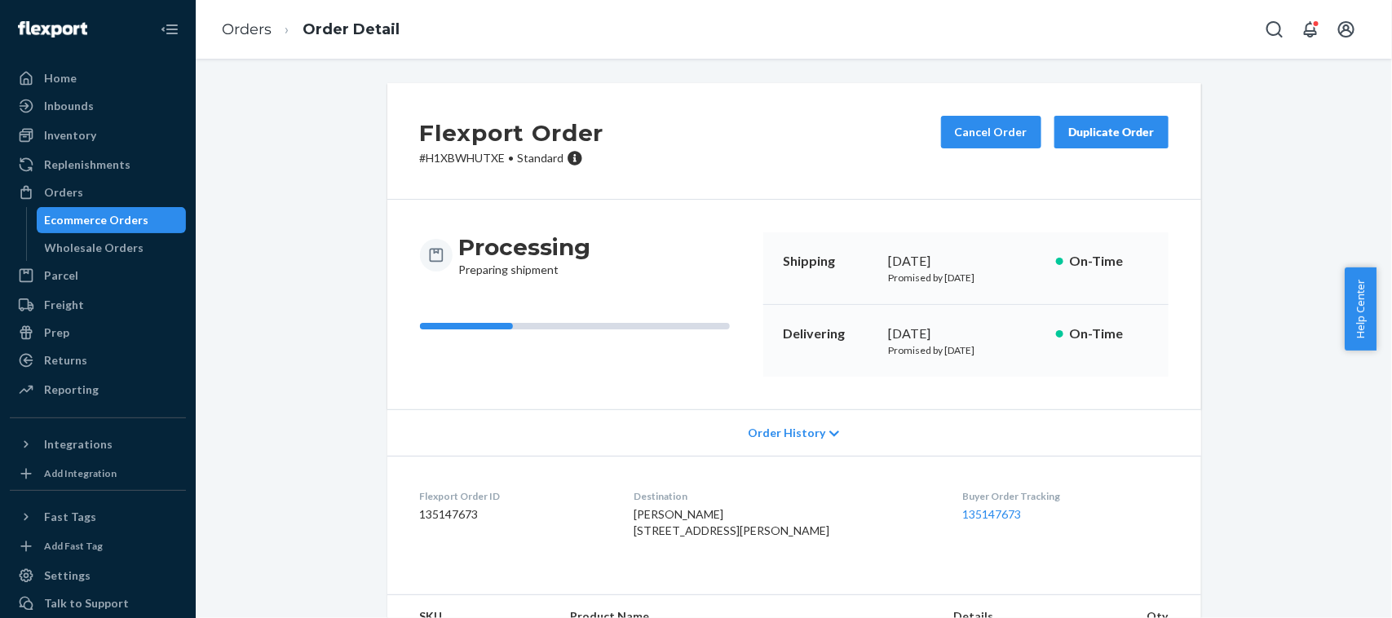
click at [963, 506] on dd "135147673" at bounding box center [1066, 514] width 206 height 16
click at [963, 511] on link "135147673" at bounding box center [992, 514] width 59 height 14
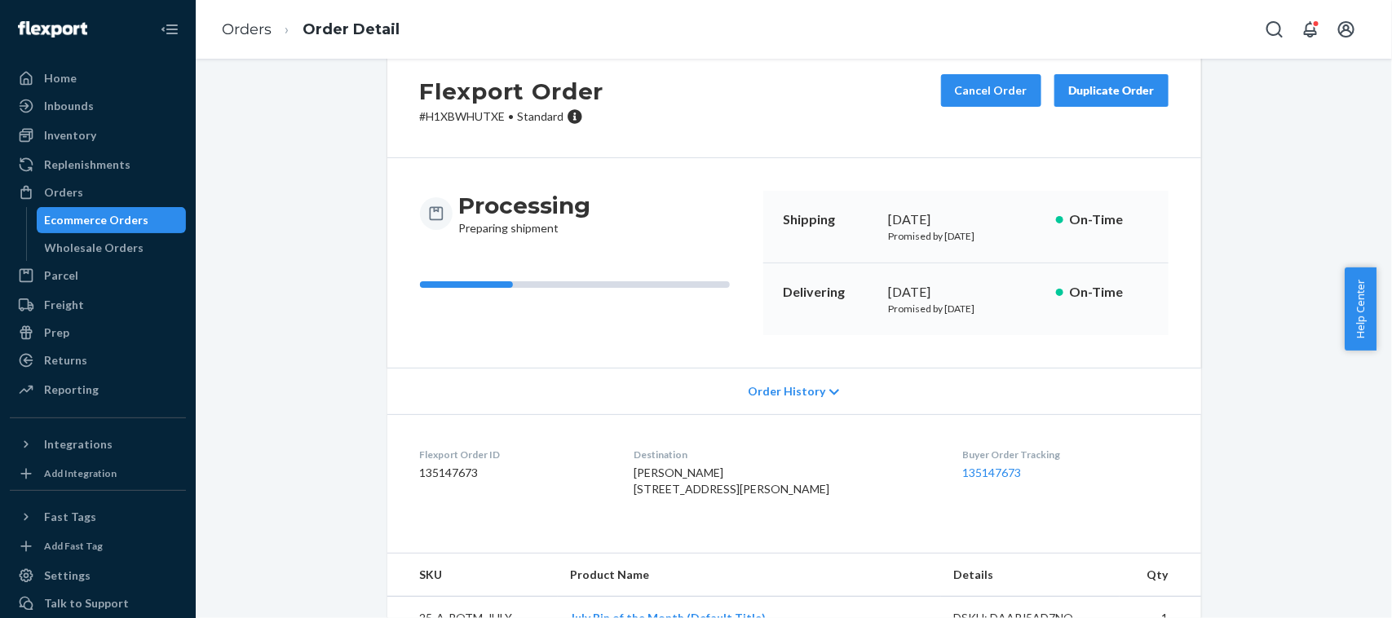
scroll to position [21, 0]
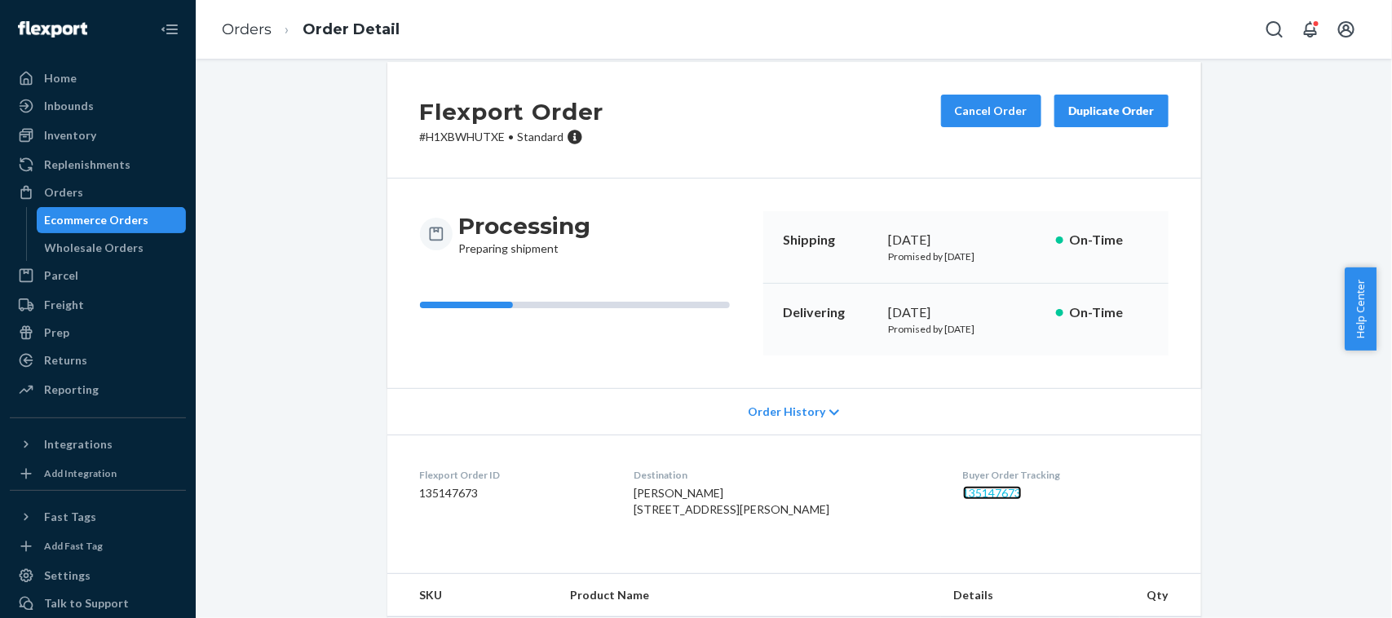
click at [967, 498] on link "135147673" at bounding box center [992, 493] width 59 height 14
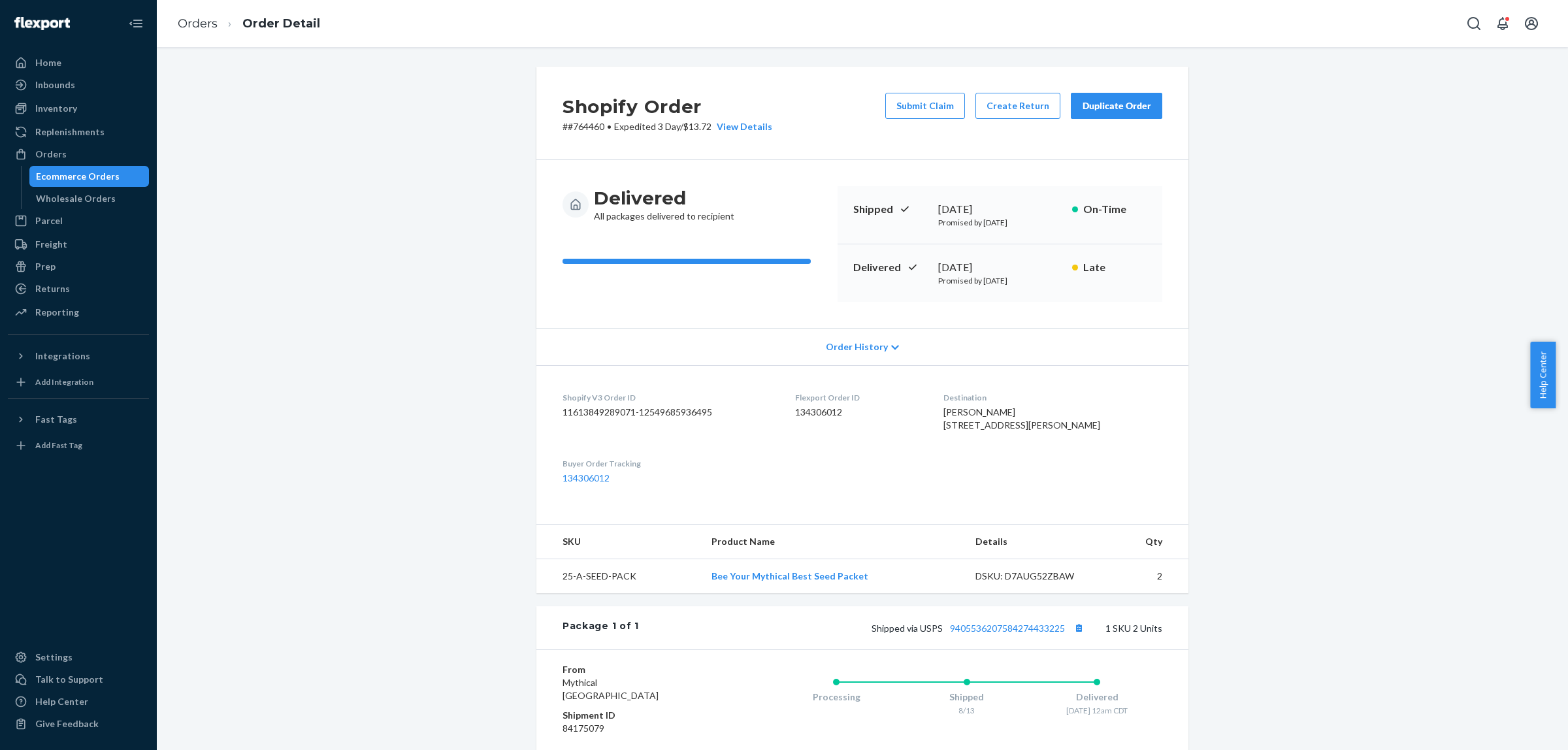
click at [589, 131] on p "# #764460 • Expedited 3 Day / $13.72 View Details" at bounding box center [667, 127] width 210 height 13
copy p "764460"
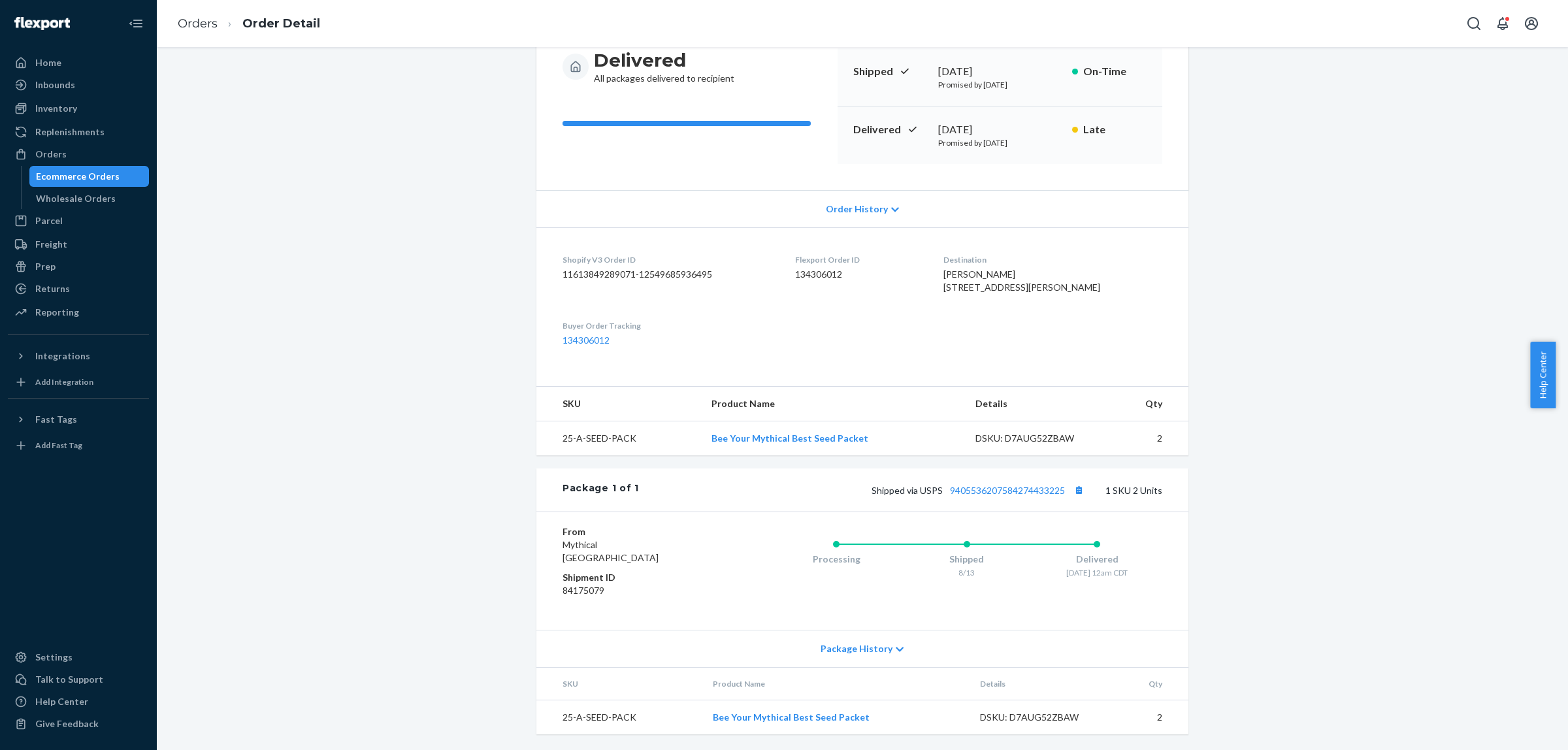
scroll to position [165, 0]
click at [979, 489] on link "9405536207584274433225" at bounding box center [1008, 490] width 115 height 11
click at [990, 494] on link "9405536207584274433225" at bounding box center [1008, 490] width 115 height 11
click at [984, 491] on link "9405536207584274433225" at bounding box center [1008, 490] width 115 height 11
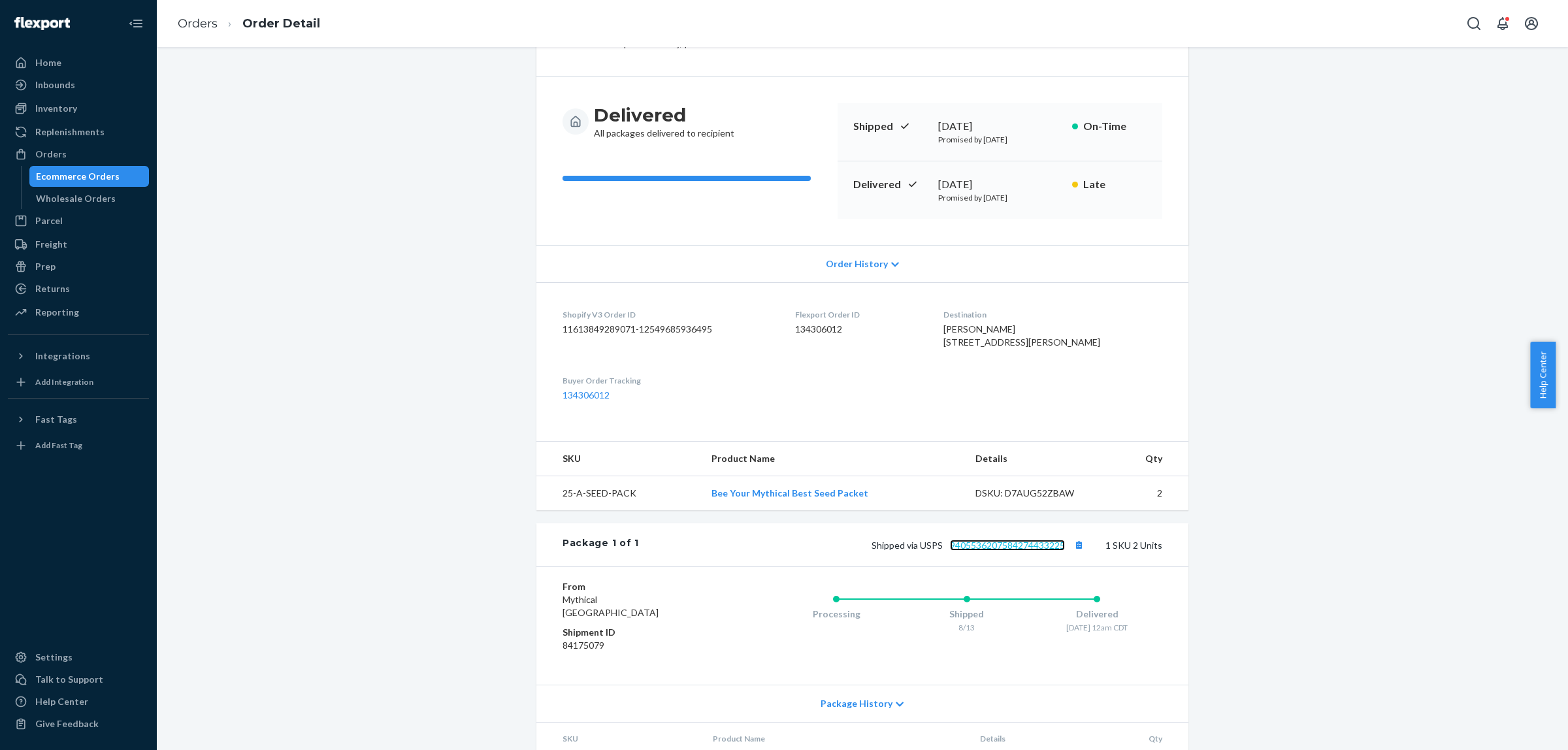
scroll to position [0, 0]
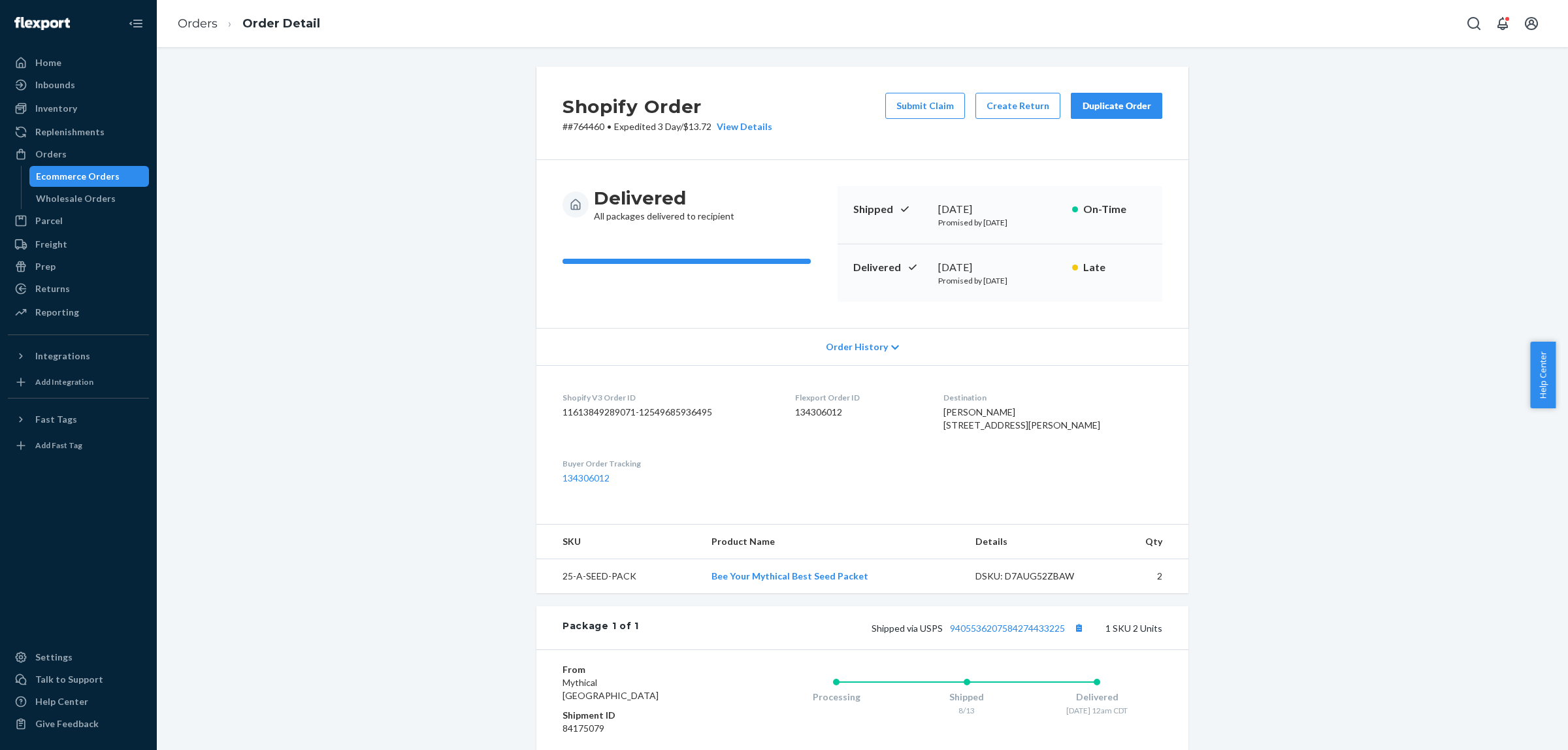
click at [61, 171] on div "Ecommerce Orders" at bounding box center [78, 176] width 83 height 13
click at [63, 161] on div "Orders" at bounding box center [78, 154] width 139 height 18
click at [91, 149] on div "Orders" at bounding box center [78, 154] width 139 height 18
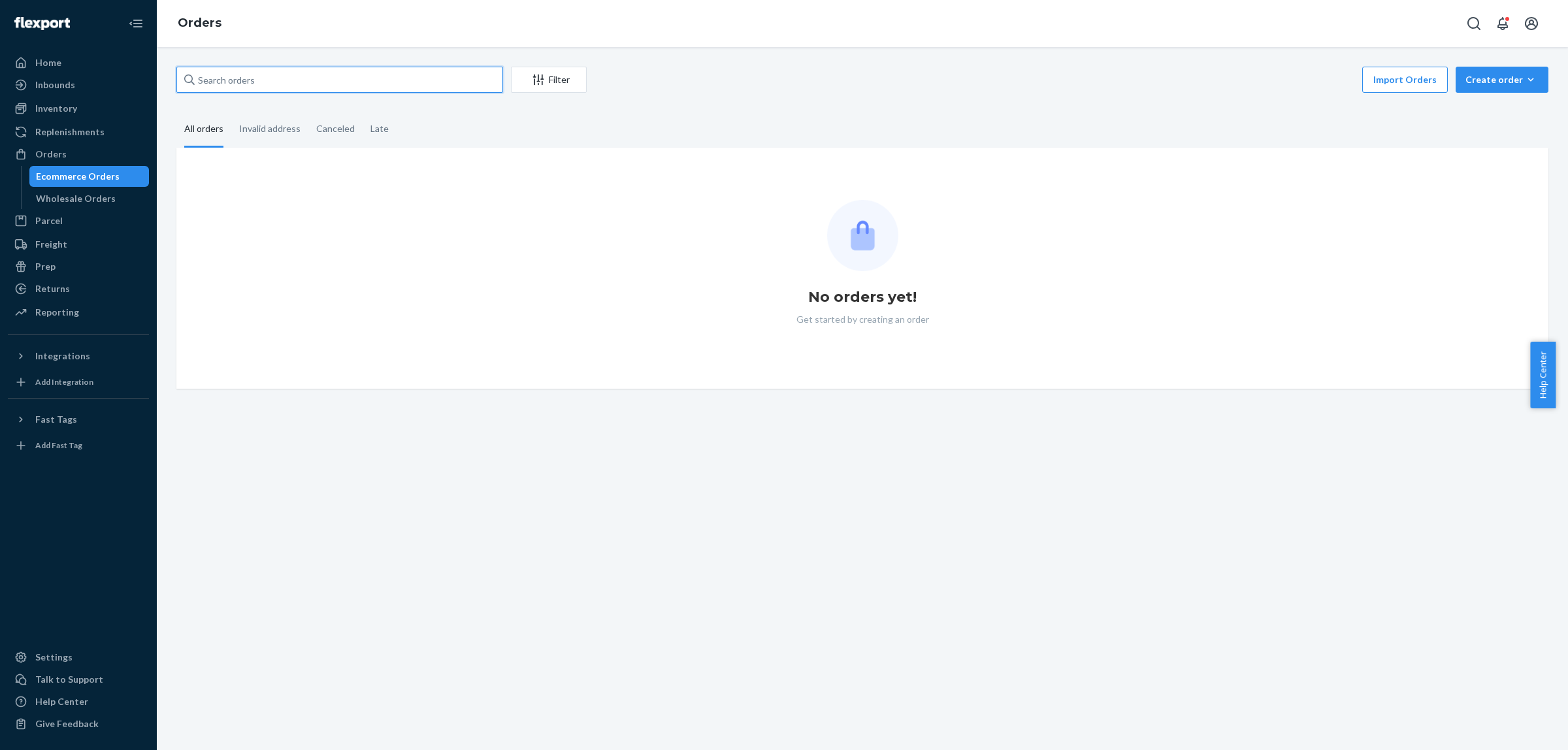
click at [328, 74] on input "text" at bounding box center [340, 79] width 327 height 26
paste input "133349949"
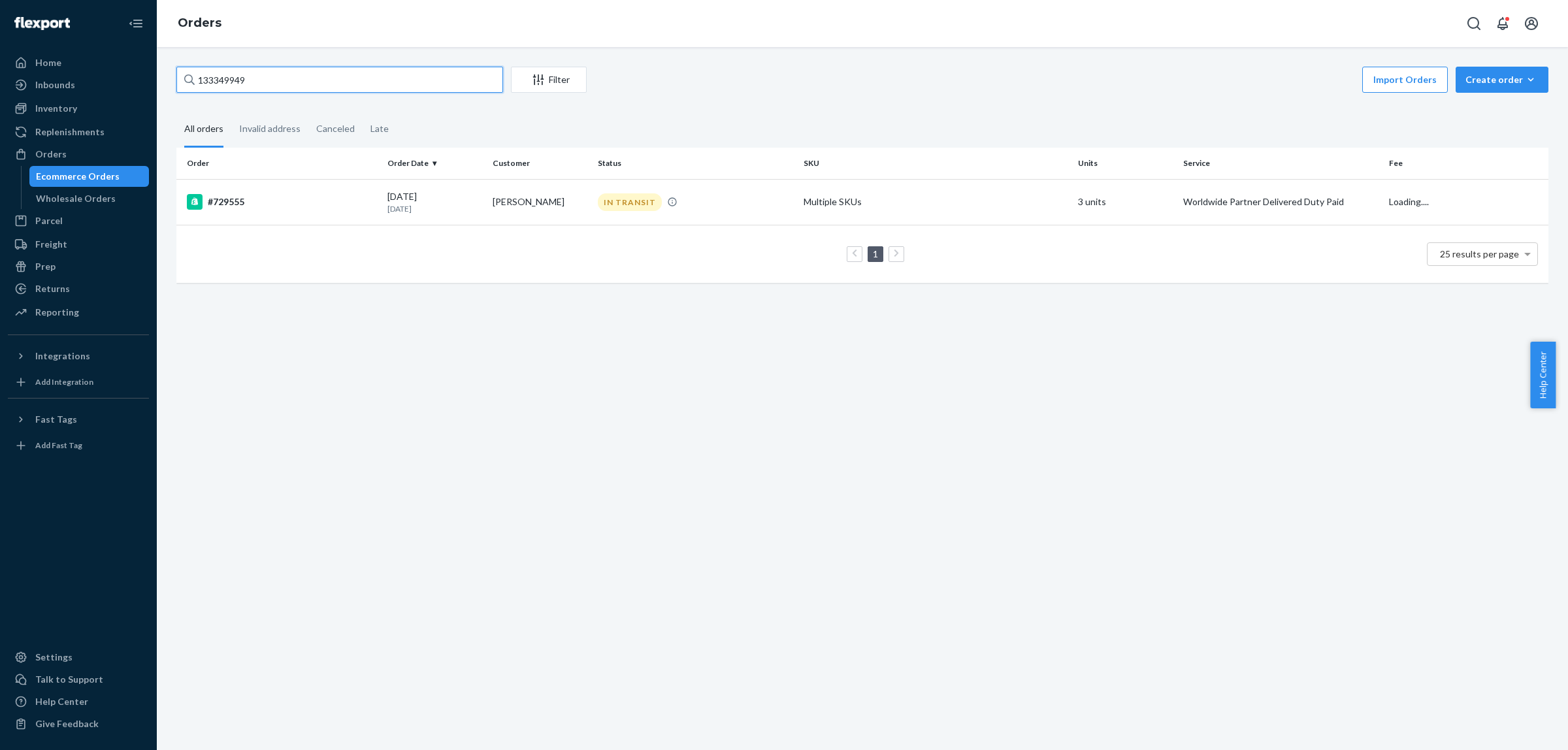
type input "133349949"
click at [349, 167] on th "Order" at bounding box center [279, 163] width 206 height 31
click at [352, 175] on th "Order" at bounding box center [279, 163] width 206 height 31
click at [441, 191] on div "[DATE] [DATE]" at bounding box center [435, 202] width 95 height 24
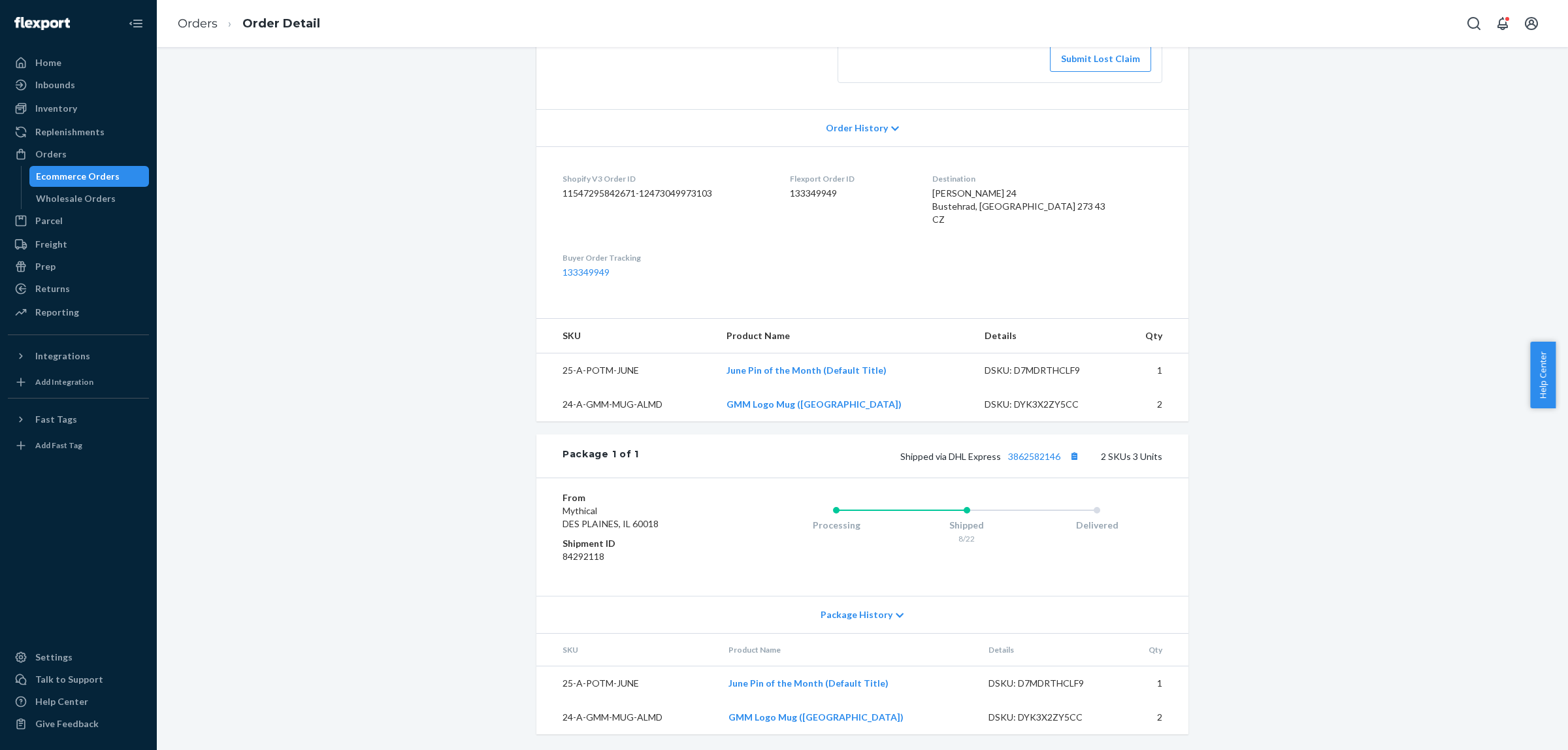
scroll to position [264, 0]
click at [1037, 452] on link "3862582146" at bounding box center [1034, 457] width 52 height 11
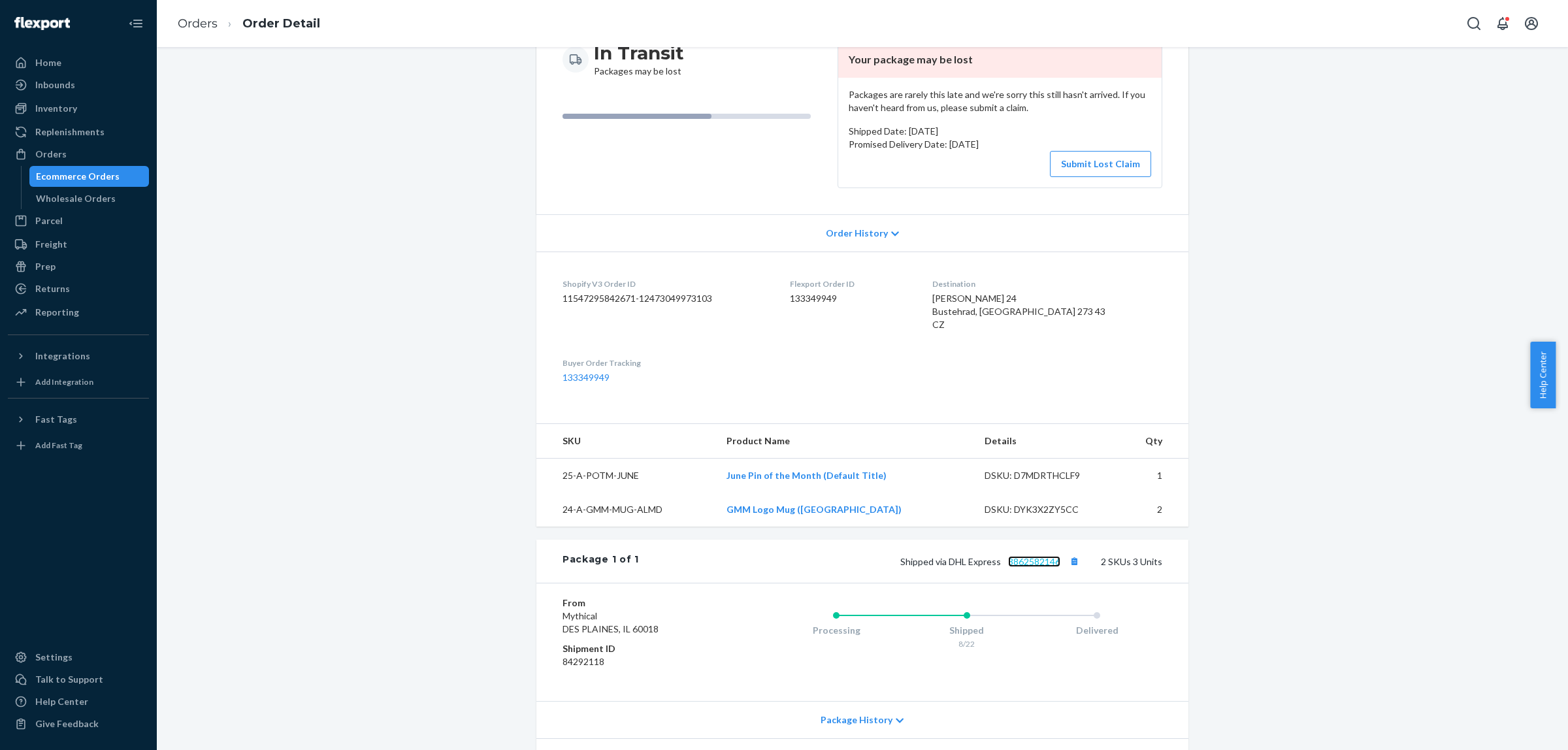
scroll to position [19, 0]
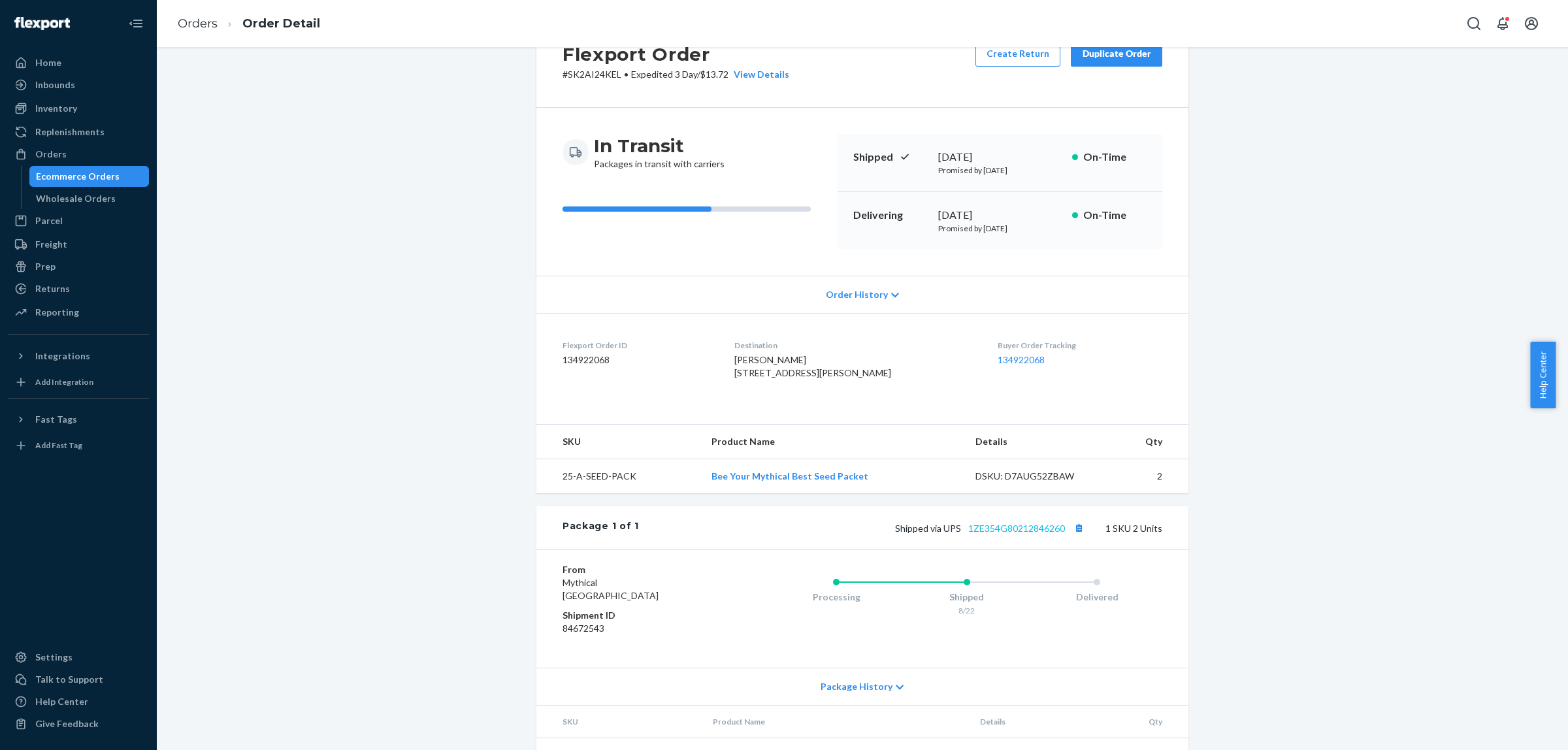
scroll to position [82, 0]
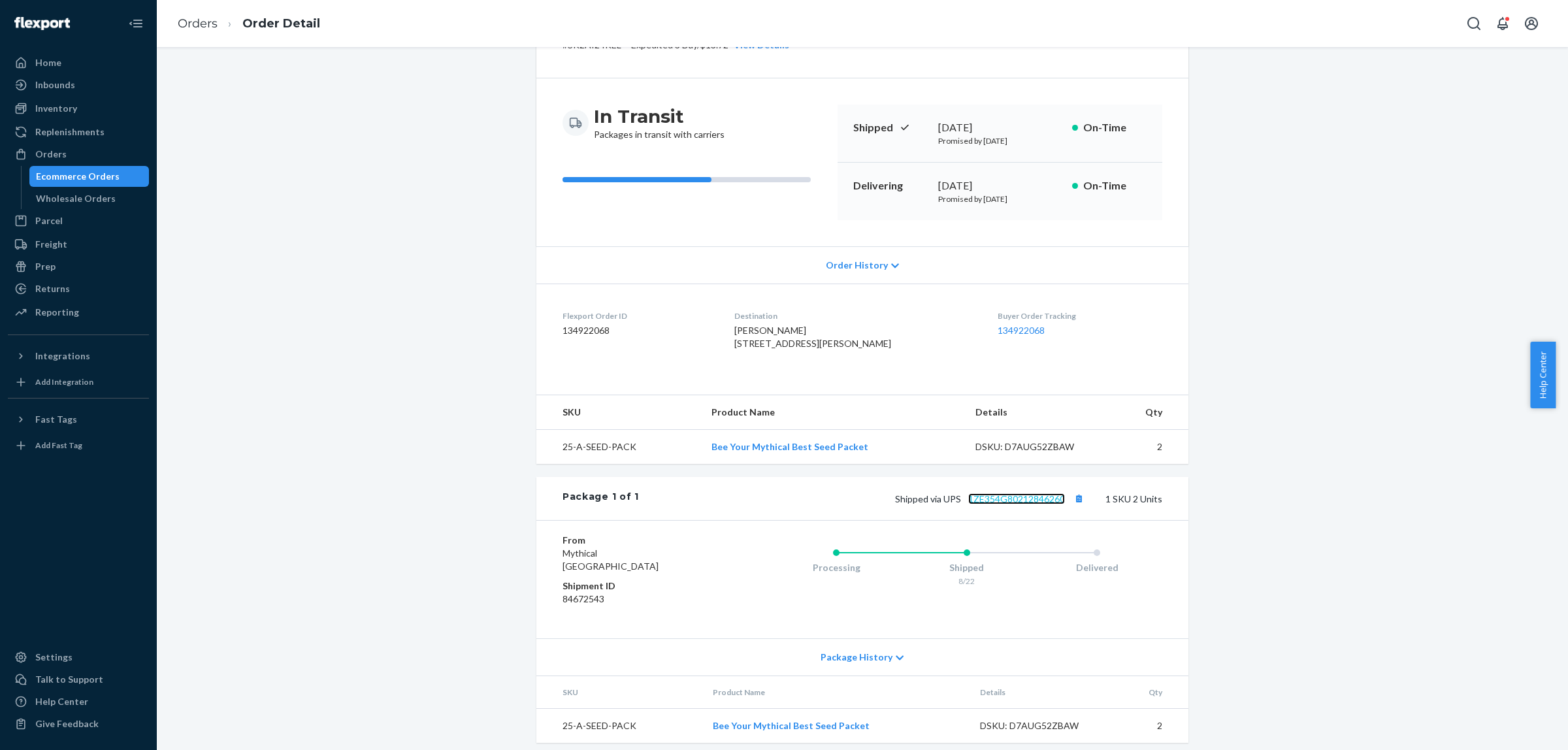
click at [990, 505] on link "1ZE354G80212846260" at bounding box center [1017, 499] width 97 height 11
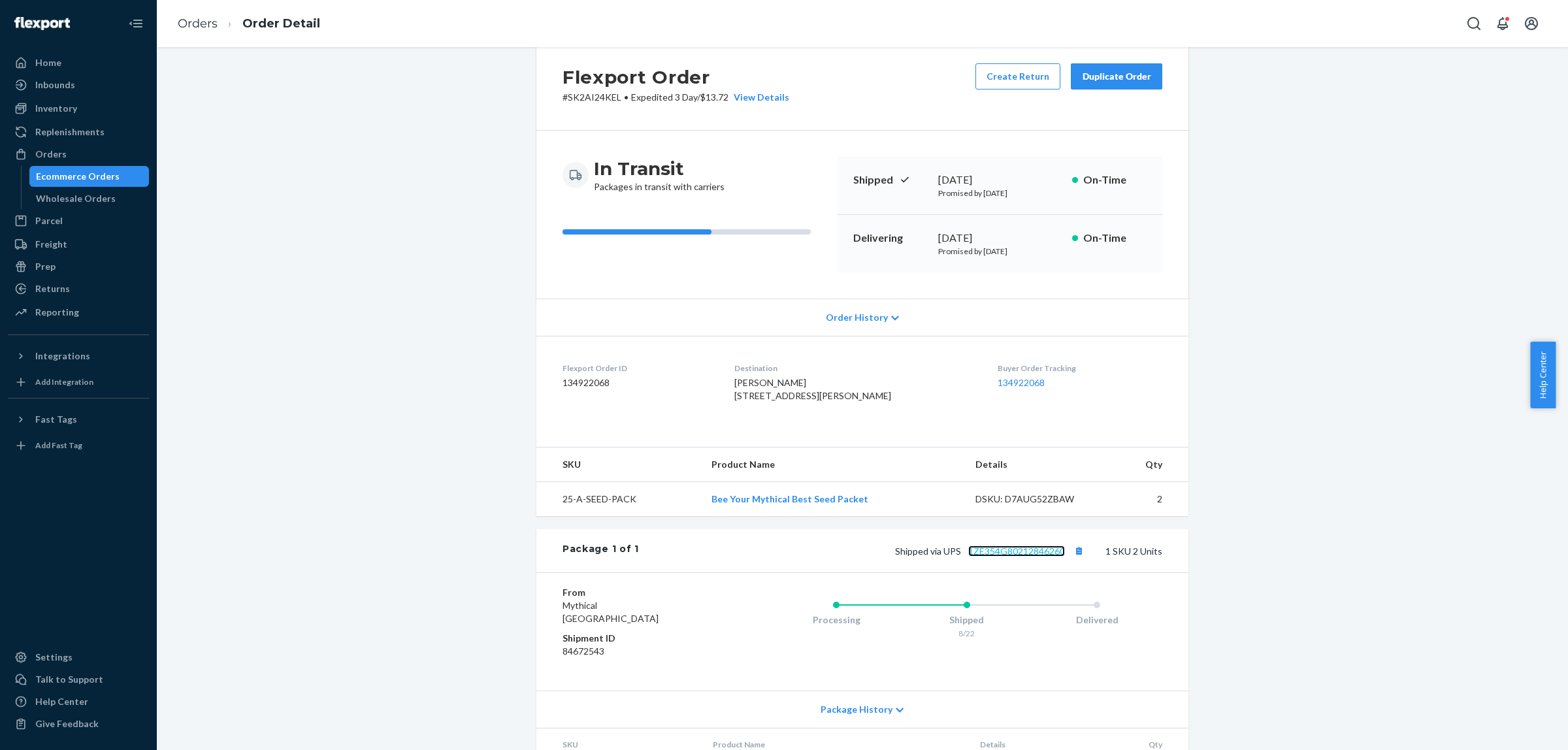
scroll to position [0, 0]
